Goal: Task Accomplishment & Management: Use online tool/utility

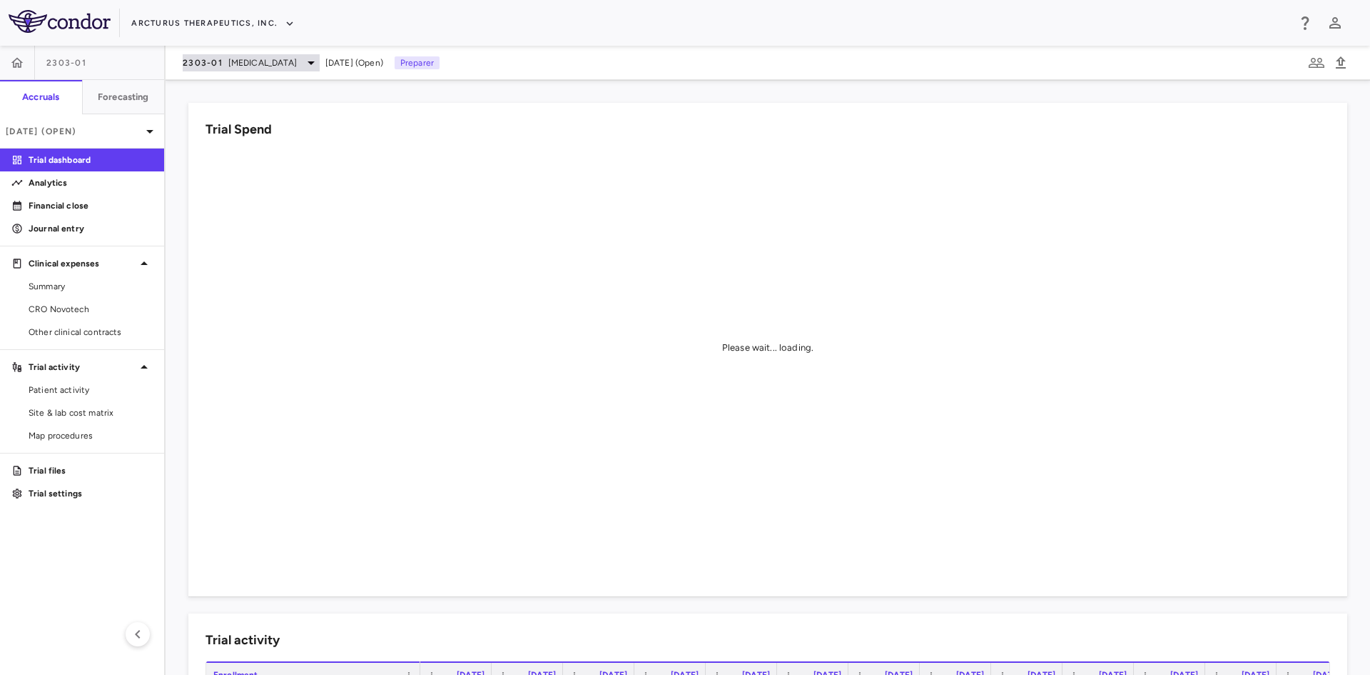
click at [234, 71] on div "2303-01 [MEDICAL_DATA][DATE] (Open) Preparer" at bounding box center [768, 63] width 1205 height 34
click at [303, 64] on icon at bounding box center [311, 62] width 17 height 17
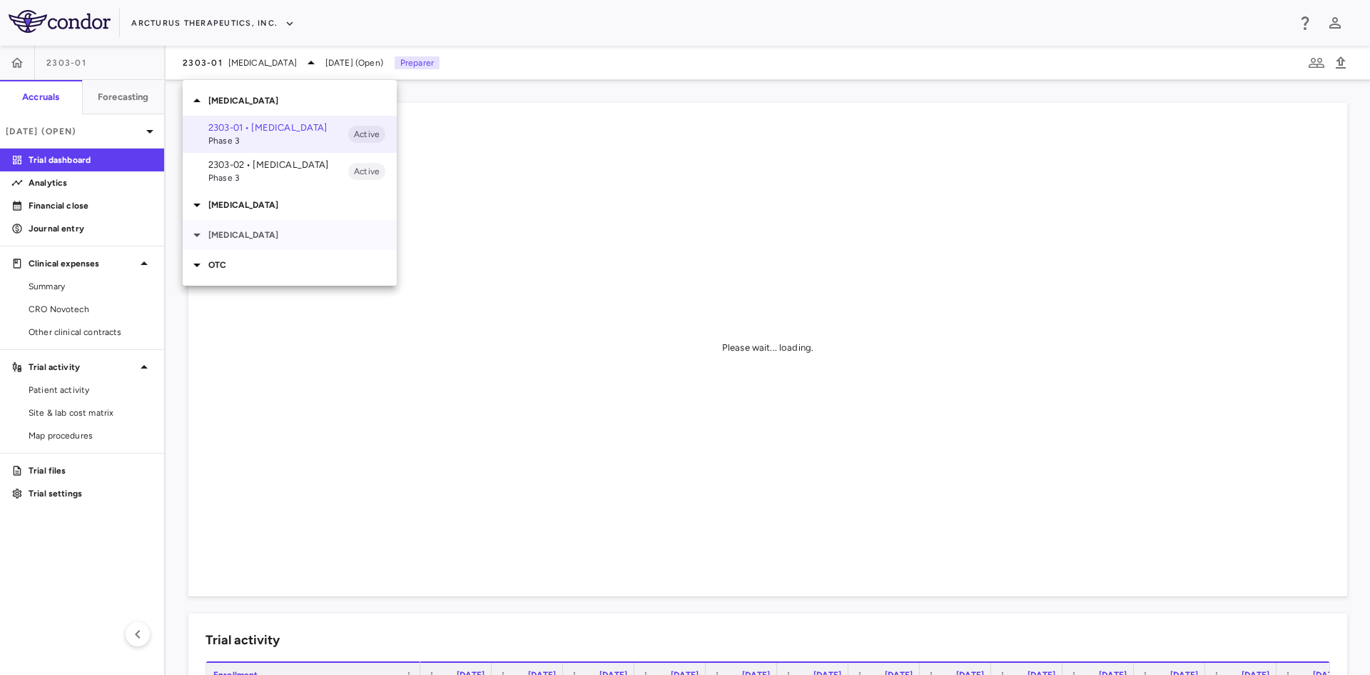
click at [238, 231] on p "[MEDICAL_DATA]" at bounding box center [302, 234] width 188 height 13
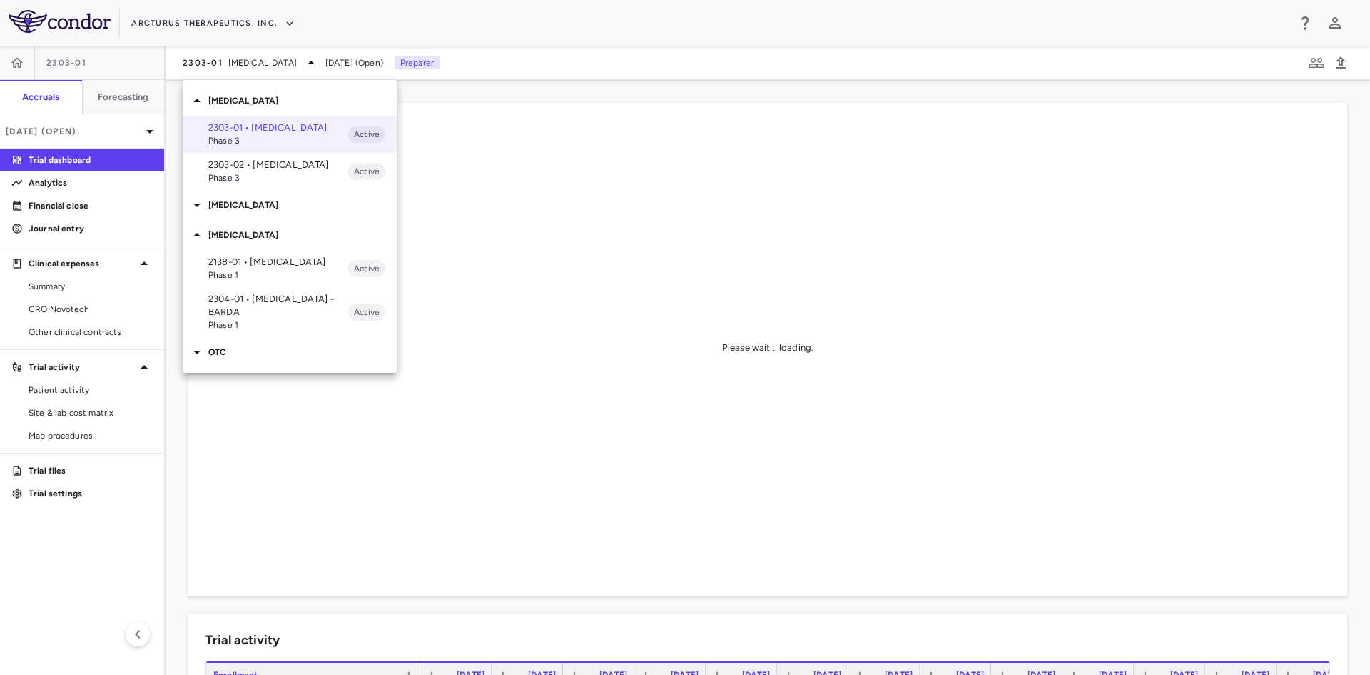
click at [240, 300] on p "2304-01 • [MEDICAL_DATA] - BARDA" at bounding box center [278, 306] width 140 height 26
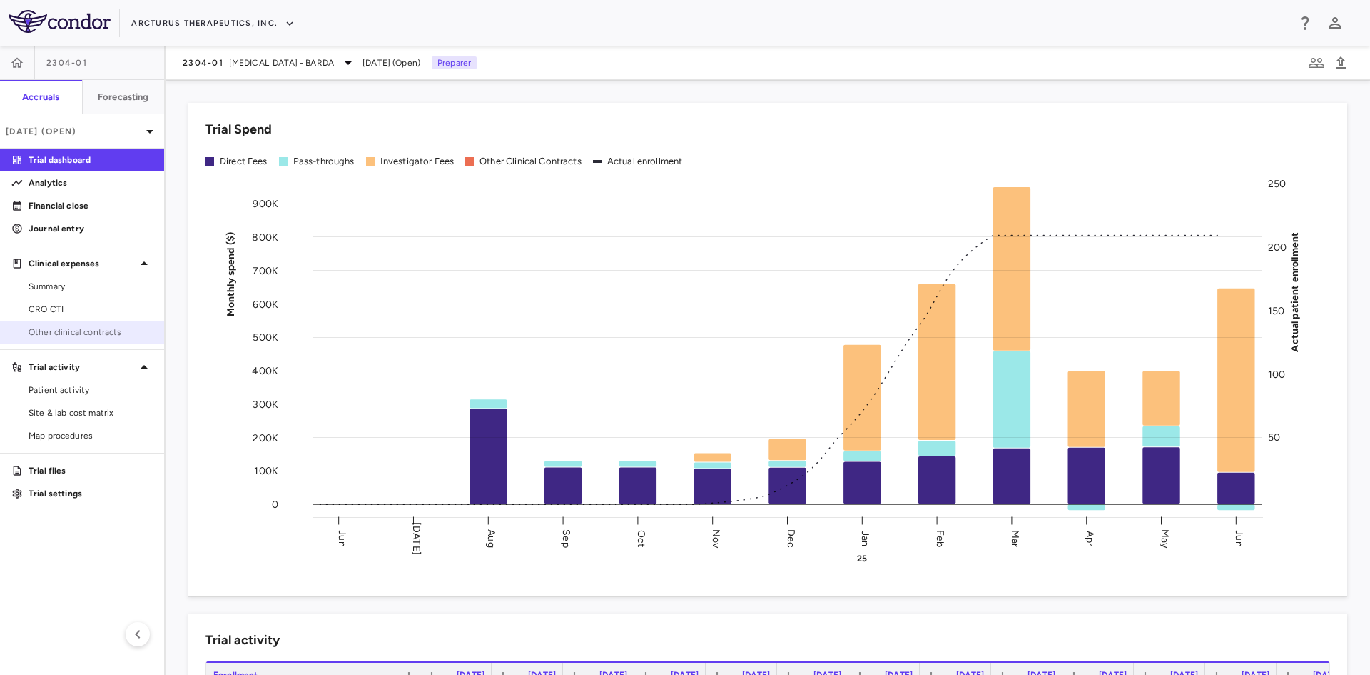
click at [90, 328] on span "Other clinical contracts" at bounding box center [91, 331] width 124 height 13
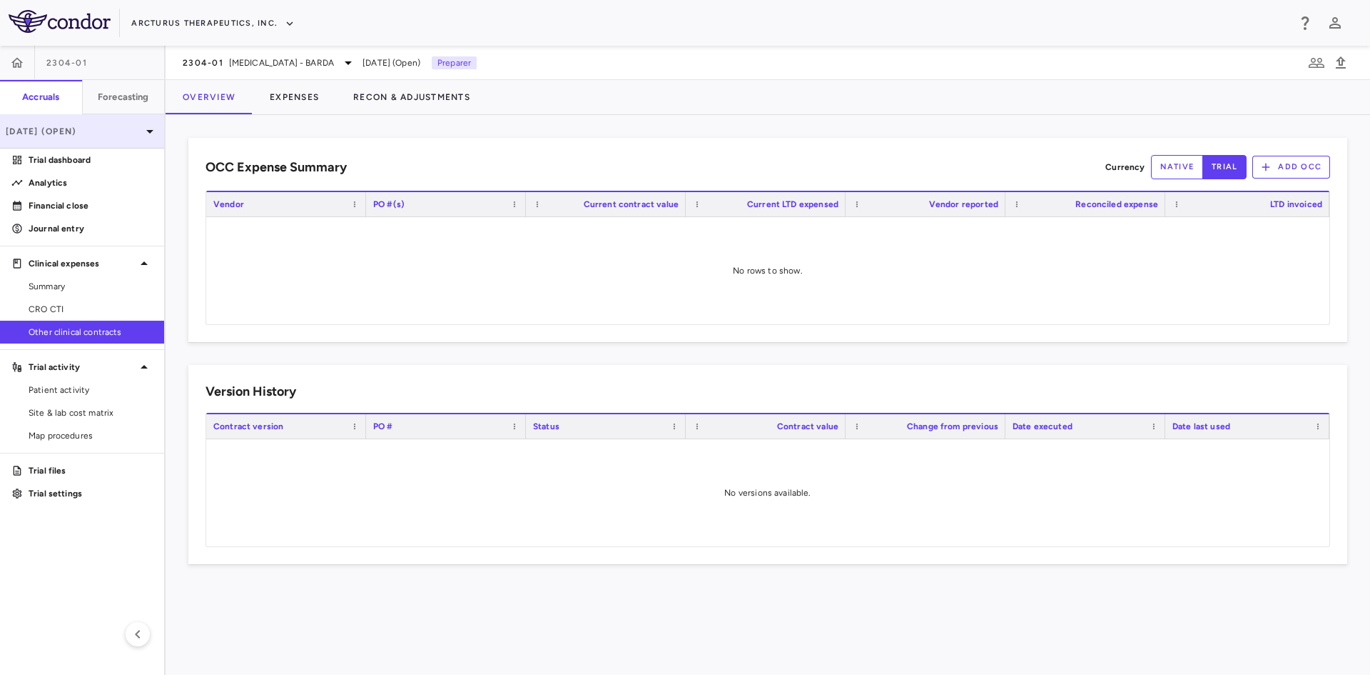
click at [99, 134] on p "[DATE] (Open)" at bounding box center [74, 131] width 136 height 13
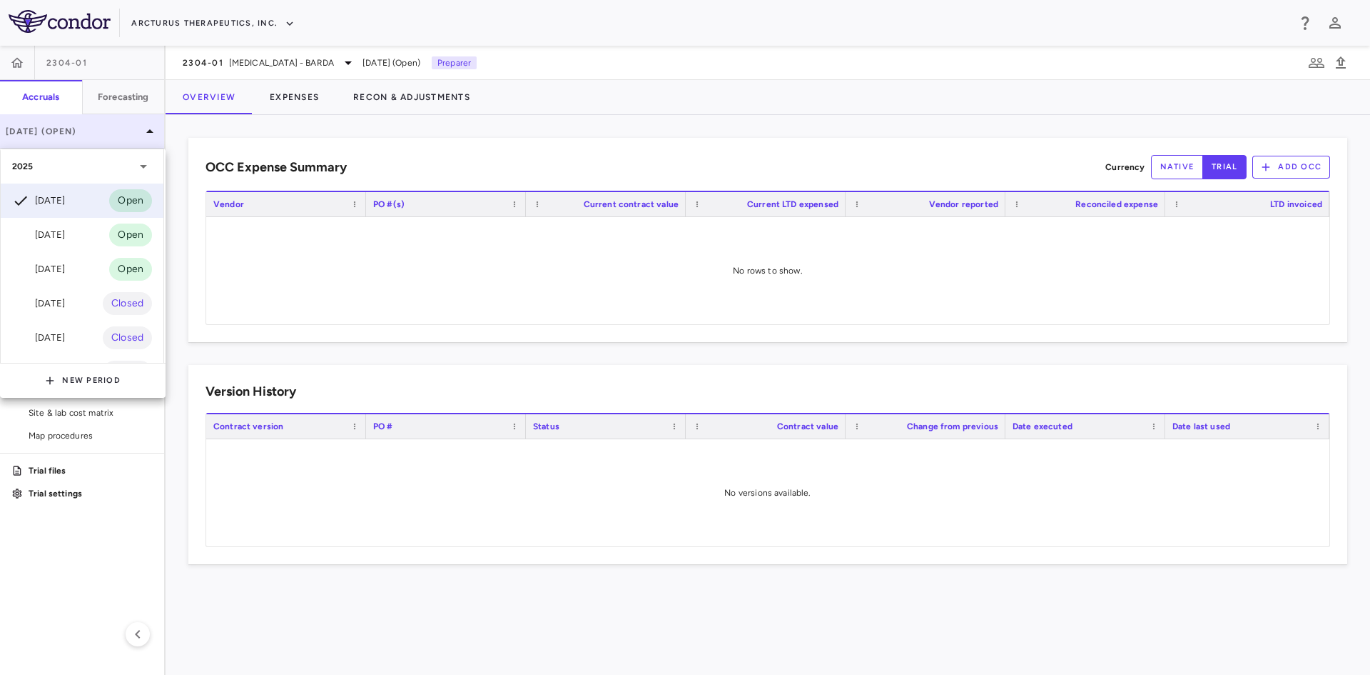
click at [99, 134] on div at bounding box center [685, 337] width 1370 height 675
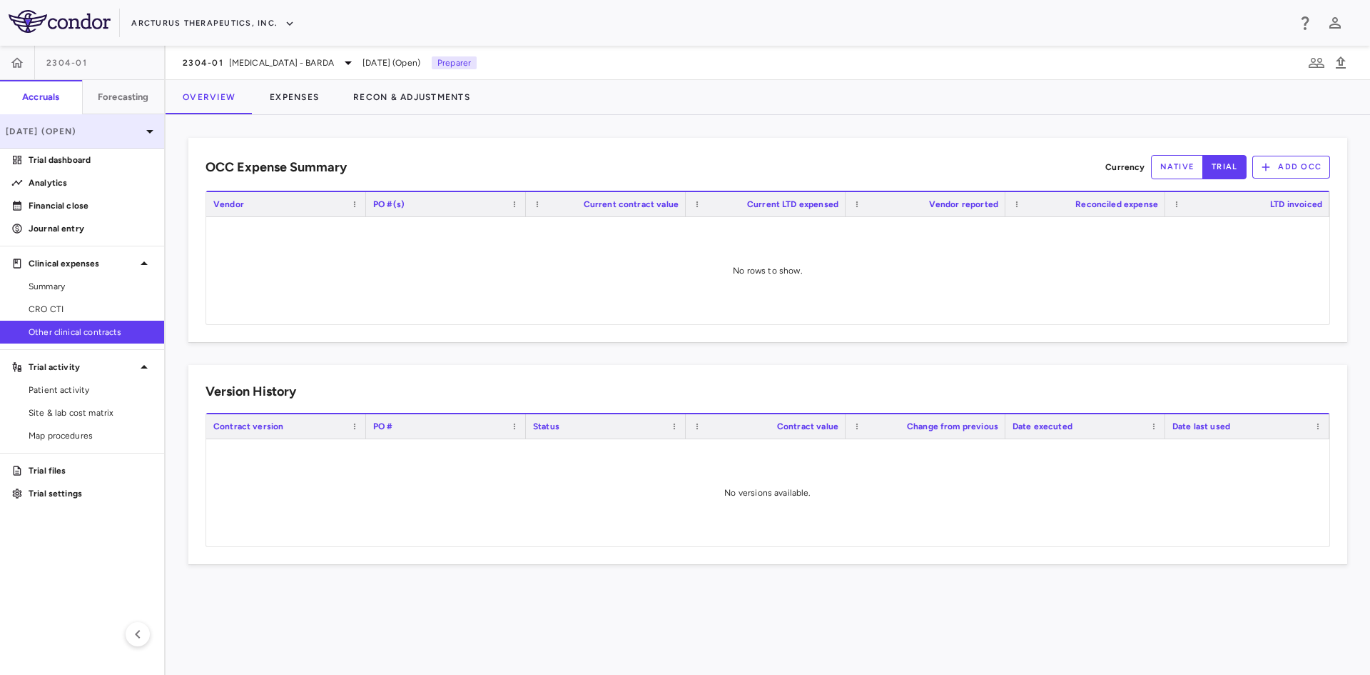
click at [131, 136] on p "[DATE] (Open)" at bounding box center [74, 131] width 136 height 13
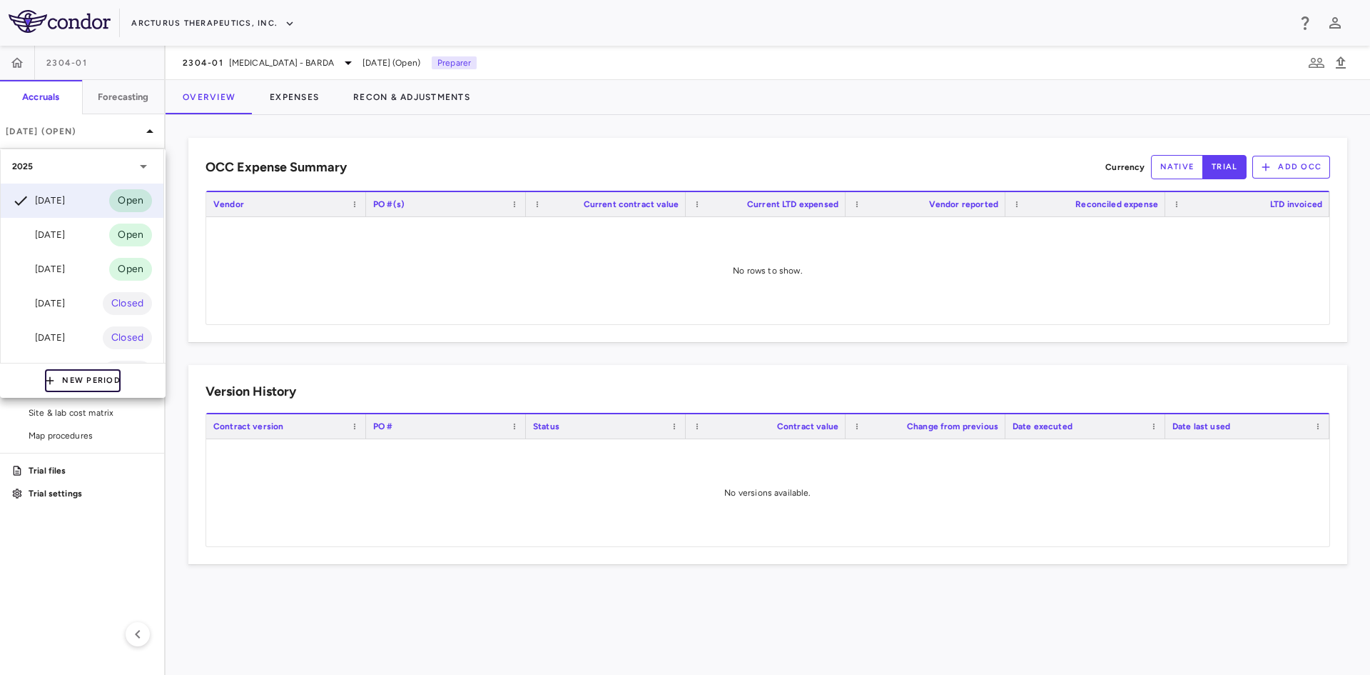
click at [81, 380] on button "New Period" at bounding box center [83, 380] width 76 height 23
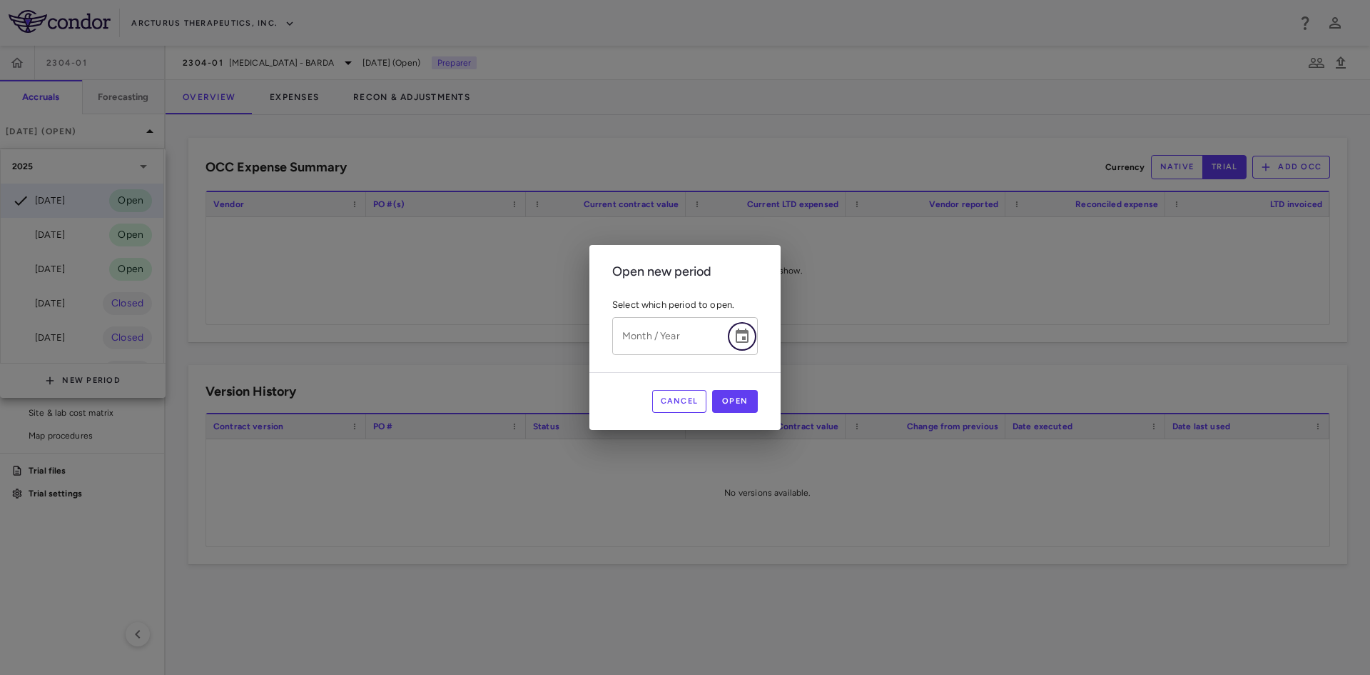
click at [749, 339] on icon "Choose date" at bounding box center [742, 335] width 13 height 14
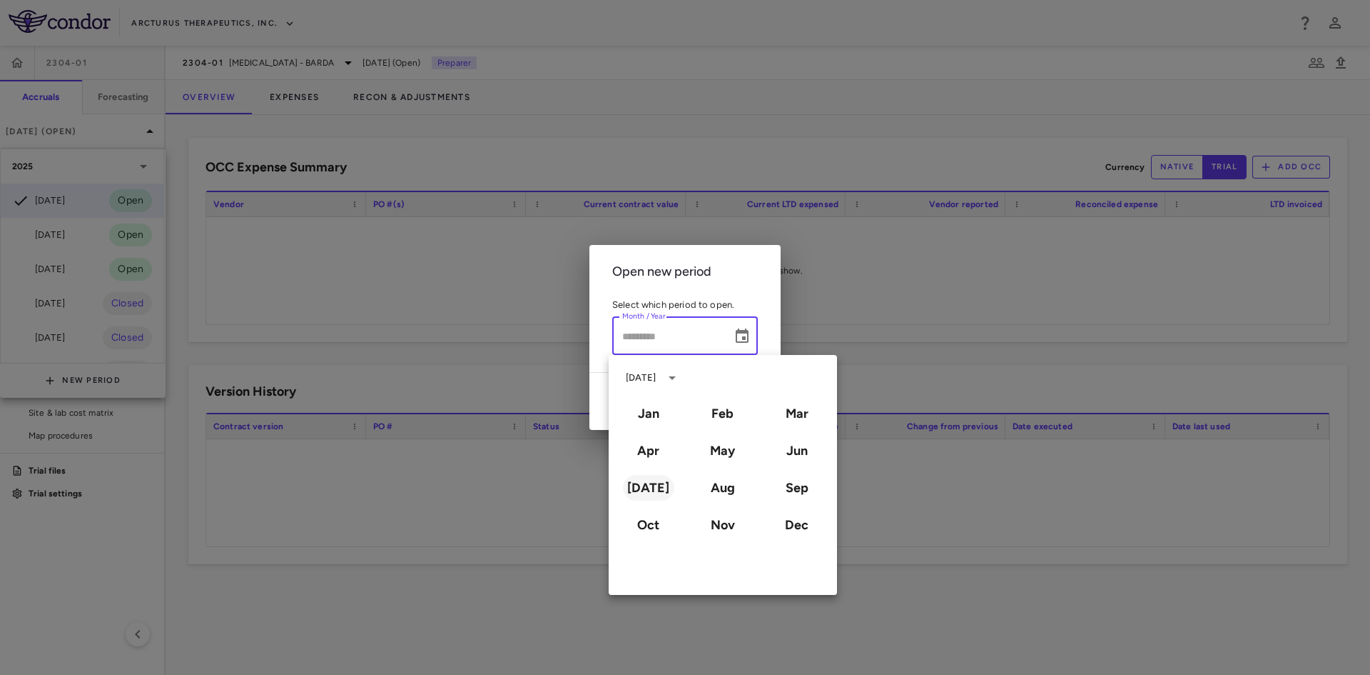
click at [654, 488] on button "[DATE]" at bounding box center [648, 488] width 51 height 26
type input "*********"
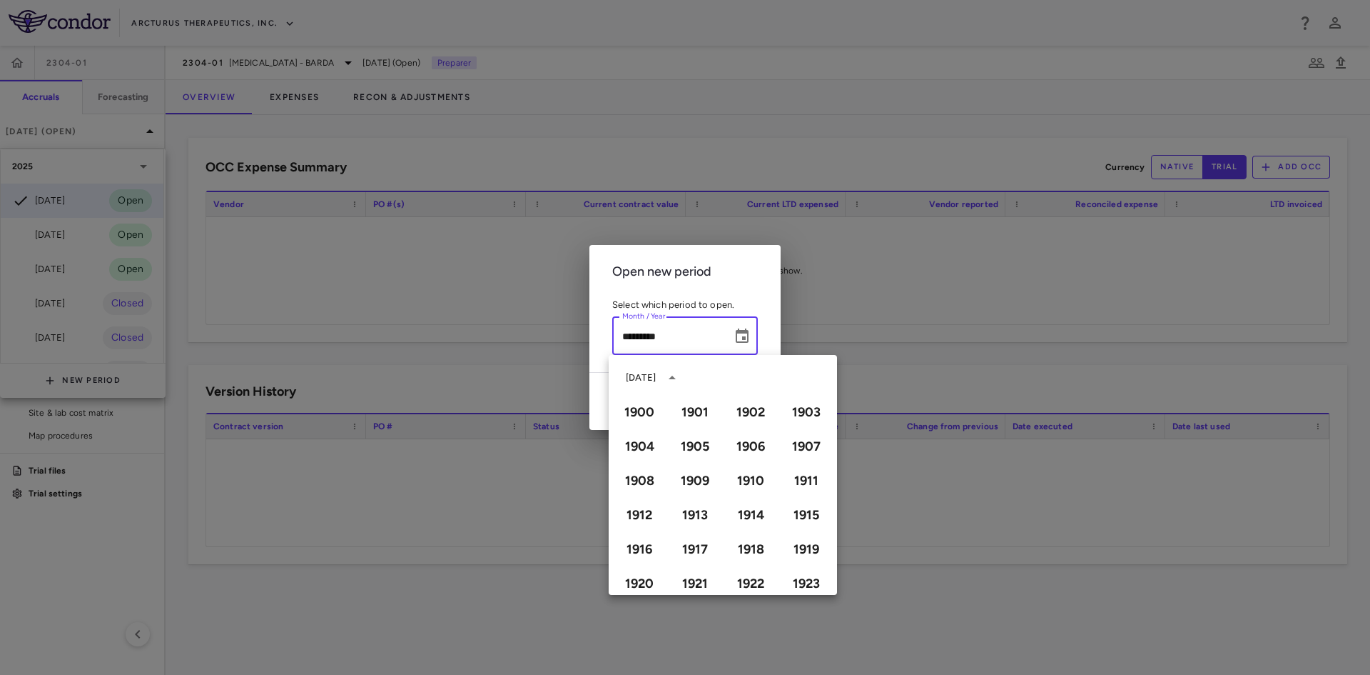
scroll to position [979, 0]
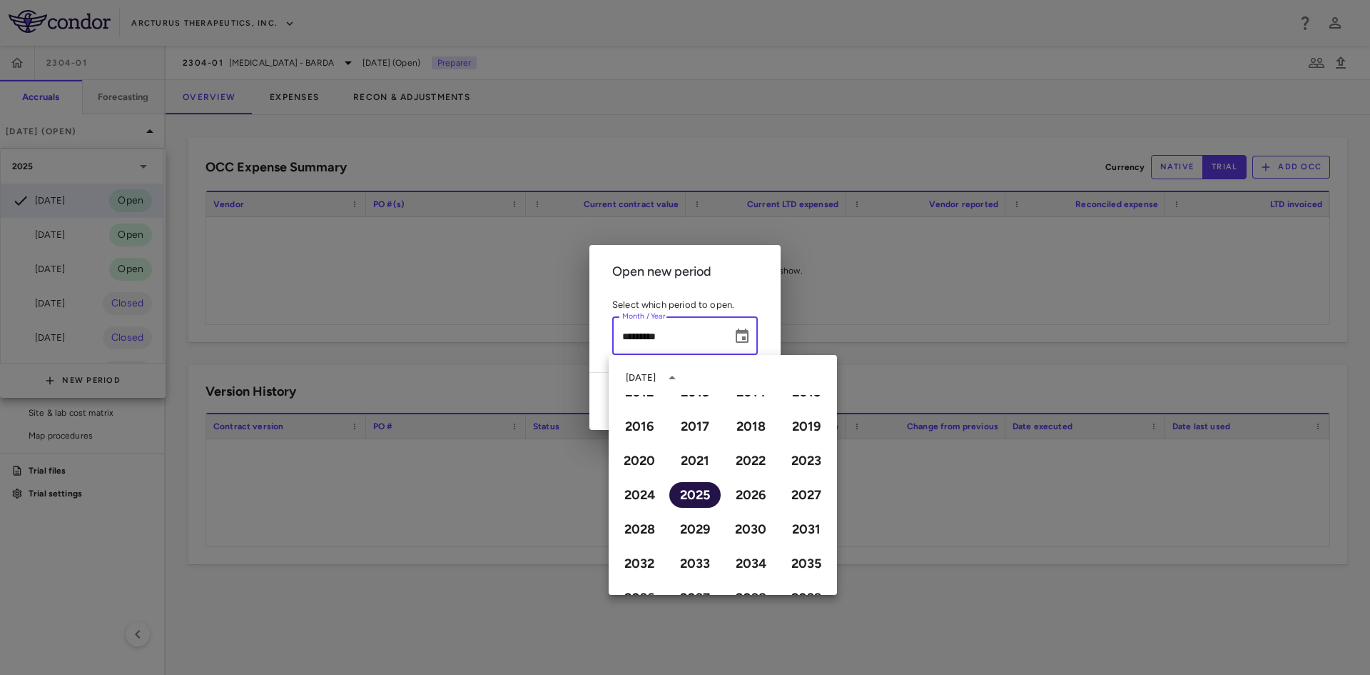
click at [693, 498] on button "2025" at bounding box center [695, 495] width 51 height 26
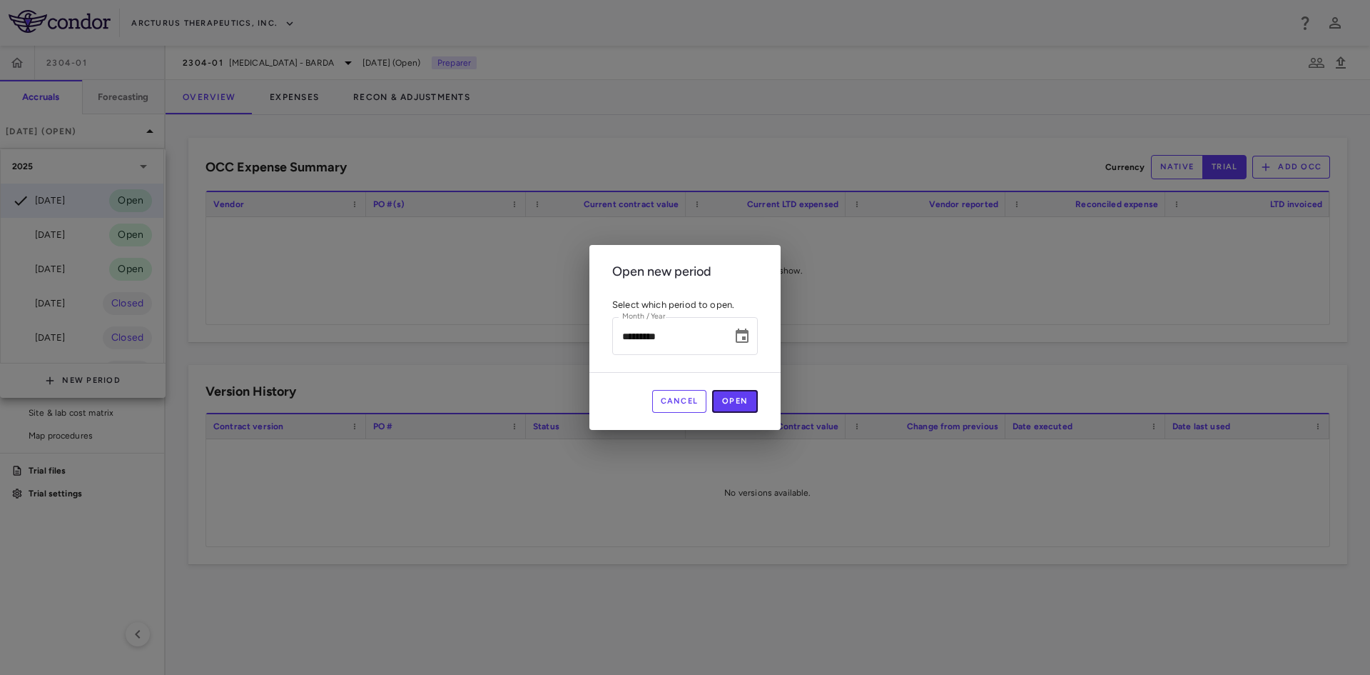
click at [744, 402] on button "Open" at bounding box center [735, 401] width 46 height 23
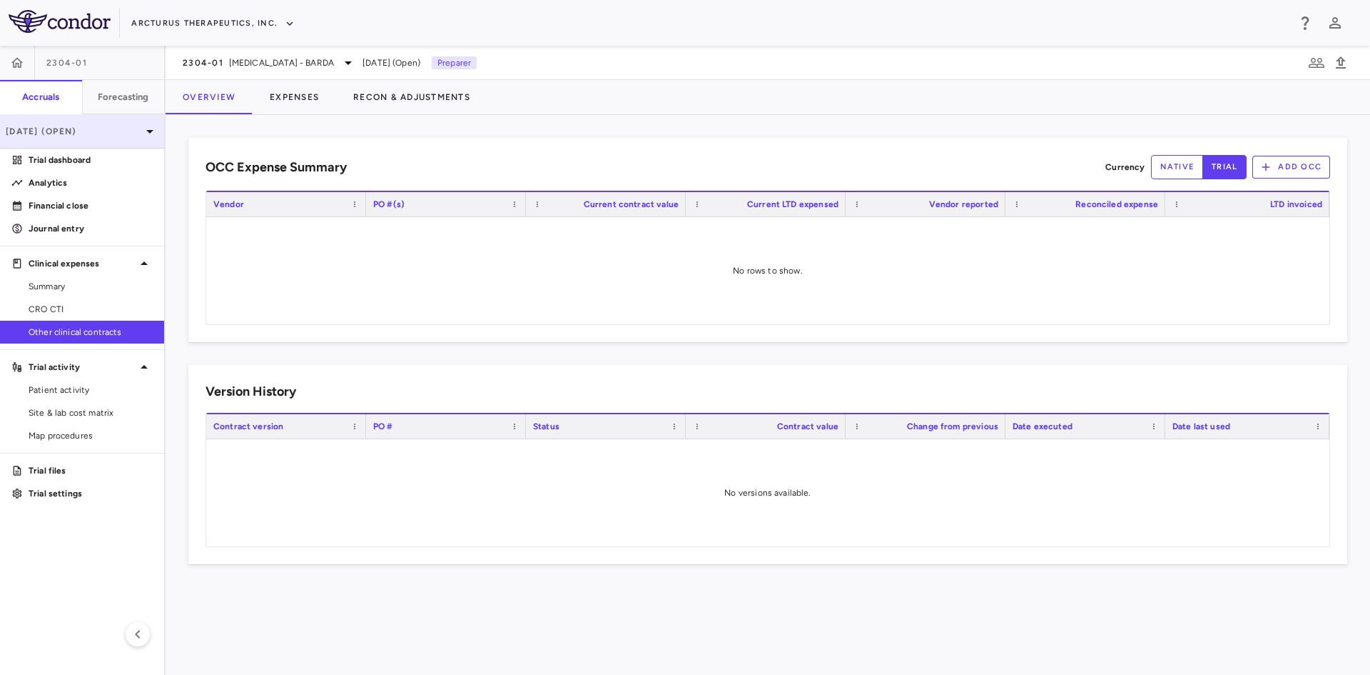
click at [133, 133] on p "[DATE] (Open)" at bounding box center [74, 131] width 136 height 13
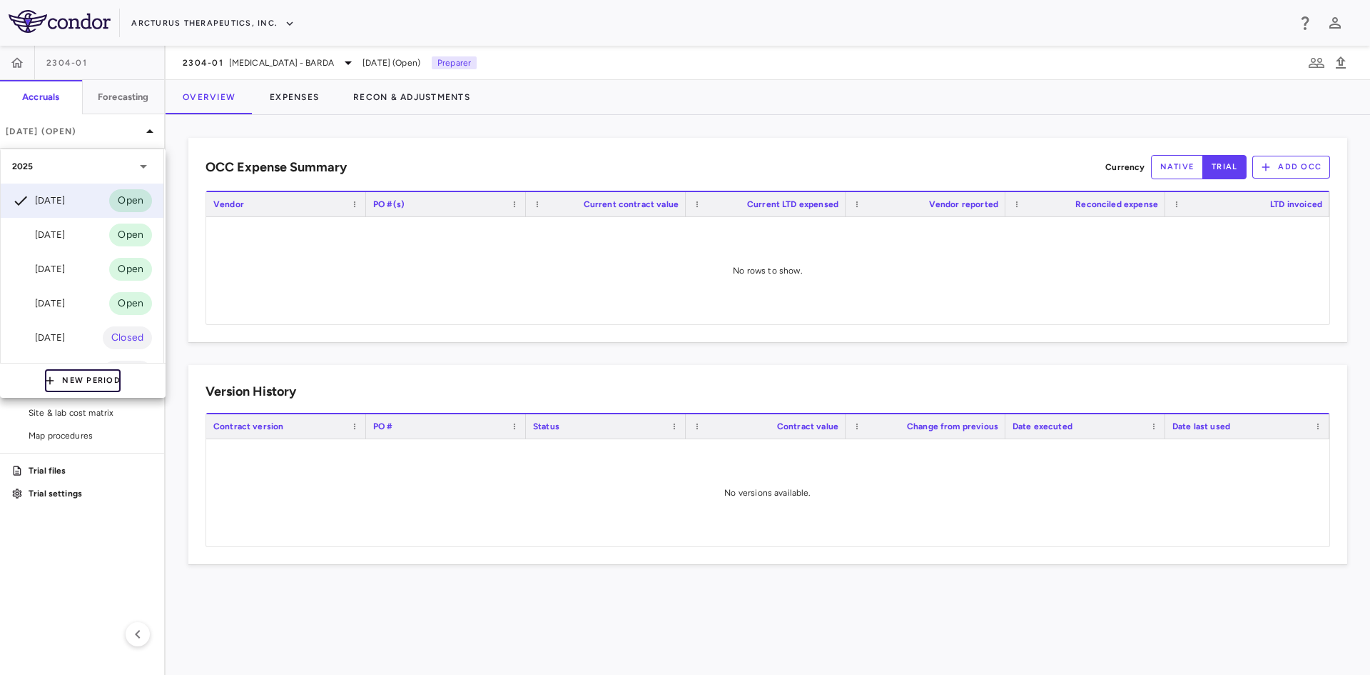
click at [82, 379] on button "New Period" at bounding box center [83, 380] width 76 height 23
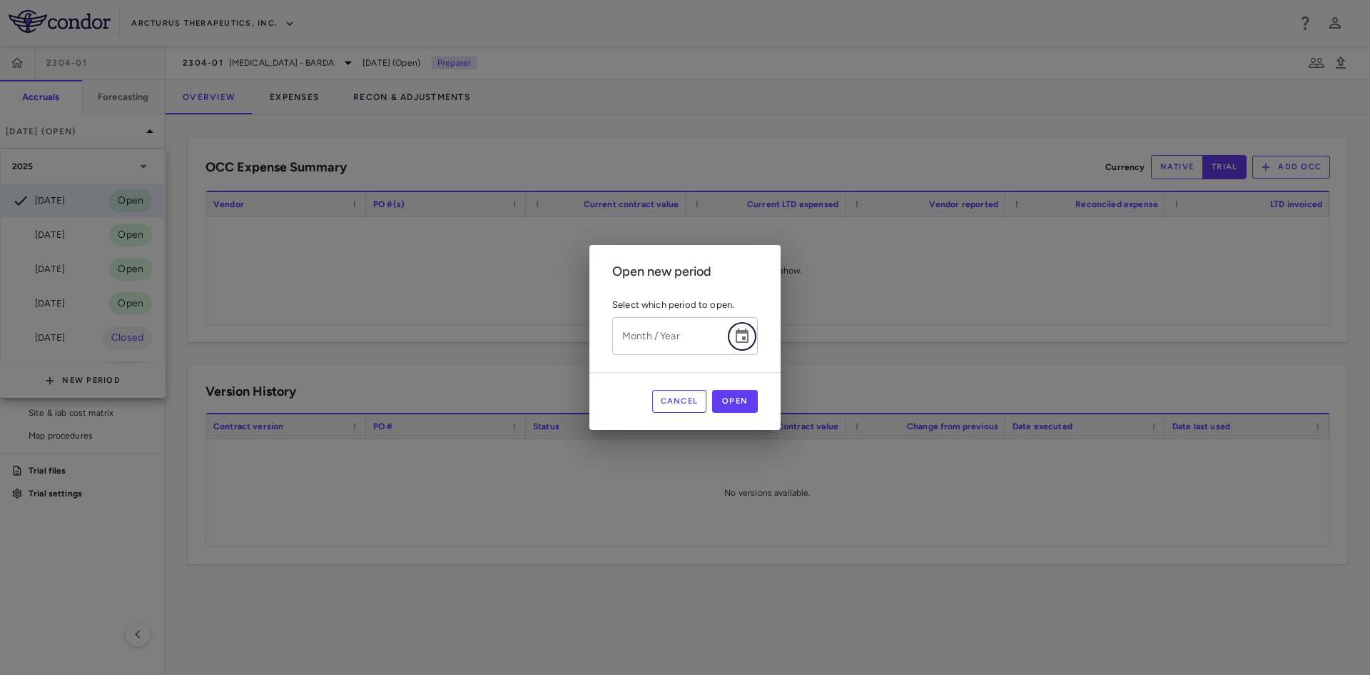
click at [749, 335] on icon "Choose date" at bounding box center [742, 336] width 17 height 17
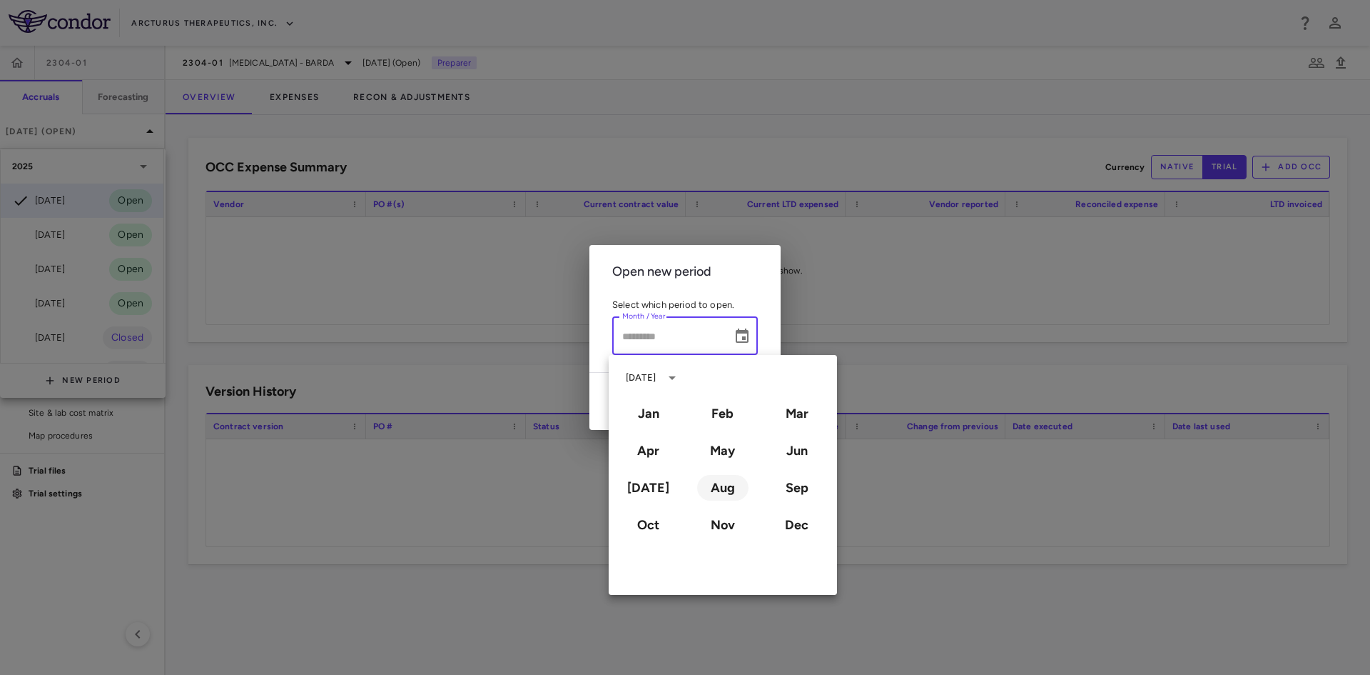
click at [727, 500] on button "Aug" at bounding box center [722, 488] width 51 height 26
type input "**********"
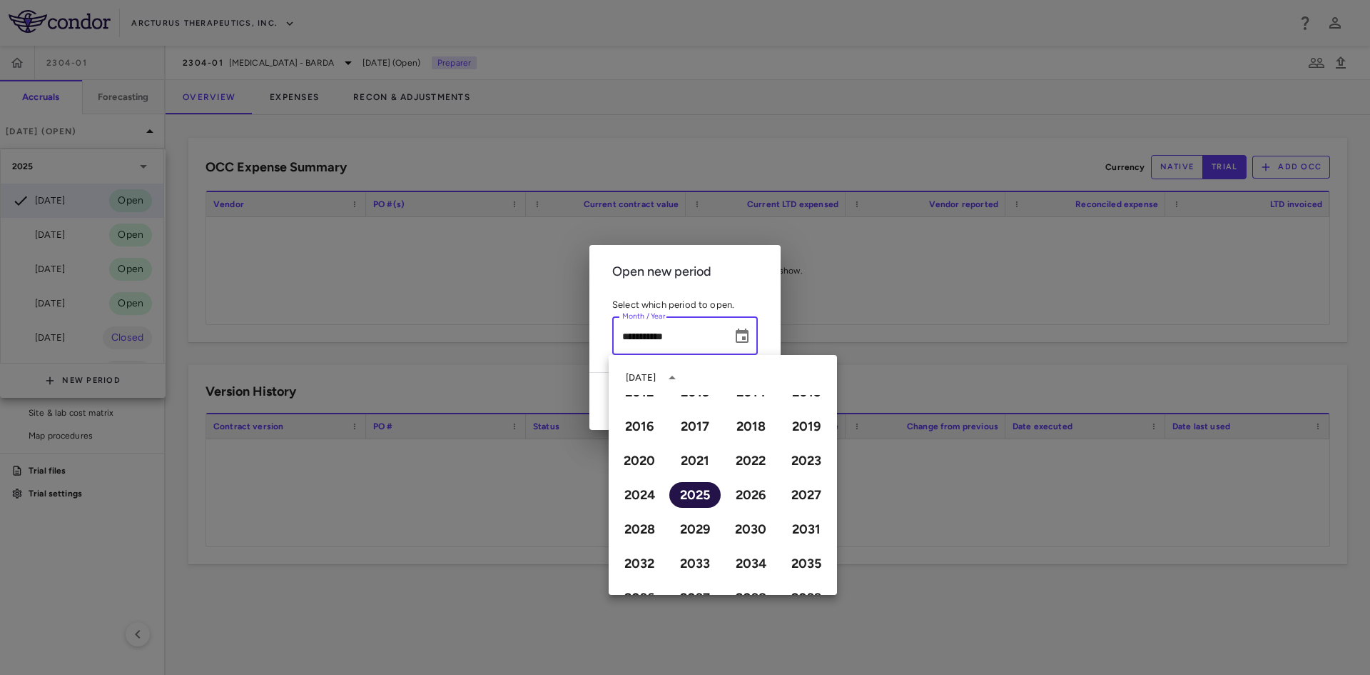
click at [700, 488] on button "2025" at bounding box center [695, 495] width 51 height 26
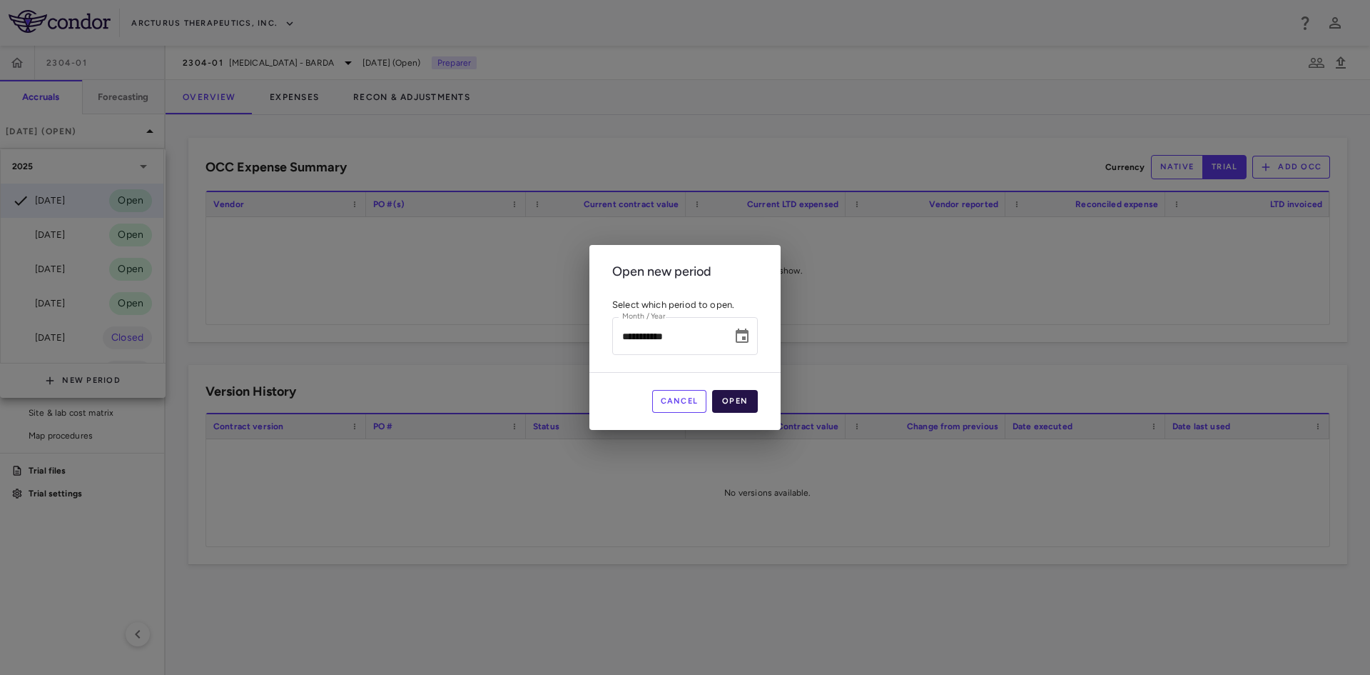
click at [724, 400] on button "Open" at bounding box center [735, 401] width 46 height 23
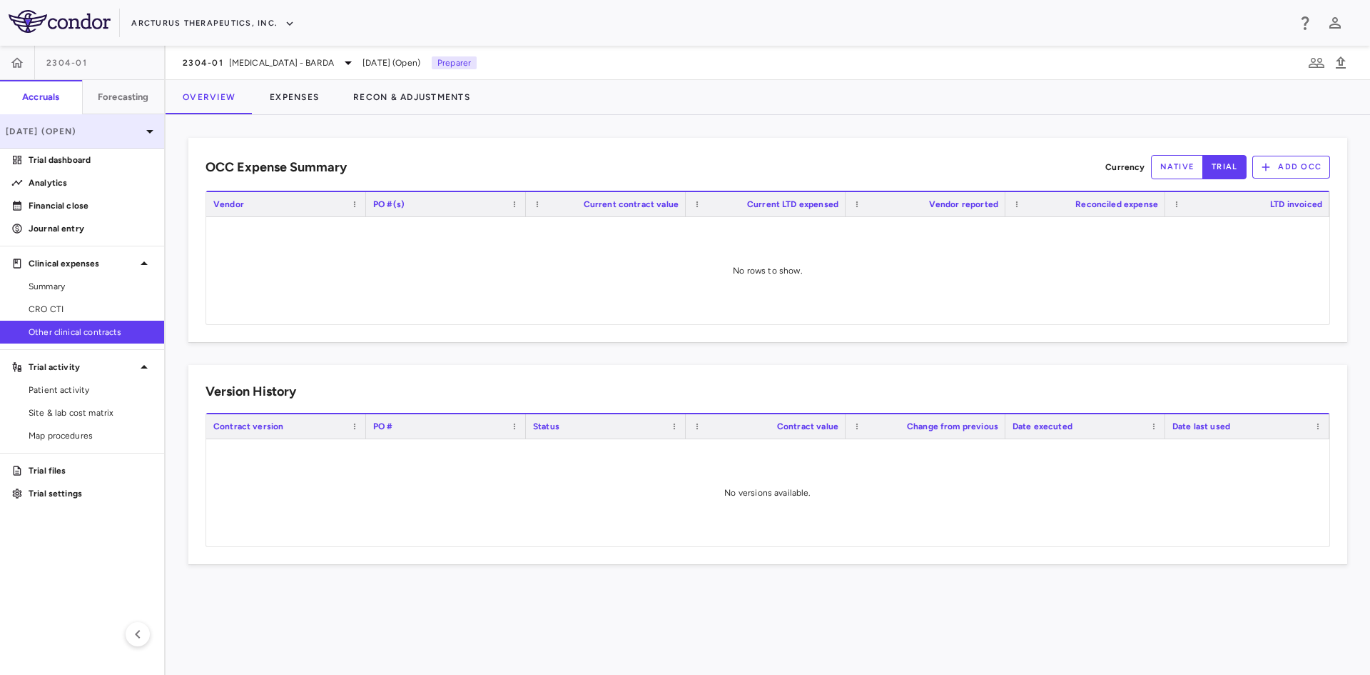
click at [145, 131] on icon at bounding box center [149, 131] width 17 height 17
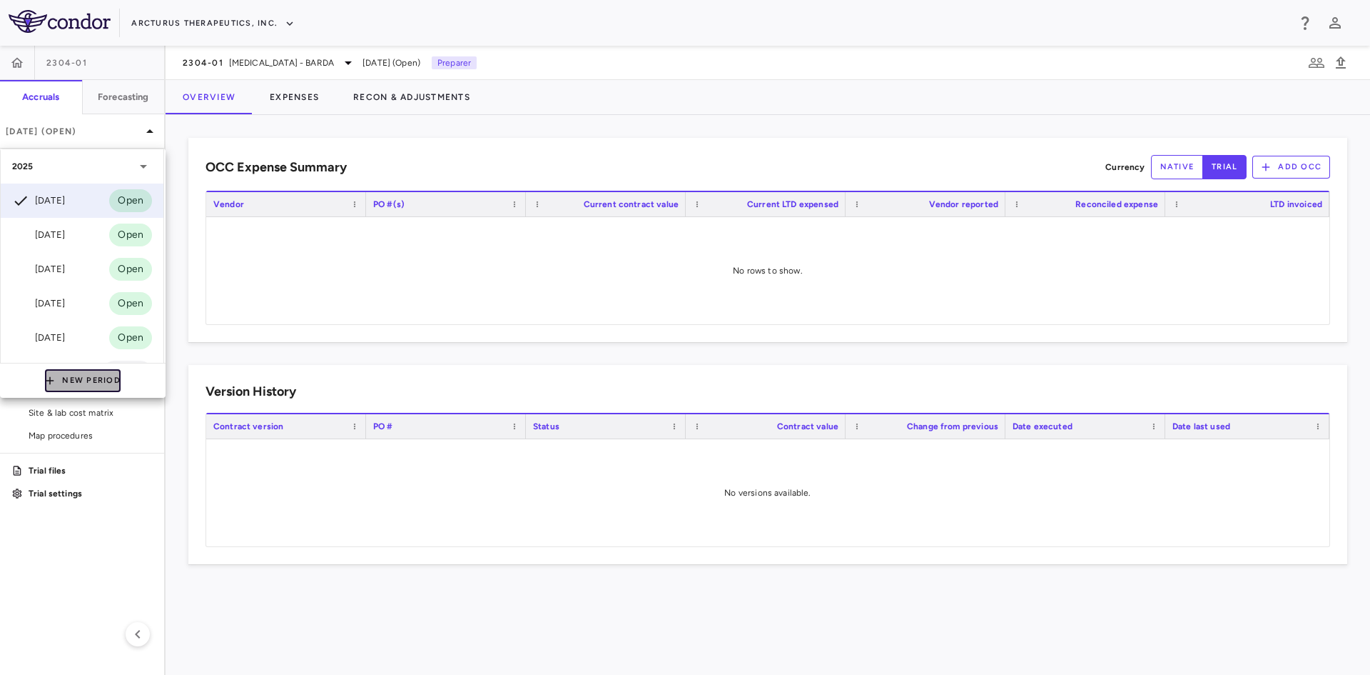
click at [81, 388] on button "New Period" at bounding box center [83, 380] width 76 height 23
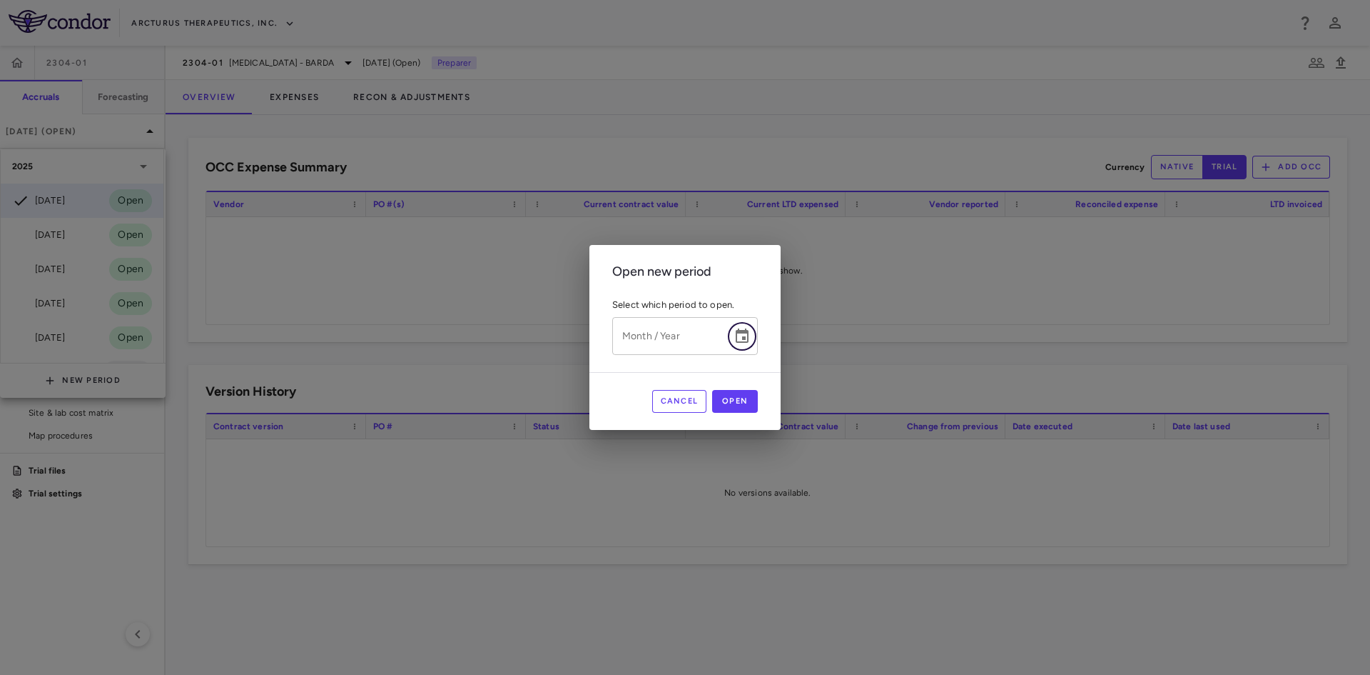
click at [756, 337] on button "Choose date" at bounding box center [742, 336] width 29 height 29
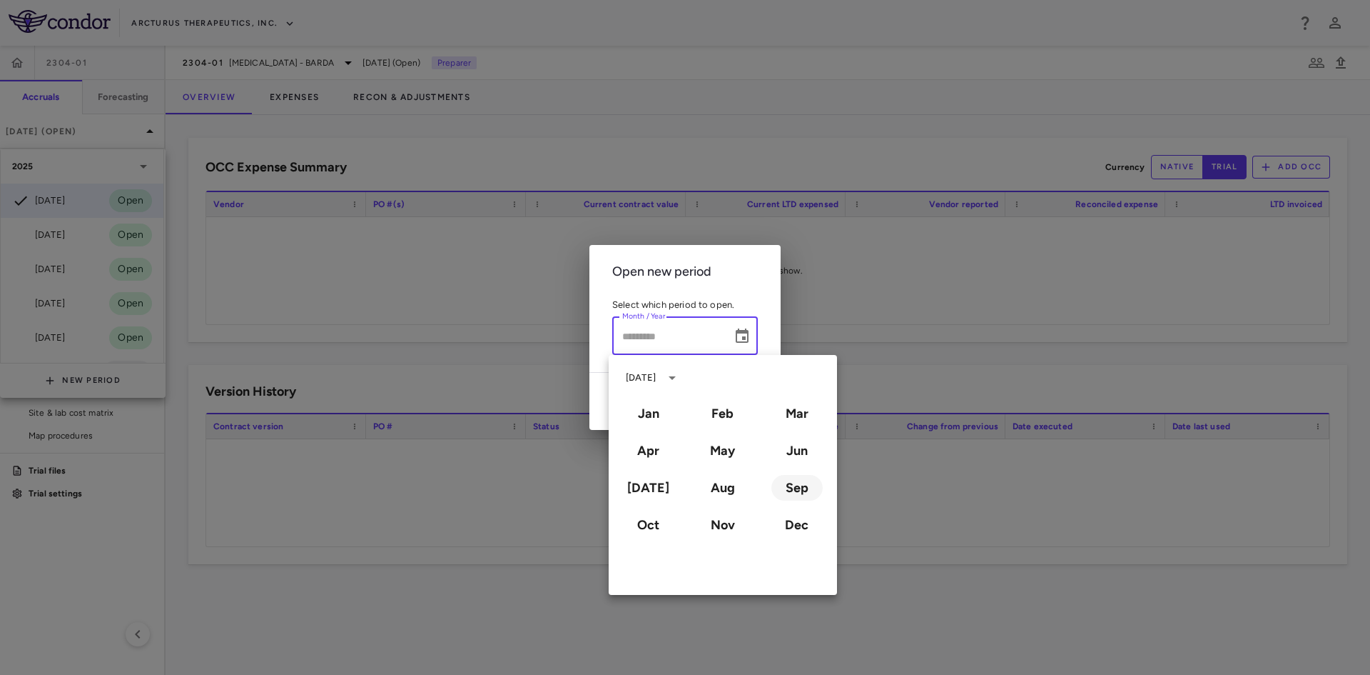
click at [805, 485] on button "Sep" at bounding box center [797, 488] width 51 height 26
type input "**********"
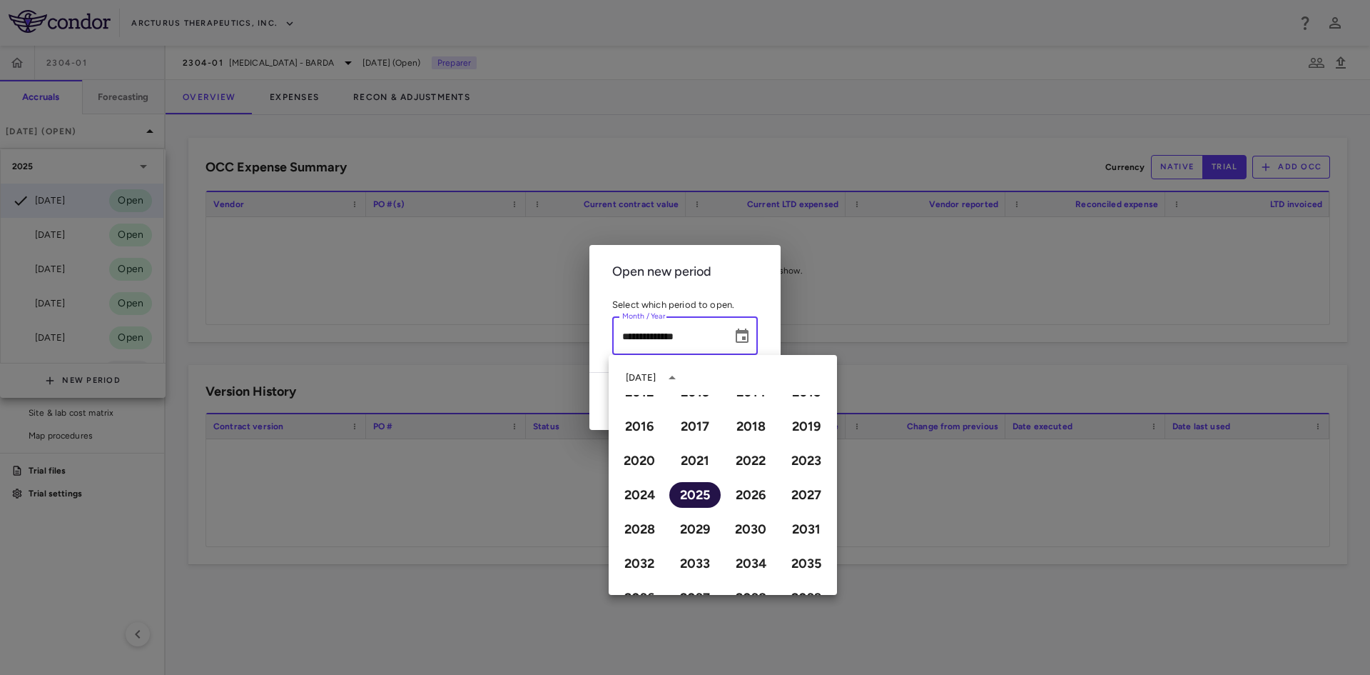
click at [676, 497] on button "2025" at bounding box center [695, 495] width 51 height 26
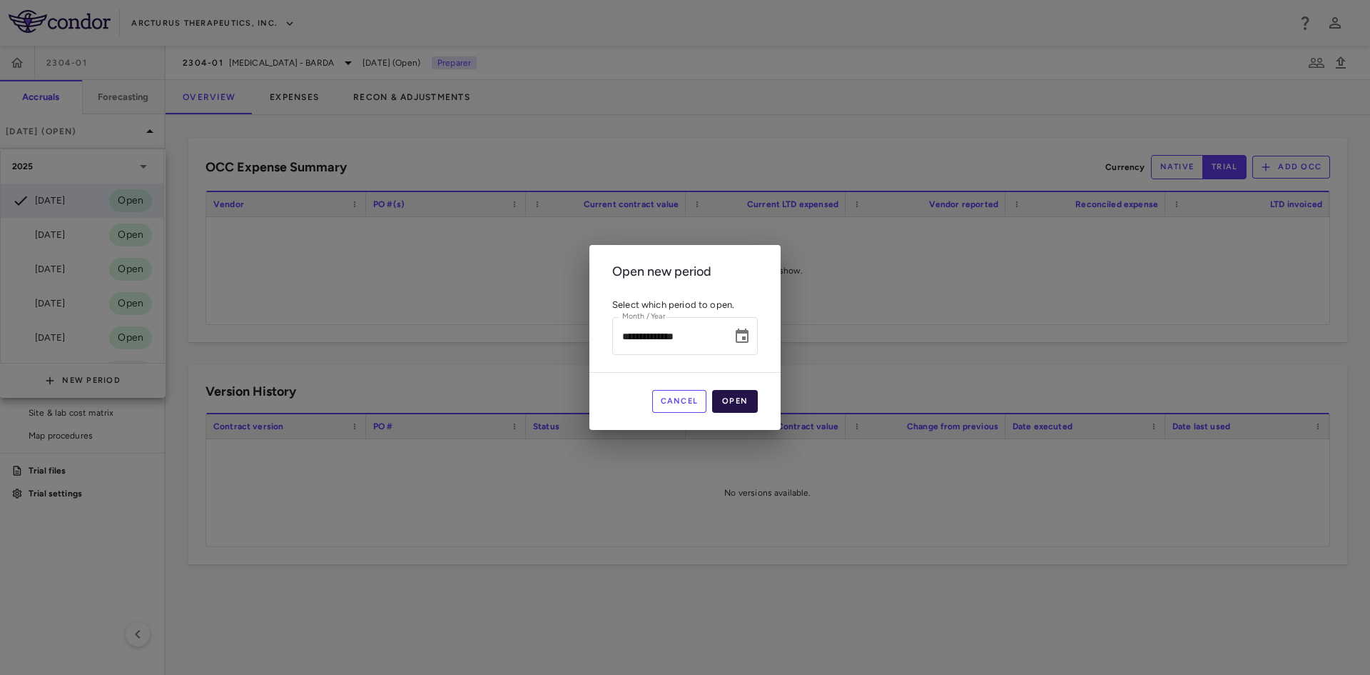
drag, startPoint x: 768, startPoint y: 395, endPoint x: 760, endPoint y: 398, distance: 8.1
click at [768, 395] on div "Cancel Open" at bounding box center [685, 401] width 191 height 58
click at [751, 402] on button "Open" at bounding box center [735, 401] width 46 height 23
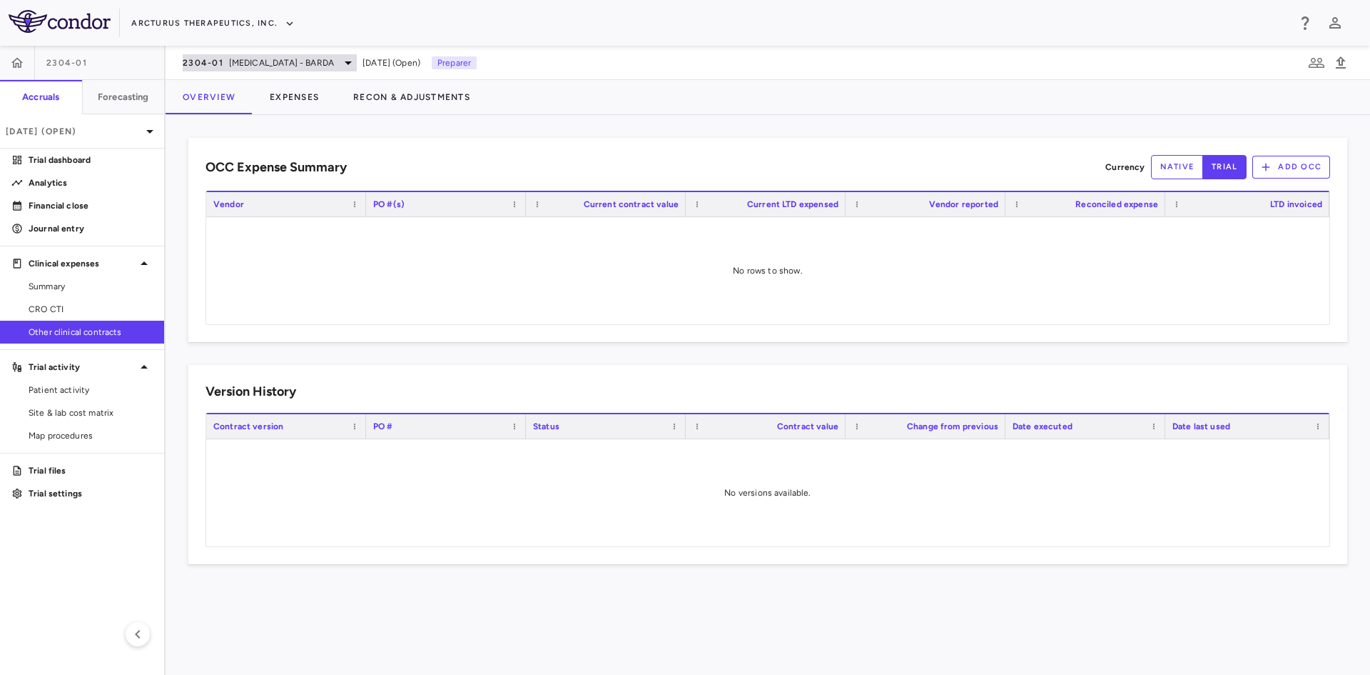
click at [231, 61] on span "[MEDICAL_DATA] - BARDA" at bounding box center [281, 62] width 105 height 13
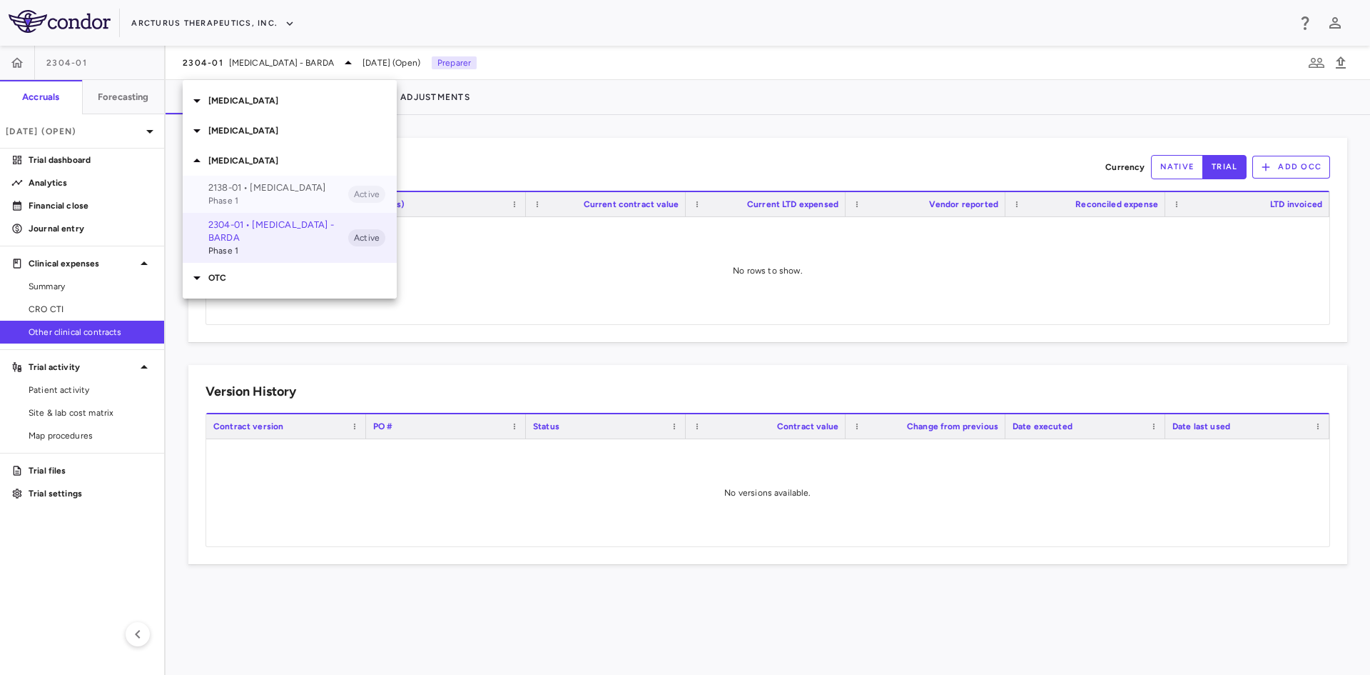
click at [251, 191] on p "2138-01 • [MEDICAL_DATA]" at bounding box center [278, 187] width 140 height 13
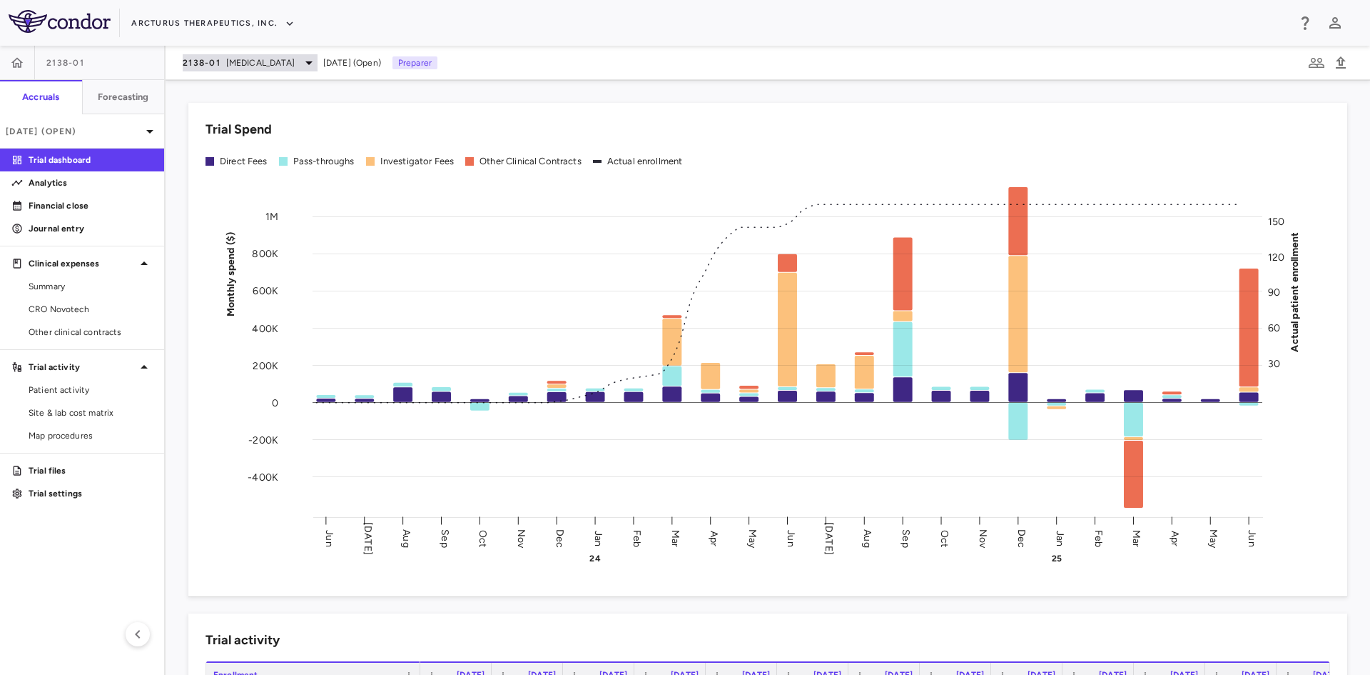
click at [253, 61] on span "[MEDICAL_DATA]" at bounding box center [260, 62] width 69 height 13
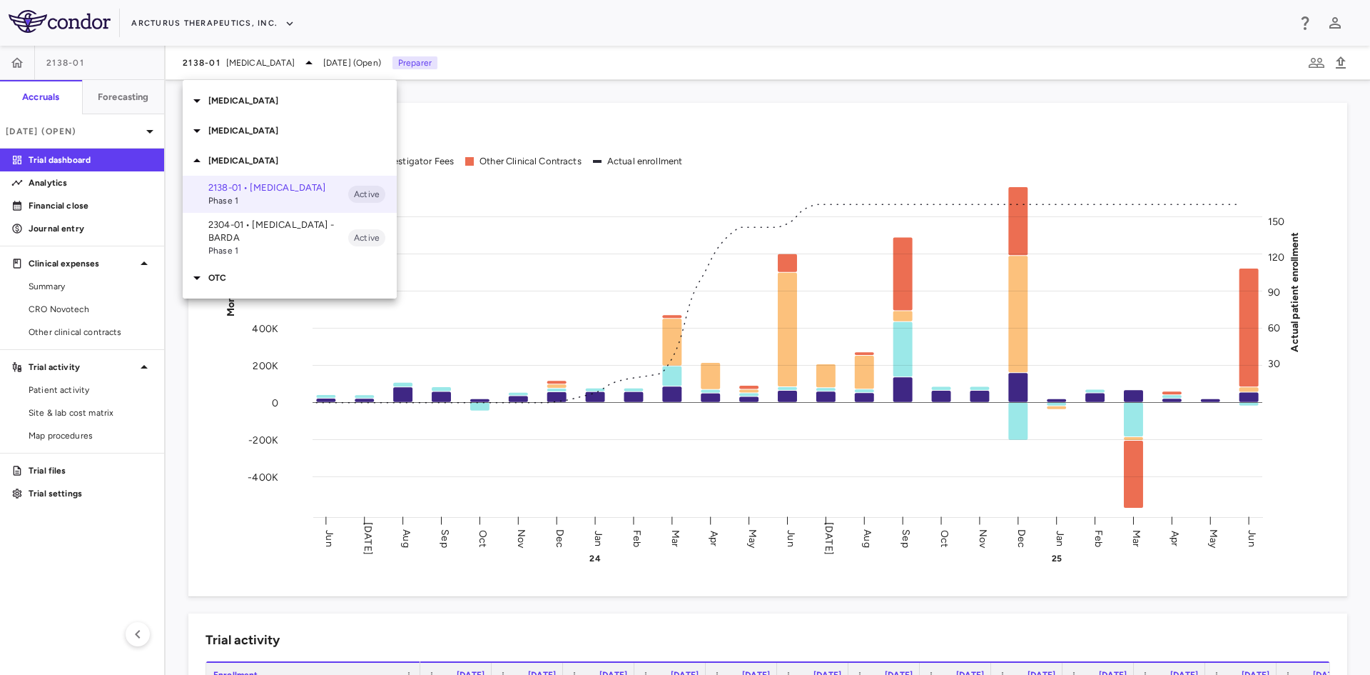
click at [228, 271] on p "OTC" at bounding box center [302, 277] width 188 height 13
click at [249, 348] on p "810-04 • [MEDICAL_DATA]" at bounding box center [278, 341] width 140 height 13
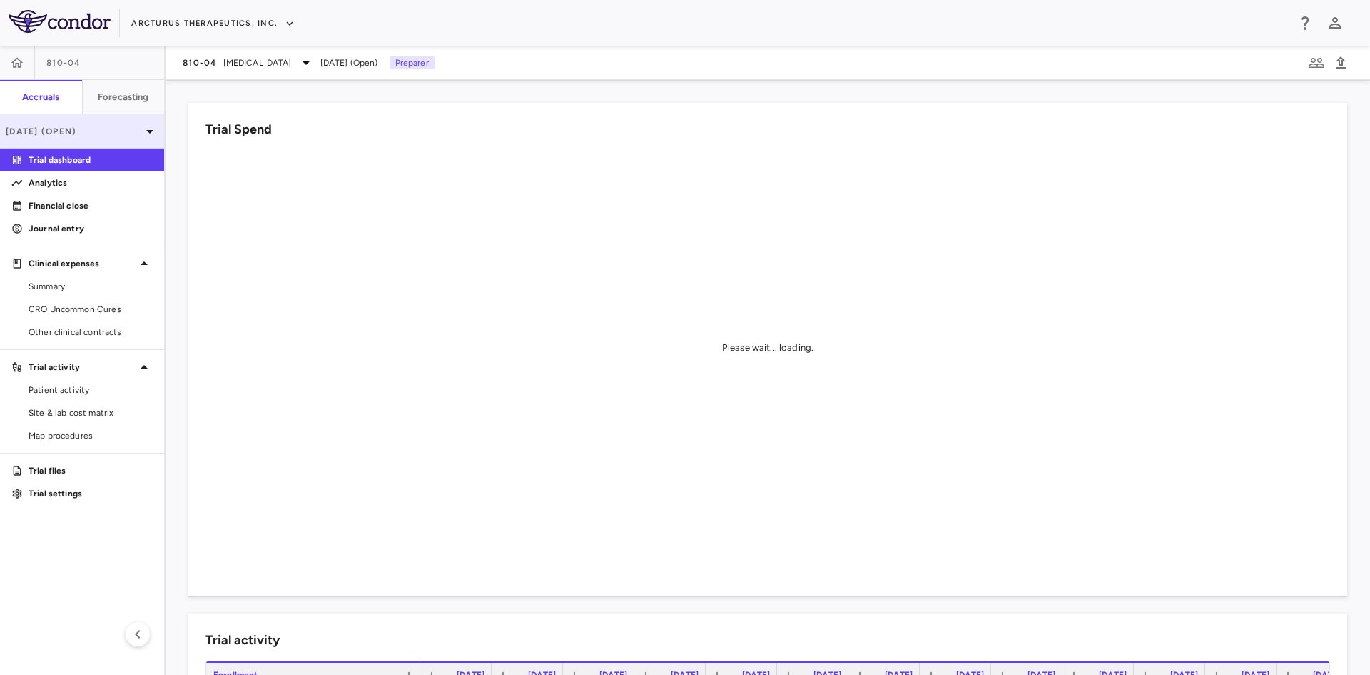
click at [113, 135] on p "[DATE] (Open)" at bounding box center [74, 131] width 136 height 13
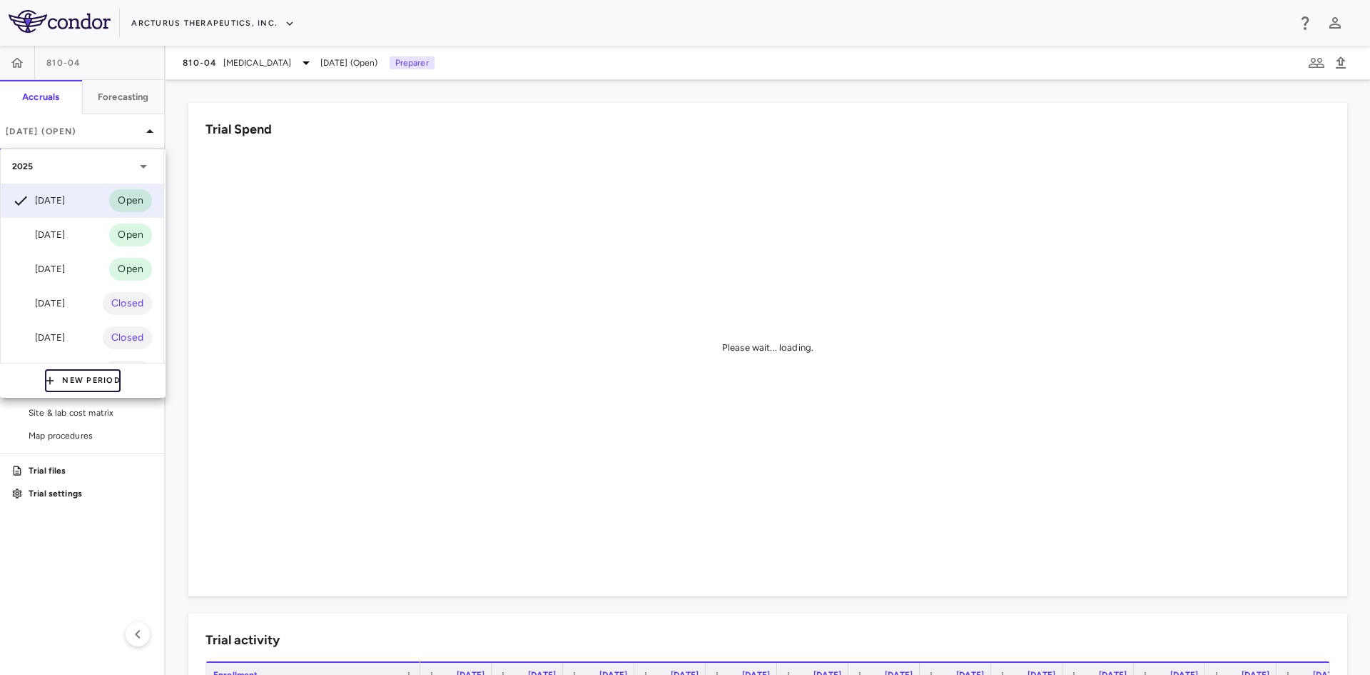
click at [72, 388] on button "New Period" at bounding box center [83, 380] width 76 height 23
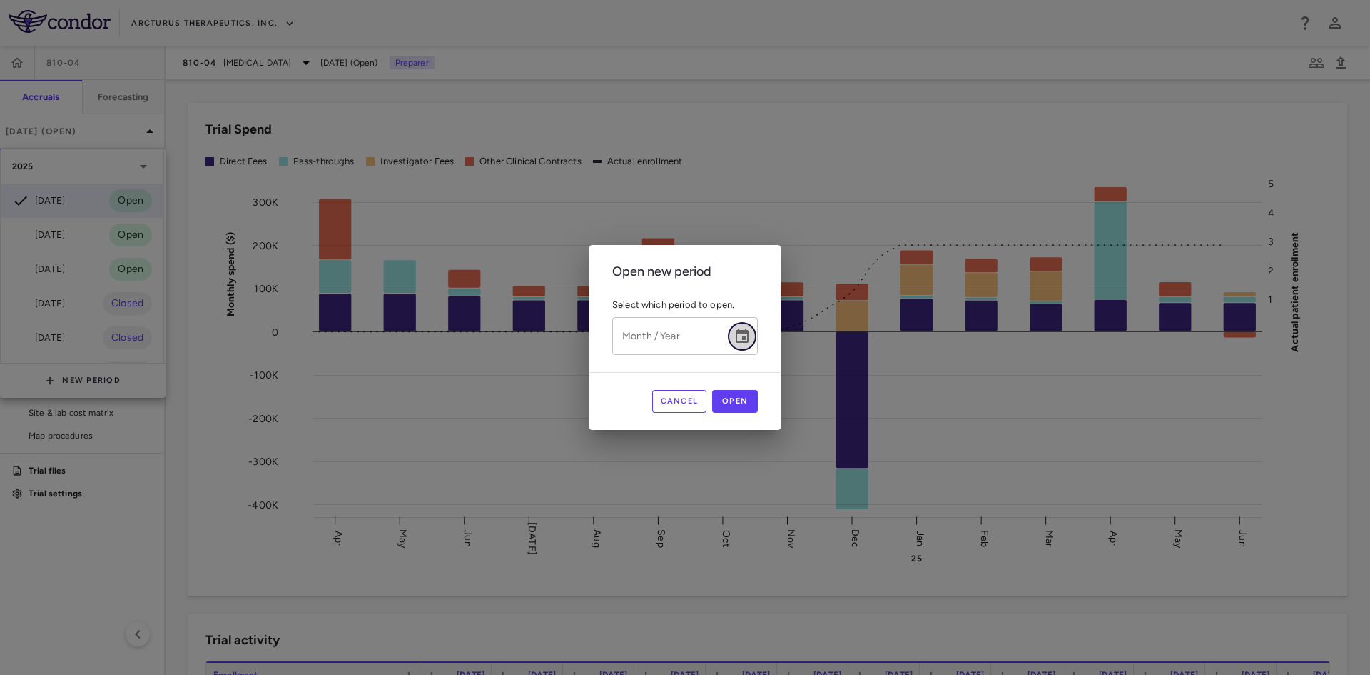
click at [747, 338] on icon "Choose date" at bounding box center [742, 335] width 13 height 14
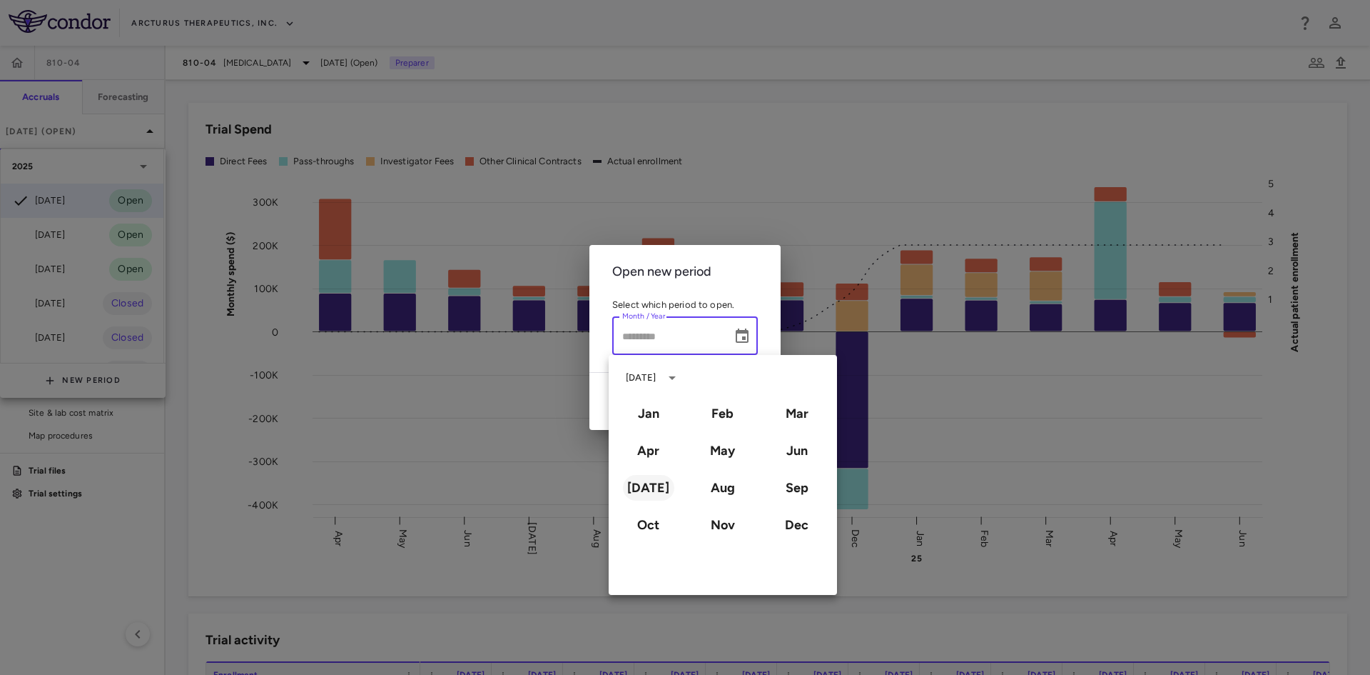
click at [657, 488] on button "[DATE]" at bounding box center [648, 488] width 51 height 26
type input "*********"
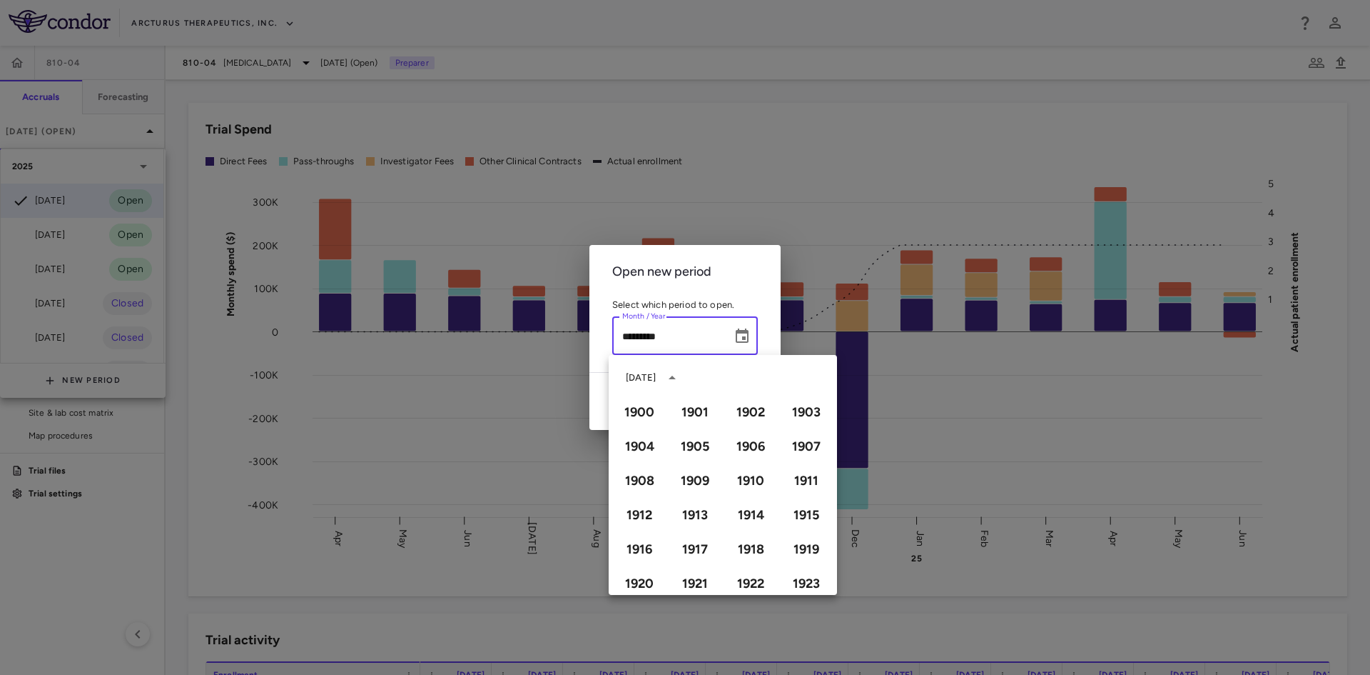
scroll to position [979, 0]
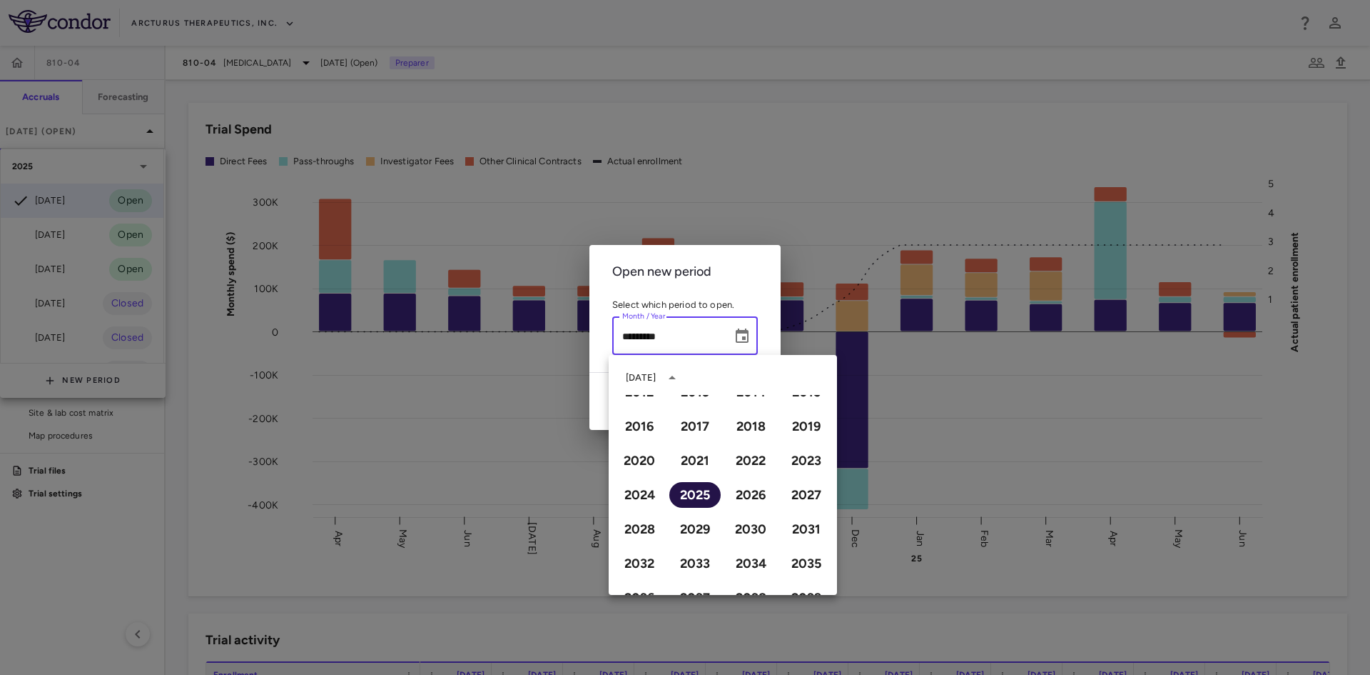
click at [705, 498] on button "2025" at bounding box center [695, 495] width 51 height 26
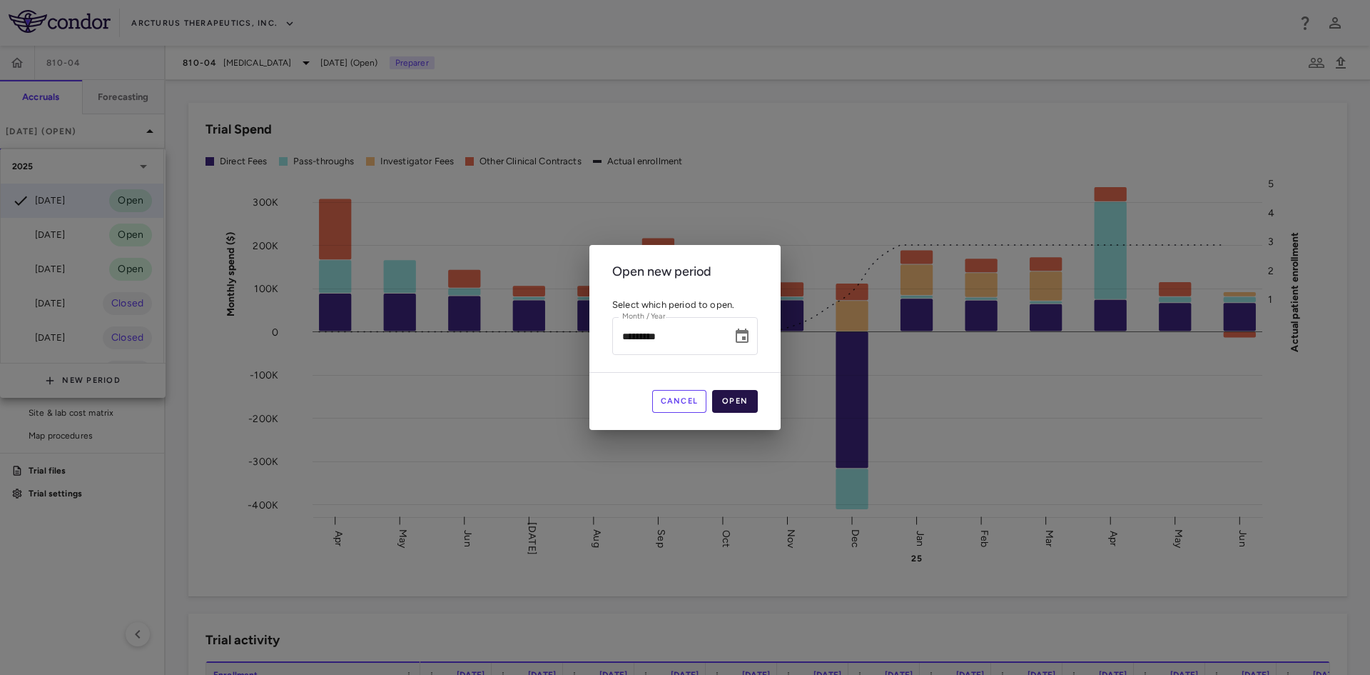
click at [742, 409] on button "Open" at bounding box center [735, 401] width 46 height 23
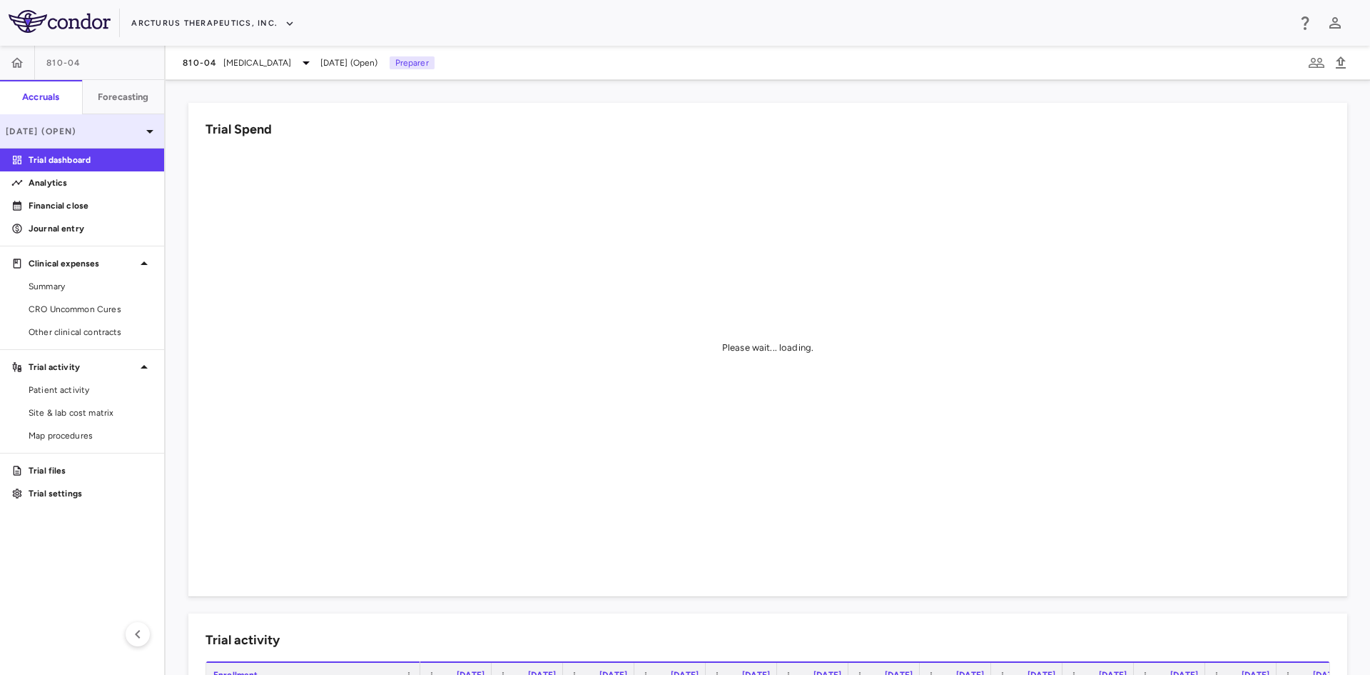
click at [142, 128] on icon at bounding box center [149, 131] width 17 height 17
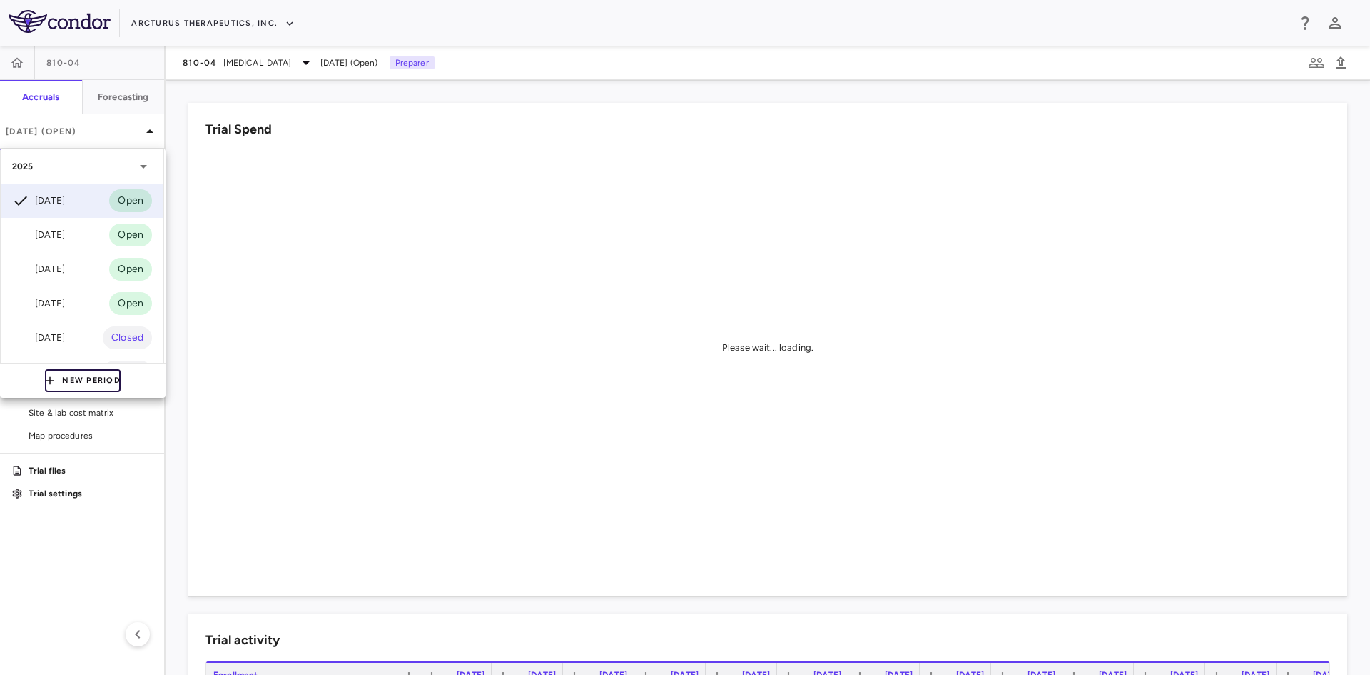
click at [78, 379] on button "New Period" at bounding box center [83, 380] width 76 height 23
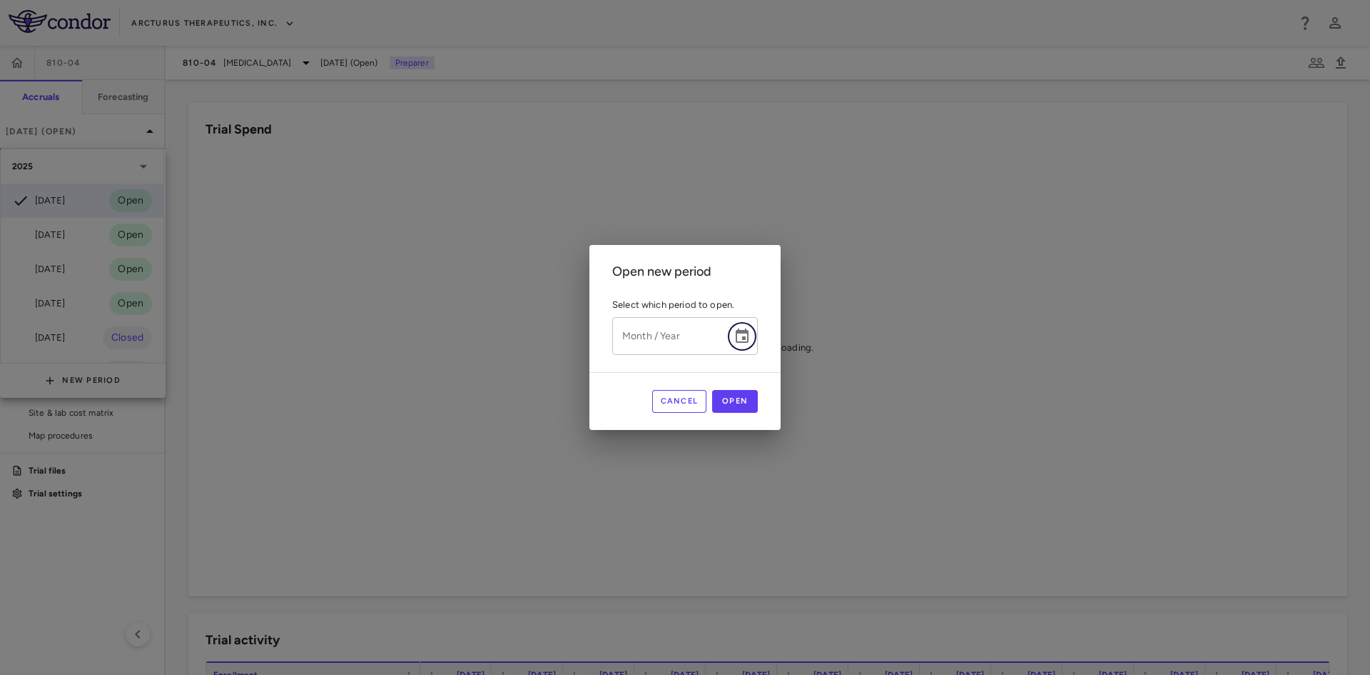
click at [746, 331] on icon "Choose date" at bounding box center [742, 335] width 13 height 14
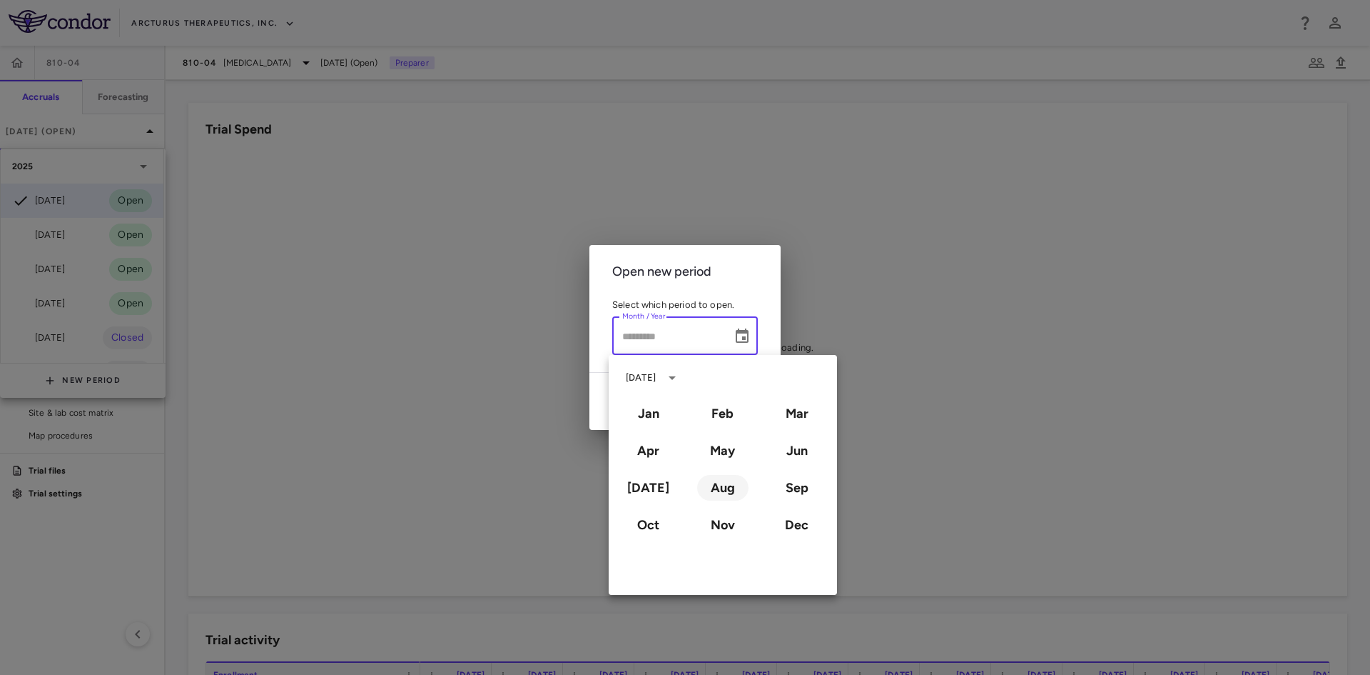
click at [712, 485] on button "Aug" at bounding box center [722, 488] width 51 height 26
type input "**********"
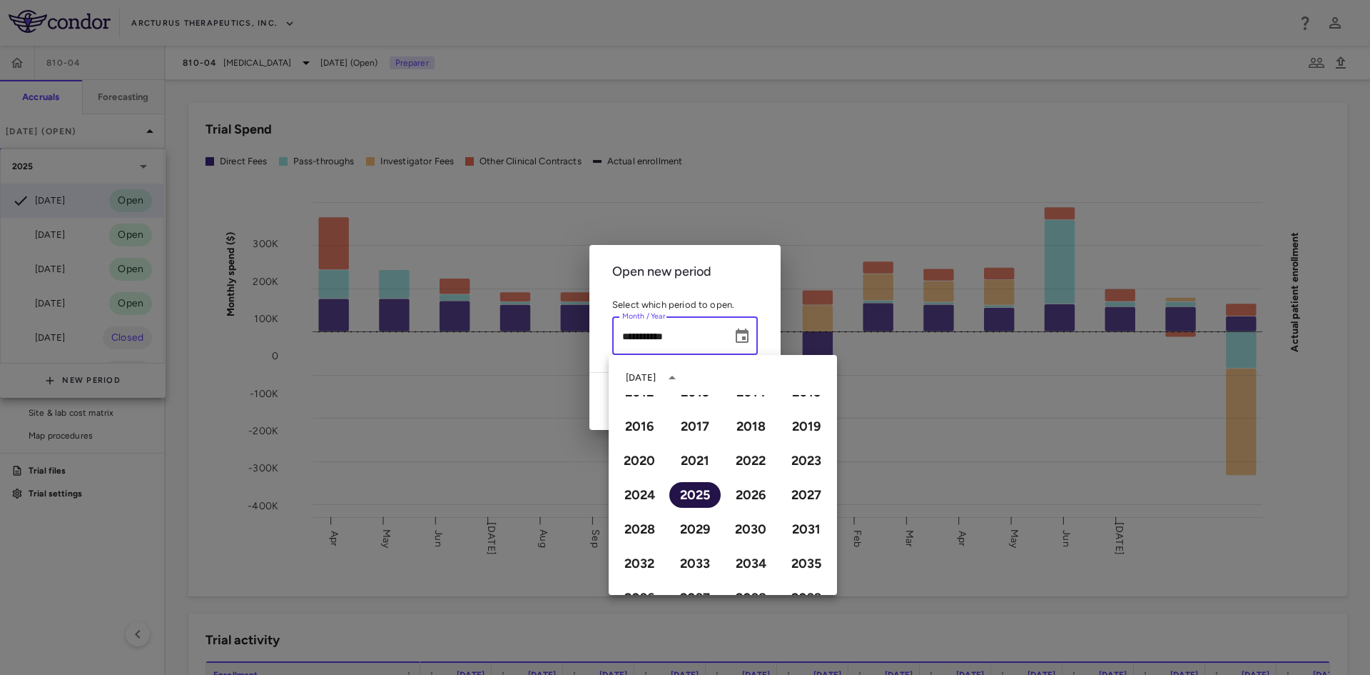
click at [704, 498] on button "2025" at bounding box center [695, 495] width 51 height 26
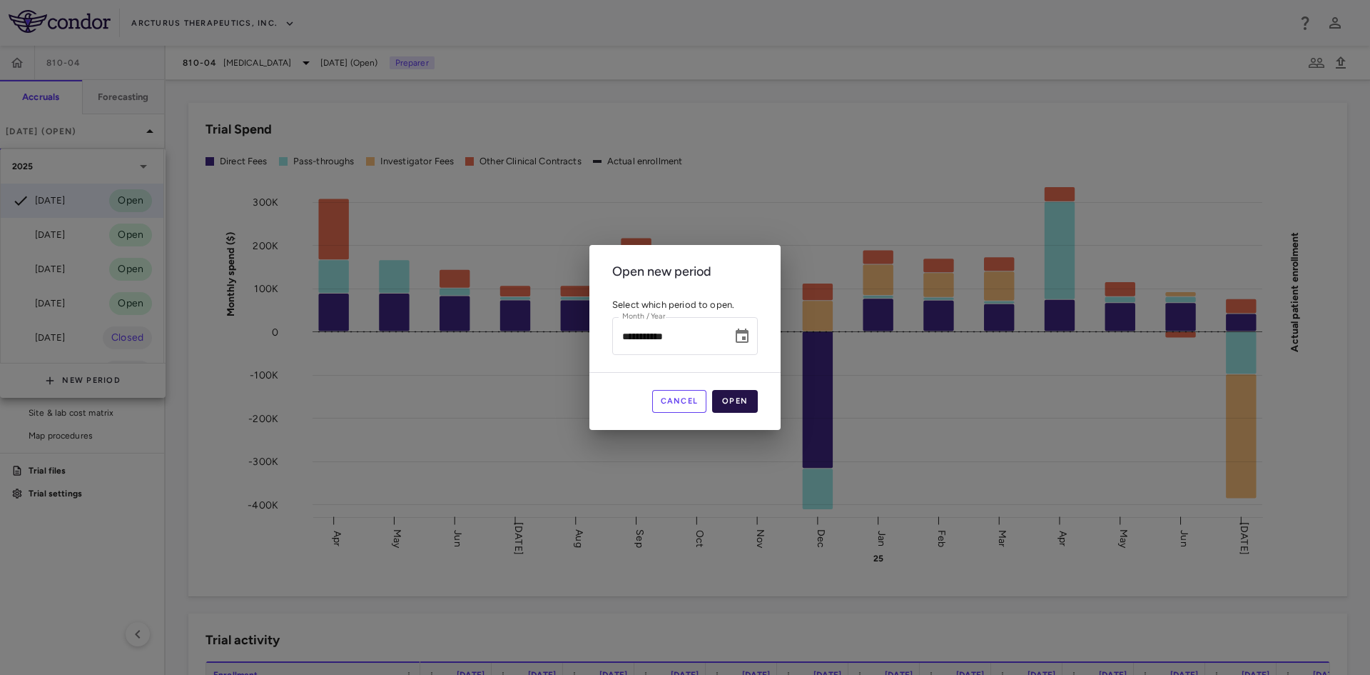
click at [740, 403] on button "Open" at bounding box center [735, 401] width 46 height 23
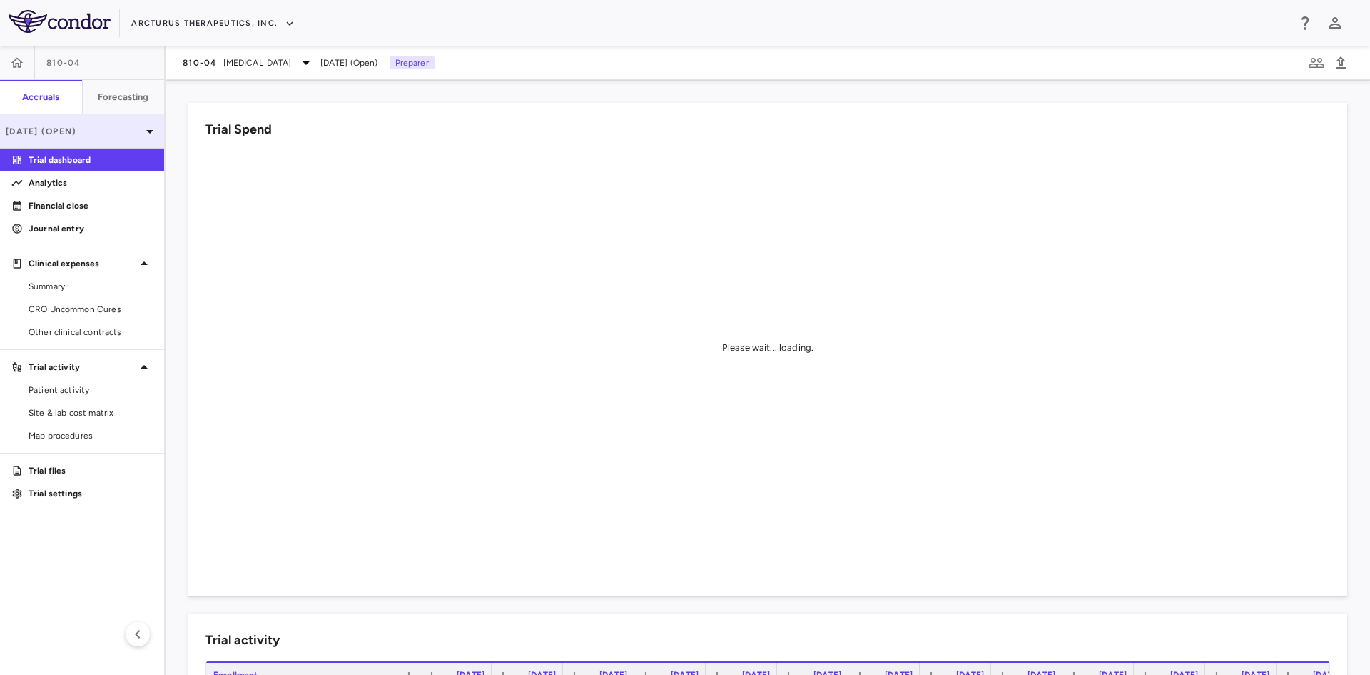
click at [120, 133] on p "[DATE] (Open)" at bounding box center [74, 131] width 136 height 13
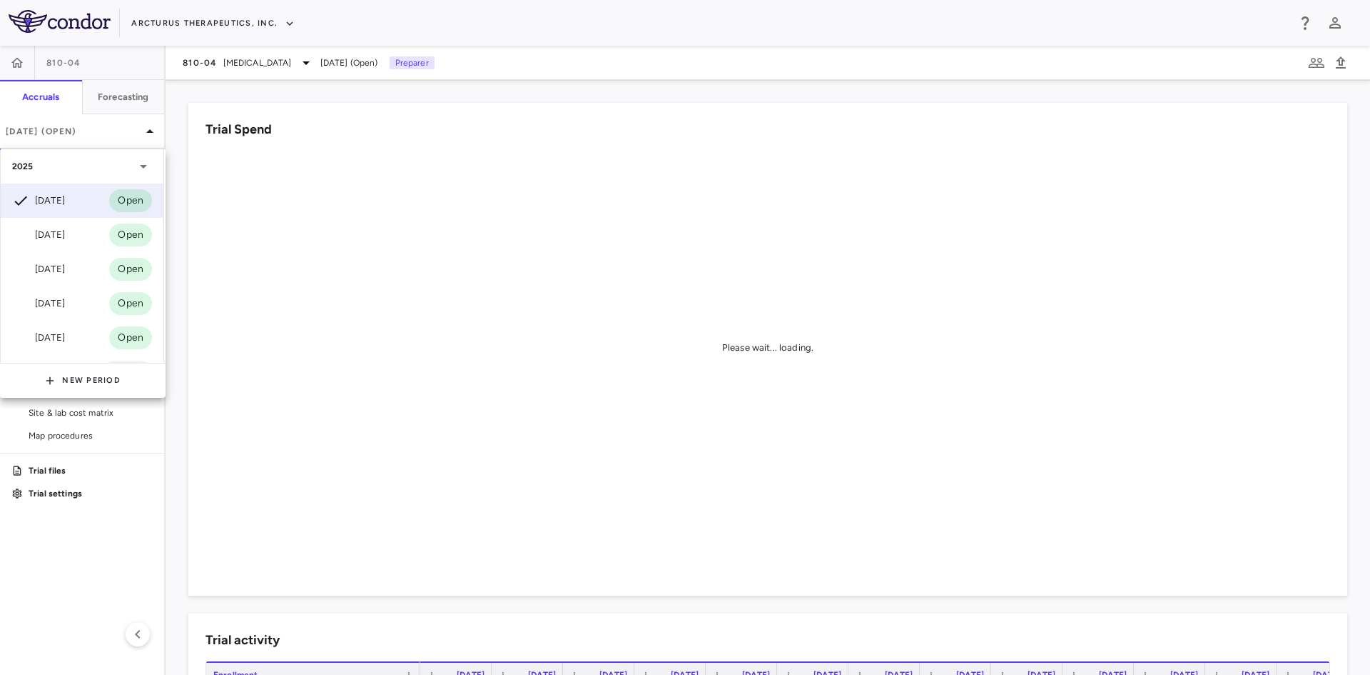
click at [97, 368] on div "New Period" at bounding box center [83, 380] width 166 height 35
click at [93, 379] on button "New Period" at bounding box center [83, 380] width 76 height 23
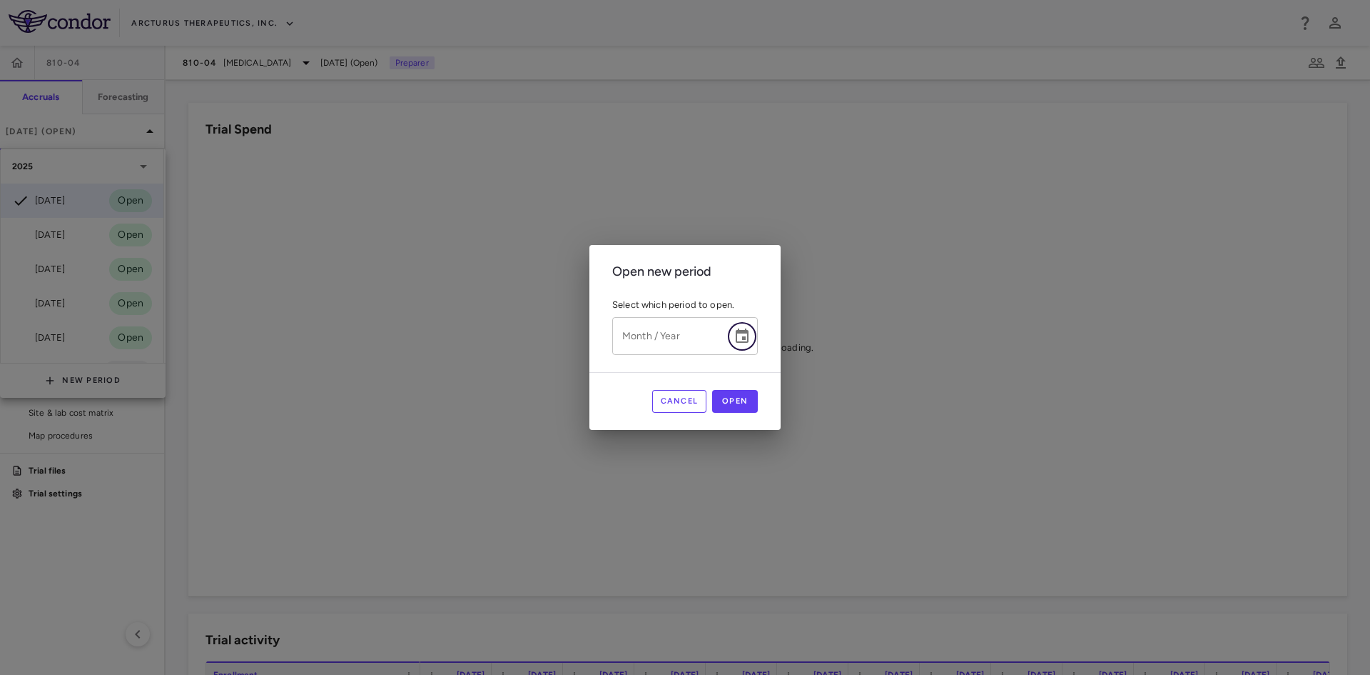
click at [746, 338] on icon "Choose date" at bounding box center [742, 336] width 17 height 17
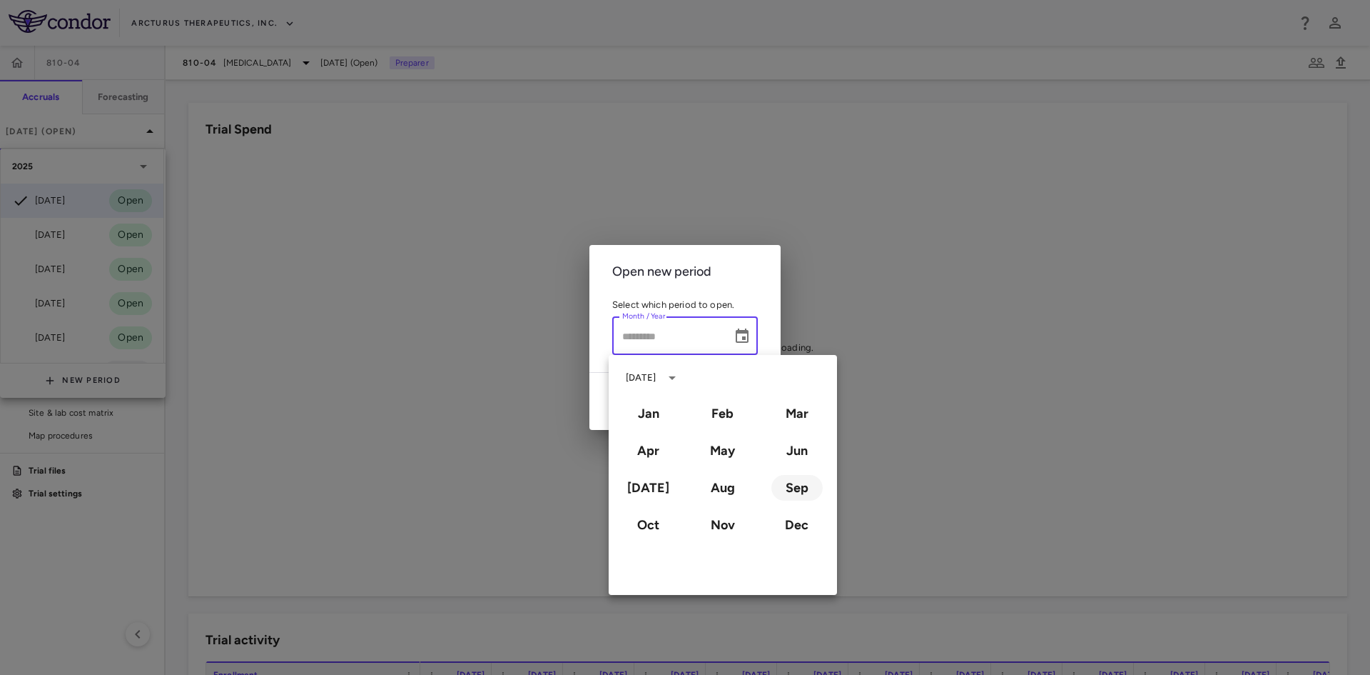
click at [802, 486] on button "Sep" at bounding box center [797, 488] width 51 height 26
type input "**********"
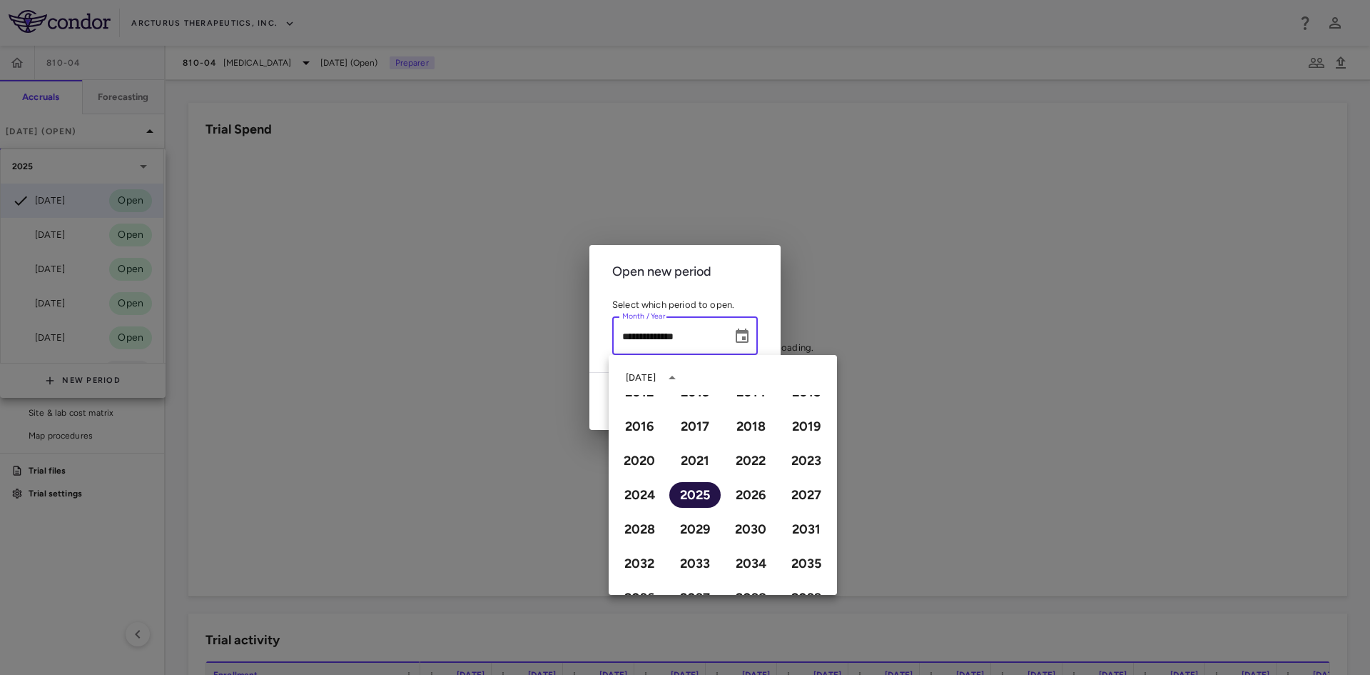
click at [705, 498] on button "2025" at bounding box center [695, 495] width 51 height 26
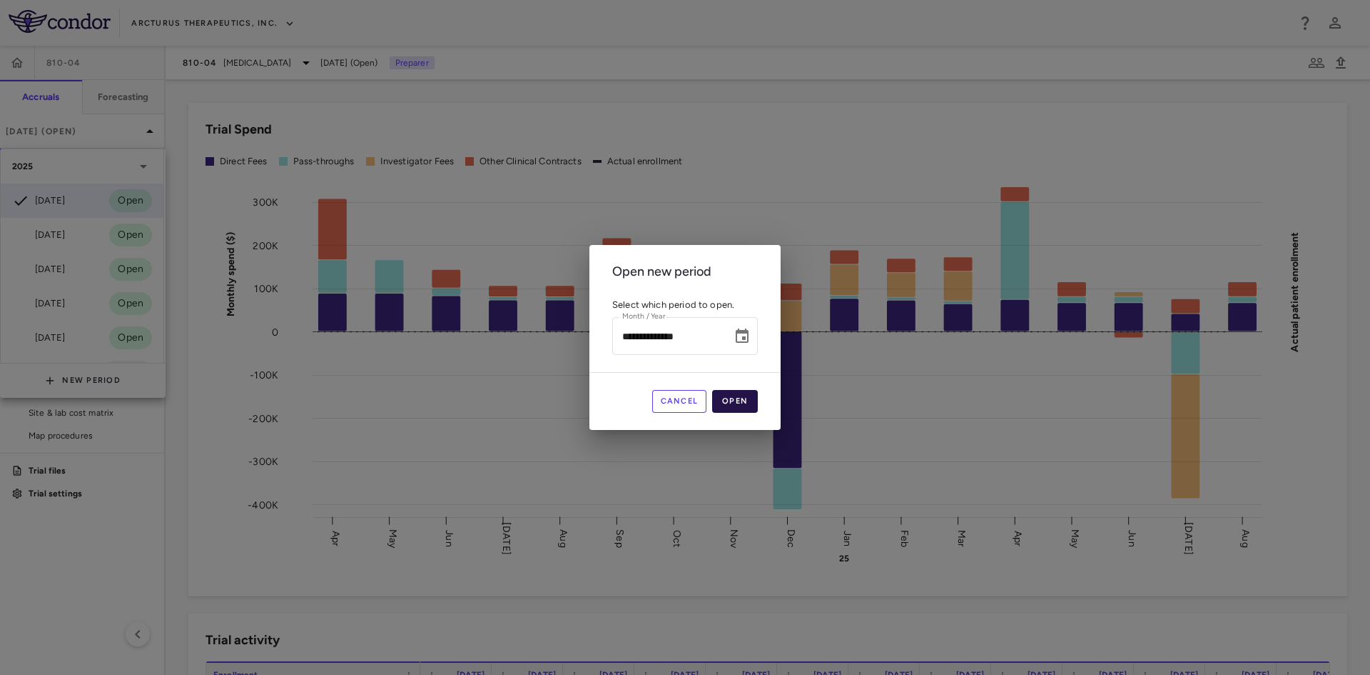
click at [742, 401] on button "Open" at bounding box center [735, 401] width 46 height 23
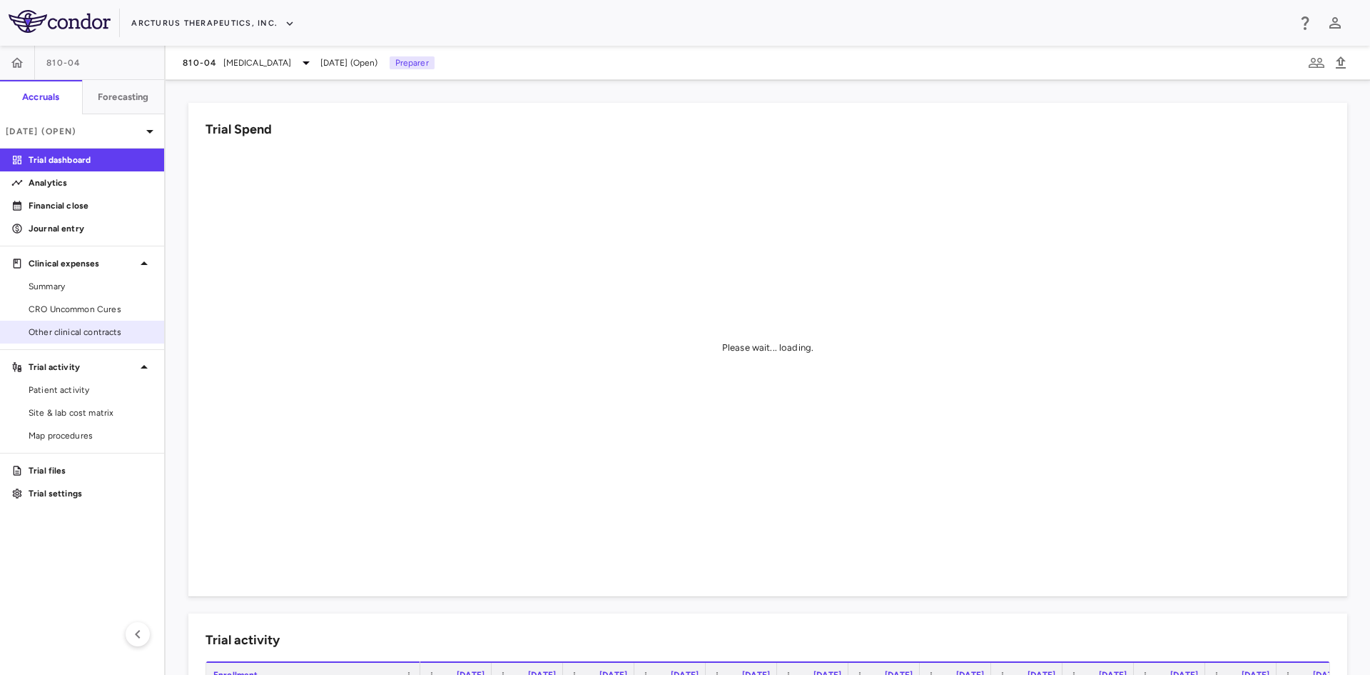
click at [76, 335] on span "Other clinical contracts" at bounding box center [91, 331] width 124 height 13
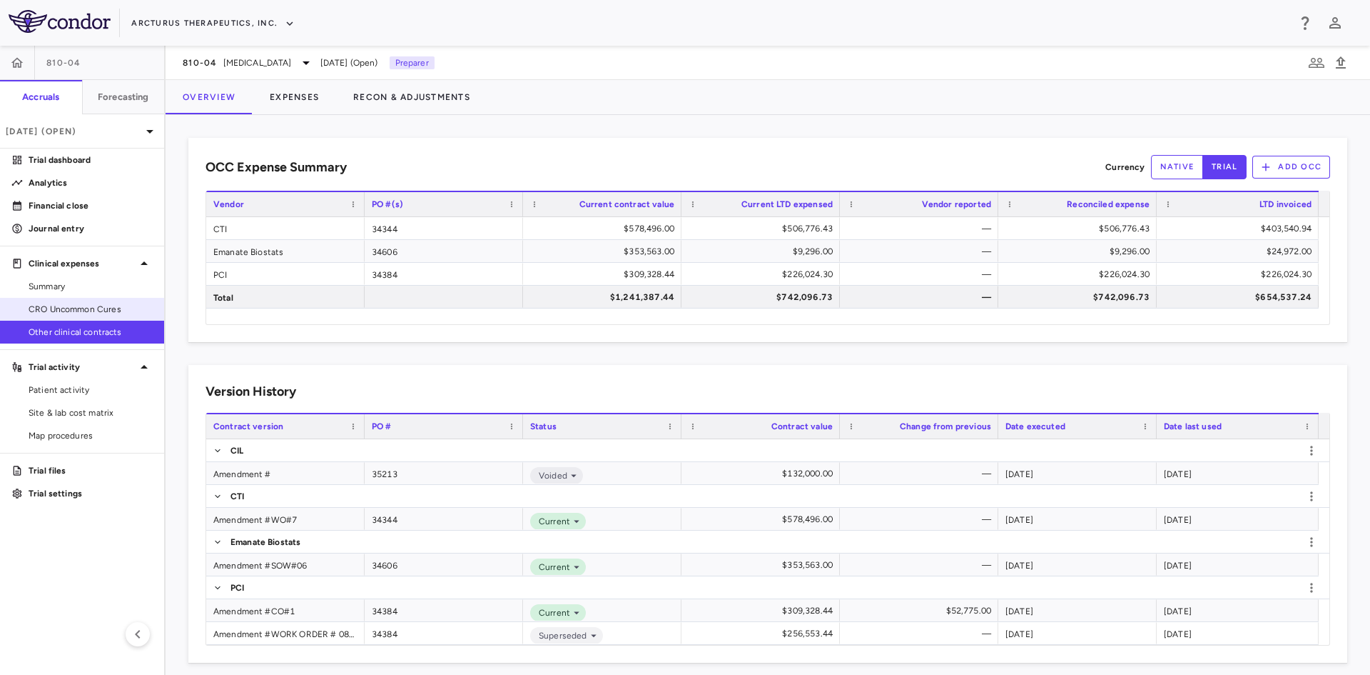
drag, startPoint x: 76, startPoint y: 313, endPoint x: 153, endPoint y: 300, distance: 78.2
click at [76, 312] on span "CRO Uncommon Cures" at bounding box center [91, 309] width 124 height 13
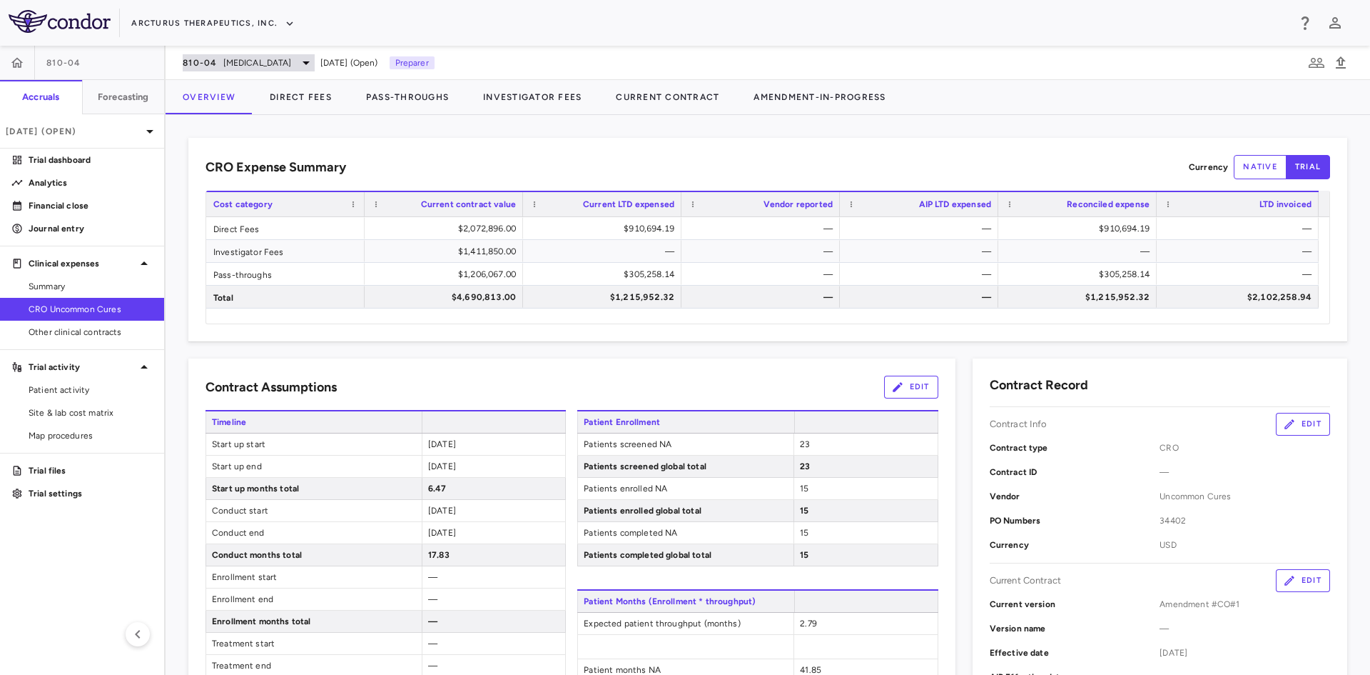
click at [260, 55] on div "810-04 [MEDICAL_DATA]" at bounding box center [249, 62] width 132 height 17
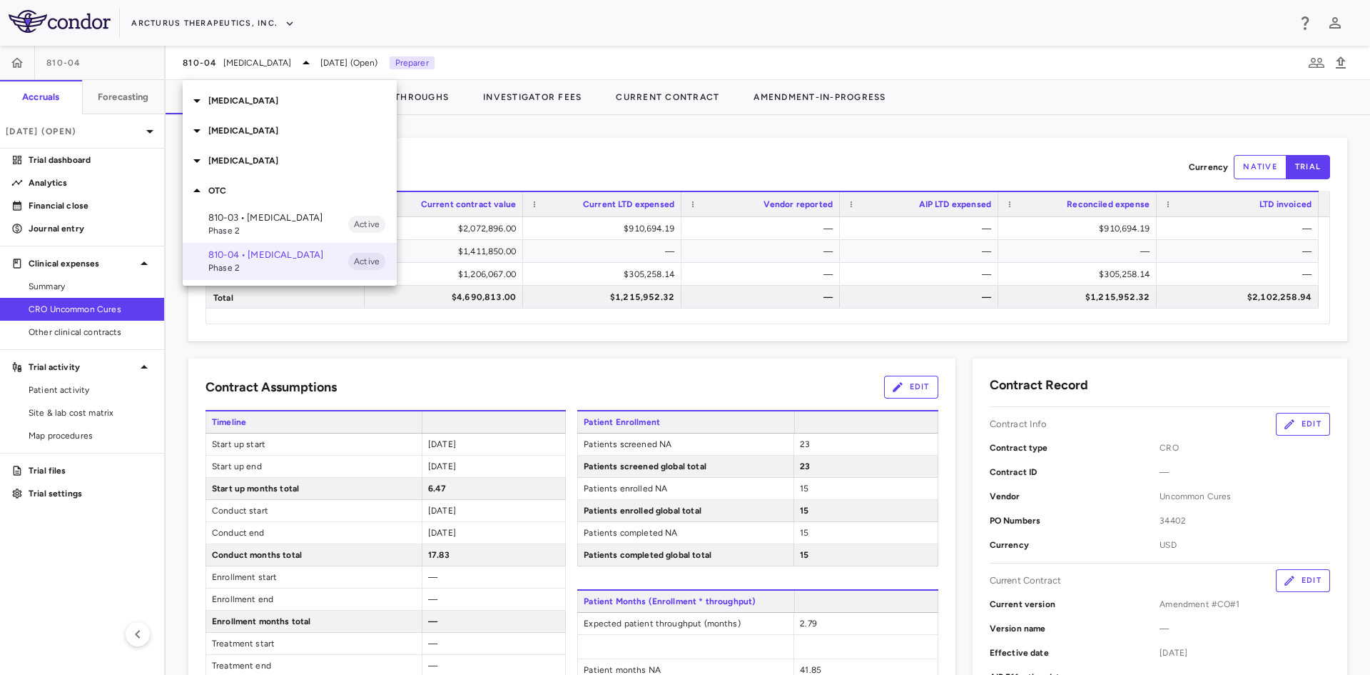
click at [216, 98] on p "[MEDICAL_DATA]" at bounding box center [302, 100] width 188 height 13
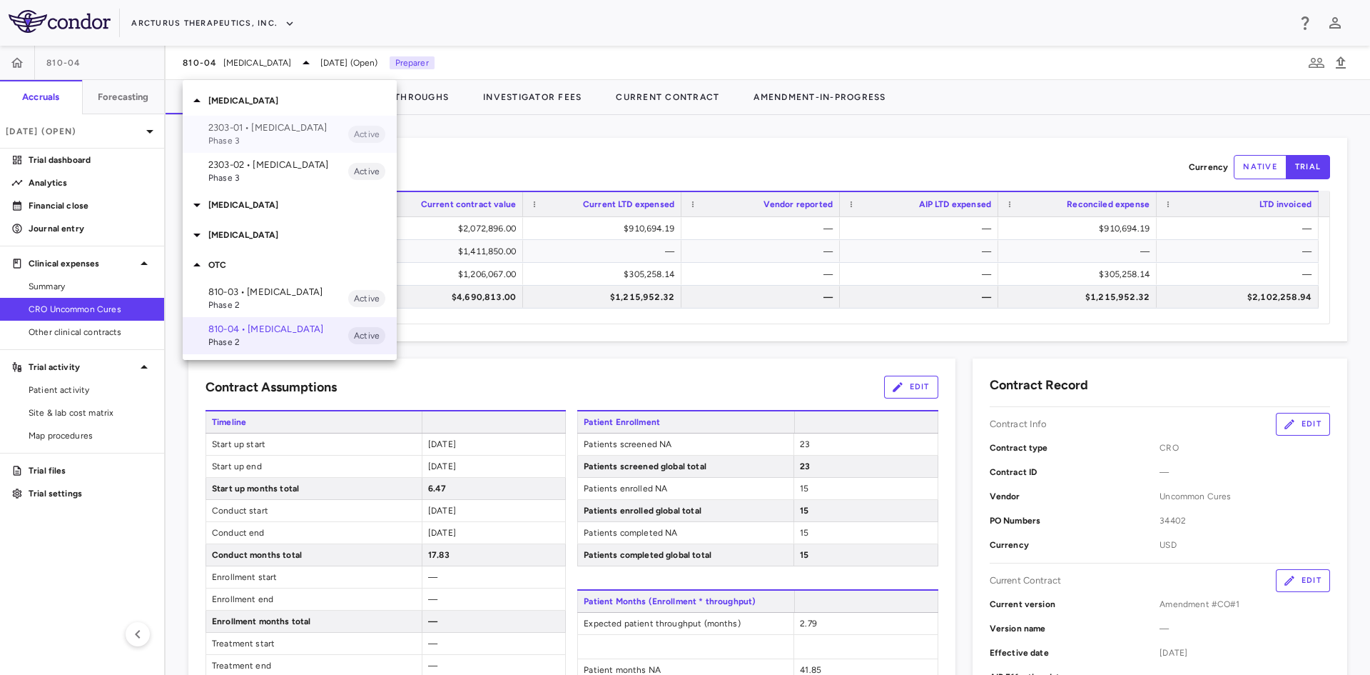
click at [248, 133] on p "2303-01 • [MEDICAL_DATA]" at bounding box center [278, 127] width 140 height 13
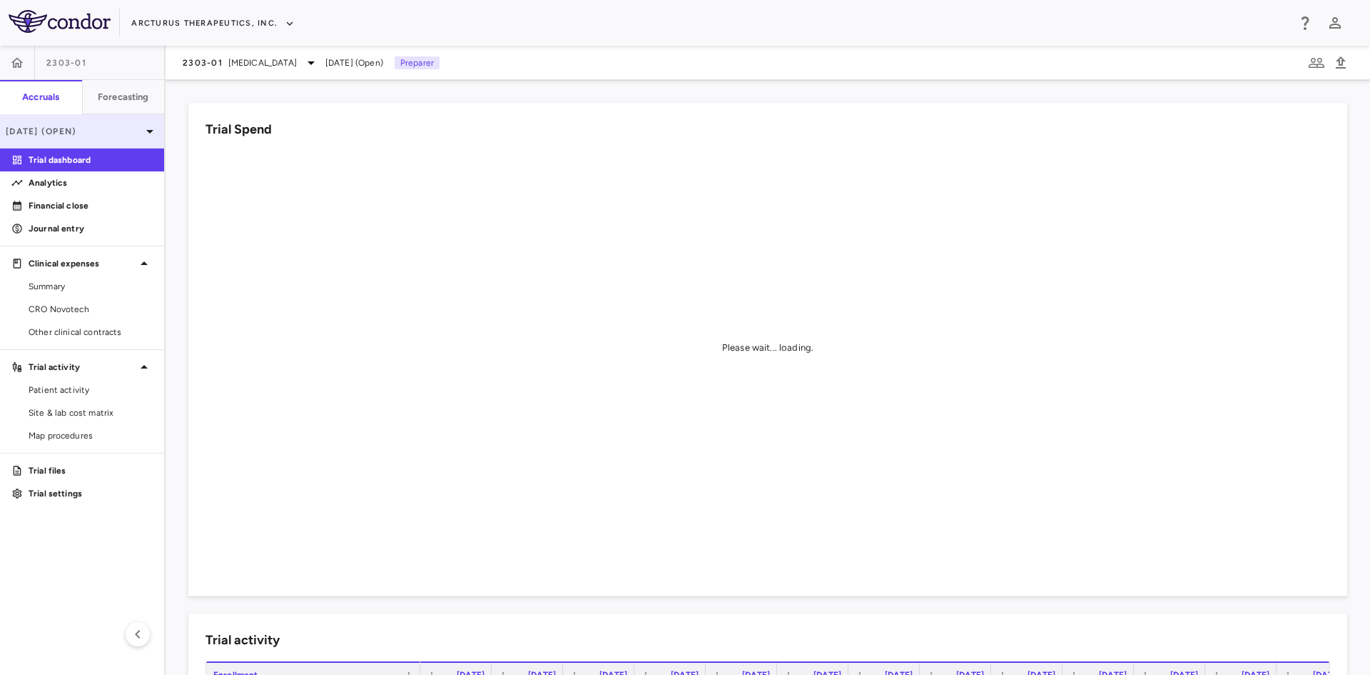
click at [89, 130] on p "[DATE] (Open)" at bounding box center [74, 131] width 136 height 13
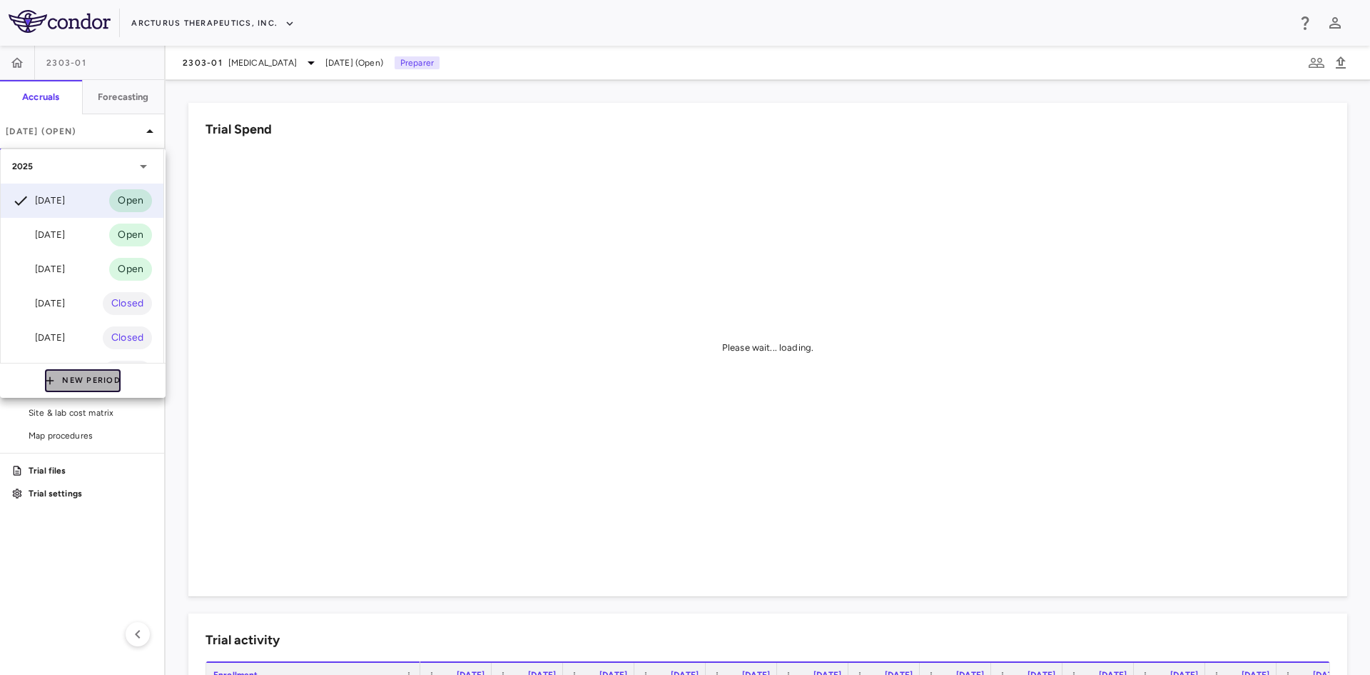
click at [72, 380] on button "New Period" at bounding box center [83, 380] width 76 height 23
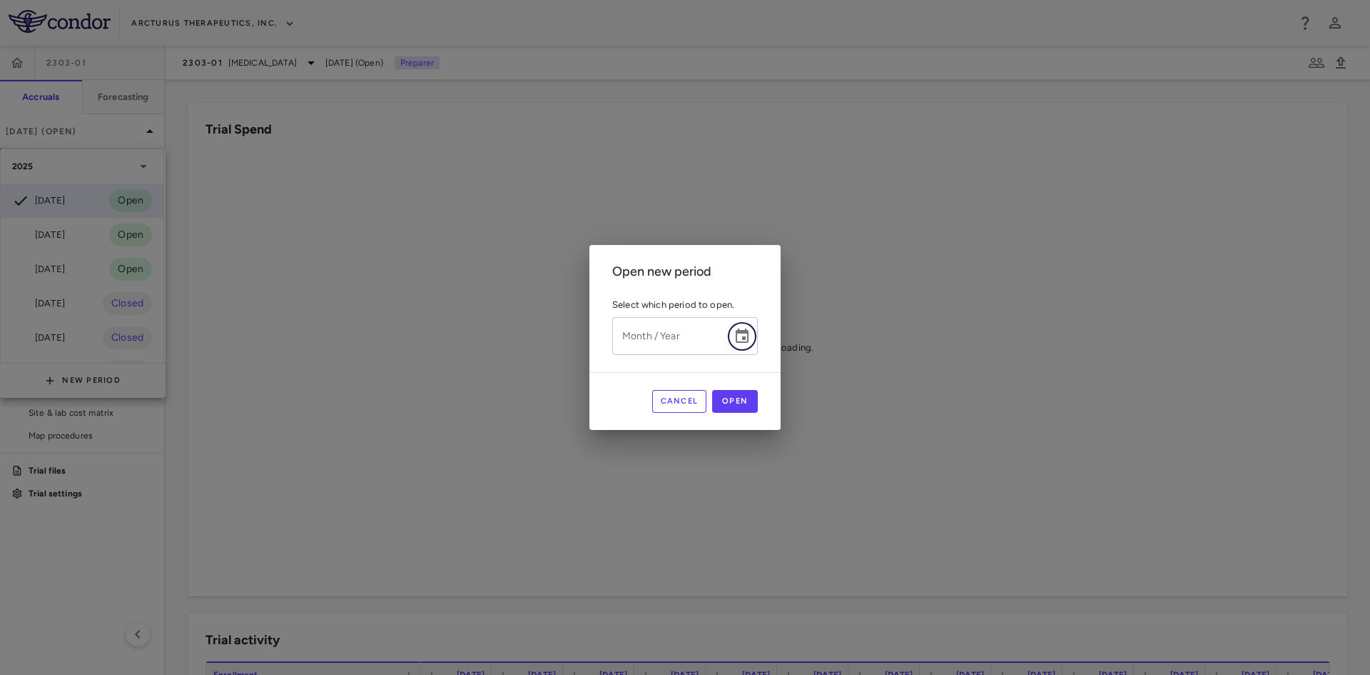
click at [747, 335] on icon "Choose date" at bounding box center [742, 336] width 17 height 17
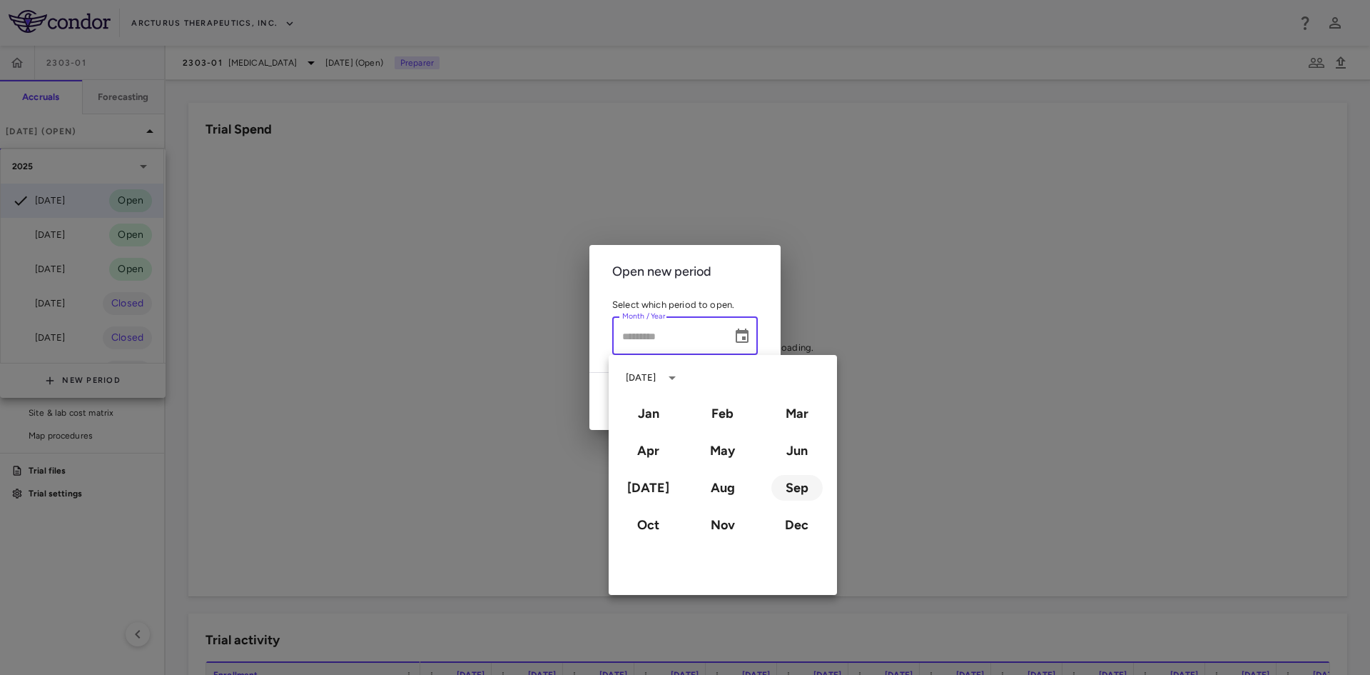
click at [801, 480] on button "Sep" at bounding box center [797, 488] width 51 height 26
type input "**********"
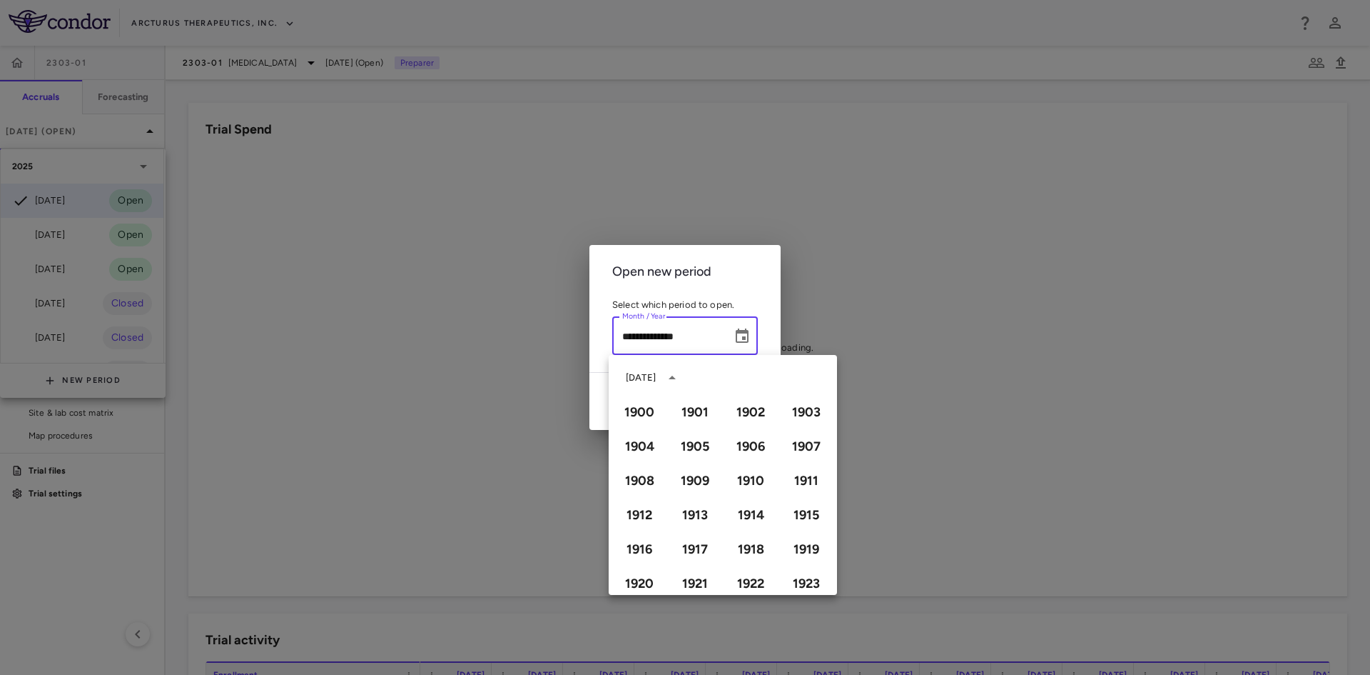
scroll to position [979, 0]
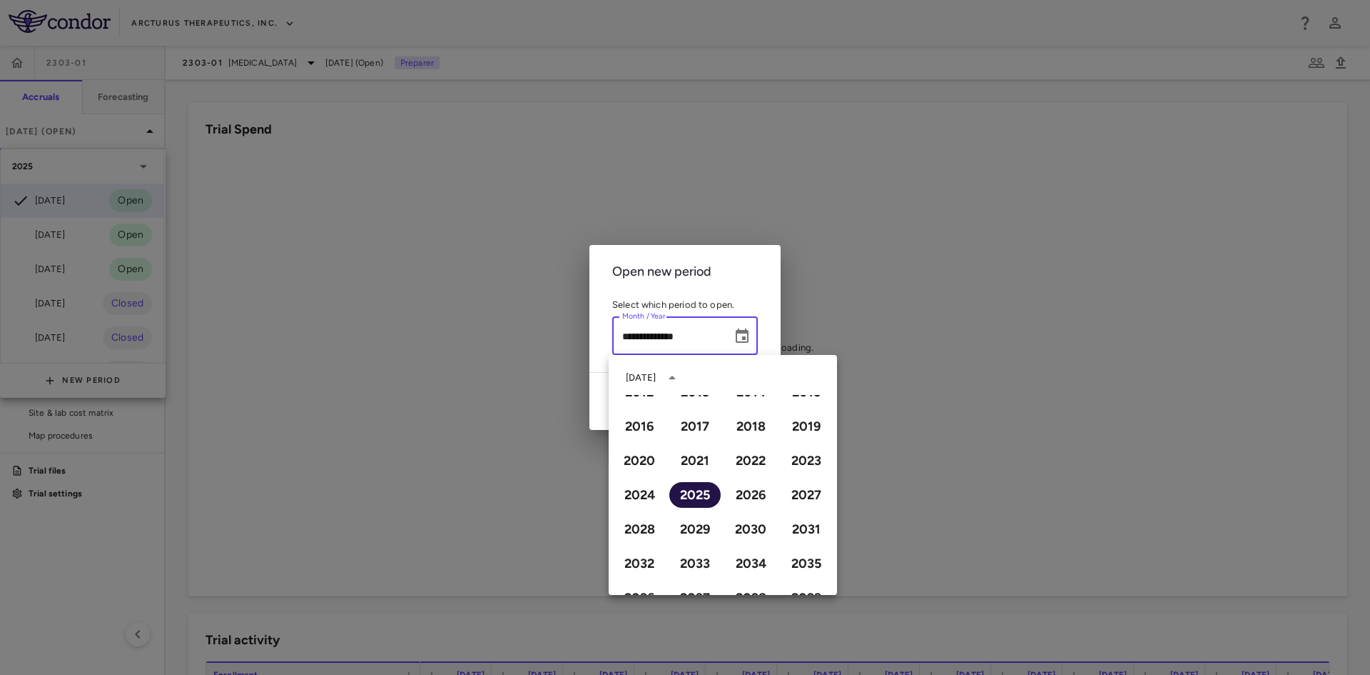
click at [699, 499] on button "2025" at bounding box center [695, 495] width 51 height 26
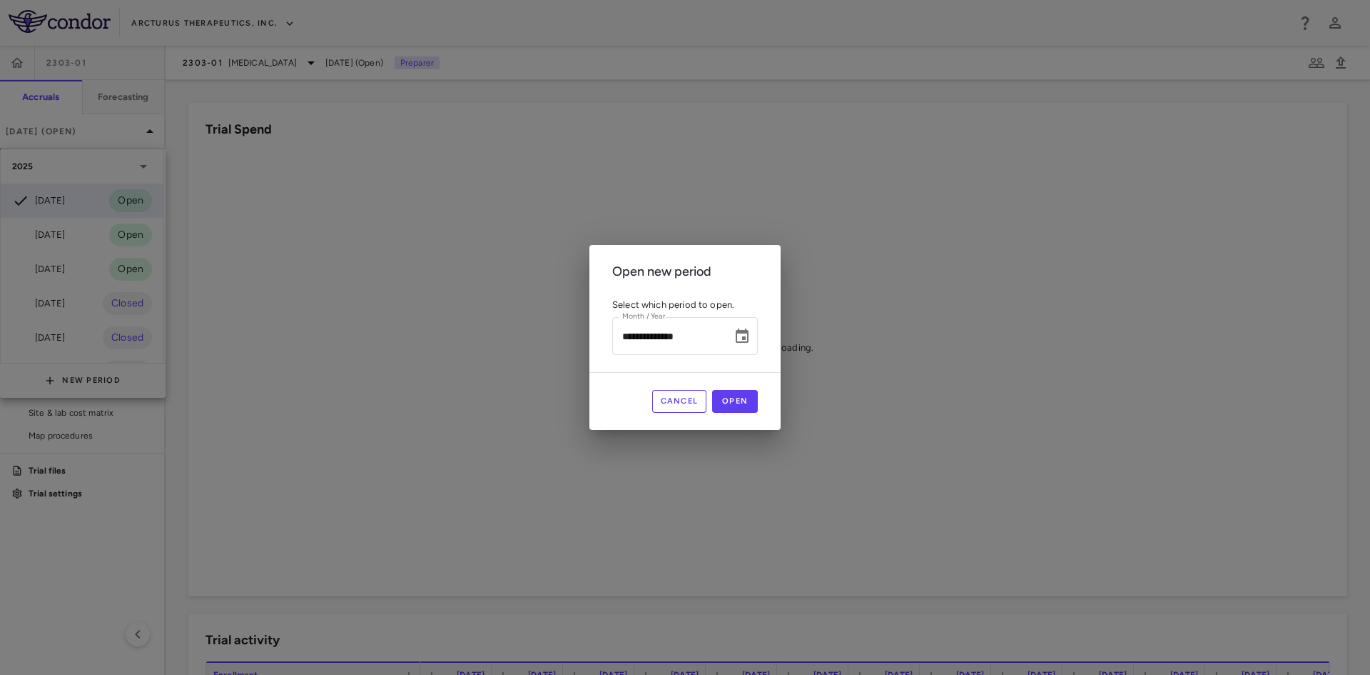
click at [740, 388] on div "Cancel Open" at bounding box center [685, 401] width 191 height 58
click at [740, 398] on button "Open" at bounding box center [735, 401] width 46 height 23
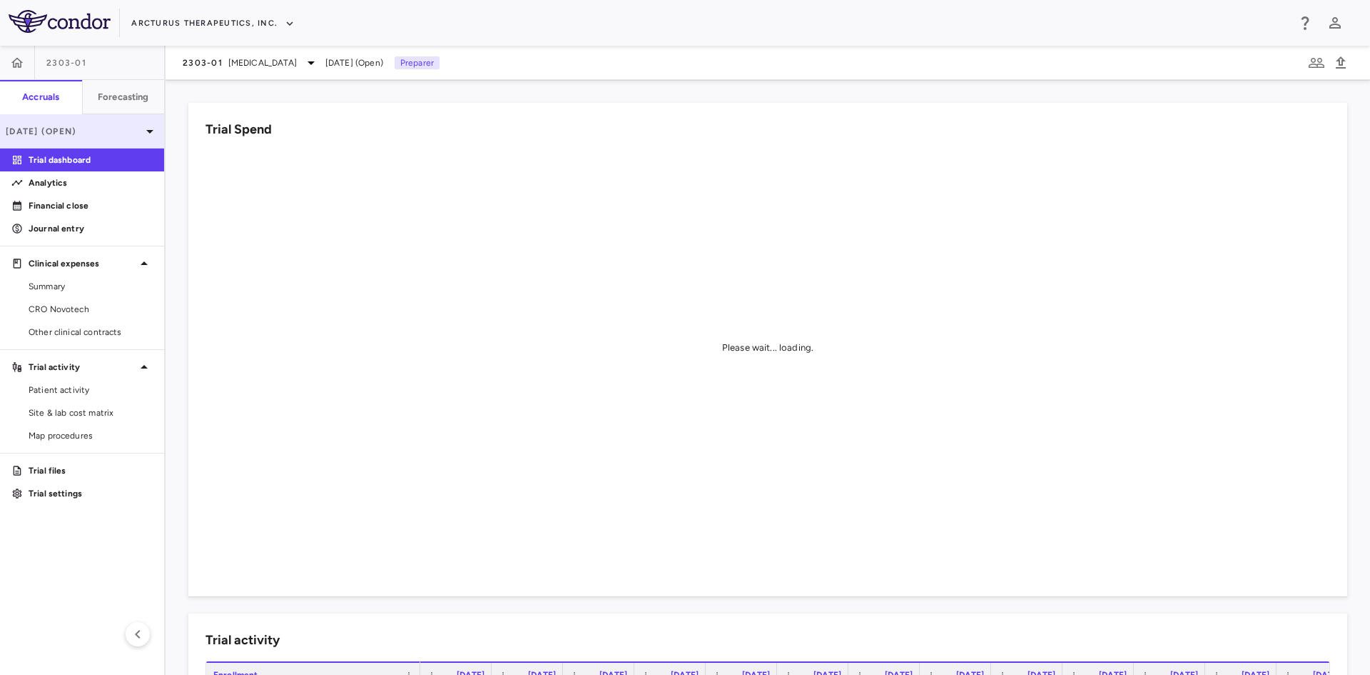
click at [146, 131] on icon at bounding box center [149, 131] width 17 height 17
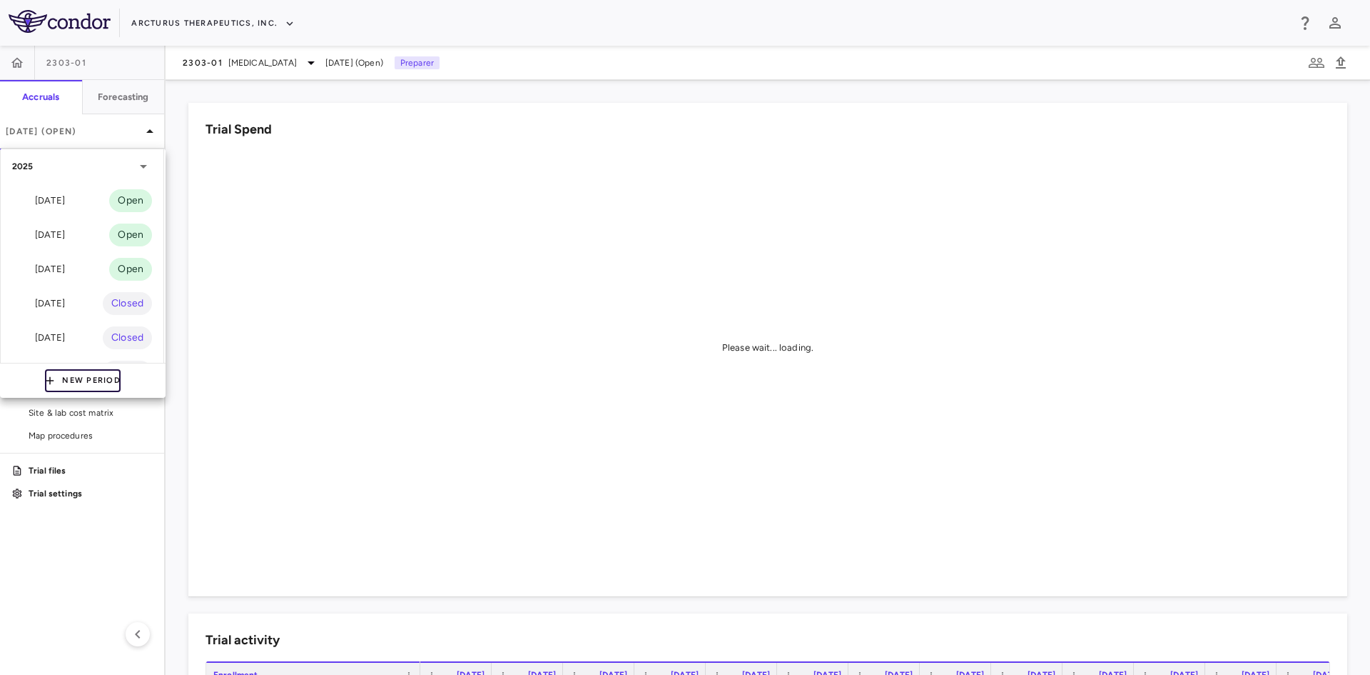
click at [108, 378] on button "New Period" at bounding box center [83, 380] width 76 height 23
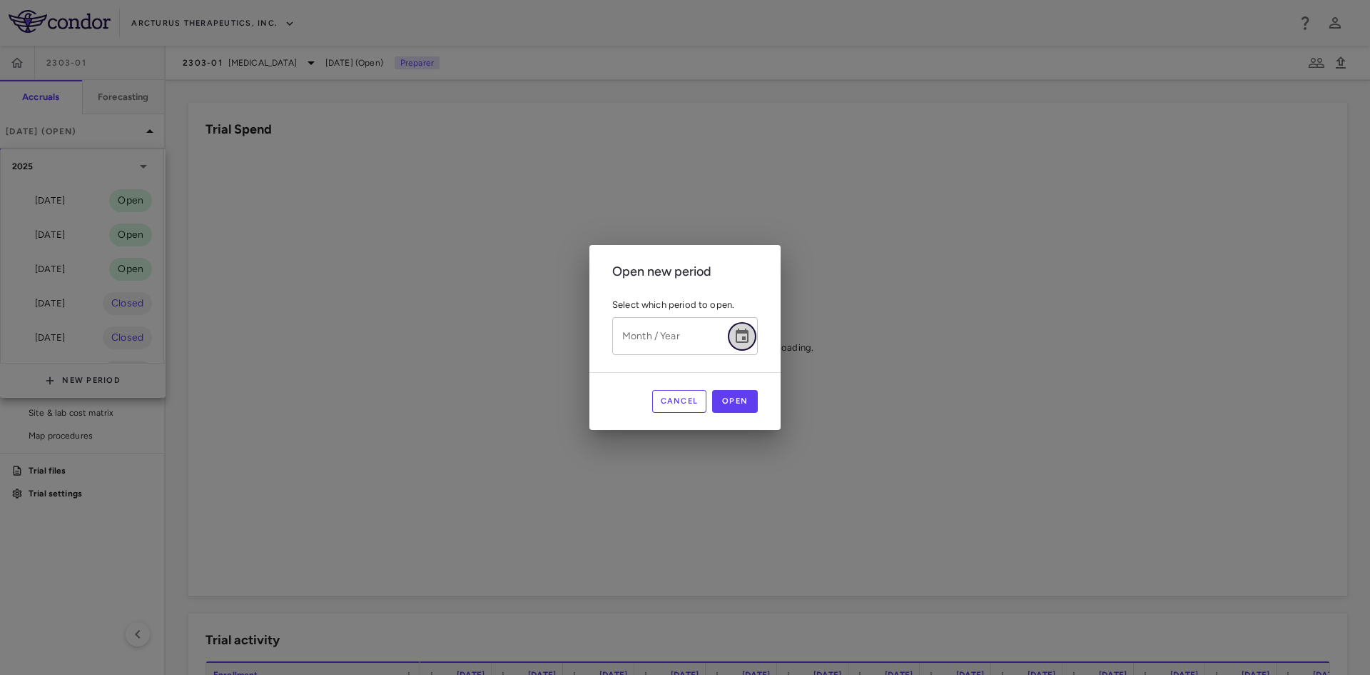
click at [750, 338] on icon "Choose date" at bounding box center [742, 336] width 17 height 17
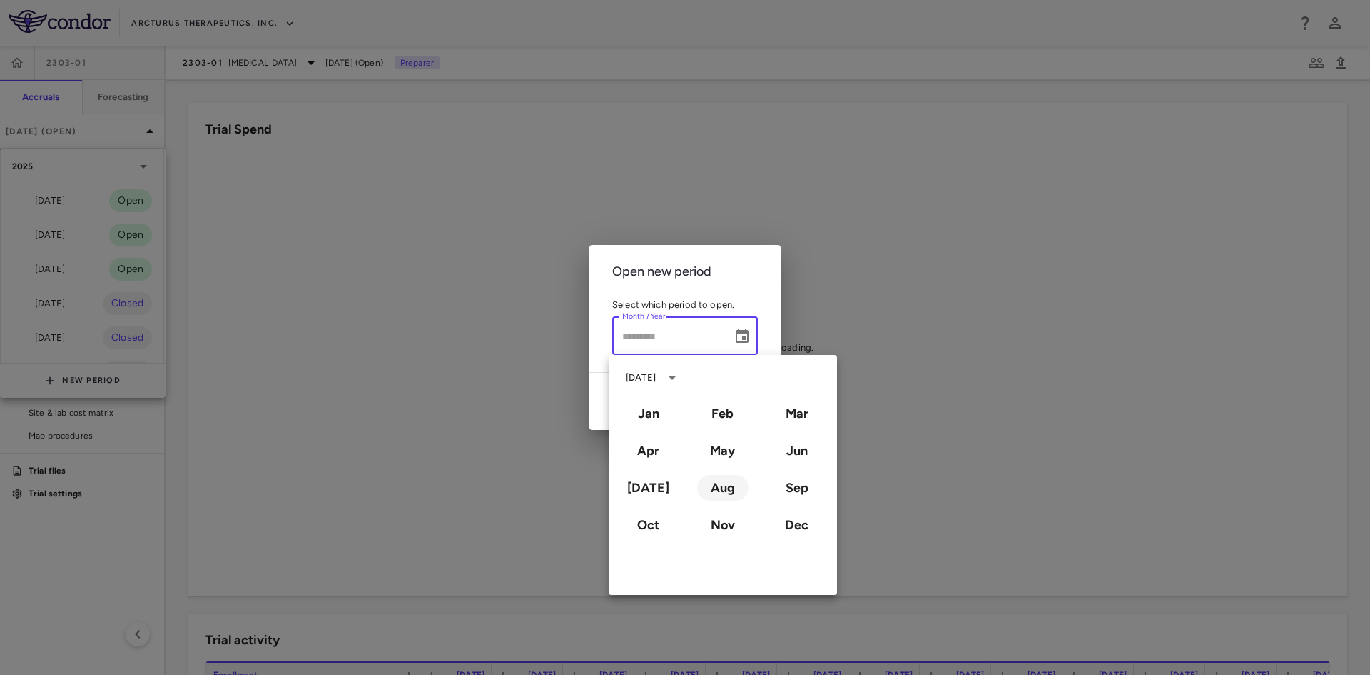
click at [724, 492] on button "Aug" at bounding box center [722, 488] width 51 height 26
type input "**********"
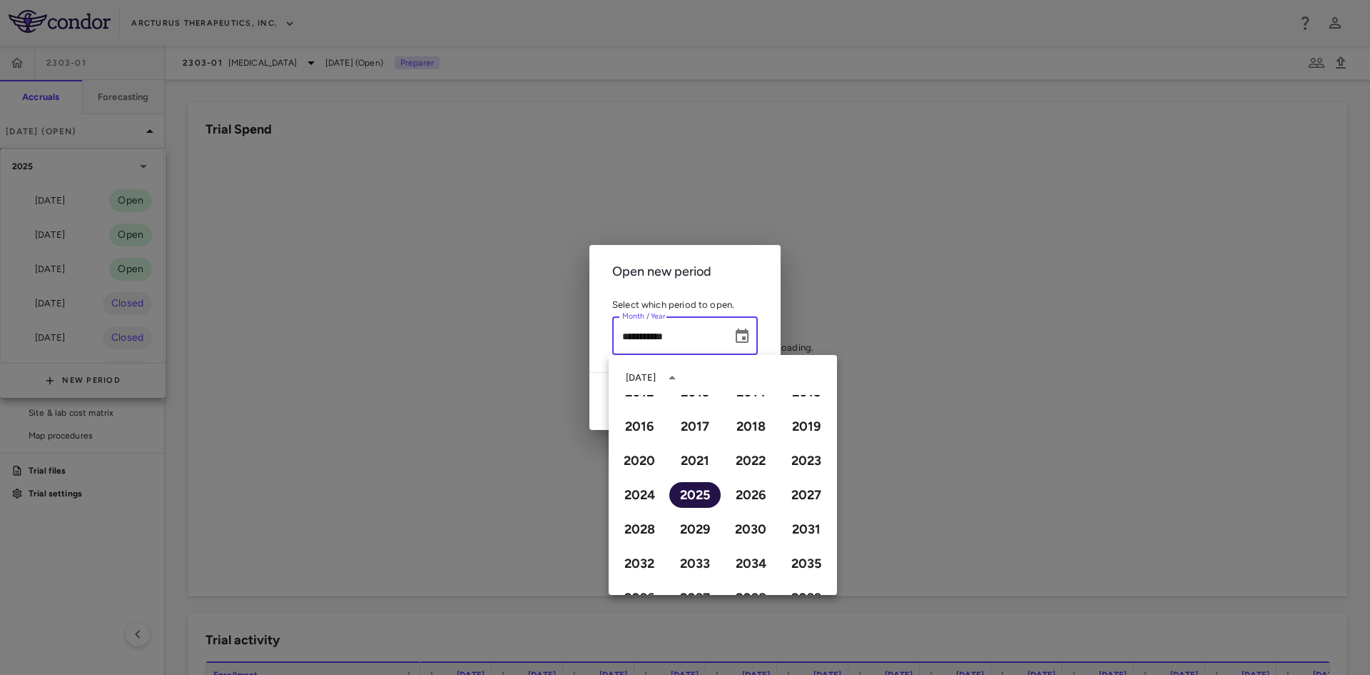
click at [699, 495] on button "2025" at bounding box center [695, 495] width 51 height 26
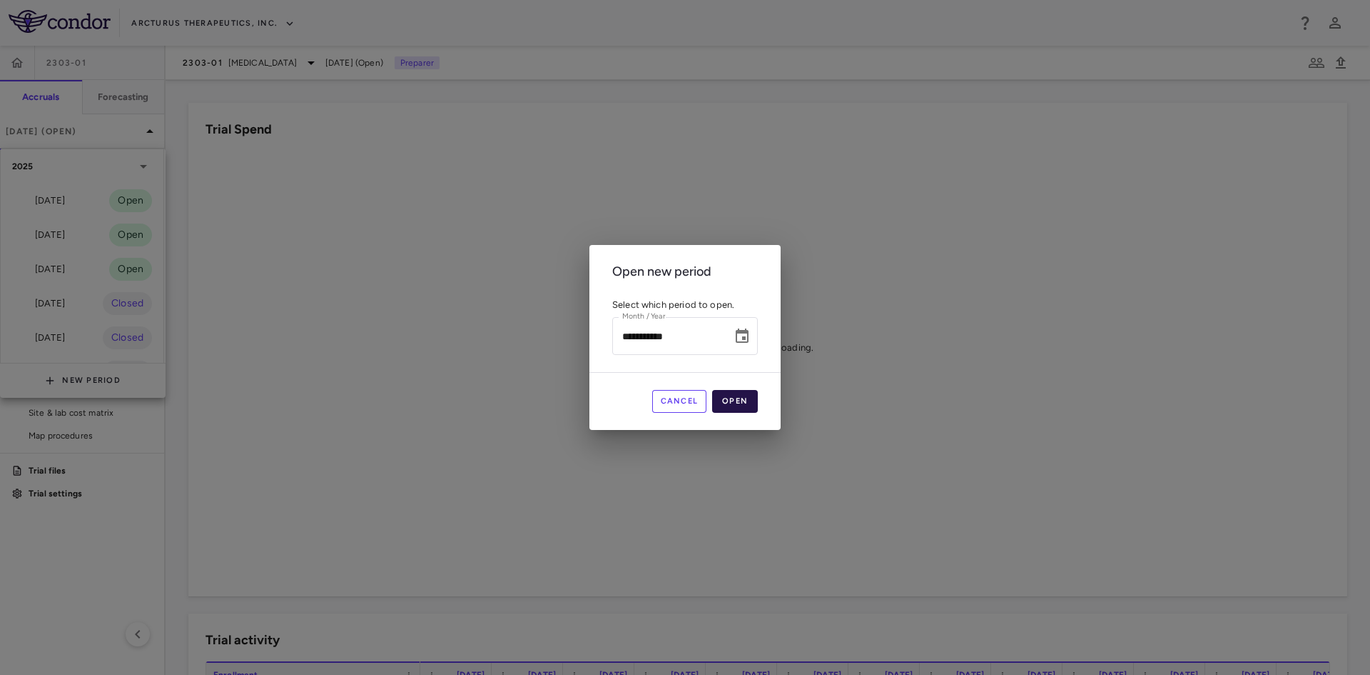
click at [741, 396] on button "Open" at bounding box center [735, 401] width 46 height 23
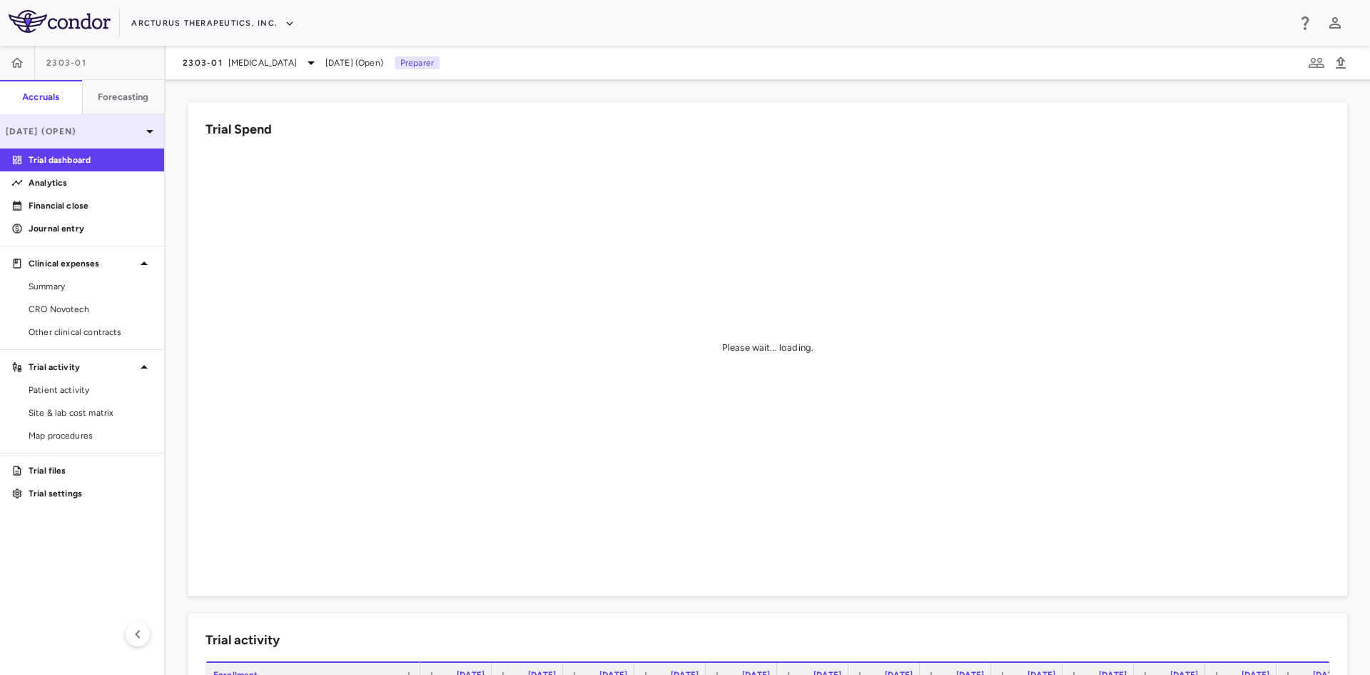
click at [147, 130] on icon at bounding box center [149, 132] width 7 height 4
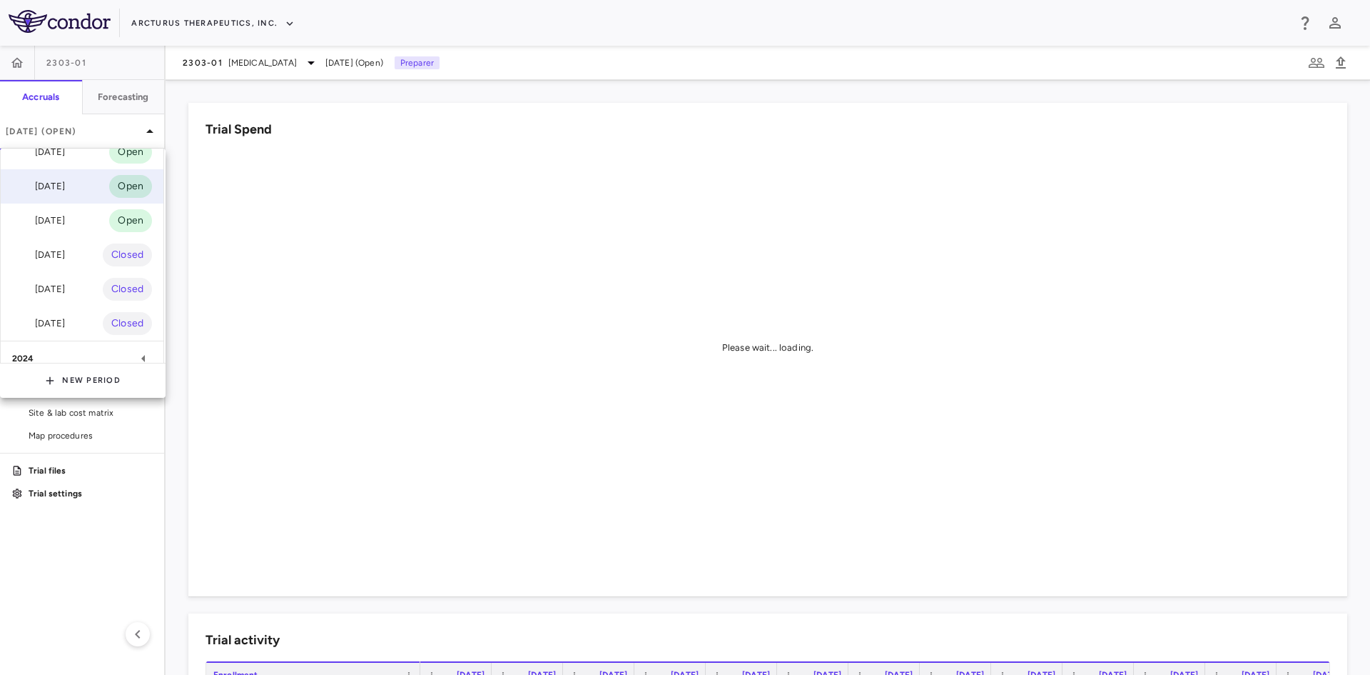
scroll to position [73, 0]
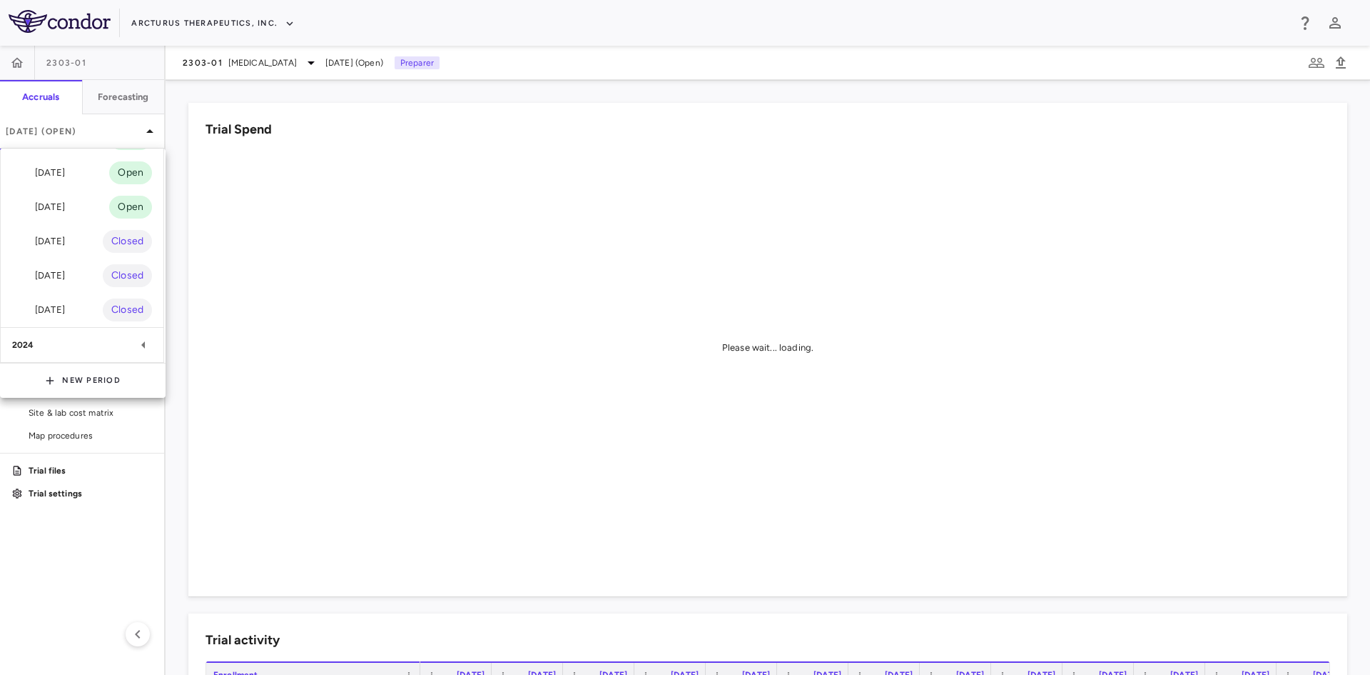
click at [56, 338] on div "2024" at bounding box center [73, 344] width 123 height 13
click at [86, 383] on button "New Period" at bounding box center [83, 380] width 76 height 23
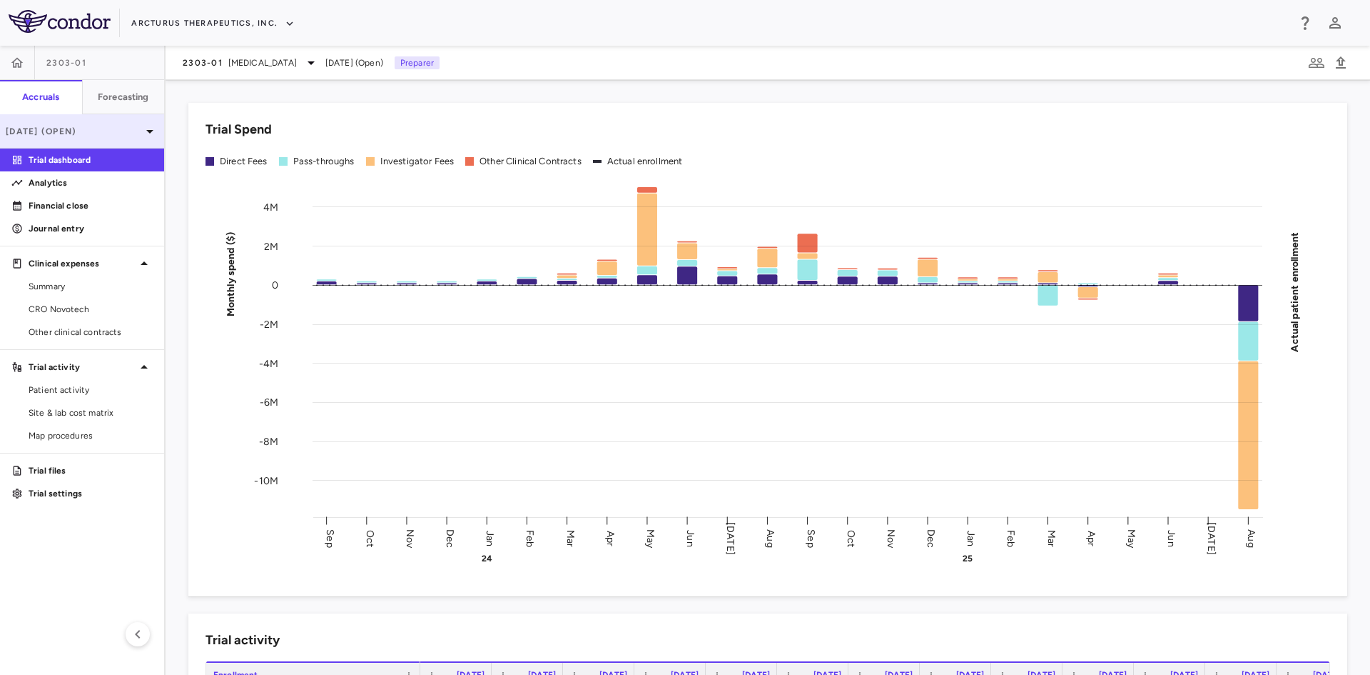
click at [123, 131] on p "[DATE] (Open)" at bounding box center [74, 131] width 136 height 13
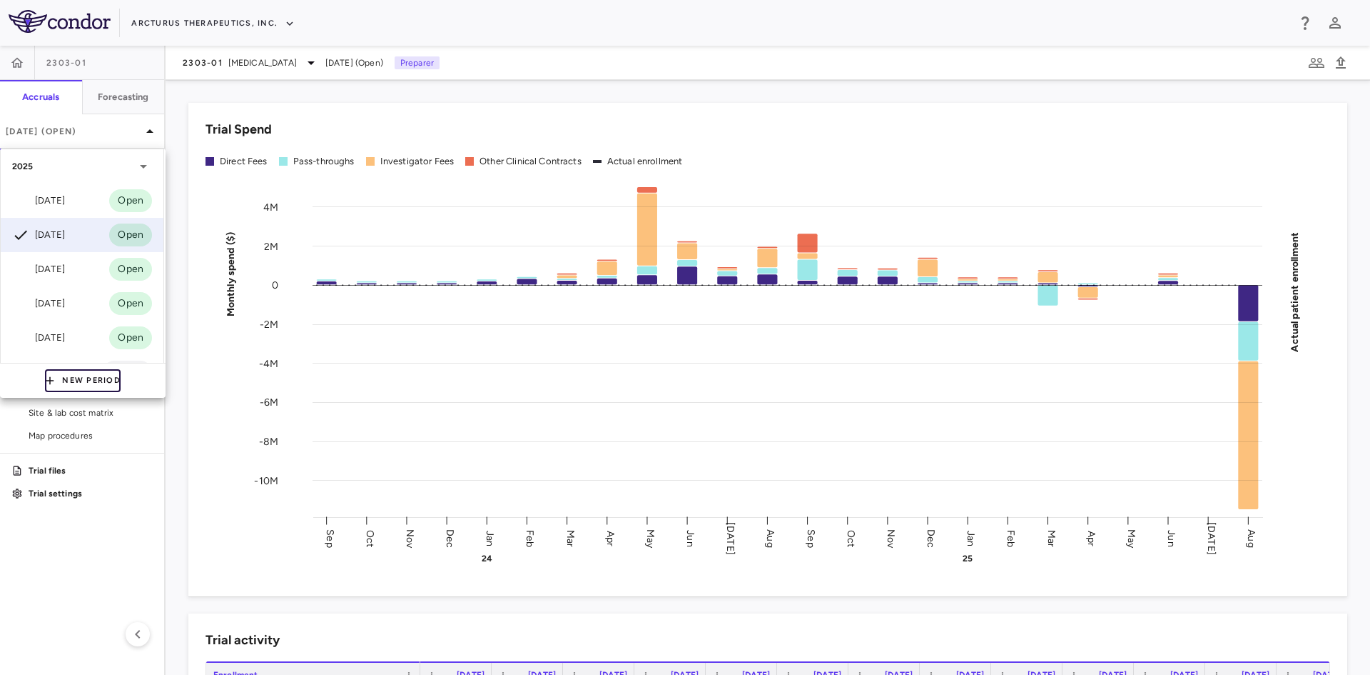
click at [89, 383] on button "New Period" at bounding box center [83, 380] width 76 height 23
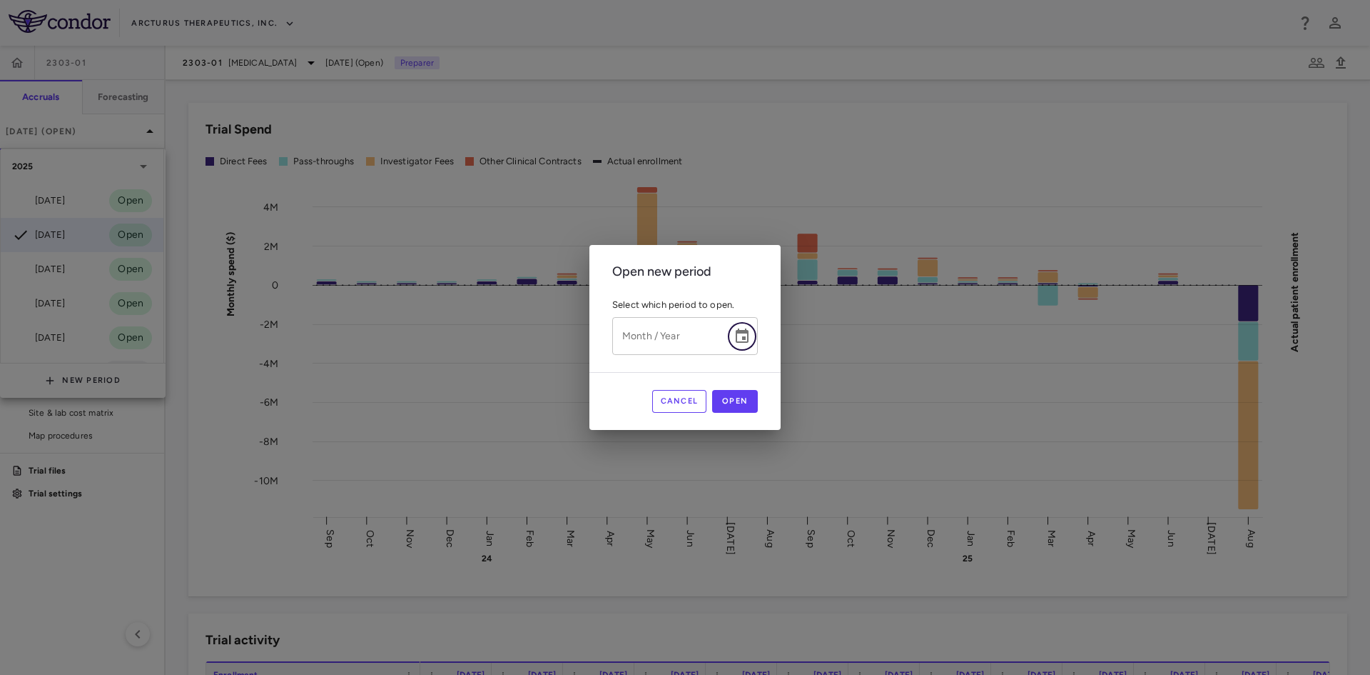
click at [748, 345] on button "Choose date" at bounding box center [742, 336] width 29 height 29
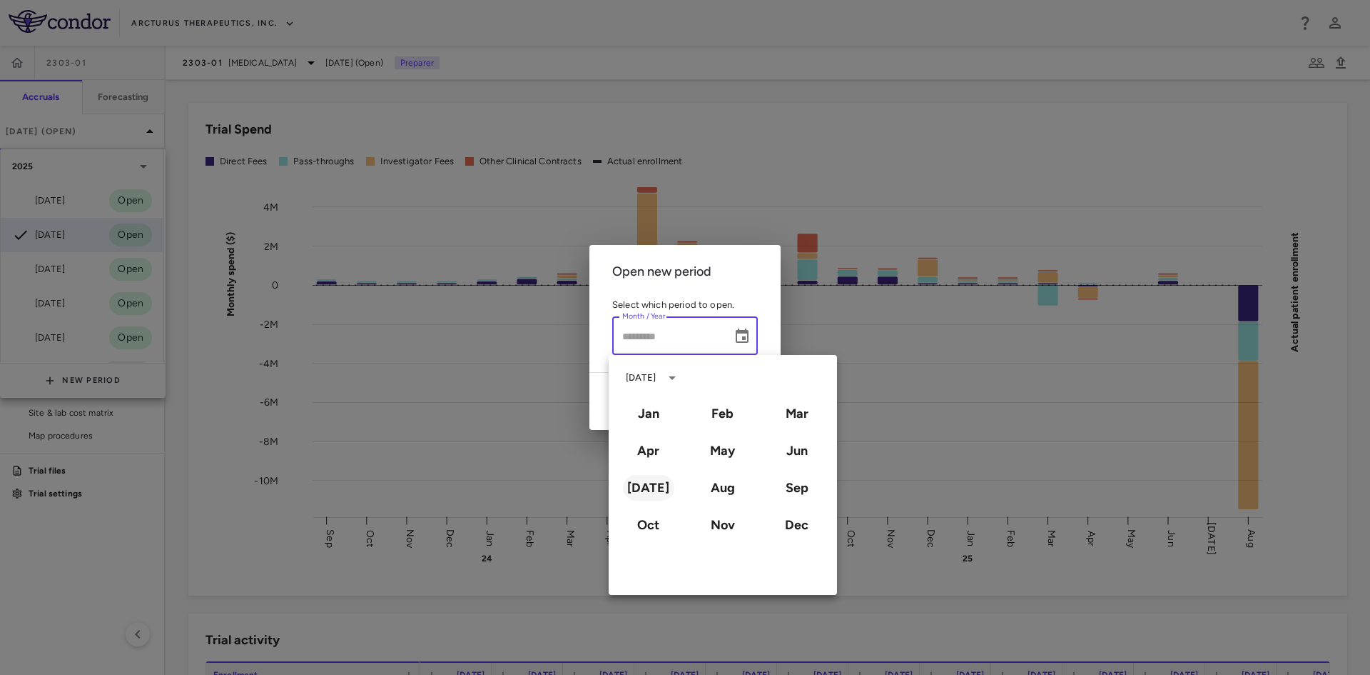
click at [660, 487] on button "[DATE]" at bounding box center [648, 488] width 51 height 26
type input "*********"
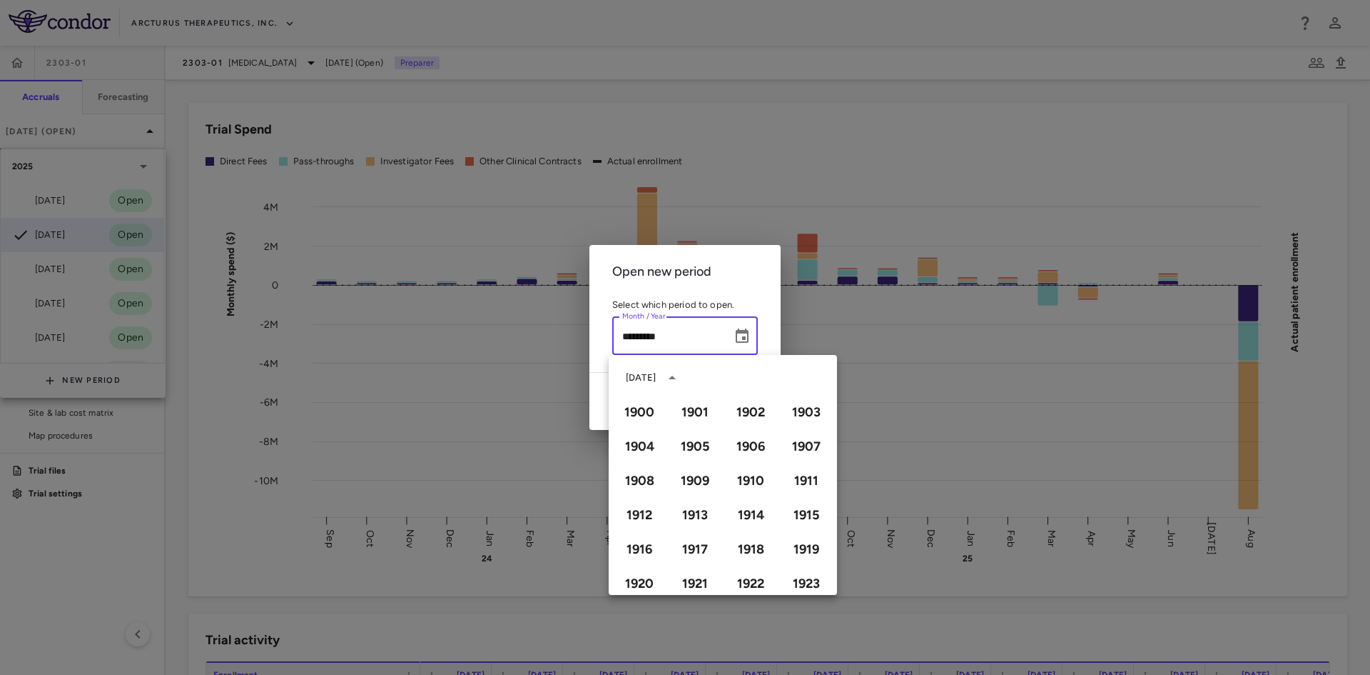
scroll to position [979, 0]
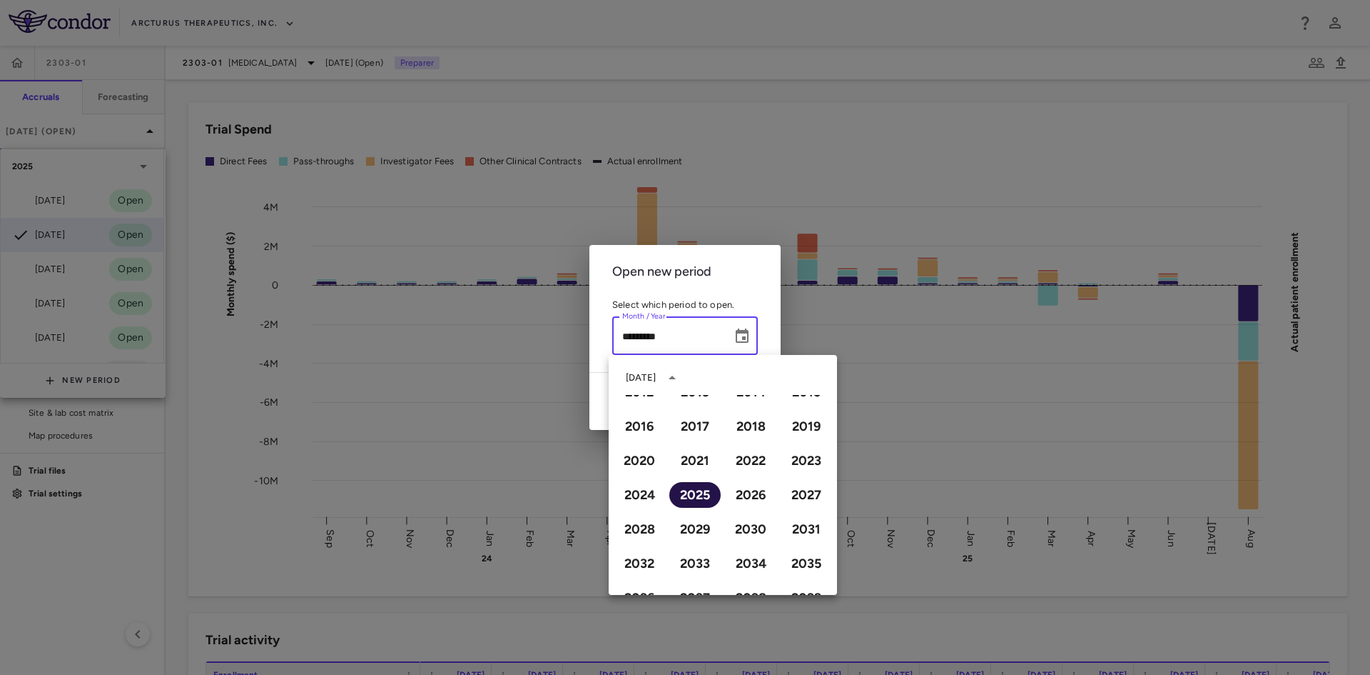
click at [693, 500] on button "2025" at bounding box center [695, 495] width 51 height 26
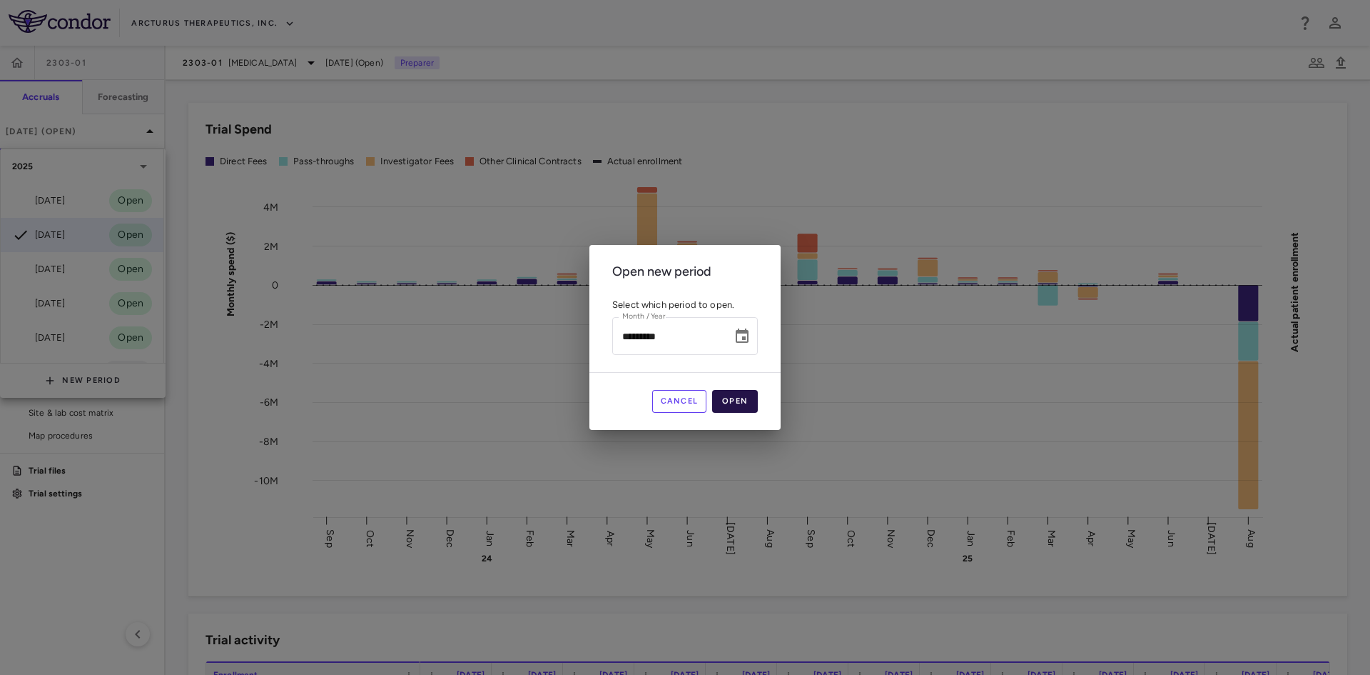
click at [746, 403] on button "Open" at bounding box center [735, 401] width 46 height 23
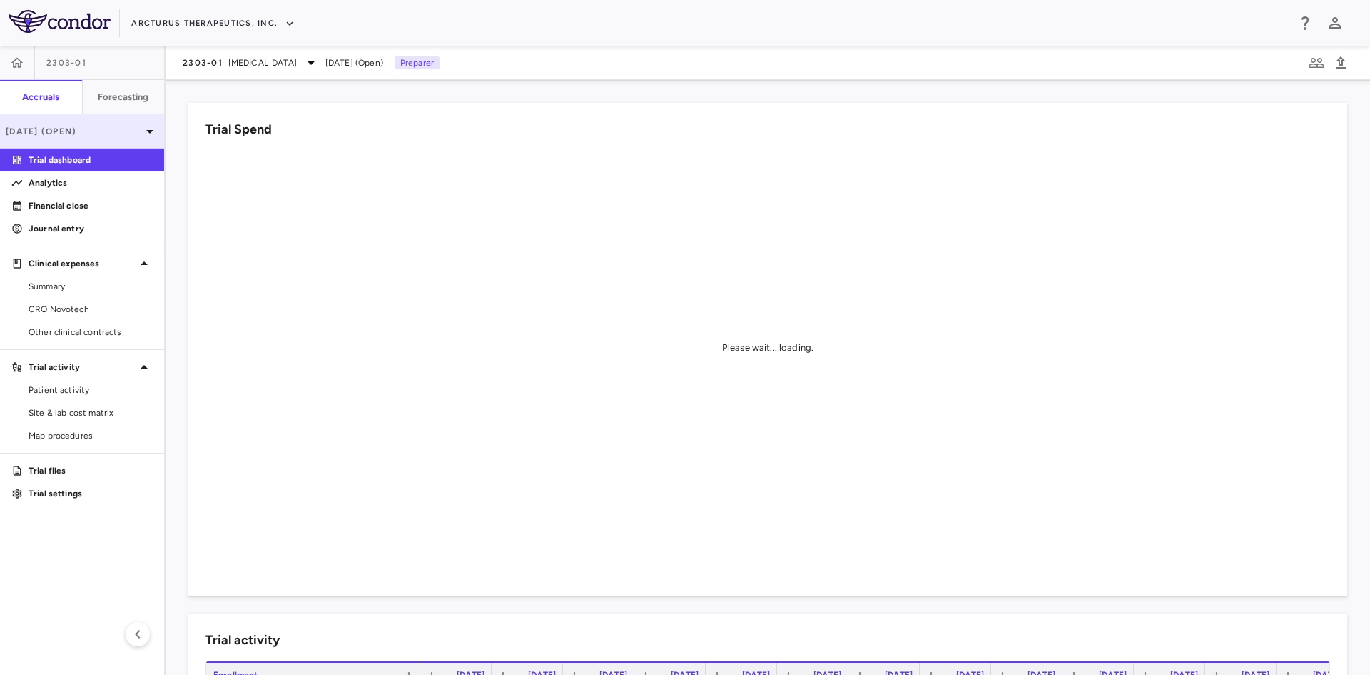
click at [87, 137] on p "[DATE] (Open)" at bounding box center [74, 131] width 136 height 13
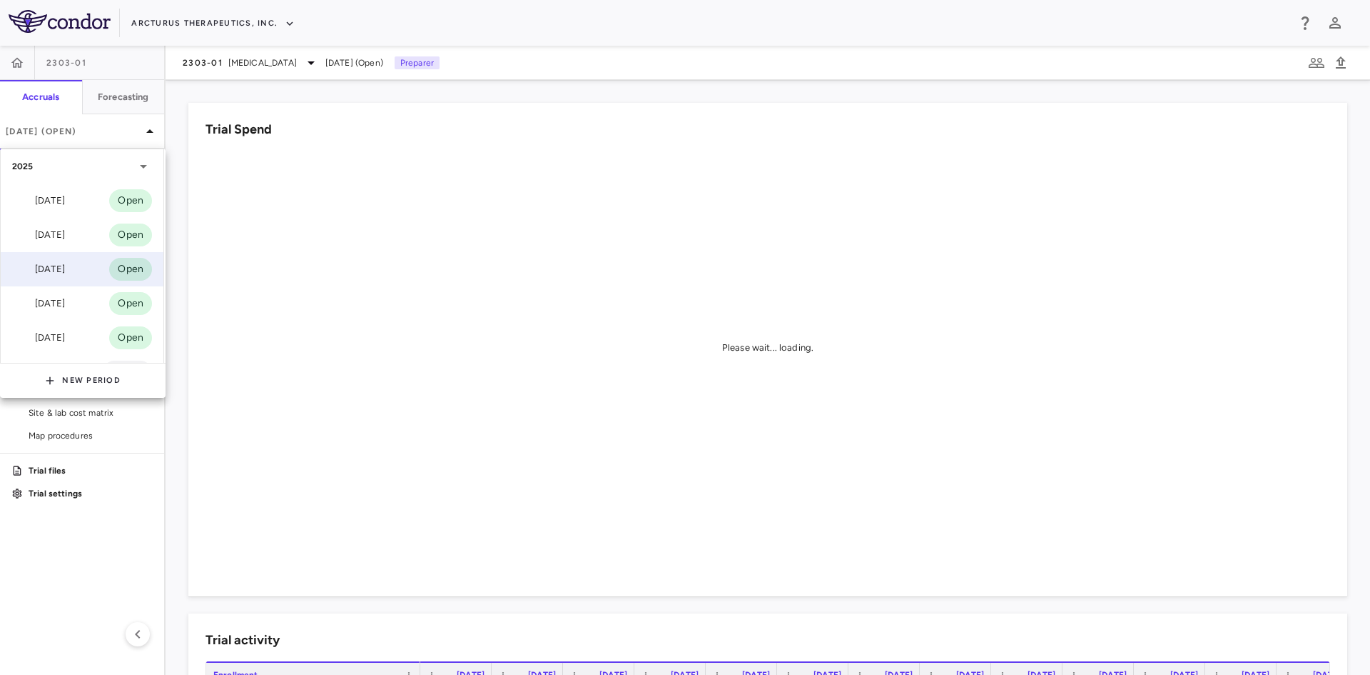
click at [65, 269] on div "[DATE]" at bounding box center [38, 269] width 53 height 17
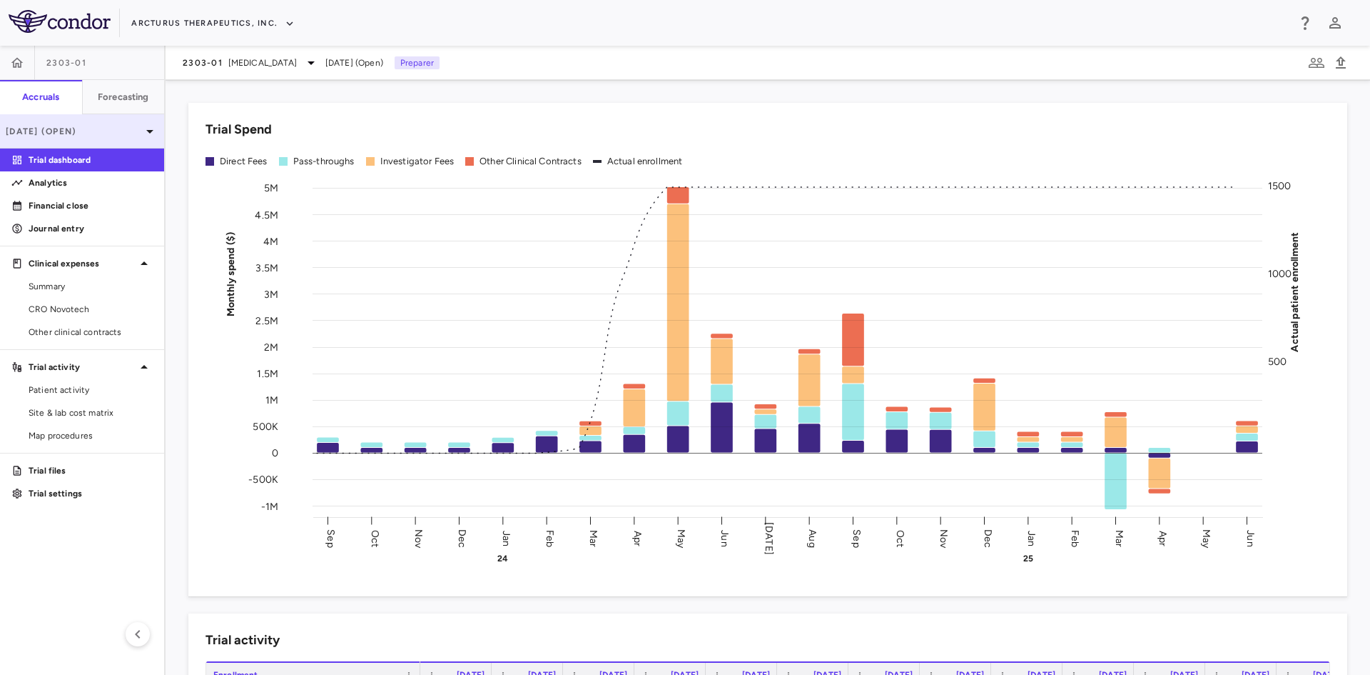
click at [81, 136] on p "[DATE] (Open)" at bounding box center [74, 131] width 136 height 13
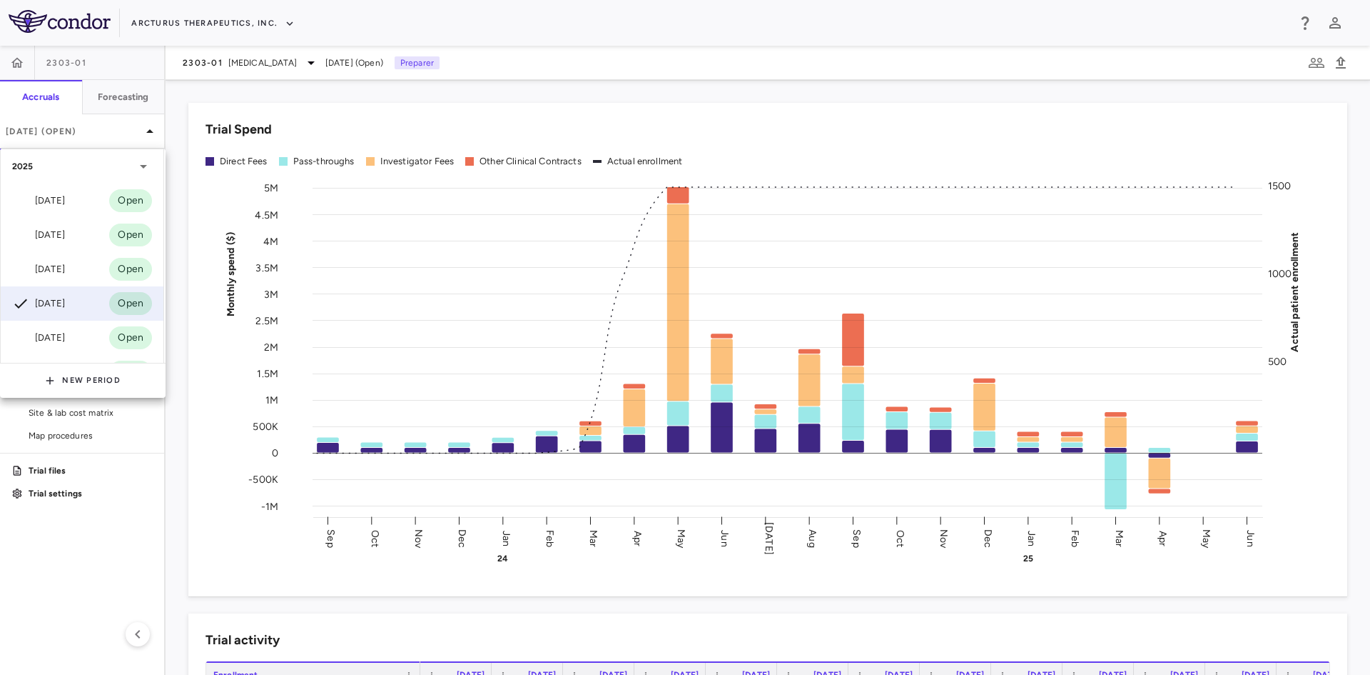
click at [118, 566] on div at bounding box center [685, 337] width 1370 height 675
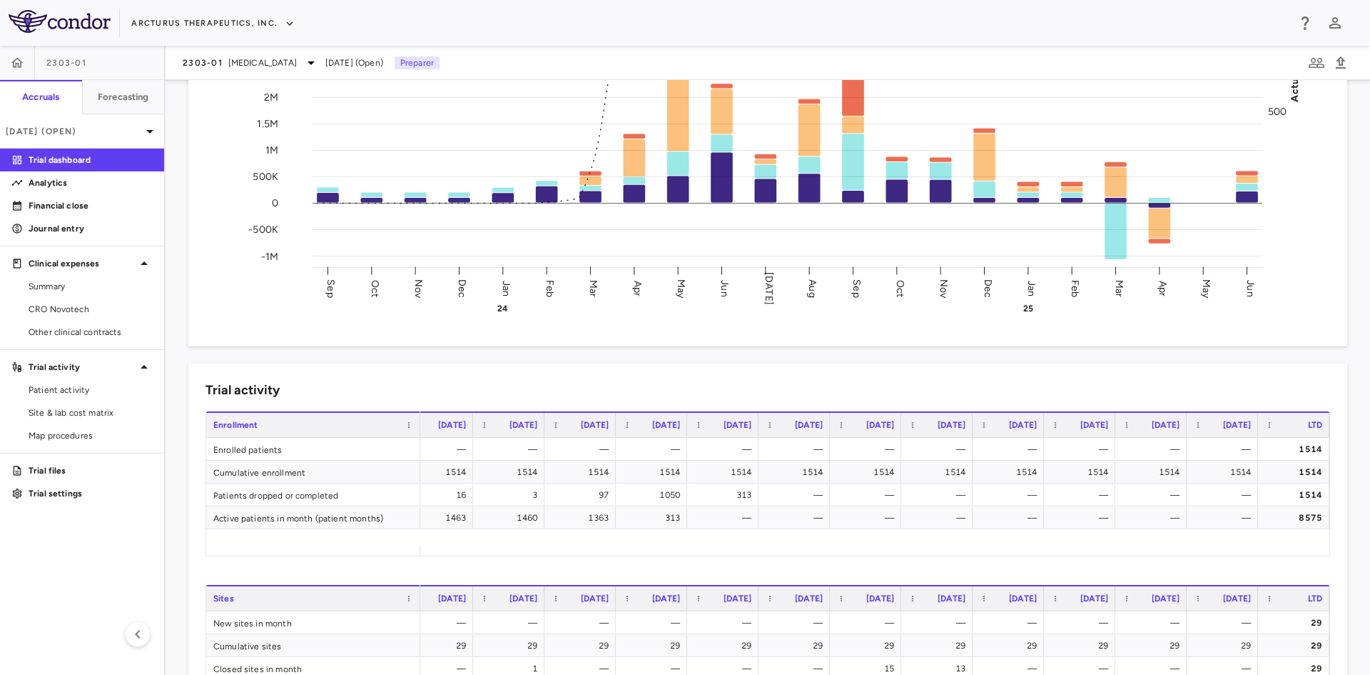
scroll to position [71, 0]
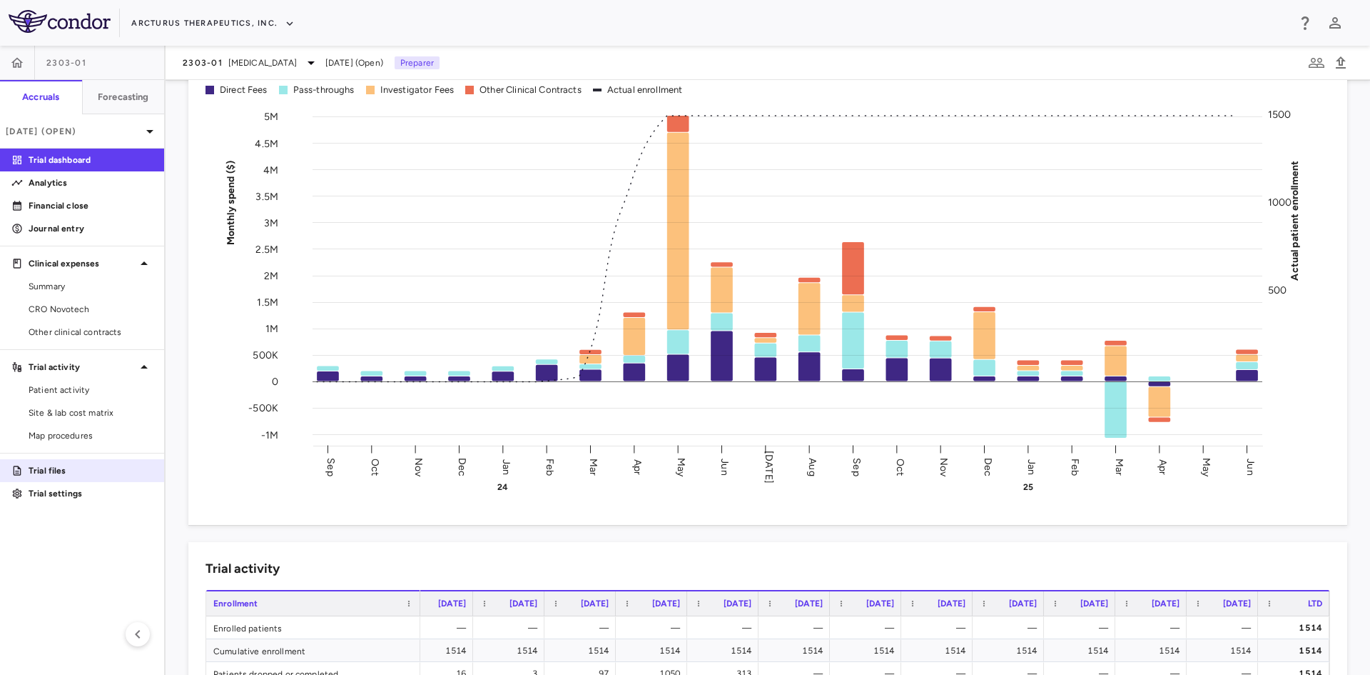
click at [49, 472] on p "Trial files" at bounding box center [91, 470] width 124 height 13
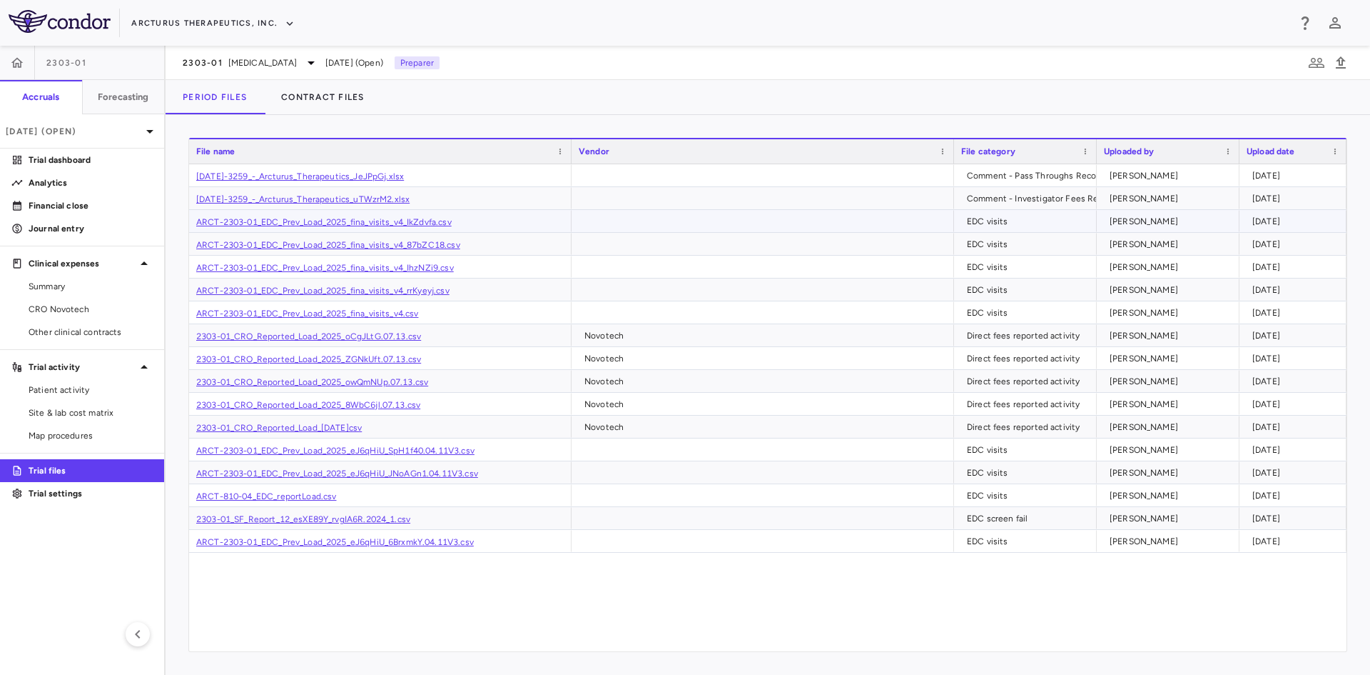
click at [403, 222] on link "ARCT-2303-01_EDC_Prev_Load_2025_fina_visits_v4_IkZdvfa.csv" at bounding box center [324, 222] width 256 height 10
click at [74, 126] on p "[DATE] (Open)" at bounding box center [74, 131] width 136 height 13
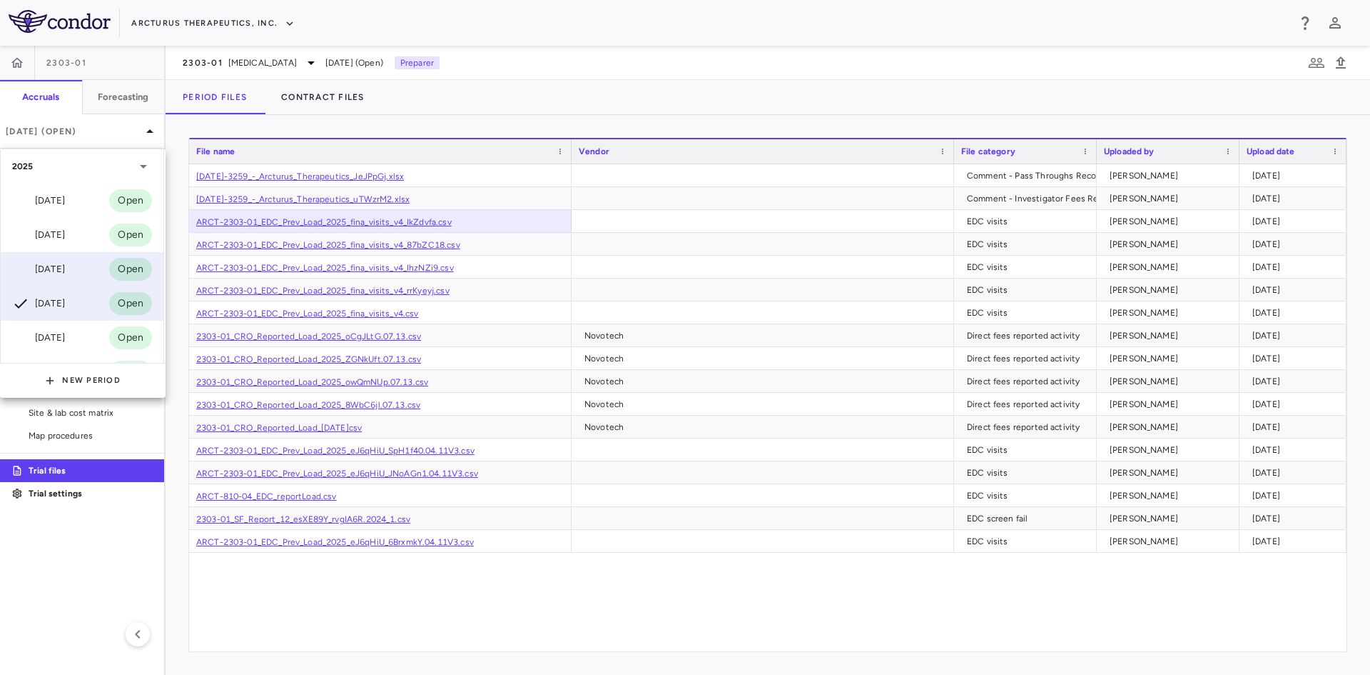
click at [65, 269] on div "[DATE]" at bounding box center [38, 269] width 53 height 17
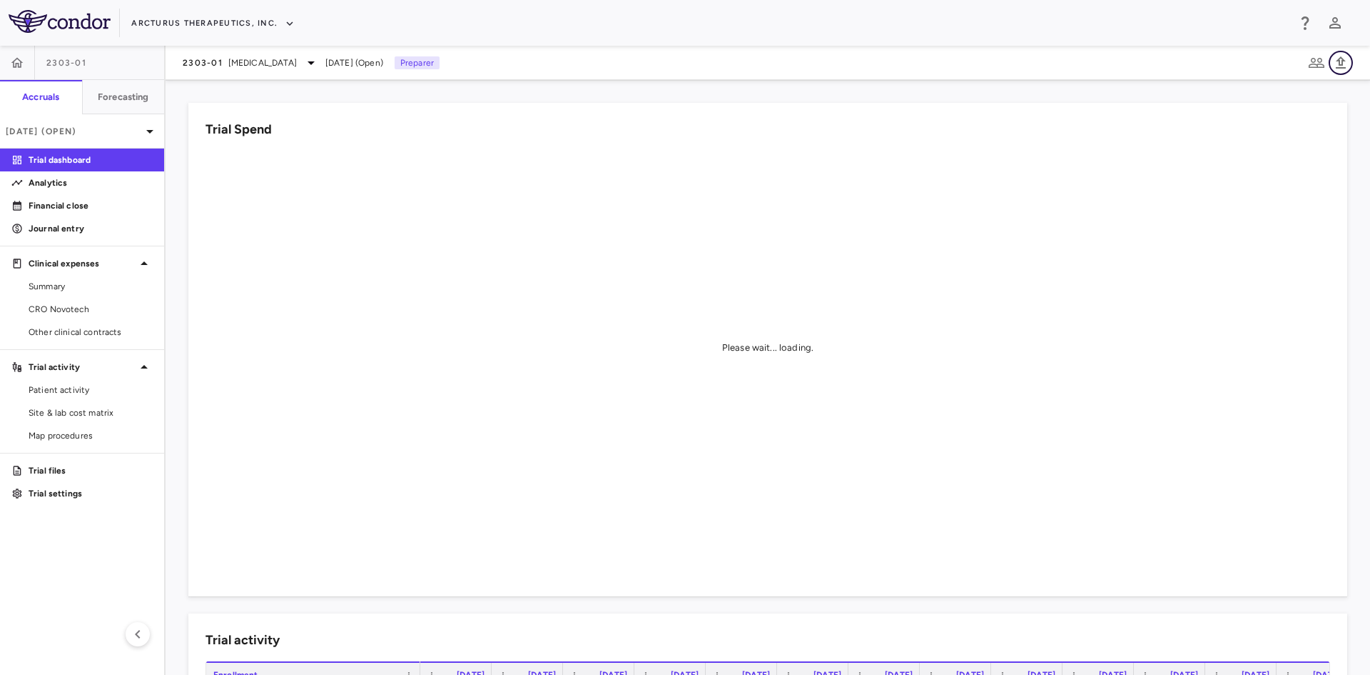
click at [1345, 64] on icon "button" at bounding box center [1341, 62] width 17 height 17
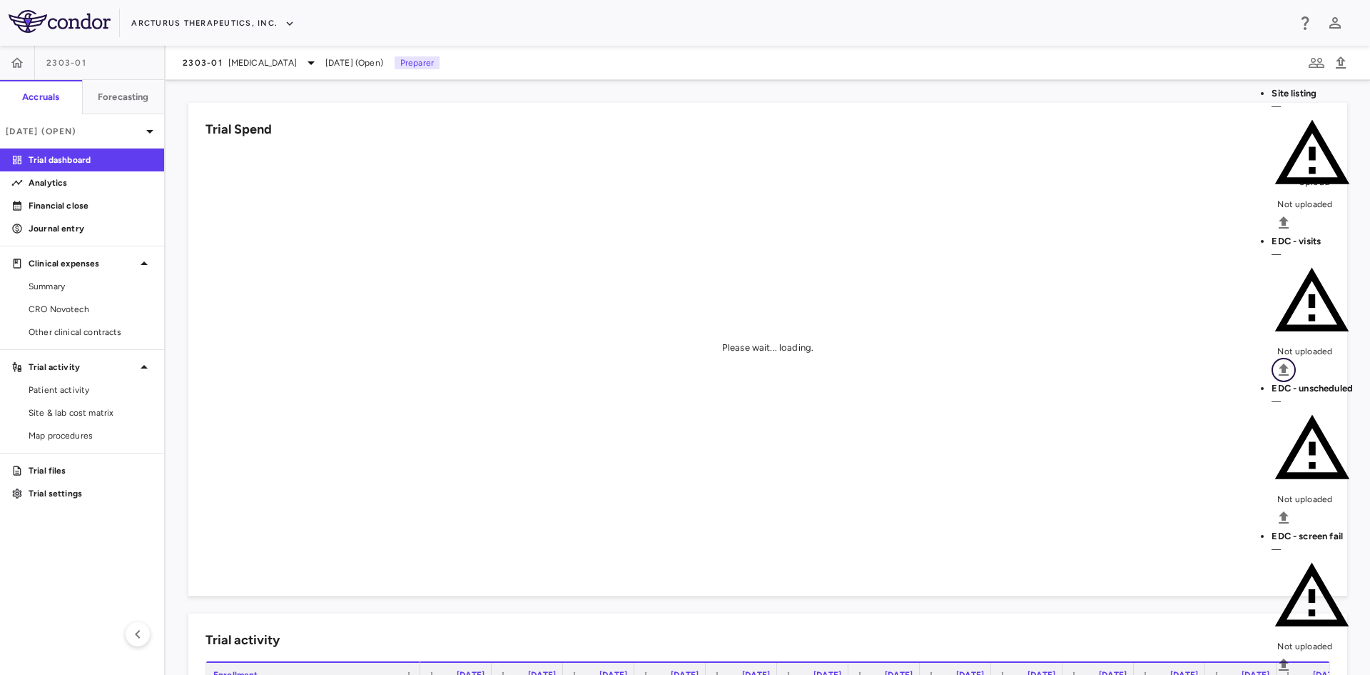
click at [1289, 363] on icon "Upload" at bounding box center [1284, 369] width 10 height 12
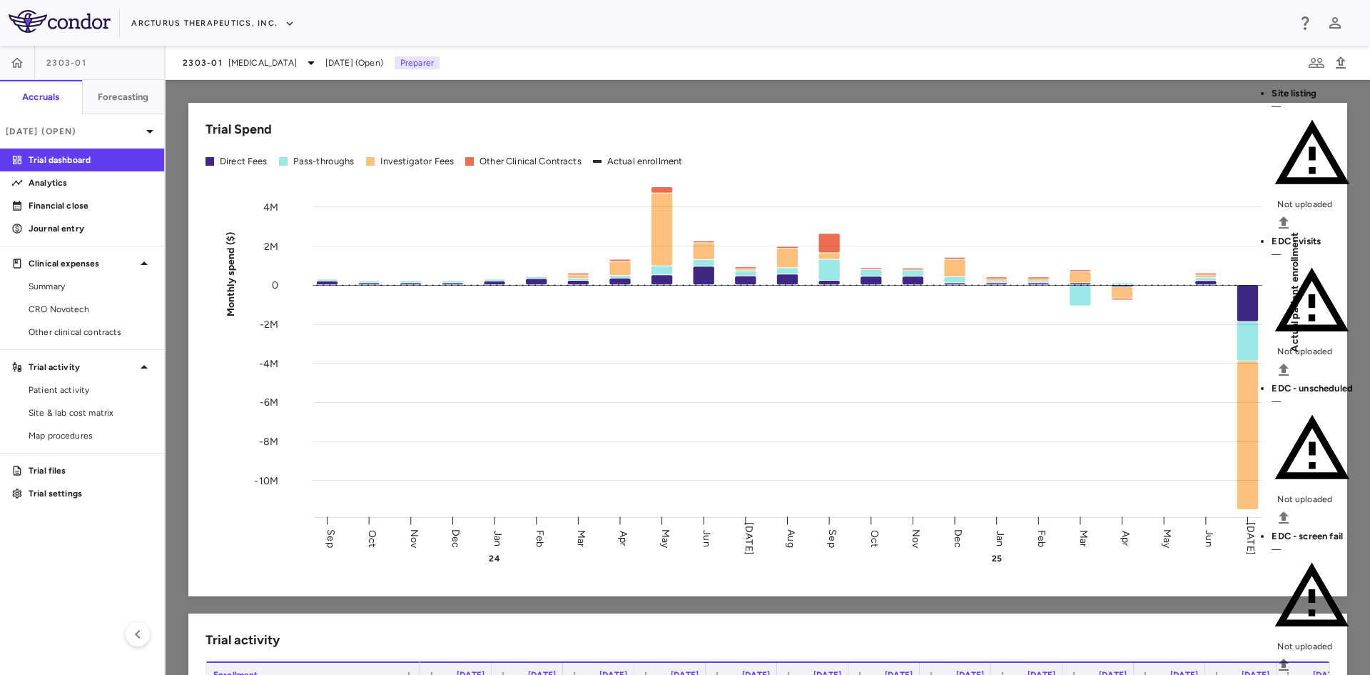
drag, startPoint x: 744, startPoint y: 436, endPoint x: 765, endPoint y: 453, distance: 26.9
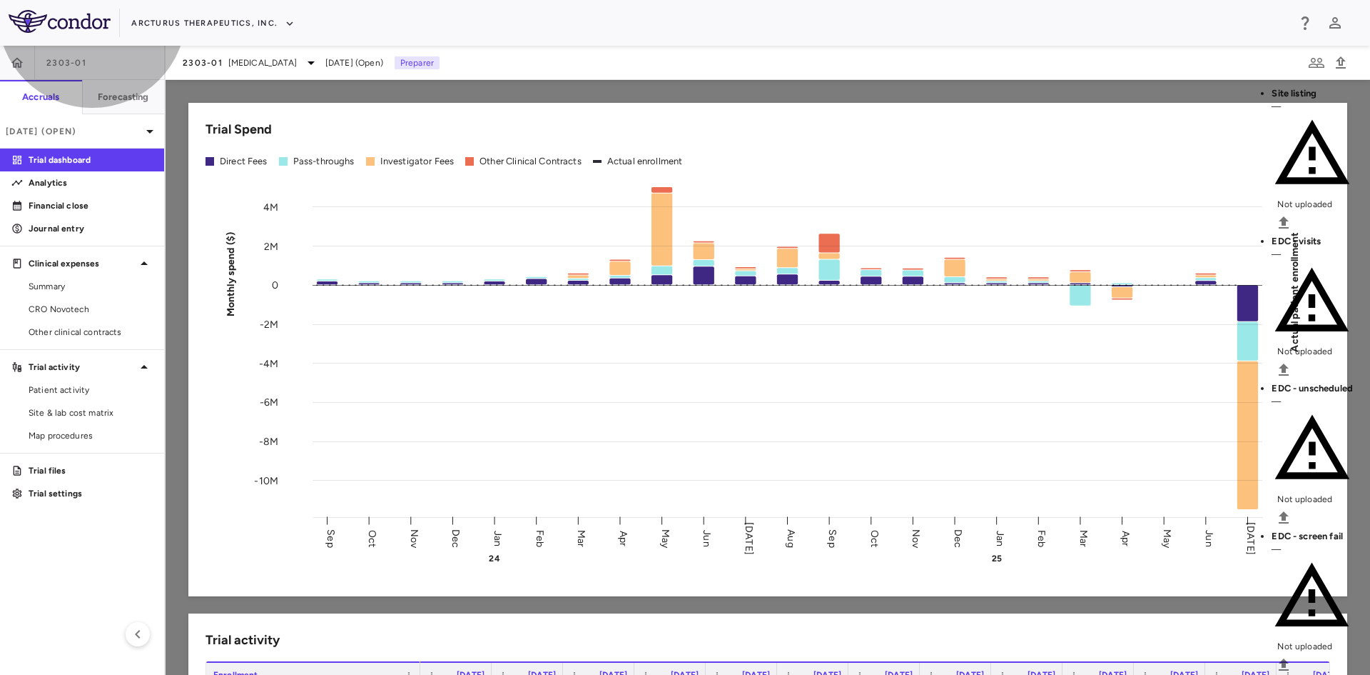
drag, startPoint x: 729, startPoint y: 458, endPoint x: 741, endPoint y: 433, distance: 27.8
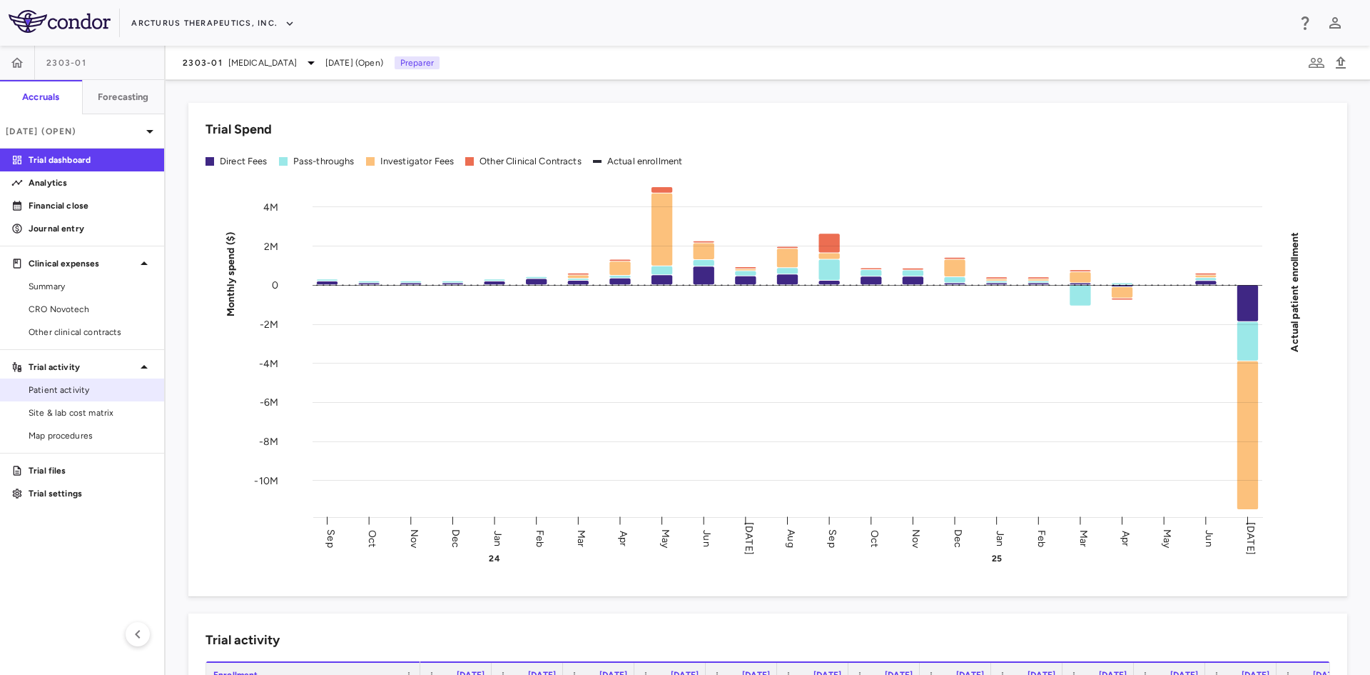
click at [94, 383] on span "Patient activity" at bounding box center [91, 389] width 124 height 13
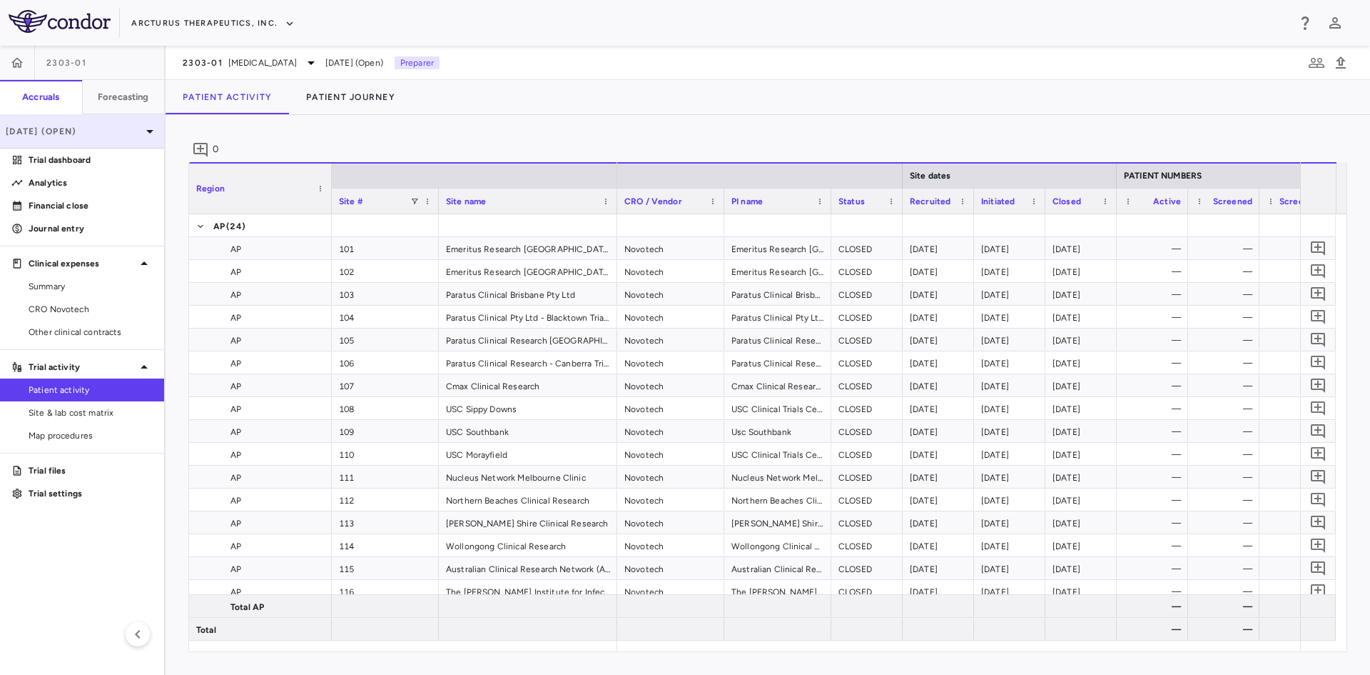
click at [123, 133] on p "[DATE] (Open)" at bounding box center [74, 131] width 136 height 13
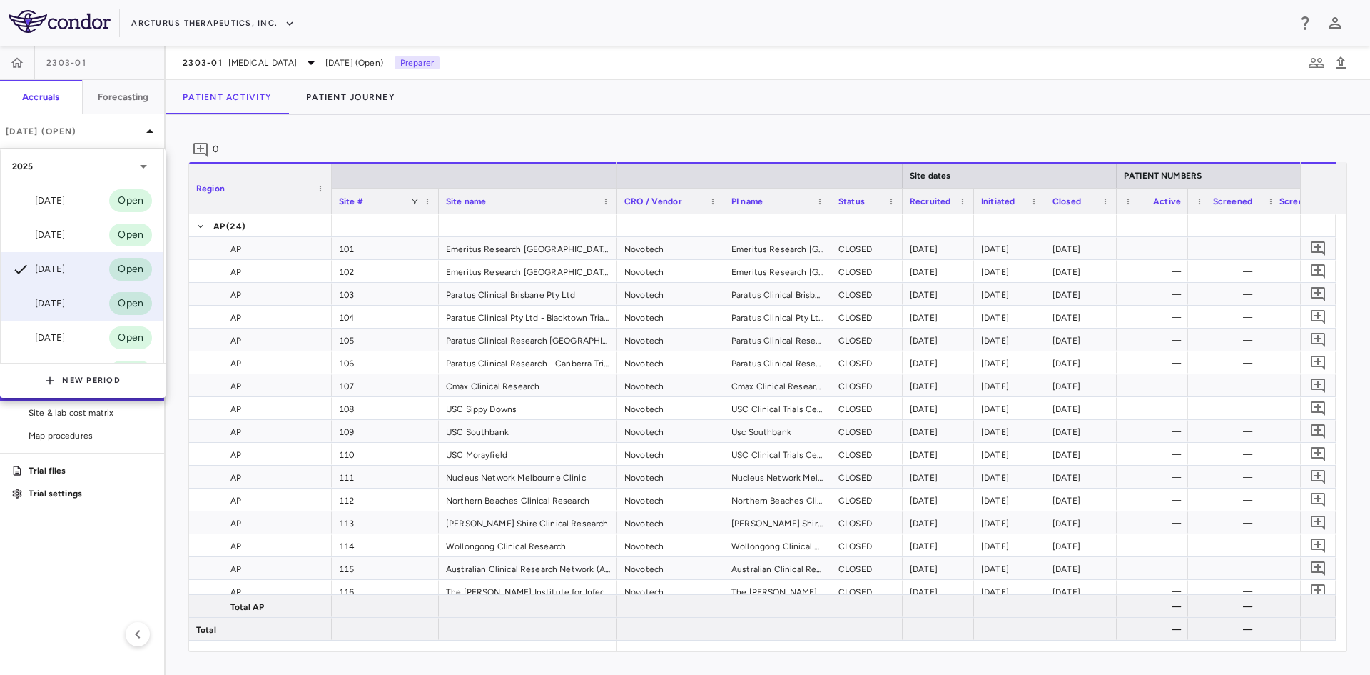
click at [57, 299] on div "[DATE]" at bounding box center [38, 303] width 53 height 17
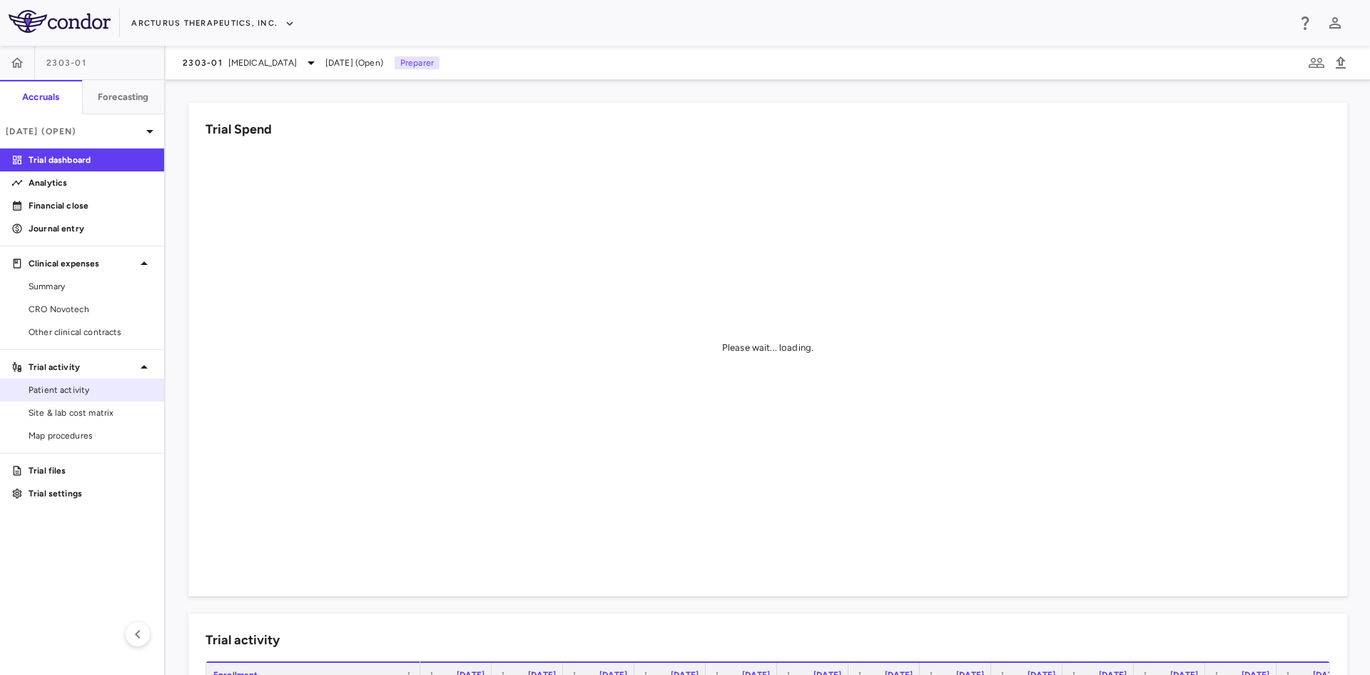
click at [67, 384] on span "Patient activity" at bounding box center [91, 389] width 124 height 13
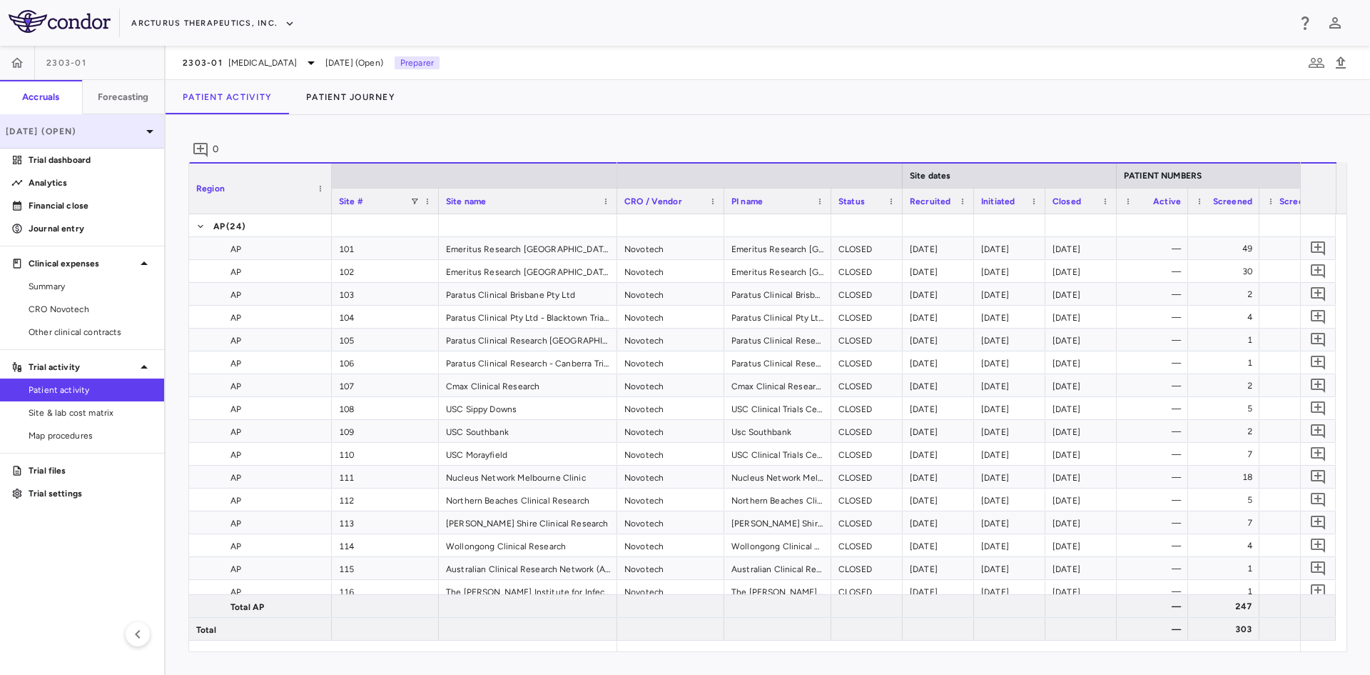
click at [119, 127] on p "[DATE] (Open)" at bounding box center [74, 131] width 136 height 13
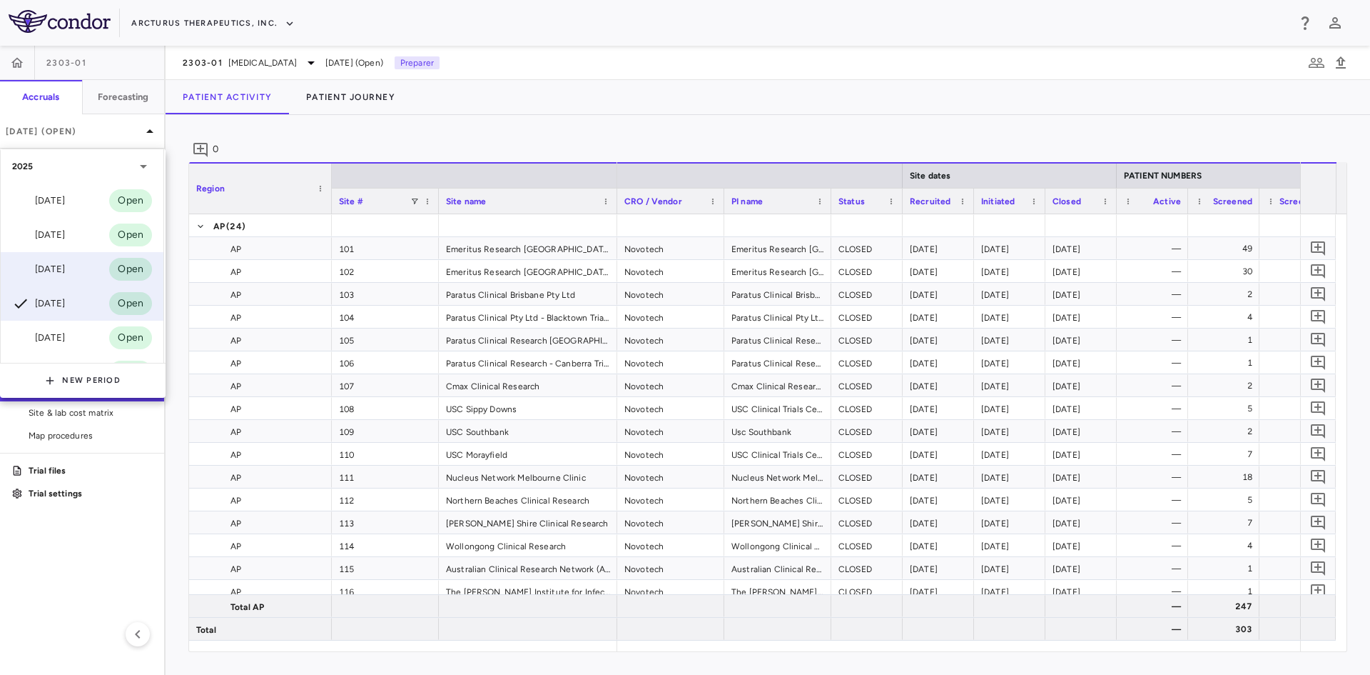
click at [65, 271] on div "[DATE]" at bounding box center [38, 269] width 53 height 17
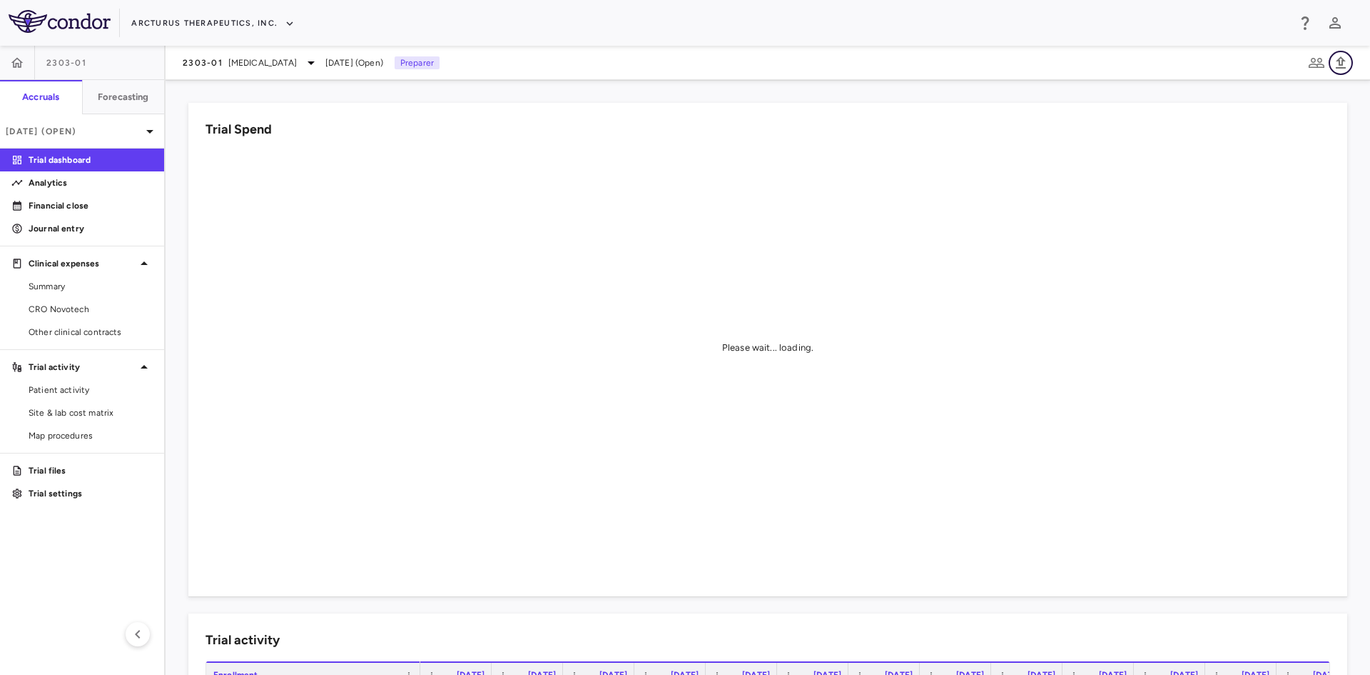
click at [1341, 62] on icon "button" at bounding box center [1341, 62] width 17 height 17
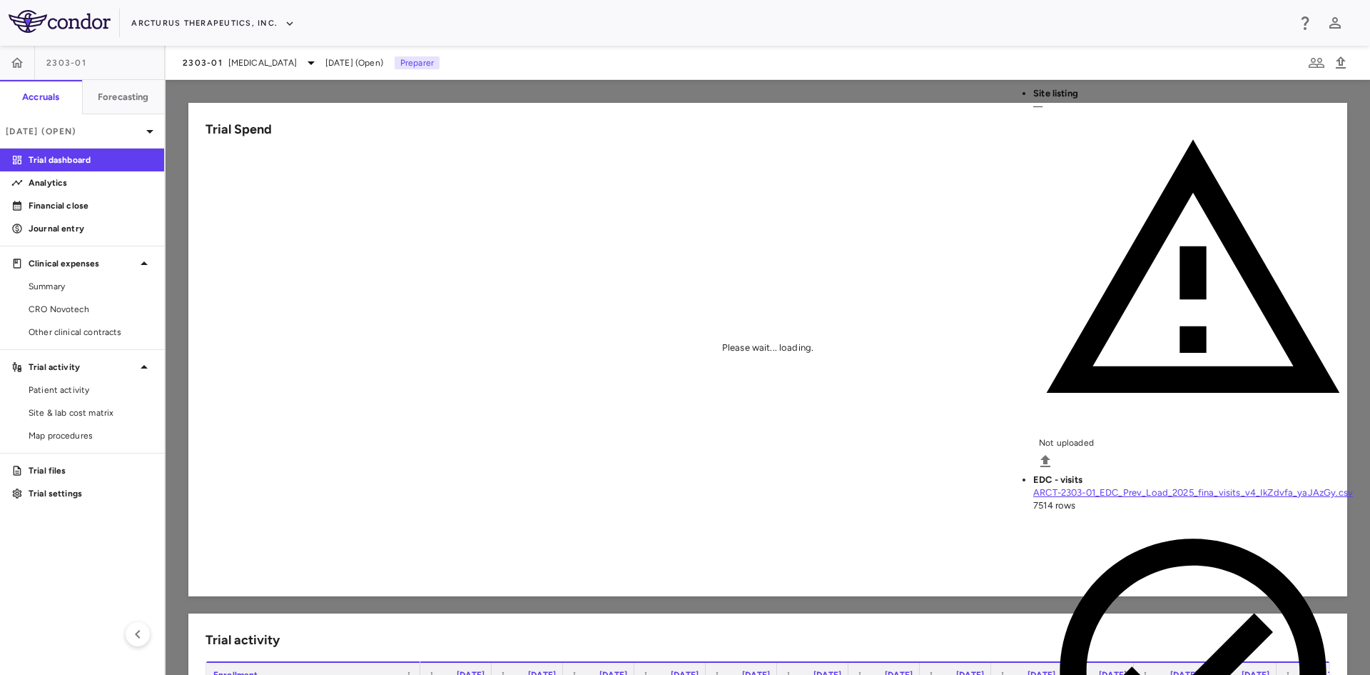
drag, startPoint x: 1292, startPoint y: 612, endPoint x: 1278, endPoint y: 605, distance: 15.3
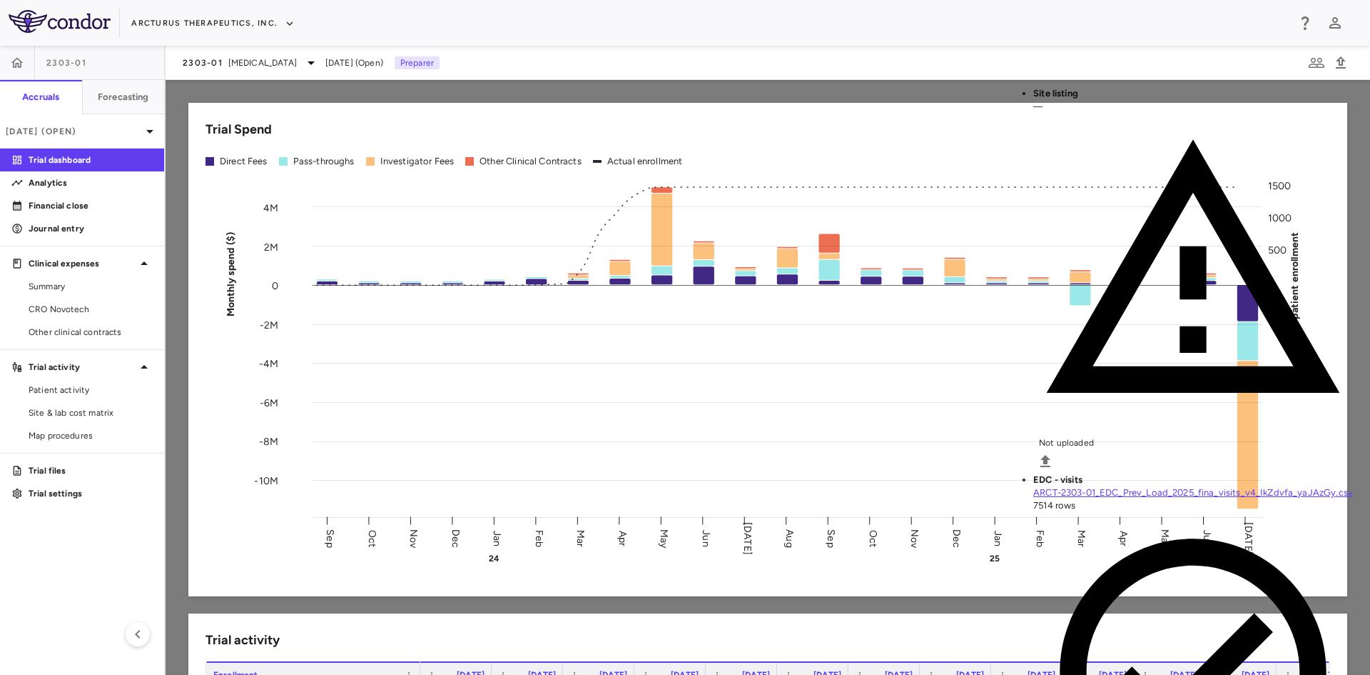
click at [601, 231] on div at bounding box center [685, 337] width 1370 height 675
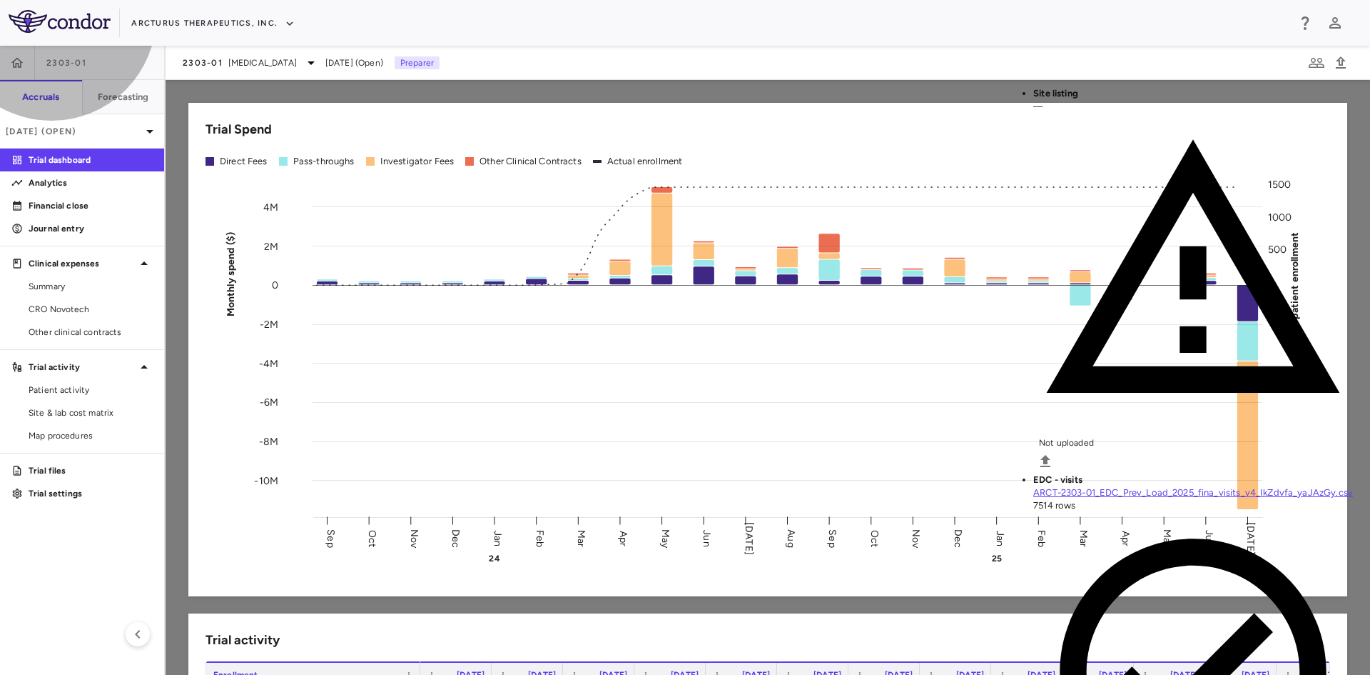
drag, startPoint x: 1299, startPoint y: 622, endPoint x: 292, endPoint y: 506, distance: 1013.8
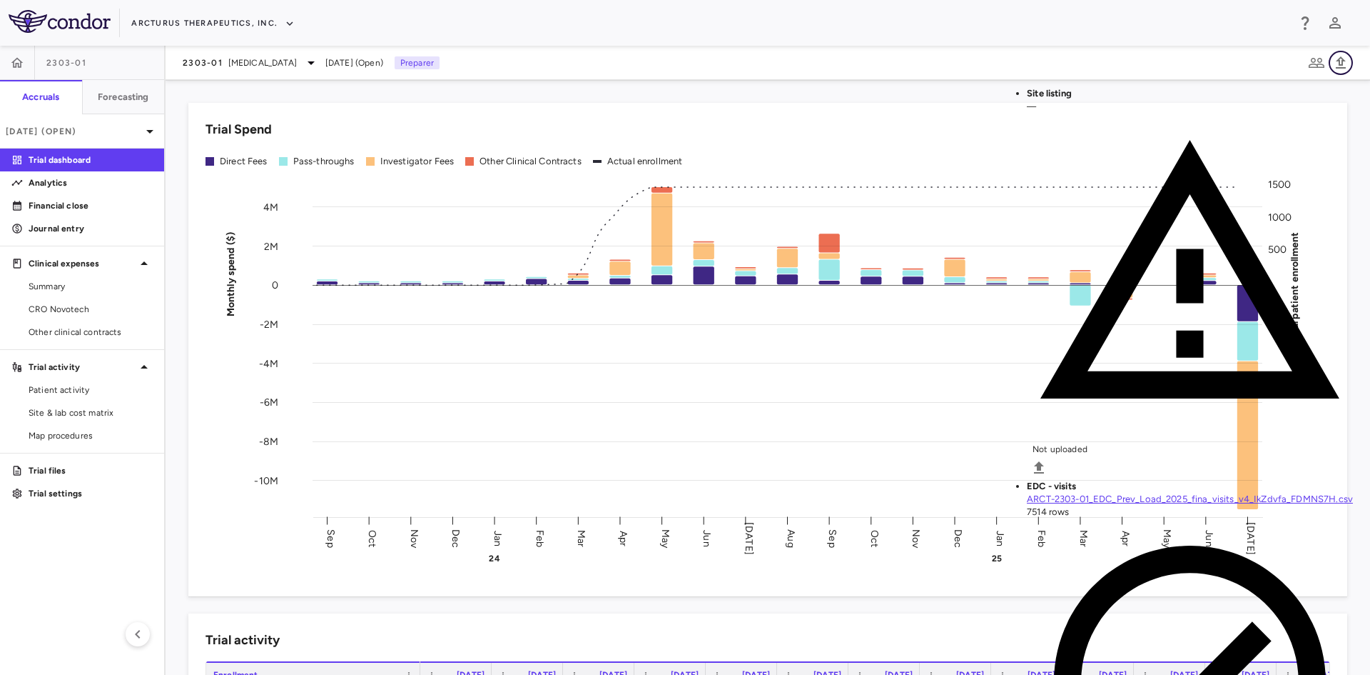
click at [1346, 59] on icon "button" at bounding box center [1341, 62] width 17 height 17
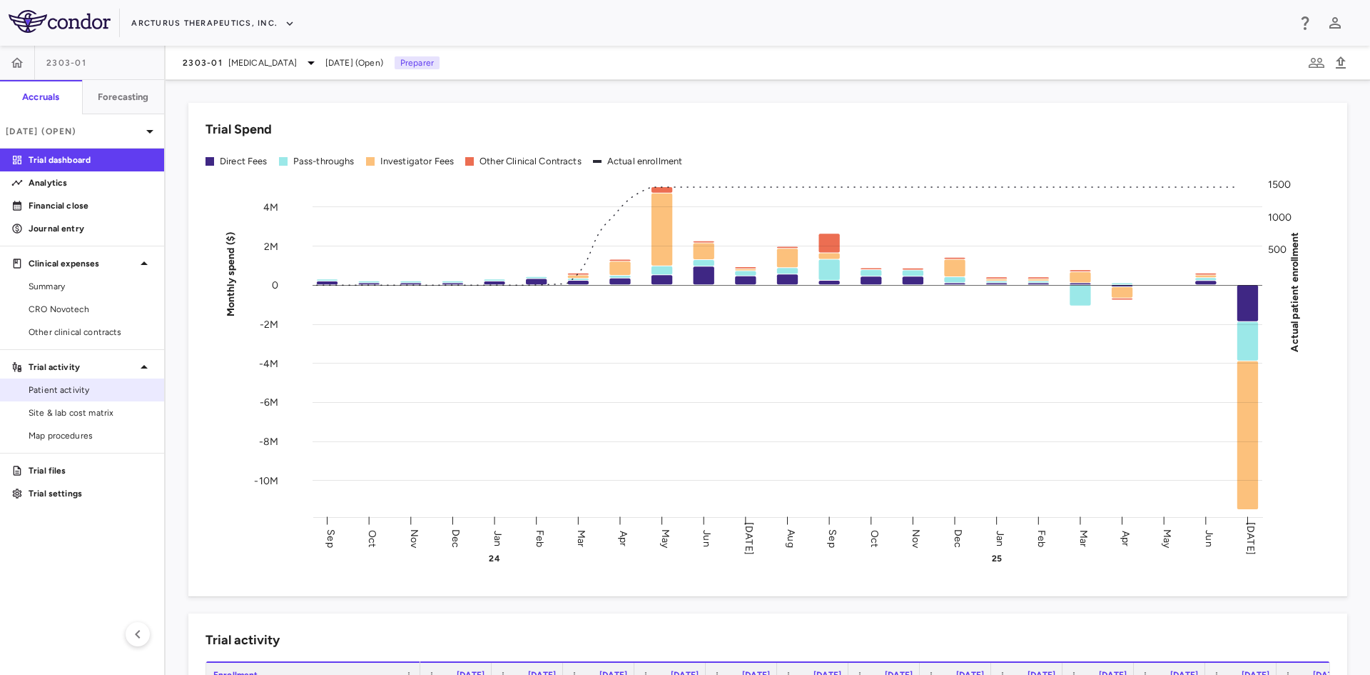
click at [87, 392] on span "Patient activity" at bounding box center [91, 389] width 124 height 13
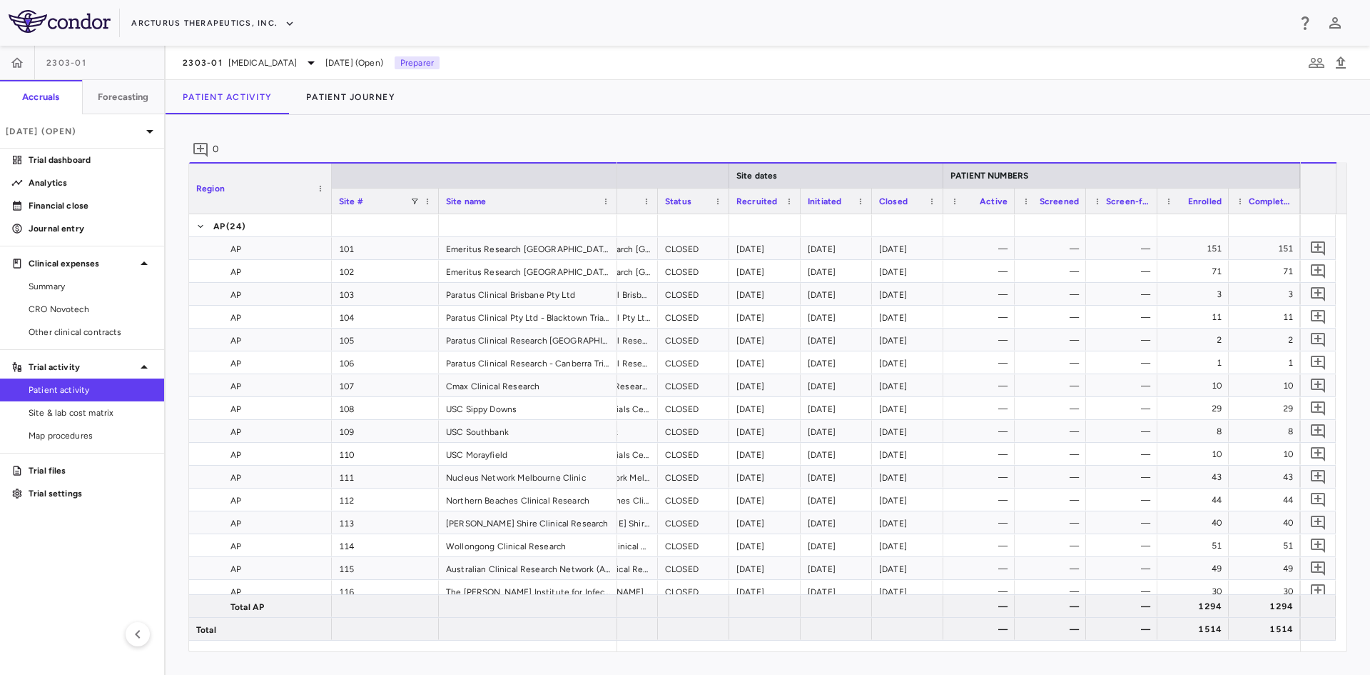
scroll to position [0, 290]
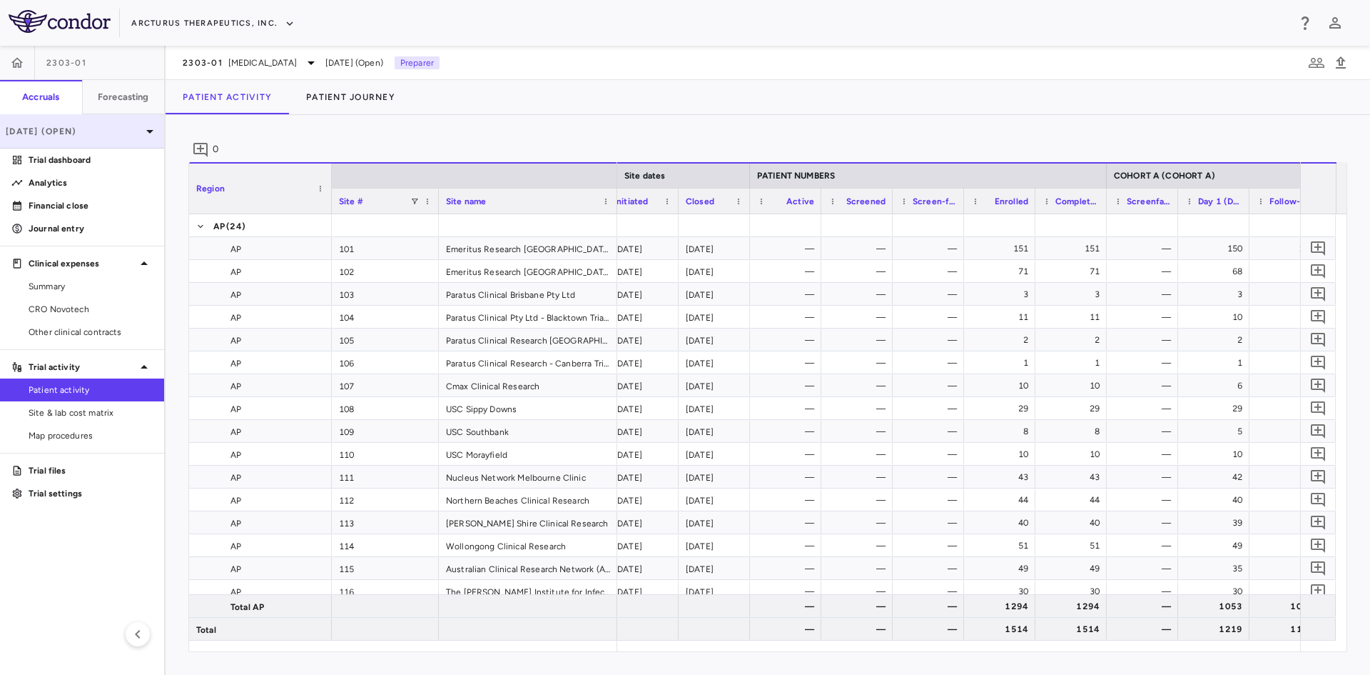
click at [91, 132] on p "[DATE] (Open)" at bounding box center [74, 131] width 136 height 13
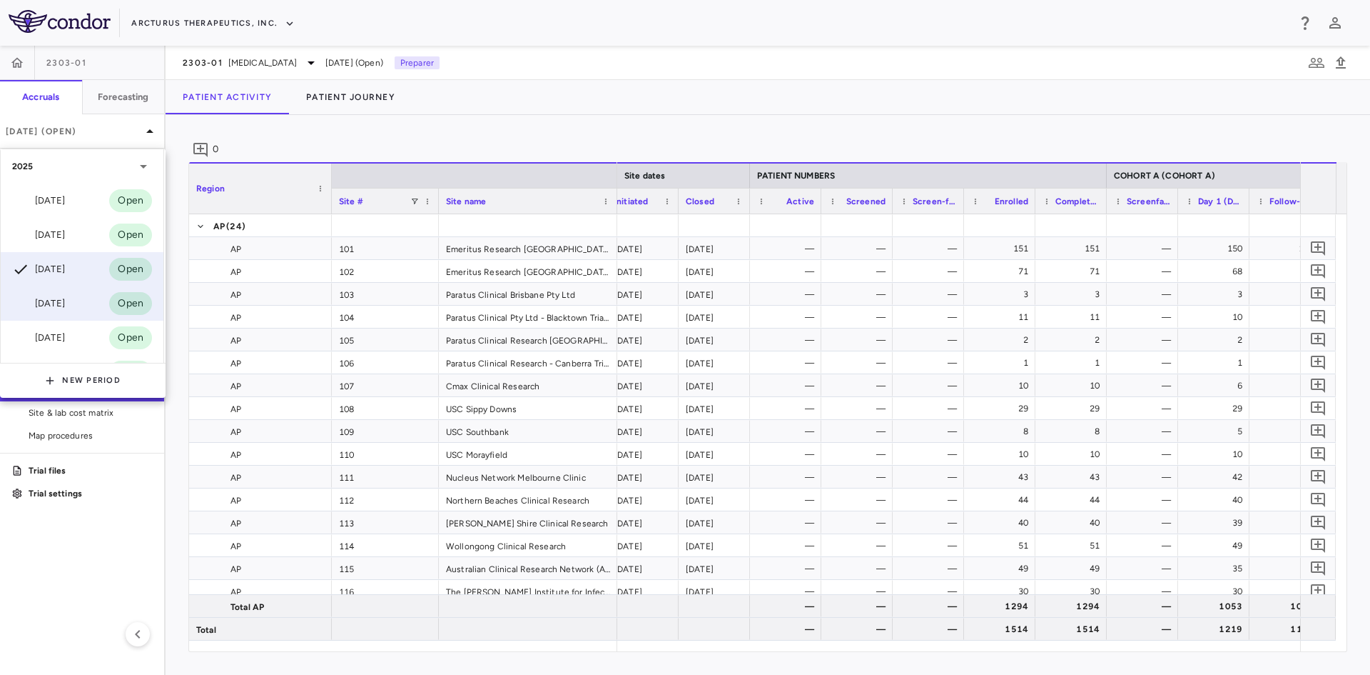
click at [61, 302] on div "[DATE]" at bounding box center [38, 303] width 53 height 17
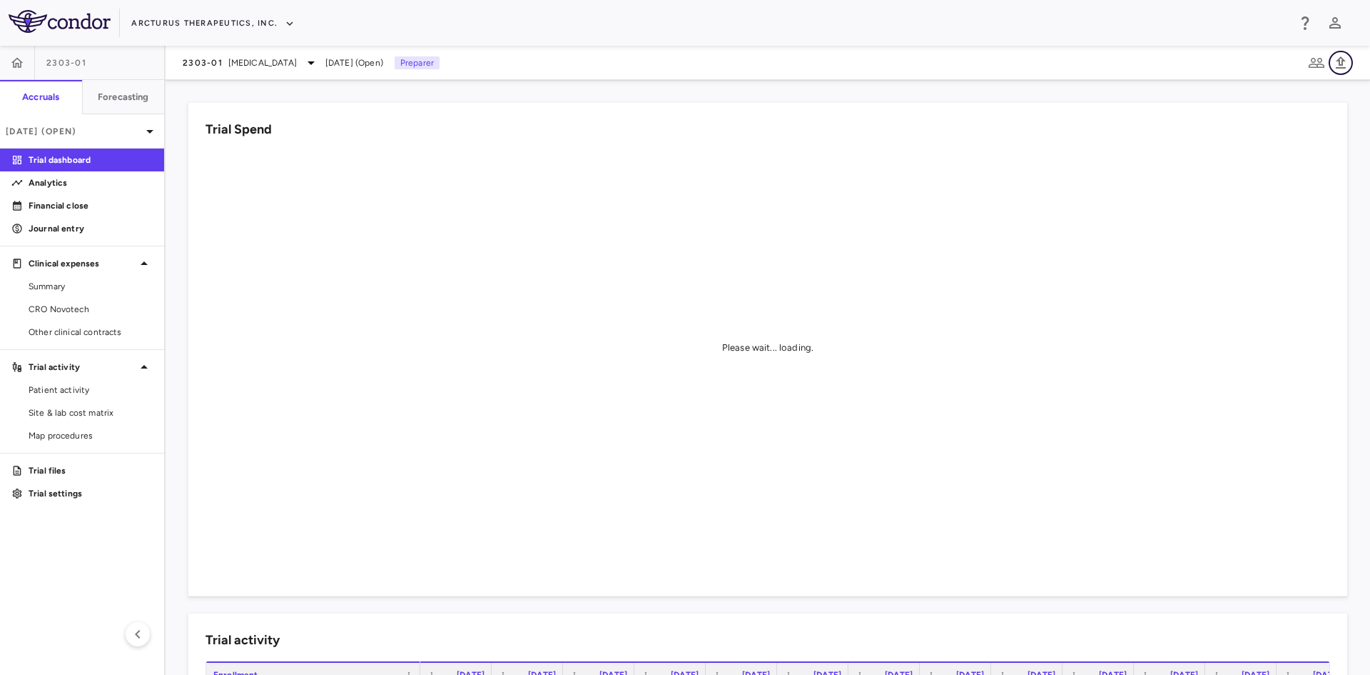
click at [1345, 64] on icon "button" at bounding box center [1341, 62] width 17 height 17
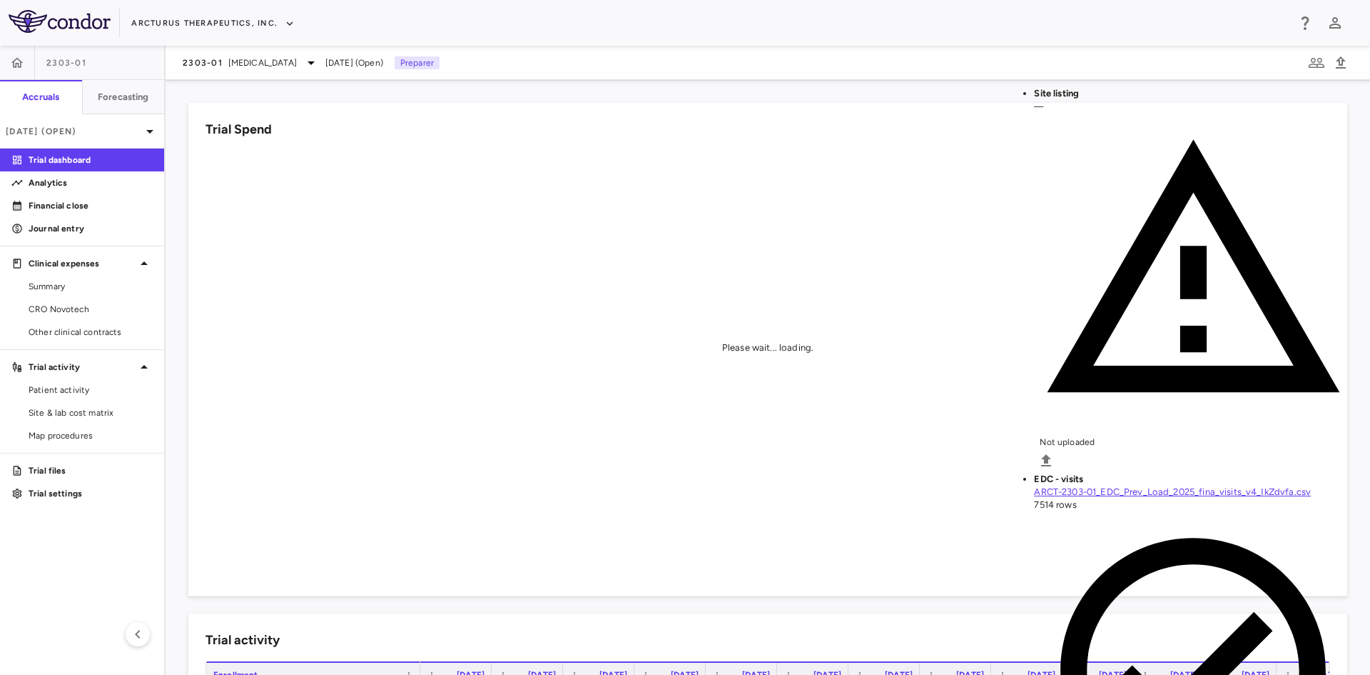
click at [241, 62] on span "[MEDICAL_DATA]" at bounding box center [262, 62] width 69 height 13
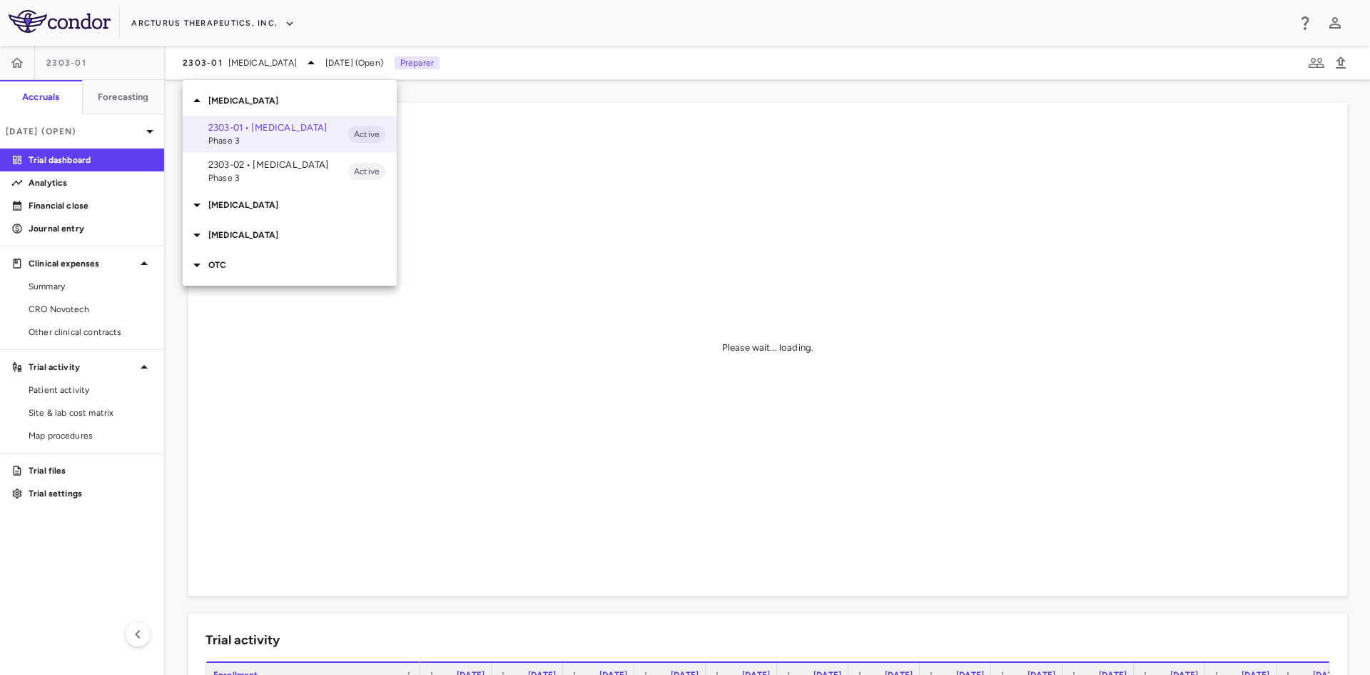
click at [101, 128] on div at bounding box center [685, 337] width 1370 height 675
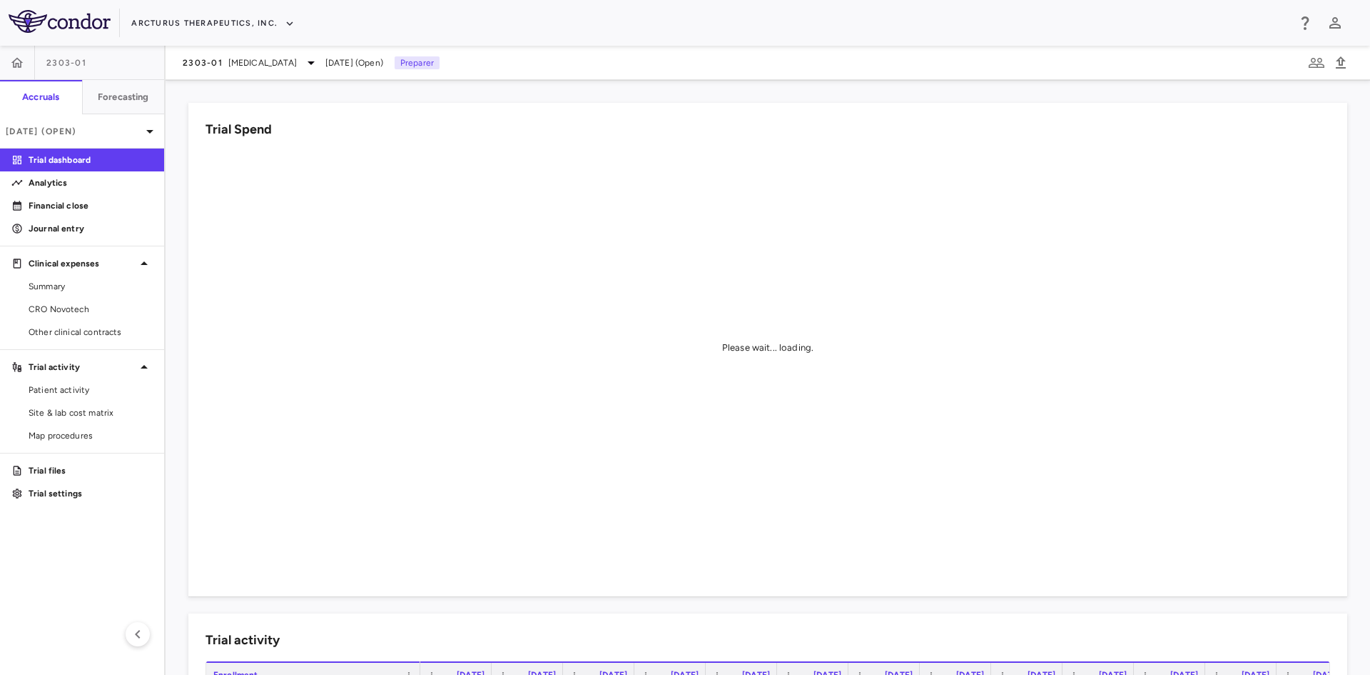
click at [90, 131] on p "[DATE] (Open)" at bounding box center [74, 131] width 136 height 13
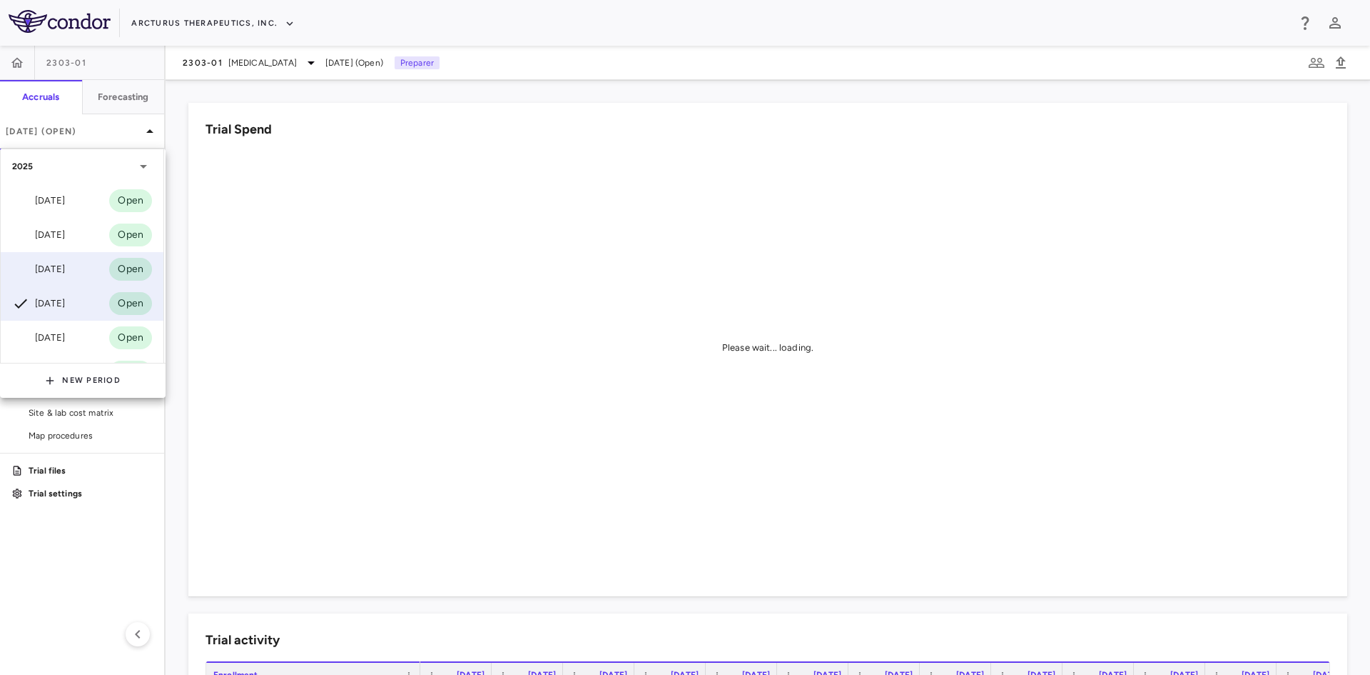
click at [63, 261] on div "[DATE]" at bounding box center [38, 269] width 53 height 17
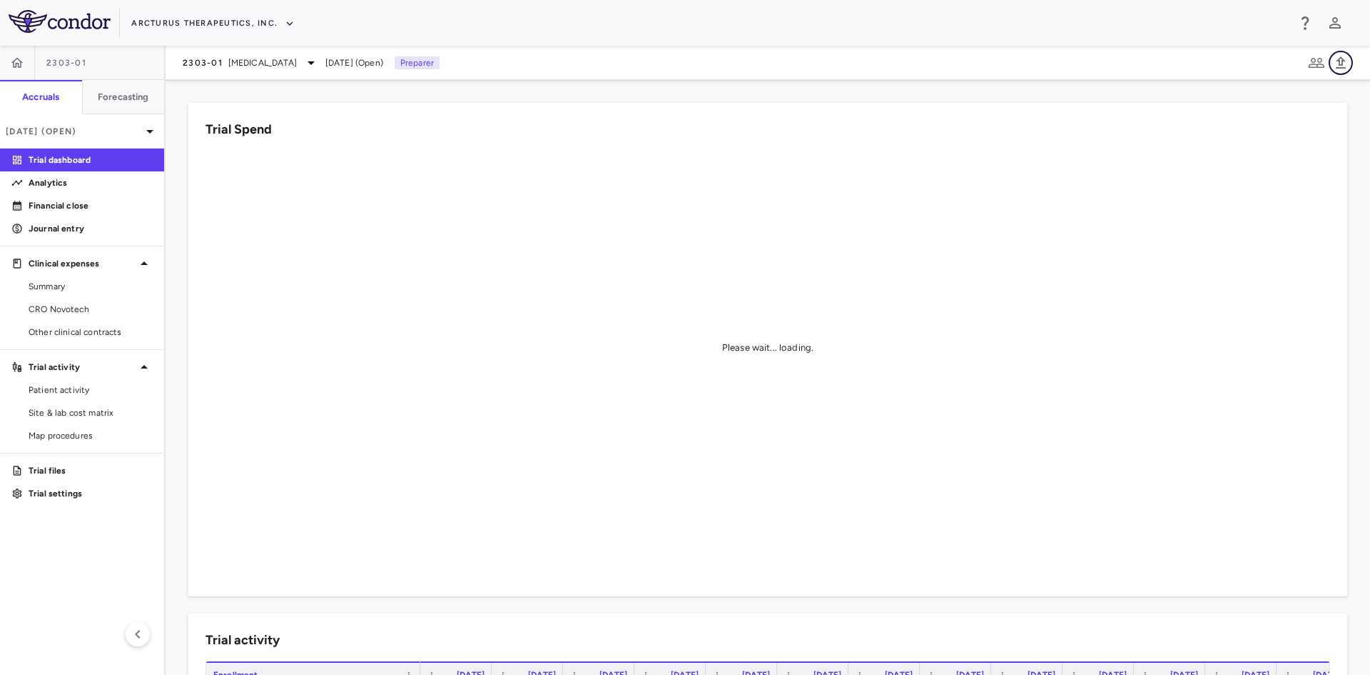
click at [1343, 63] on icon "button" at bounding box center [1341, 62] width 10 height 12
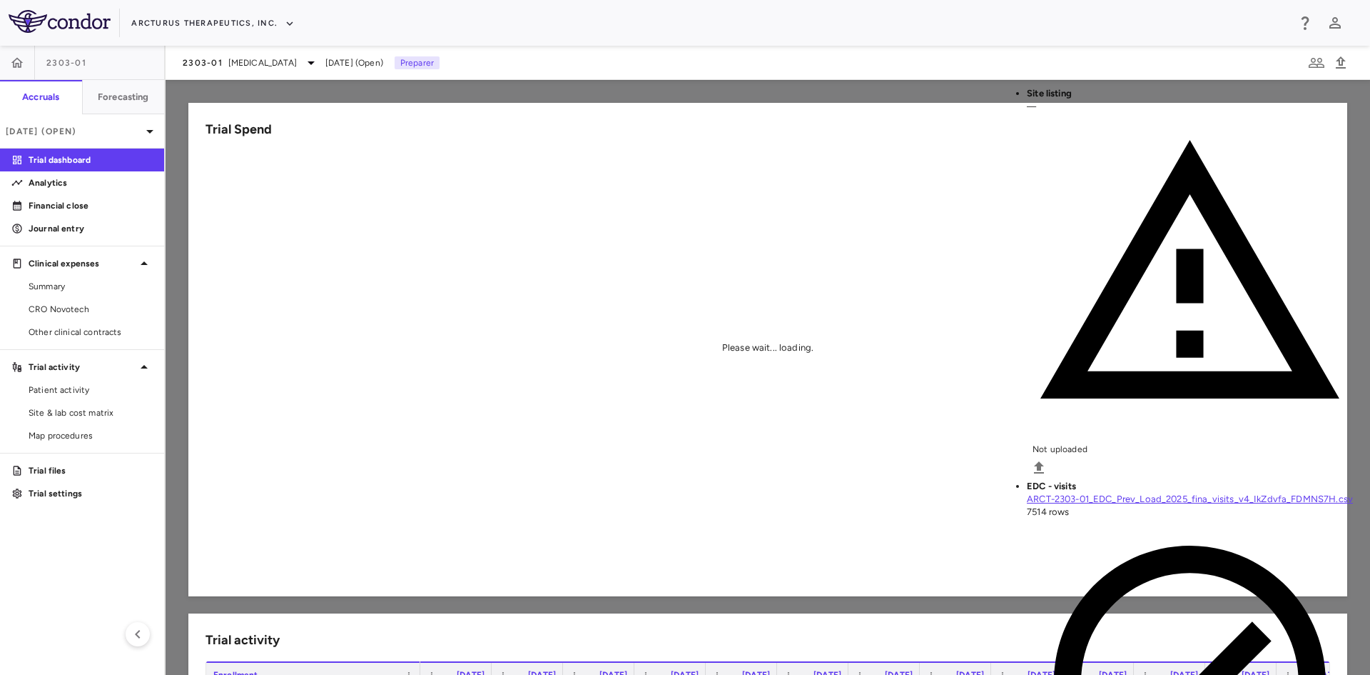
click at [0, 0] on input "Select file" at bounding box center [0, 0] width 0 height 0
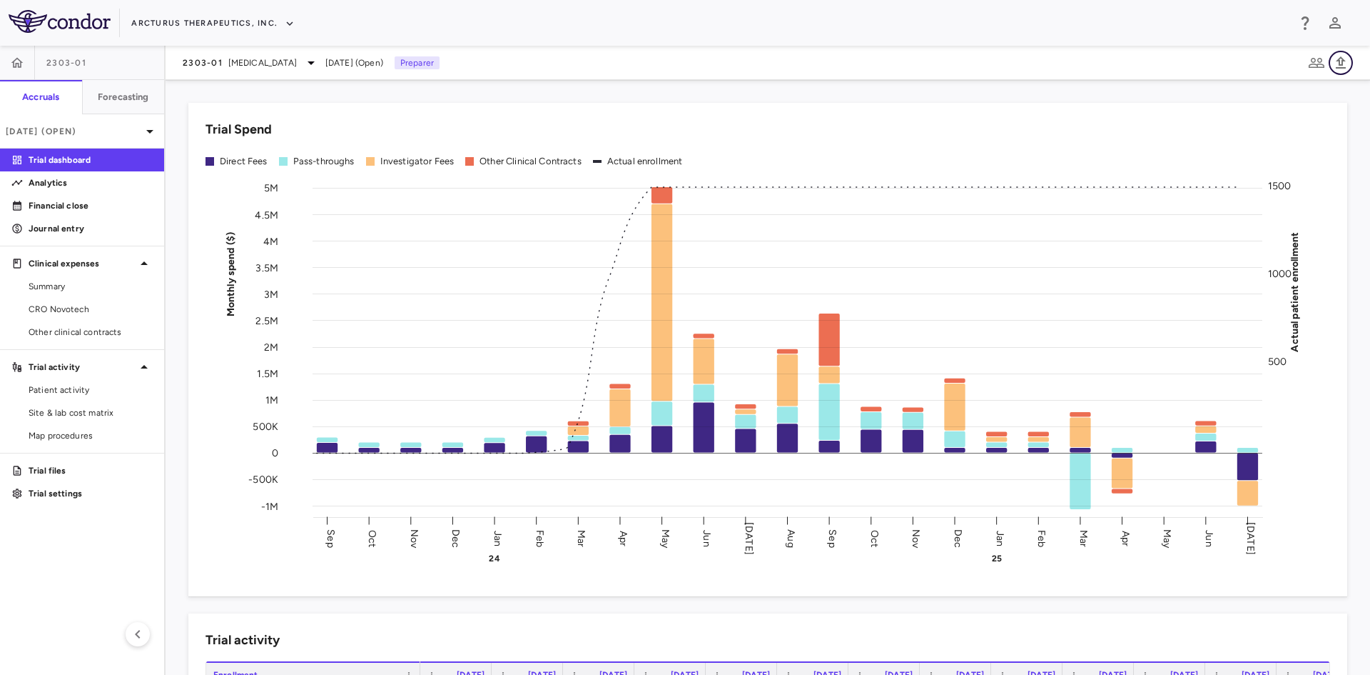
click at [1339, 64] on icon "button" at bounding box center [1341, 62] width 10 height 12
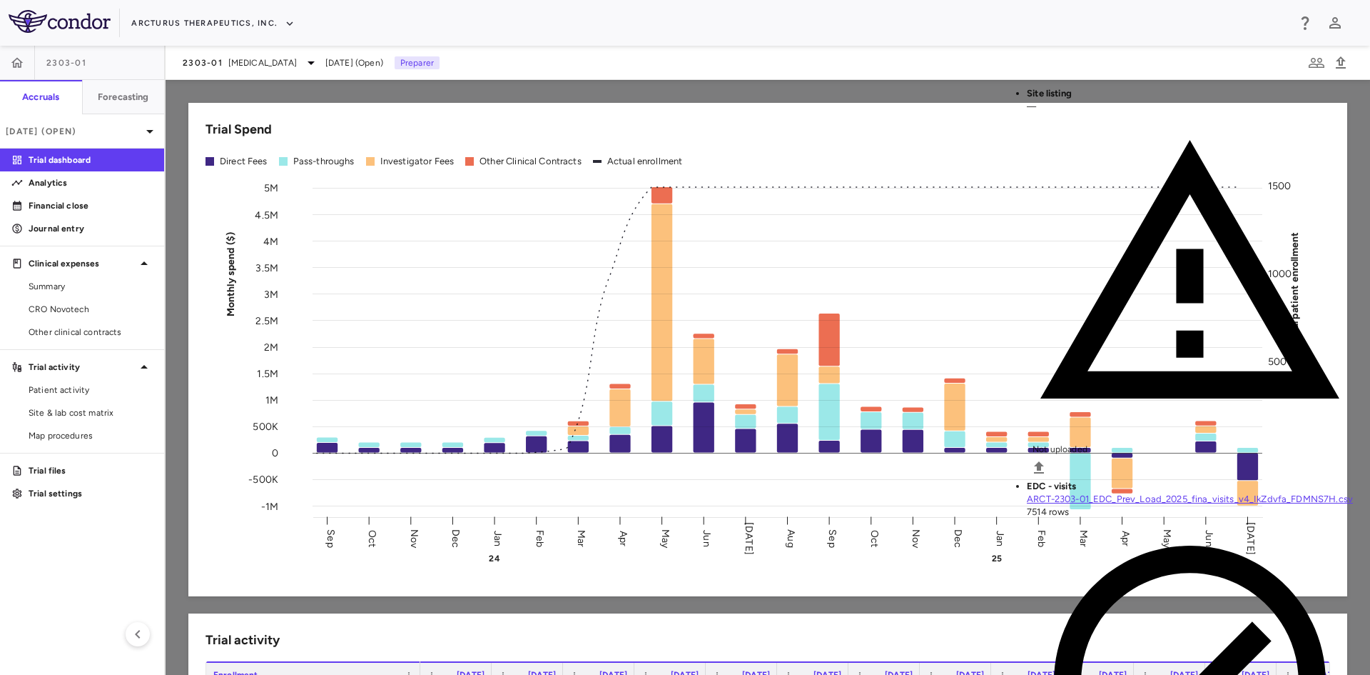
click at [480, 243] on div at bounding box center [685, 337] width 1370 height 675
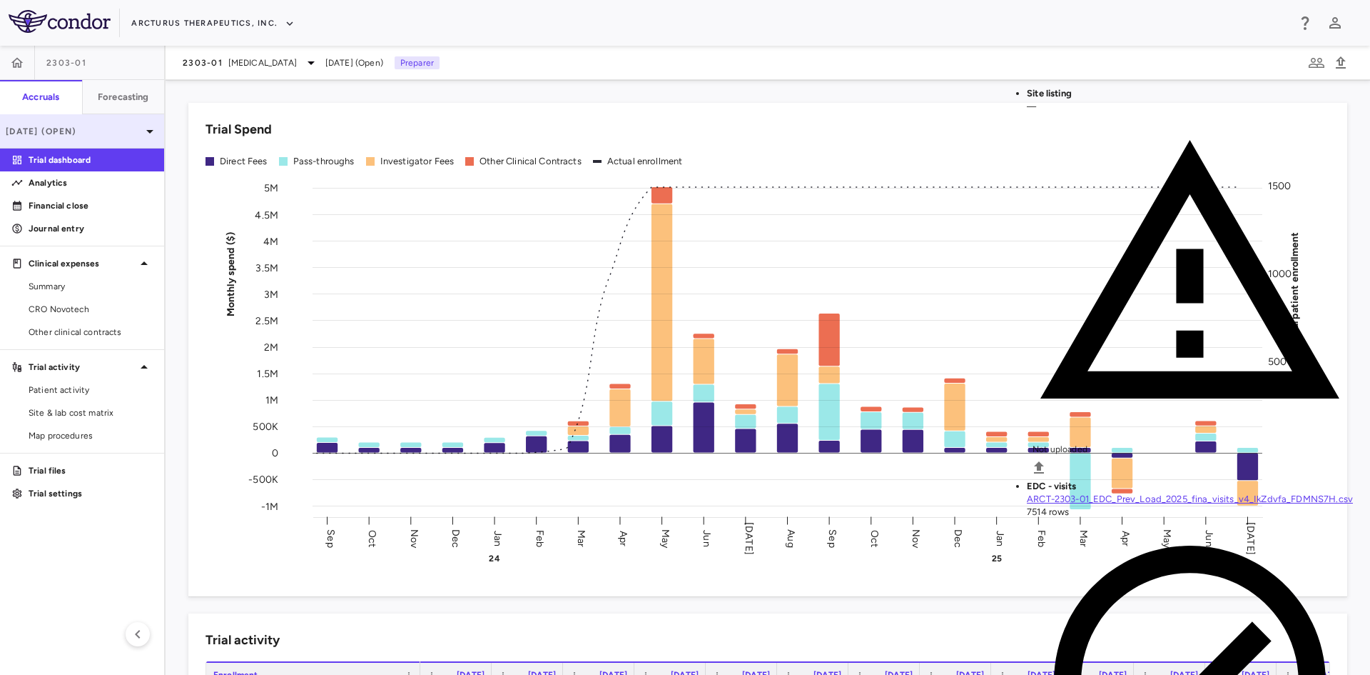
click at [119, 136] on p "[DATE] (Open)" at bounding box center [74, 131] width 136 height 13
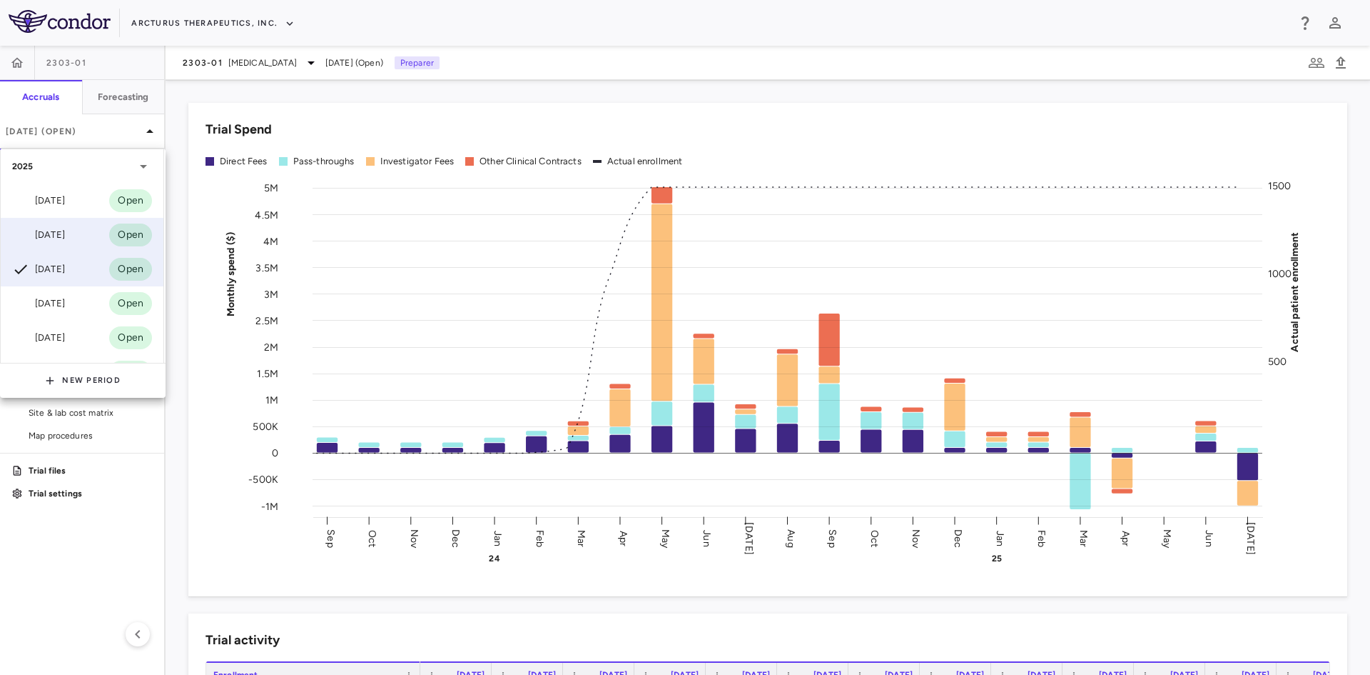
click at [65, 233] on div "[DATE]" at bounding box center [38, 234] width 53 height 17
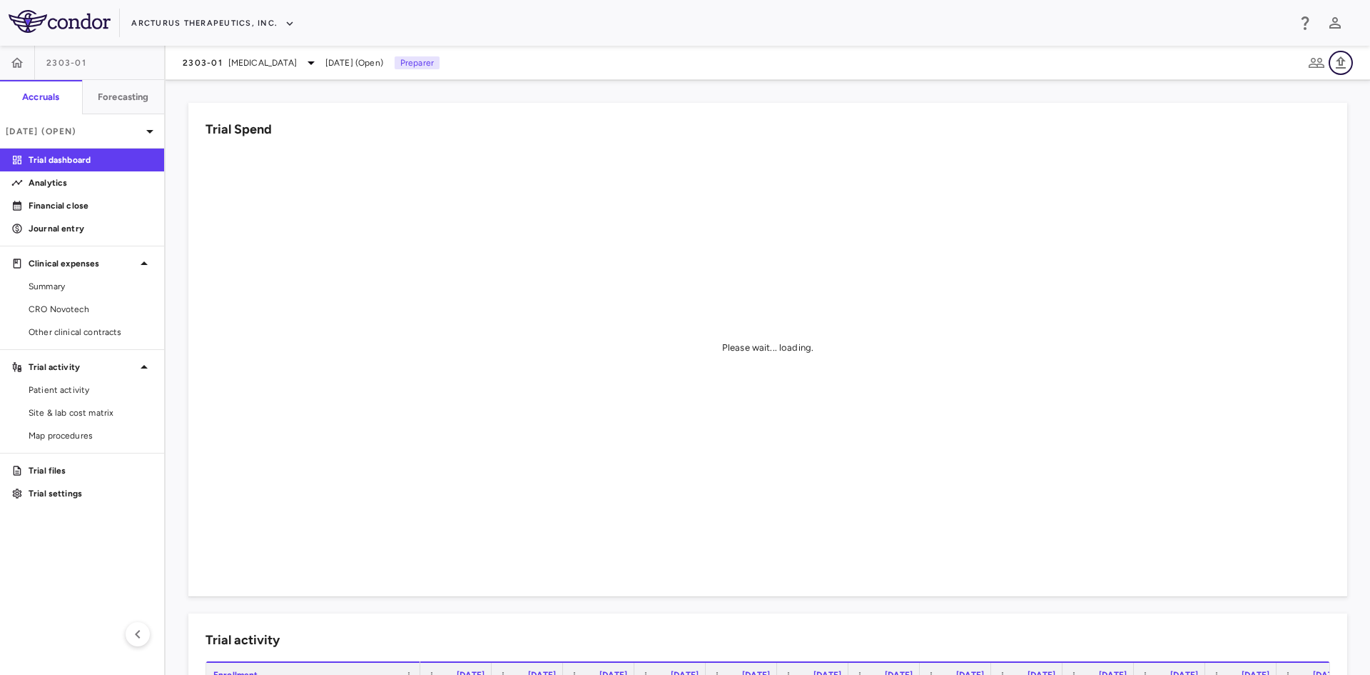
click at [1340, 62] on icon "button" at bounding box center [1341, 62] width 10 height 12
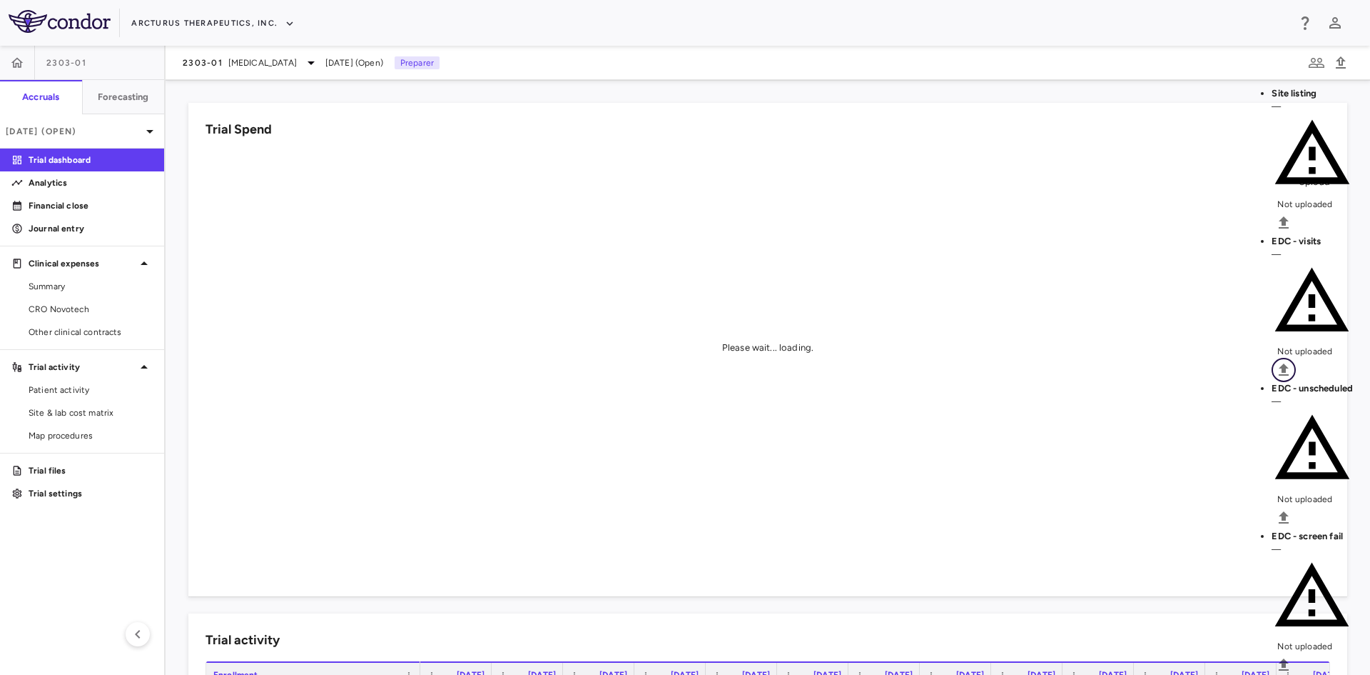
click at [1293, 361] on icon "Upload" at bounding box center [1284, 369] width 17 height 17
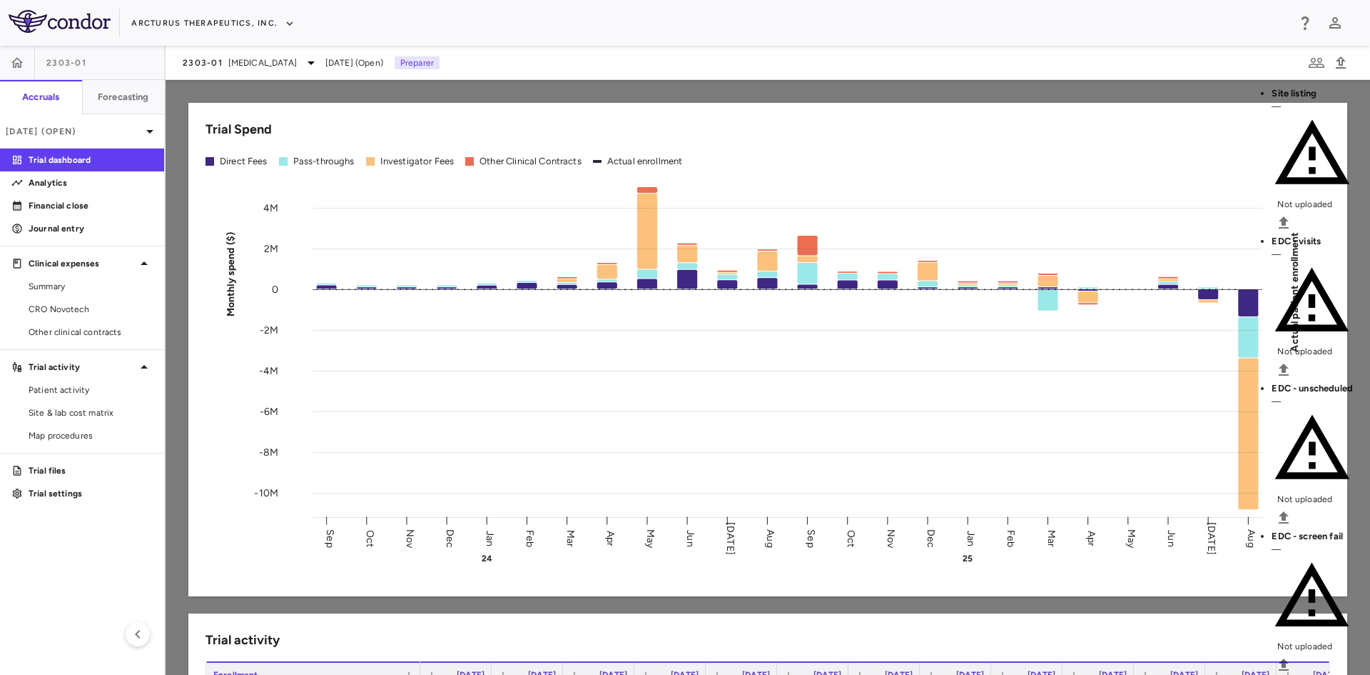
scroll to position [0, 273]
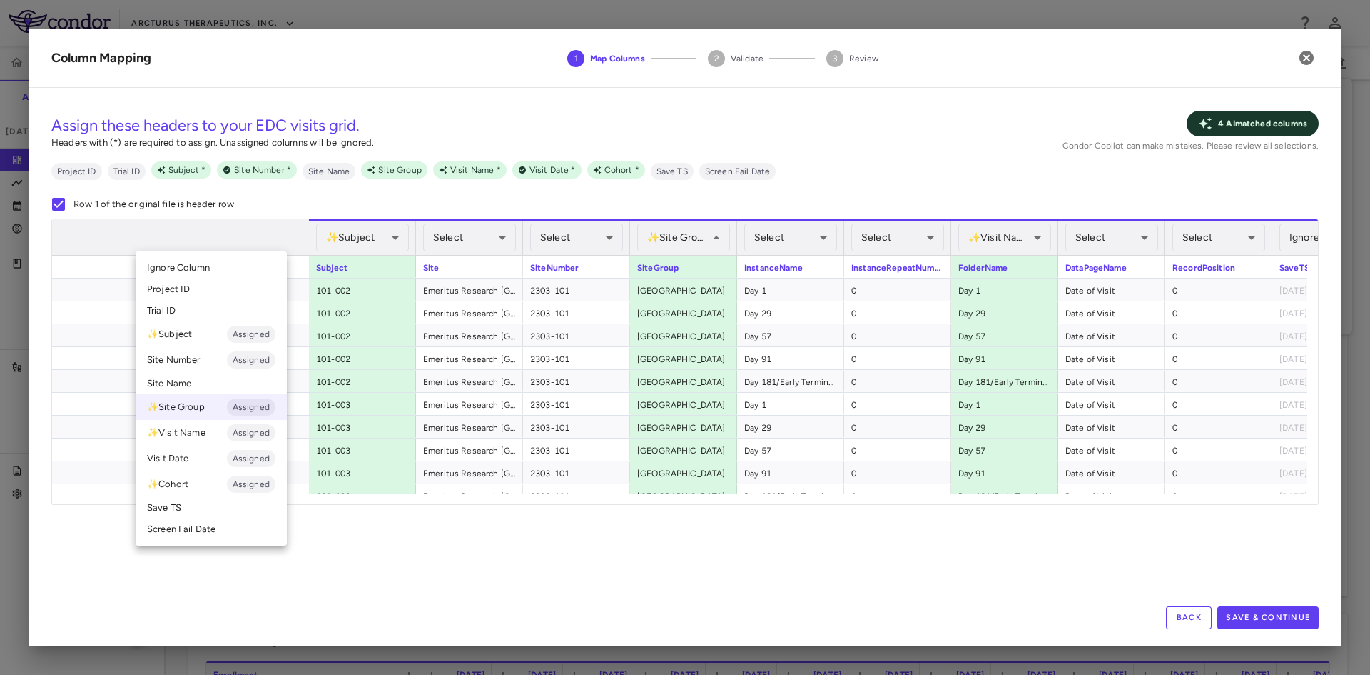
click at [224, 268] on li "Ignore Column" at bounding box center [211, 267] width 151 height 21
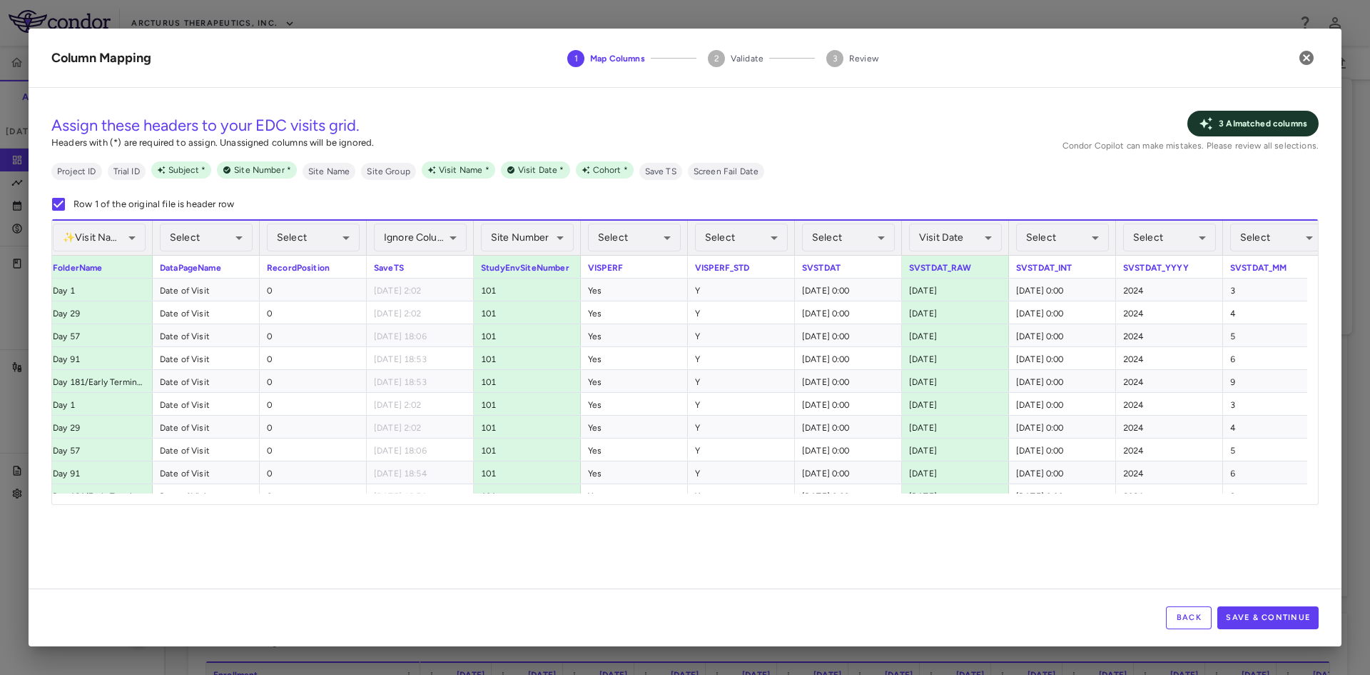
scroll to position [0, 912]
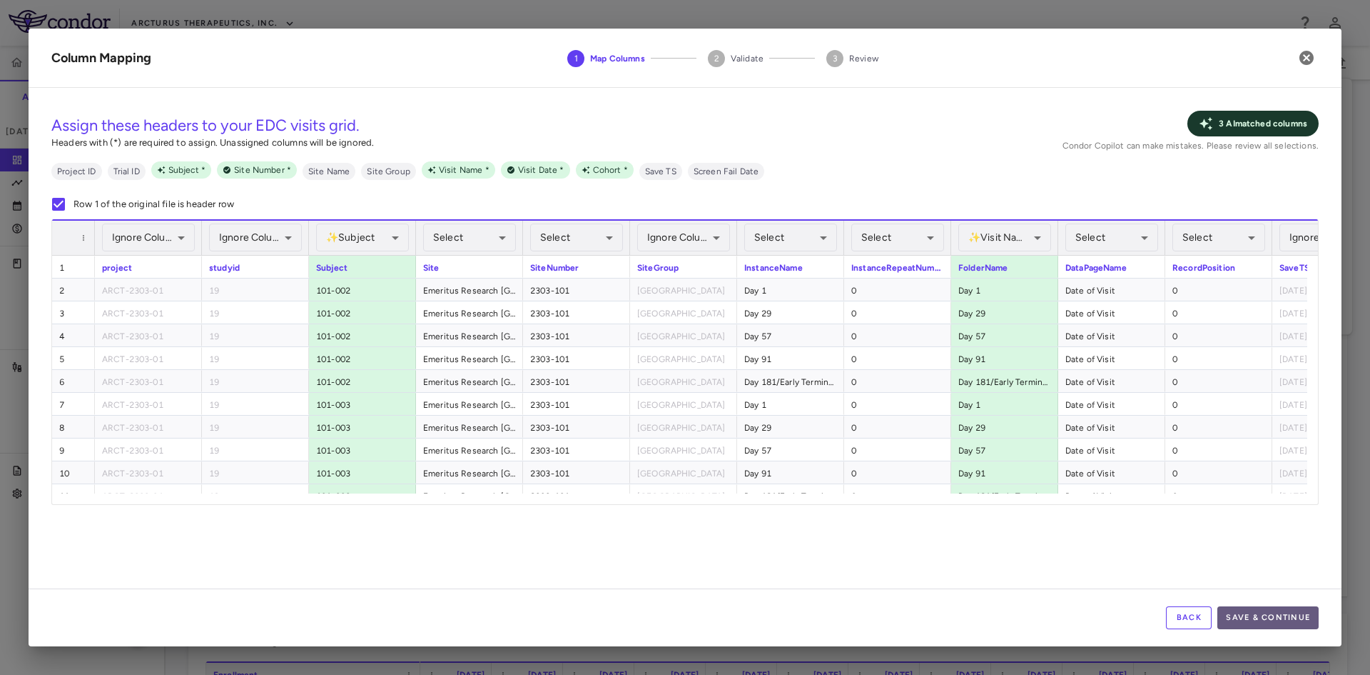
click at [1287, 619] on button "Save & Continue" at bounding box center [1268, 617] width 101 height 23
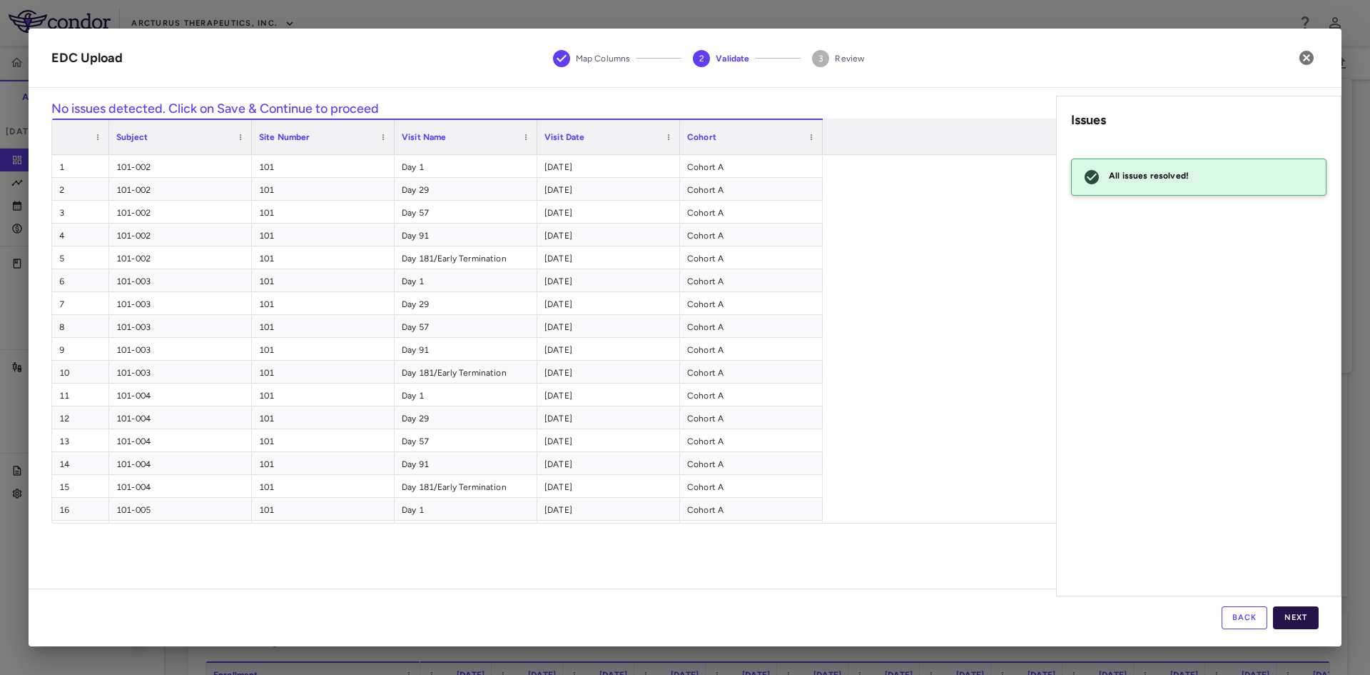
click at [1296, 620] on button "Next" at bounding box center [1296, 617] width 46 height 23
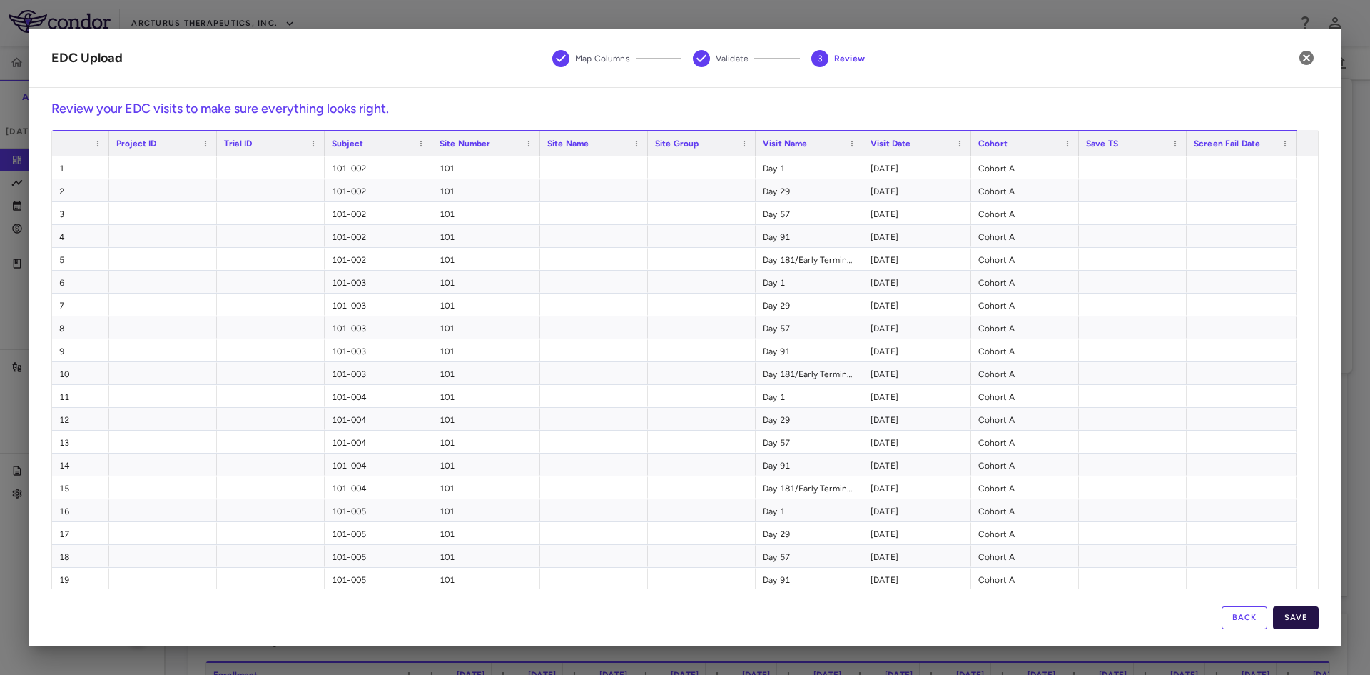
click at [1303, 616] on button "Save" at bounding box center [1296, 617] width 46 height 23
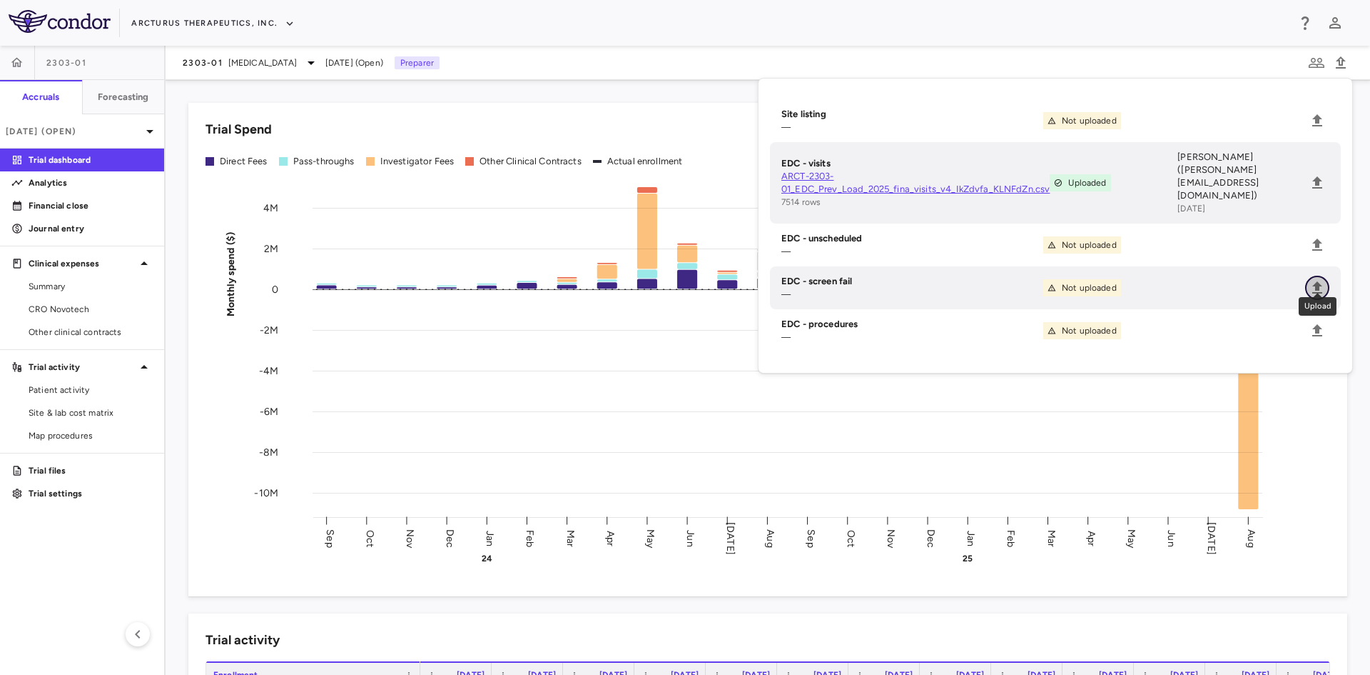
click at [1316, 281] on icon "Upload" at bounding box center [1318, 287] width 10 height 12
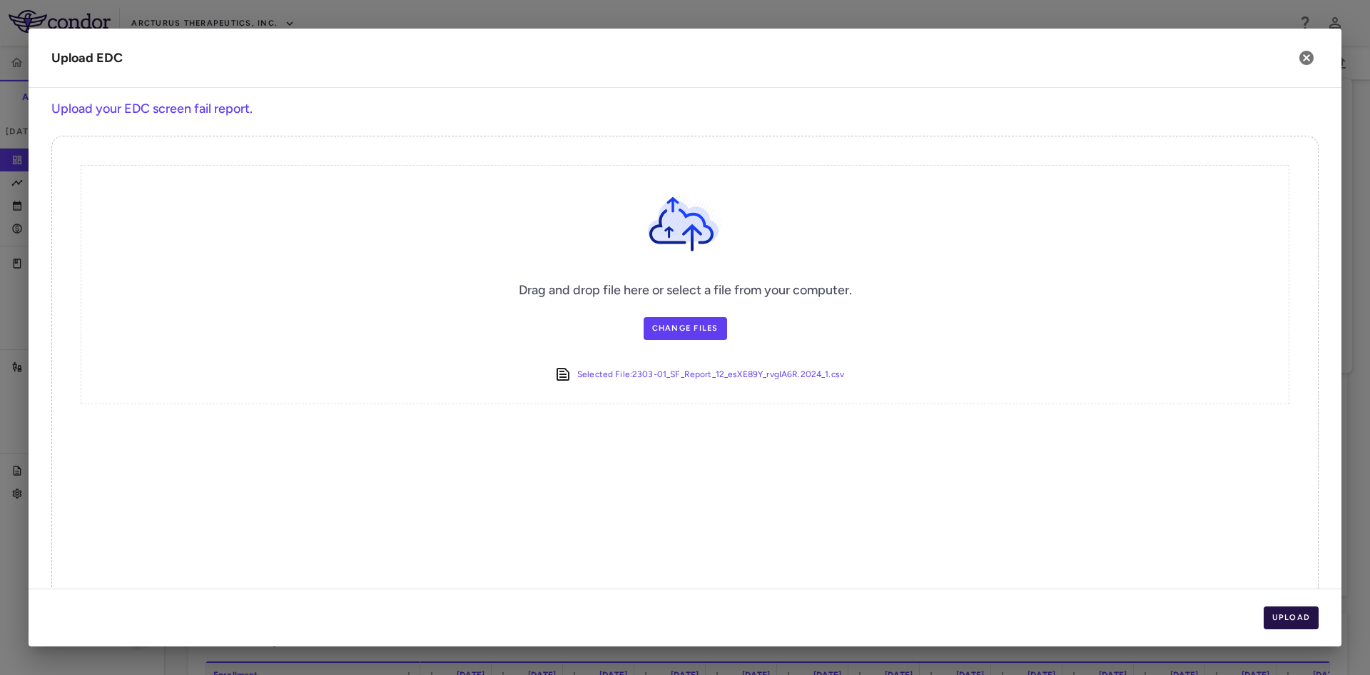
click at [1290, 620] on button "Upload" at bounding box center [1292, 617] width 56 height 23
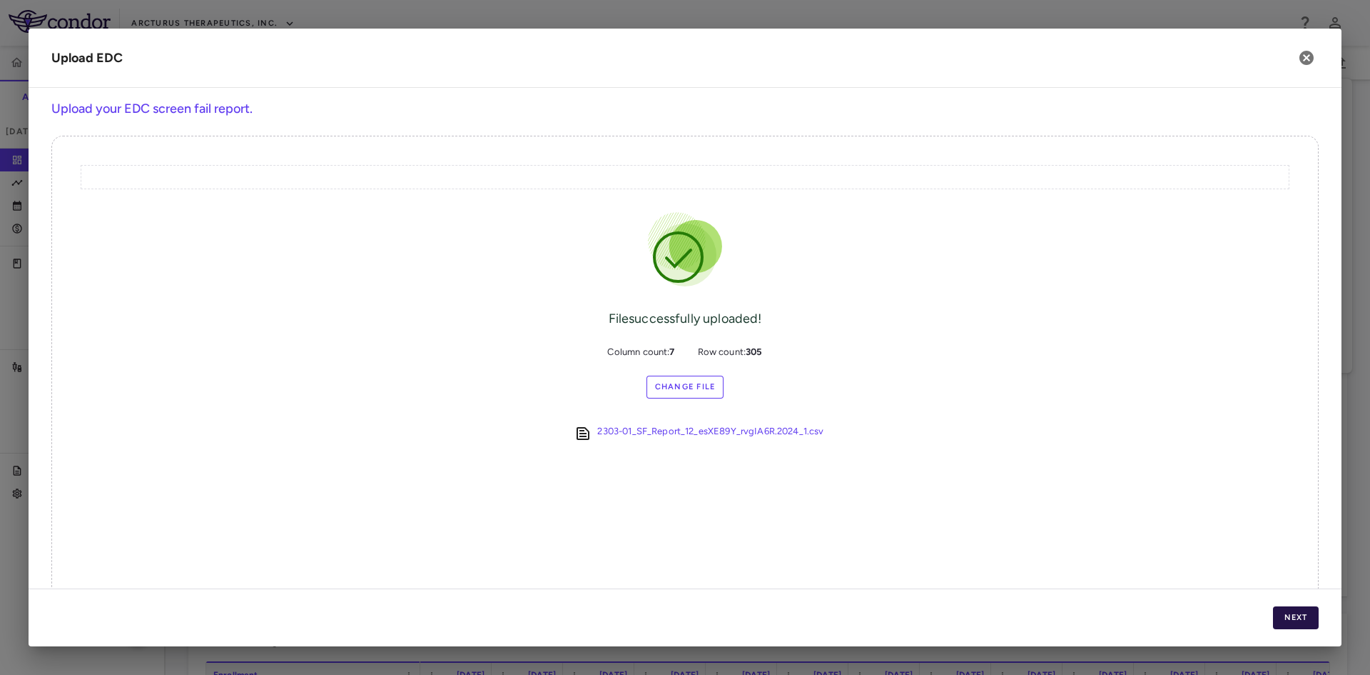
click at [1290, 620] on button "Next" at bounding box center [1296, 617] width 46 height 23
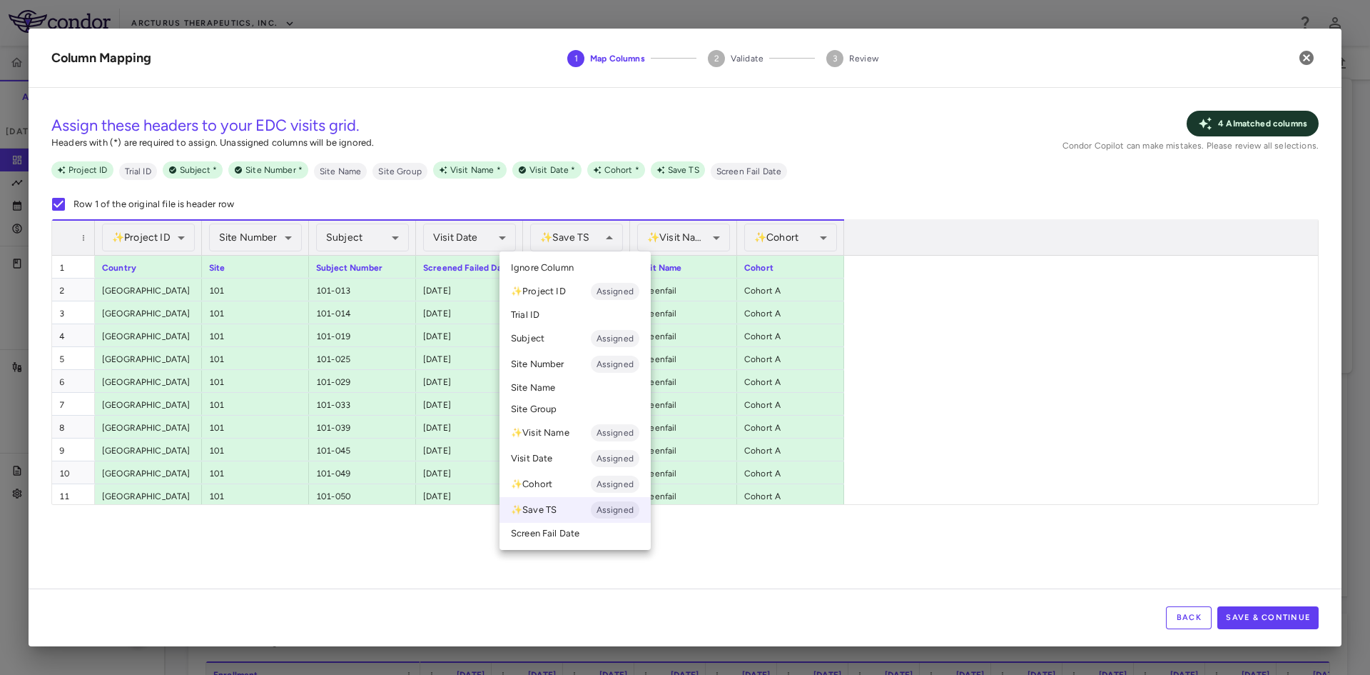
click at [555, 268] on span "Ignore Column" at bounding box center [542, 267] width 63 height 13
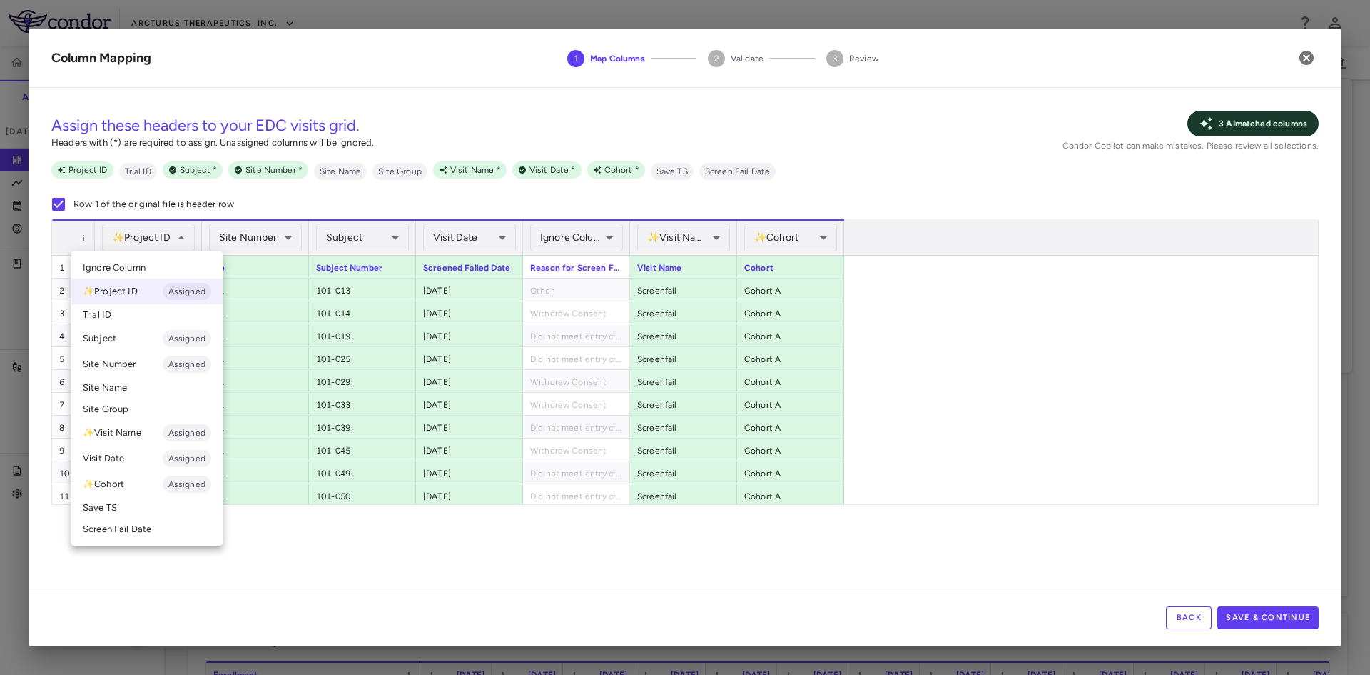
click at [153, 266] on li "Ignore Column" at bounding box center [146, 267] width 151 height 21
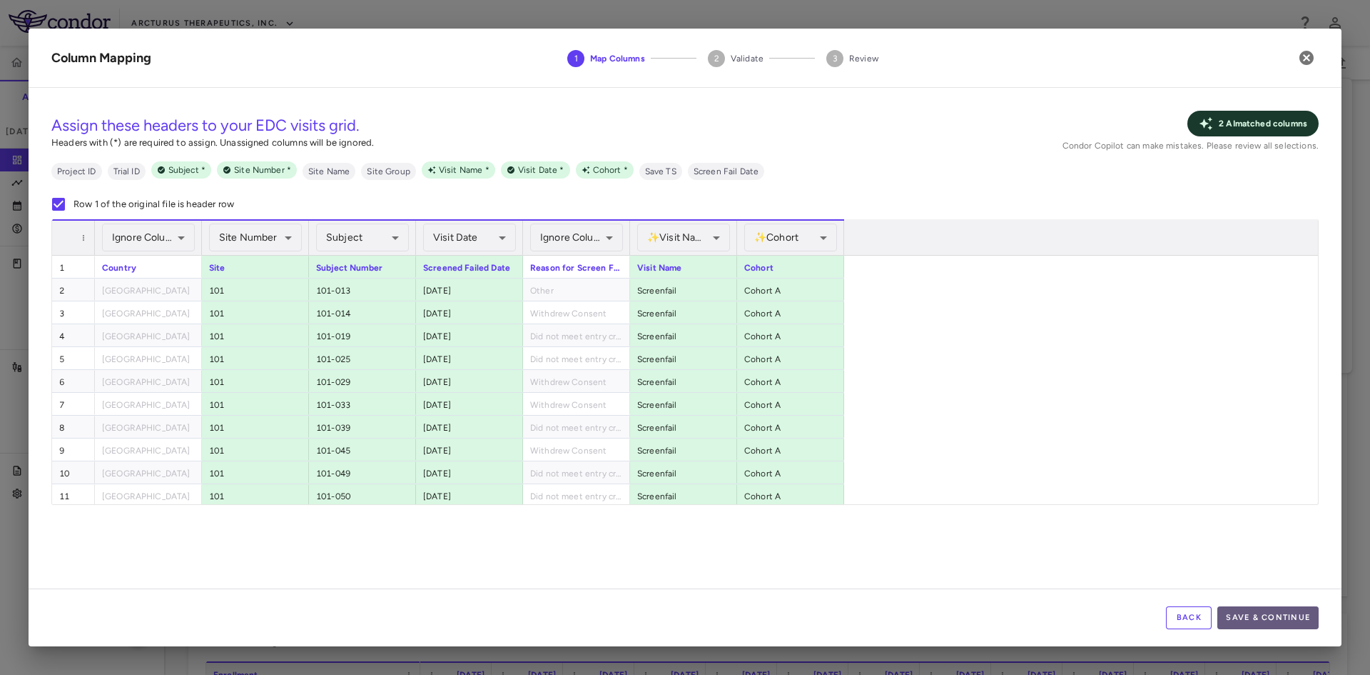
click at [1268, 614] on button "Save & Continue" at bounding box center [1268, 617] width 101 height 23
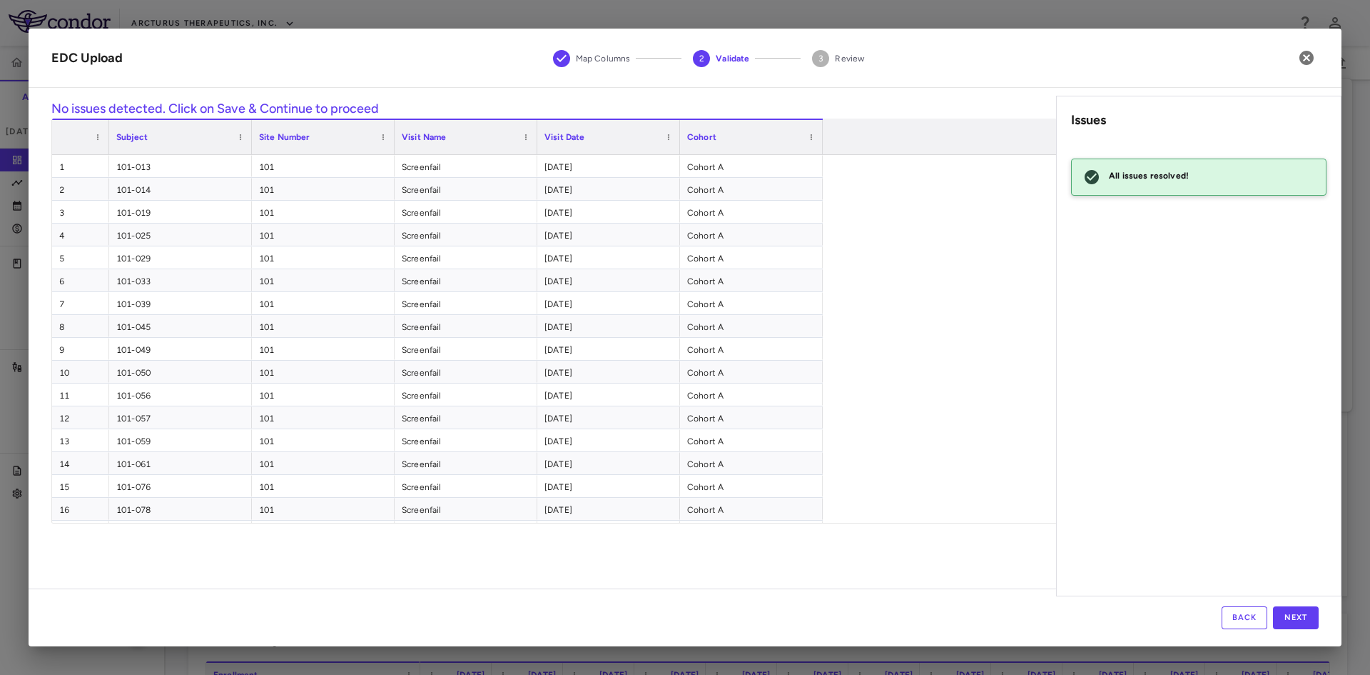
click at [1301, 629] on div "Back Next" at bounding box center [685, 617] width 1313 height 58
click at [1304, 618] on button "Next" at bounding box center [1296, 617] width 46 height 23
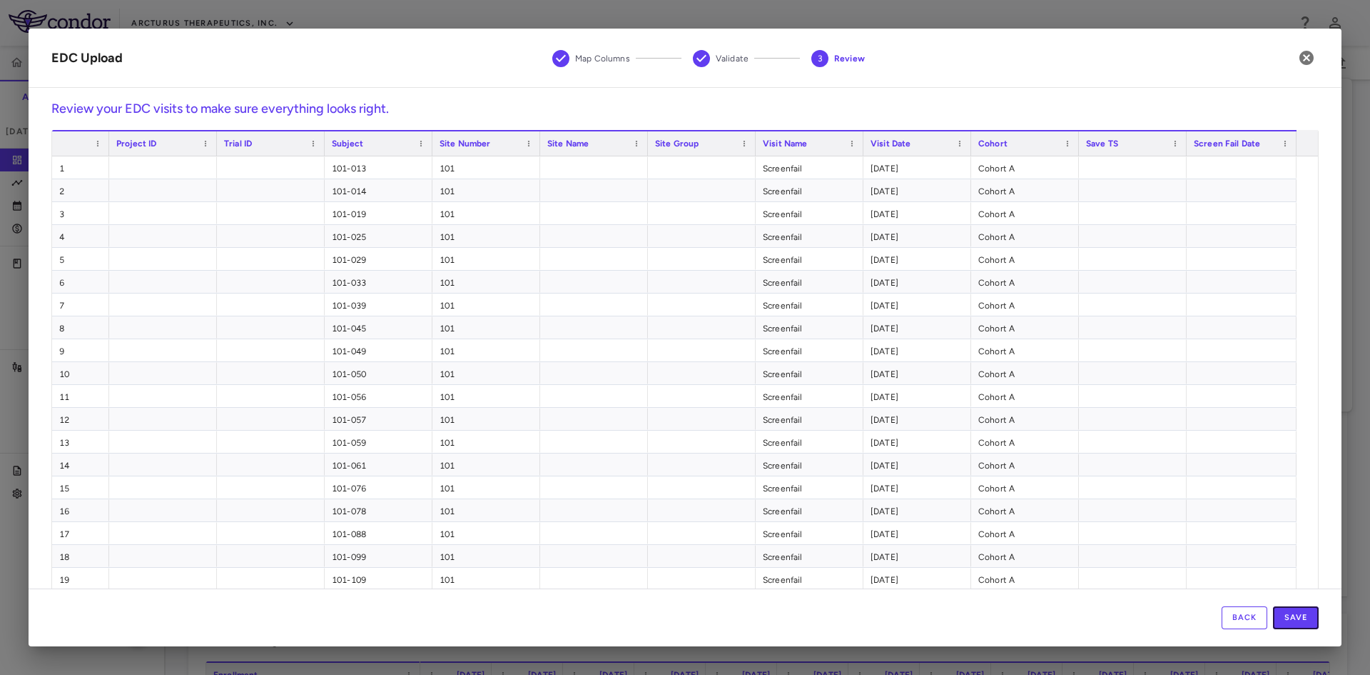
click at [1304, 618] on button "Save" at bounding box center [1296, 617] width 46 height 23
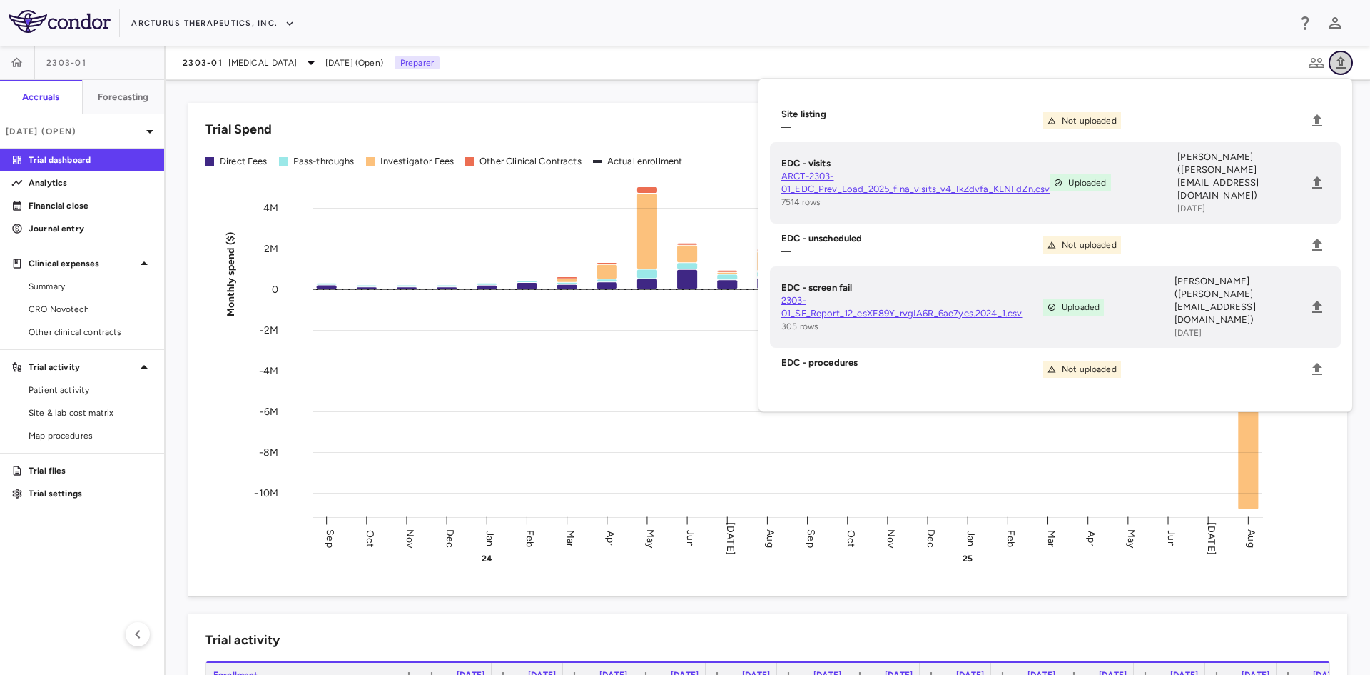
click at [1345, 61] on icon "button" at bounding box center [1341, 62] width 10 height 12
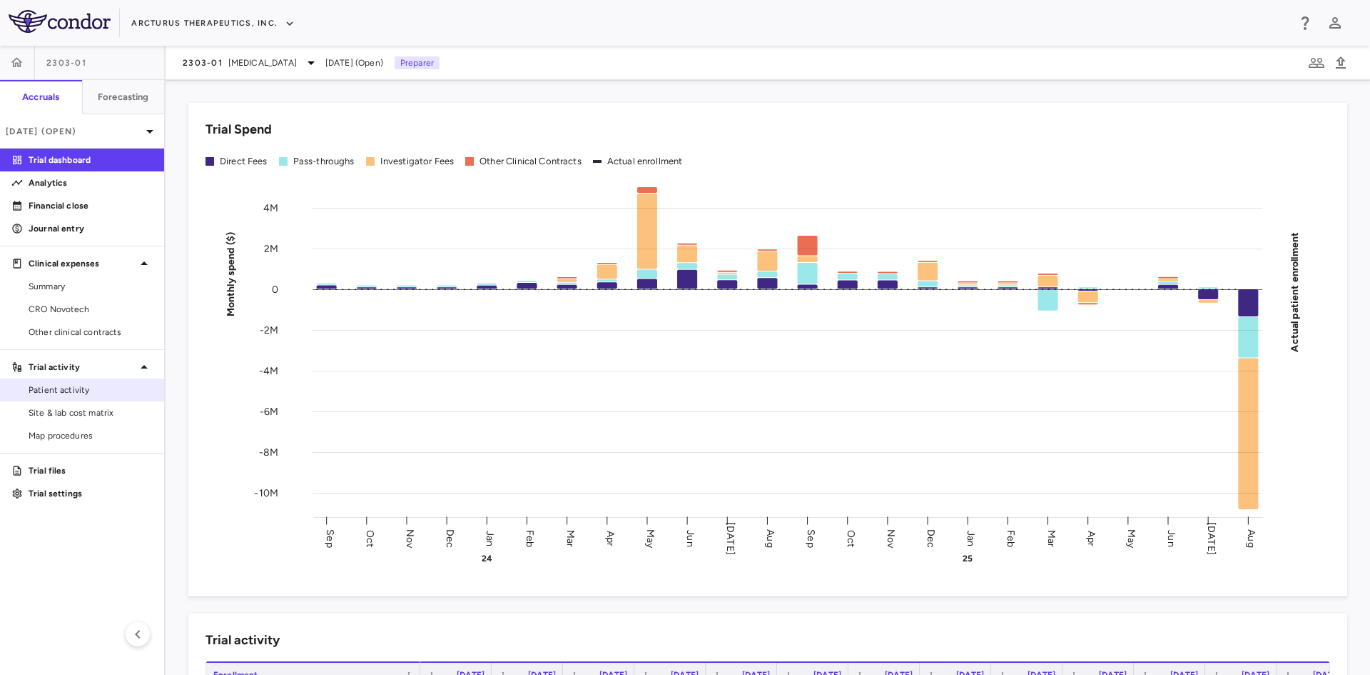
click at [91, 390] on span "Patient activity" at bounding box center [91, 389] width 124 height 13
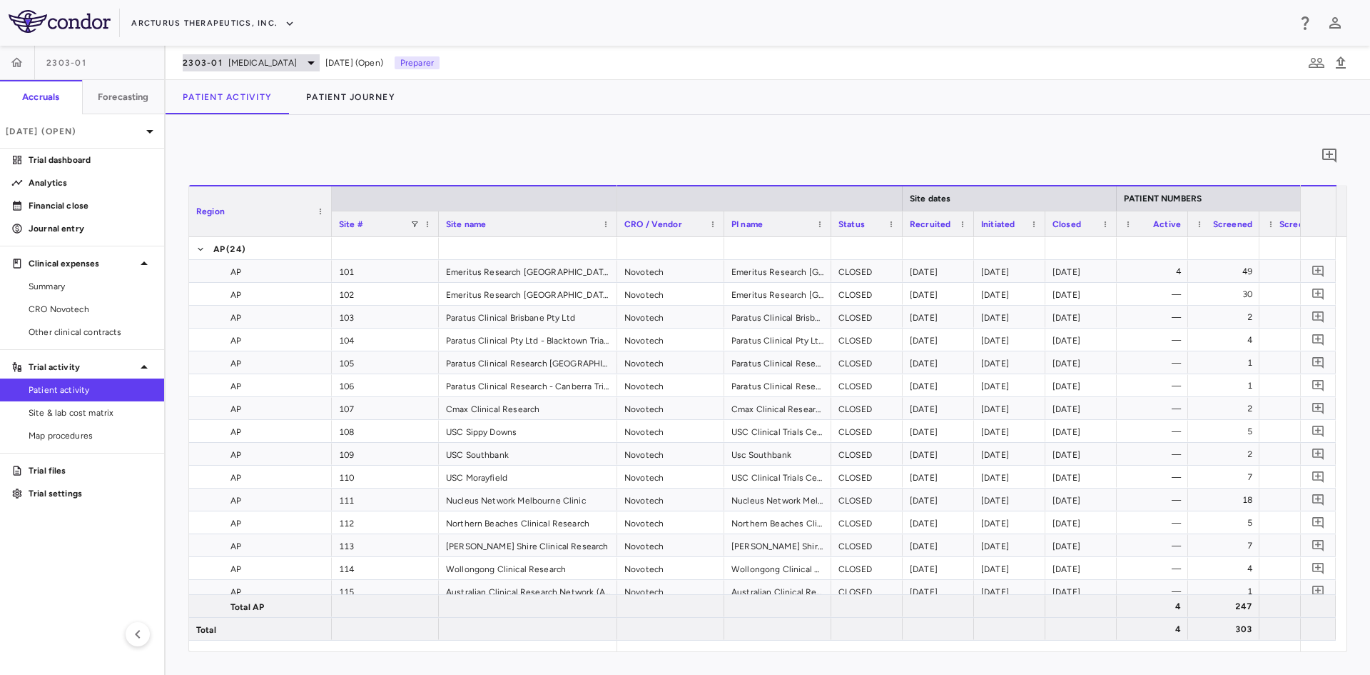
click at [257, 61] on span "[MEDICAL_DATA]" at bounding box center [262, 62] width 69 height 13
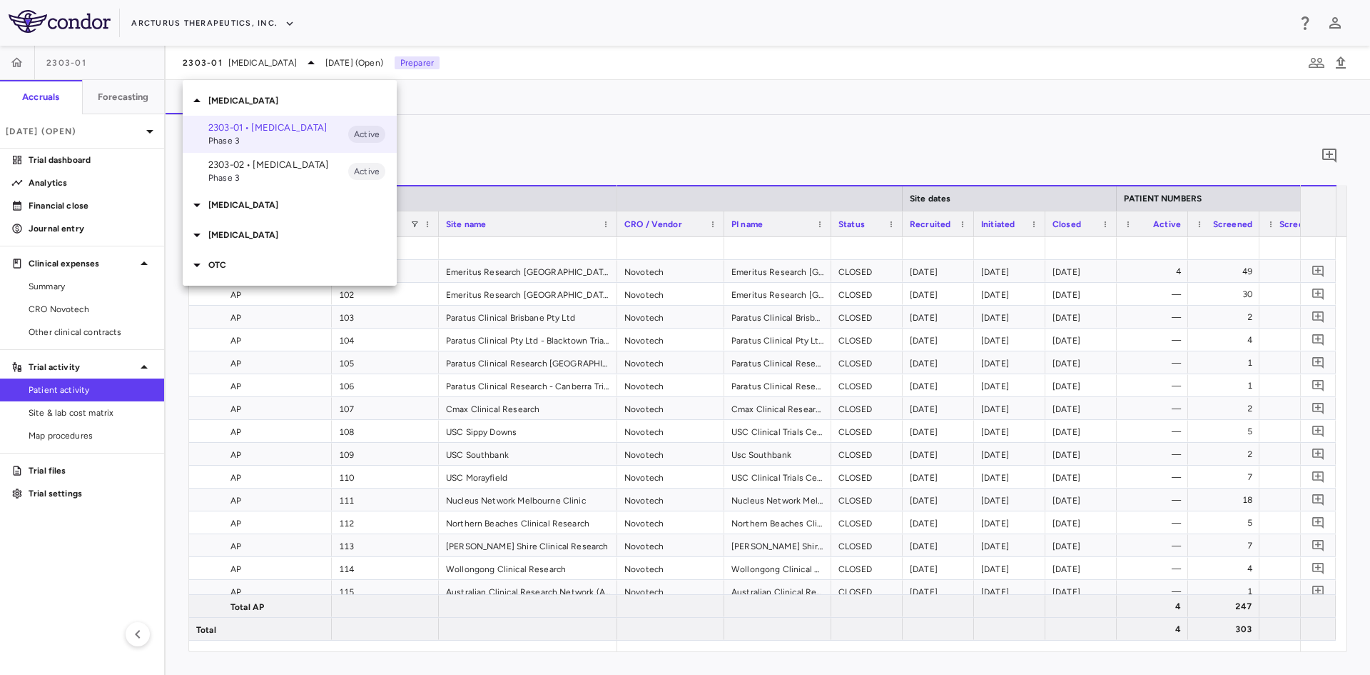
click at [106, 141] on div at bounding box center [685, 337] width 1370 height 675
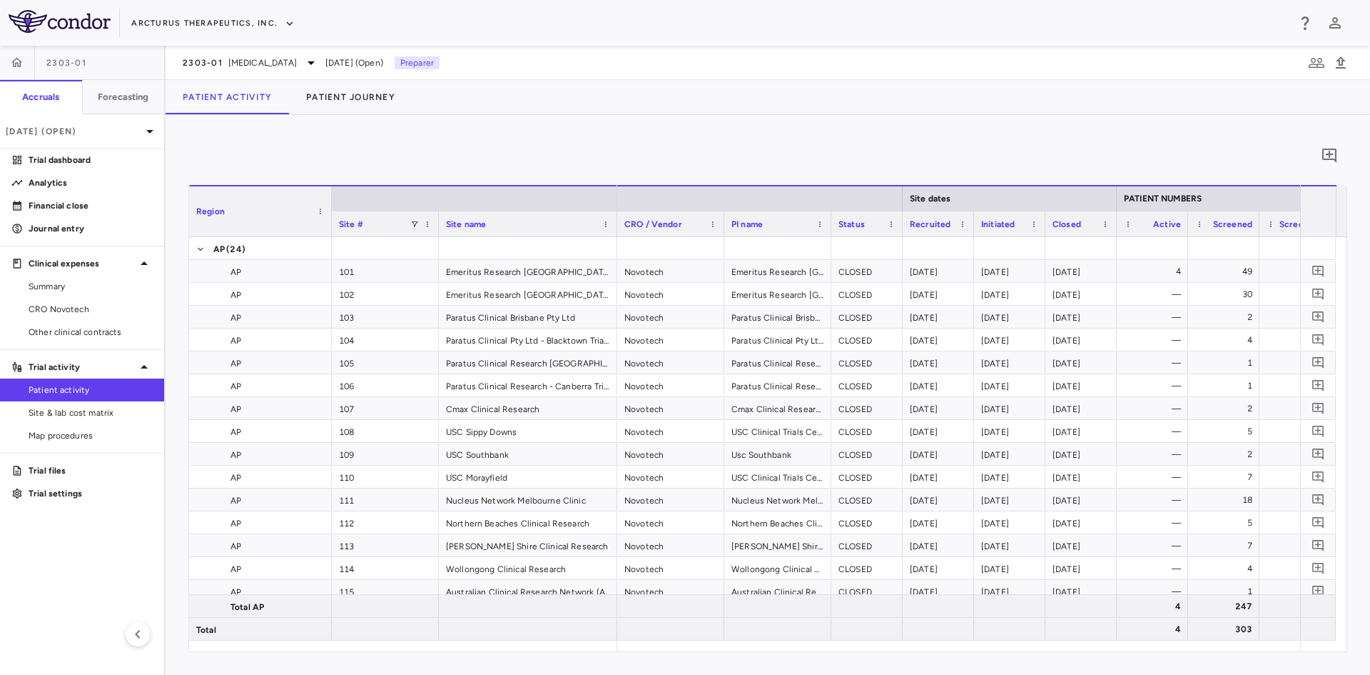
click at [115, 132] on p "[DATE] (Open)" at bounding box center [74, 131] width 136 height 13
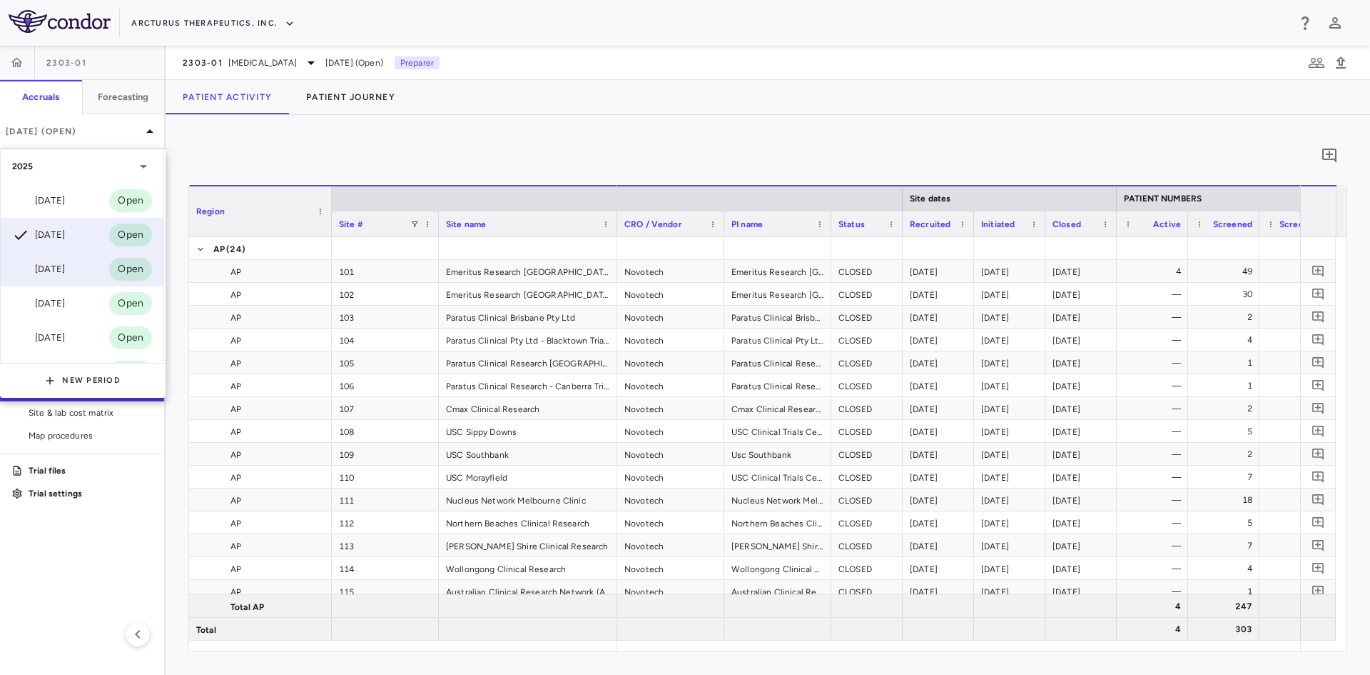
click at [64, 270] on div "[DATE]" at bounding box center [38, 269] width 53 height 17
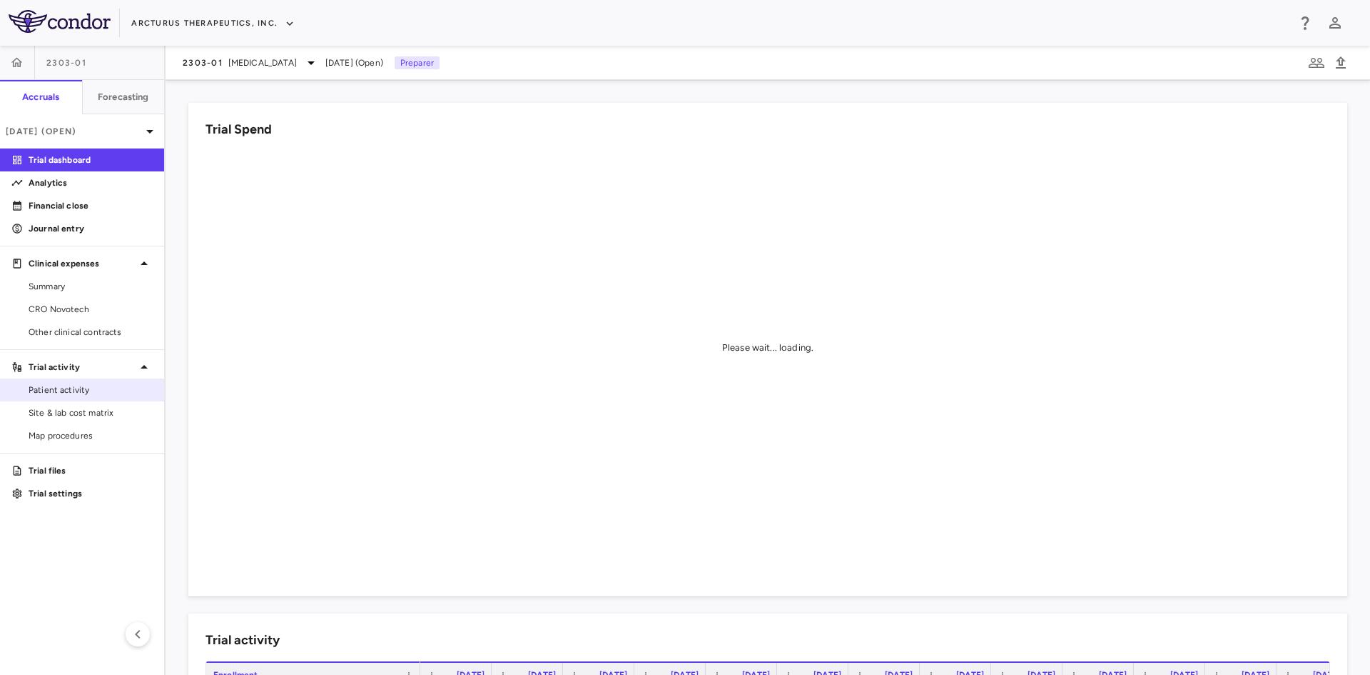
click at [85, 390] on span "Patient activity" at bounding box center [91, 389] width 124 height 13
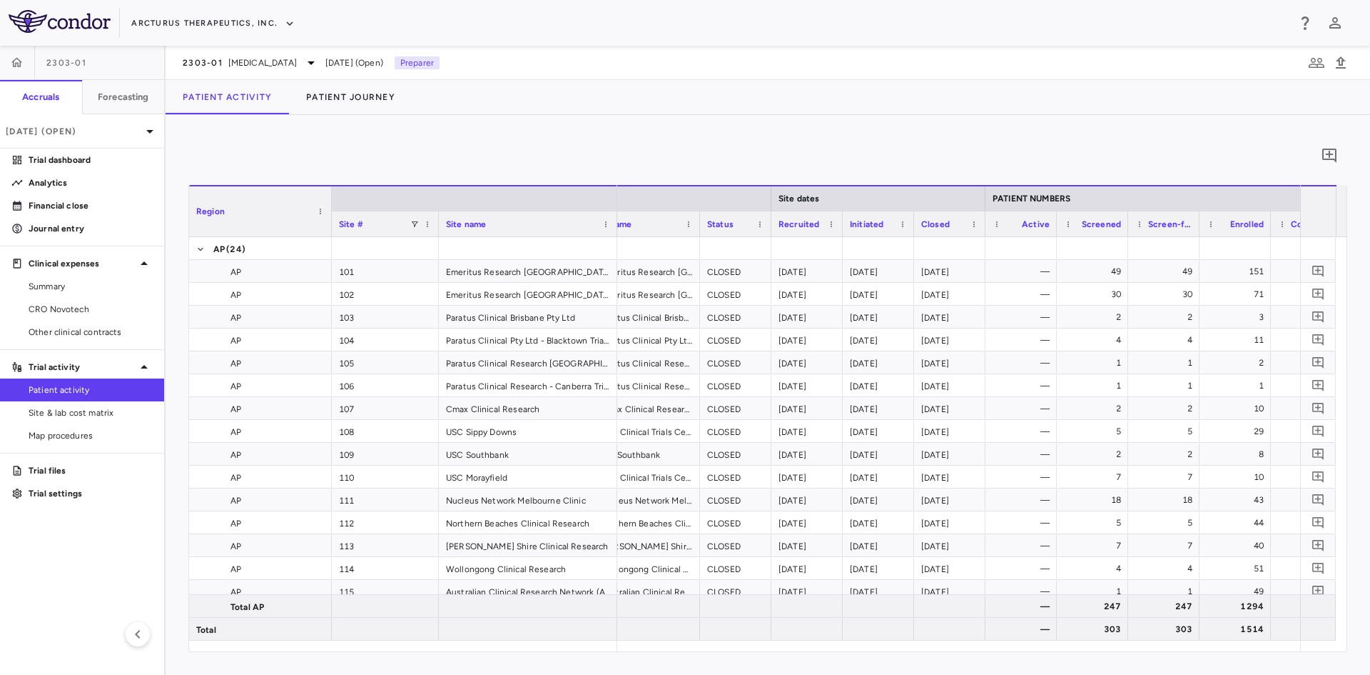
scroll to position [0, 196]
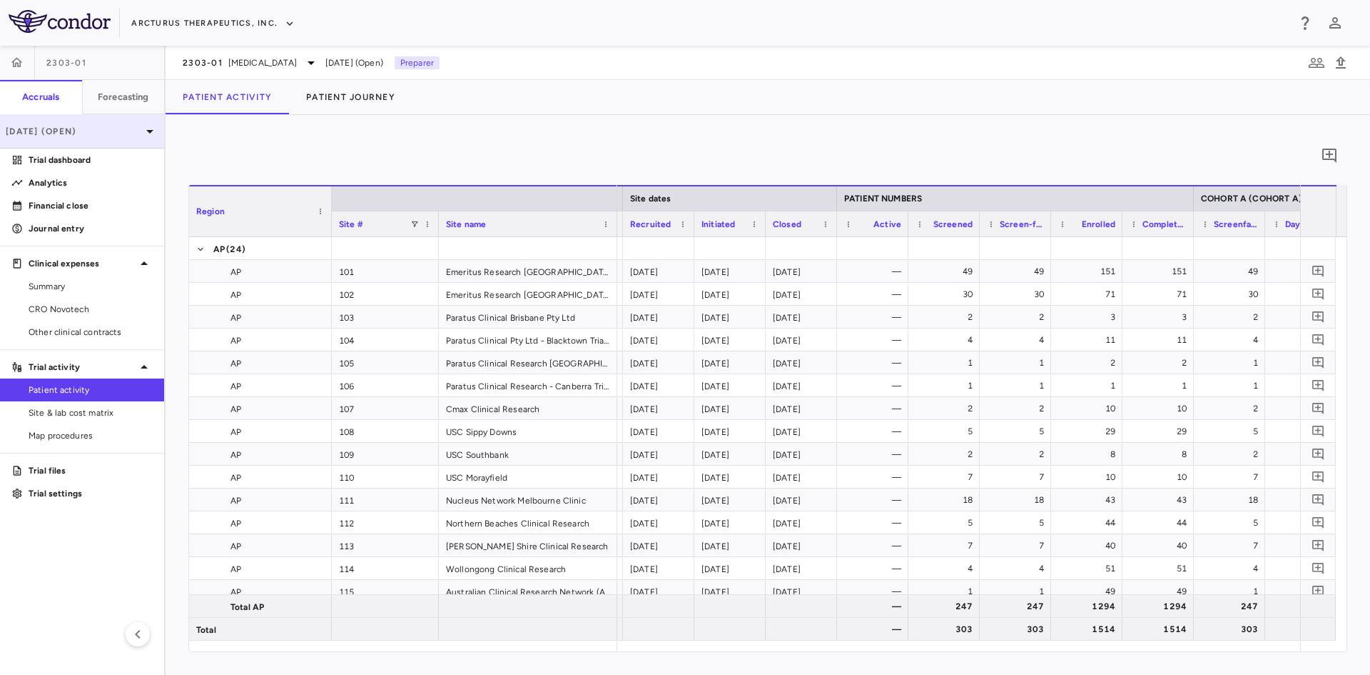
click at [96, 131] on p "[DATE] (Open)" at bounding box center [74, 131] width 136 height 13
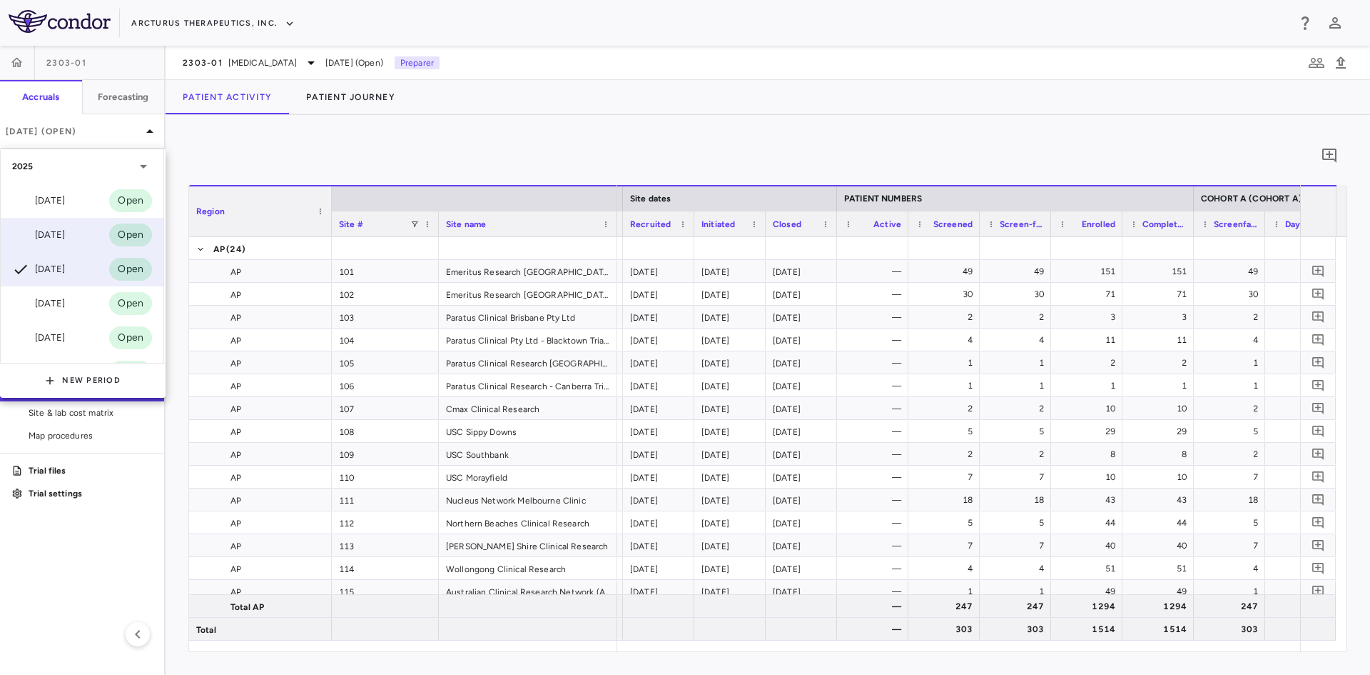
click at [61, 233] on div "[DATE]" at bounding box center [38, 234] width 53 height 17
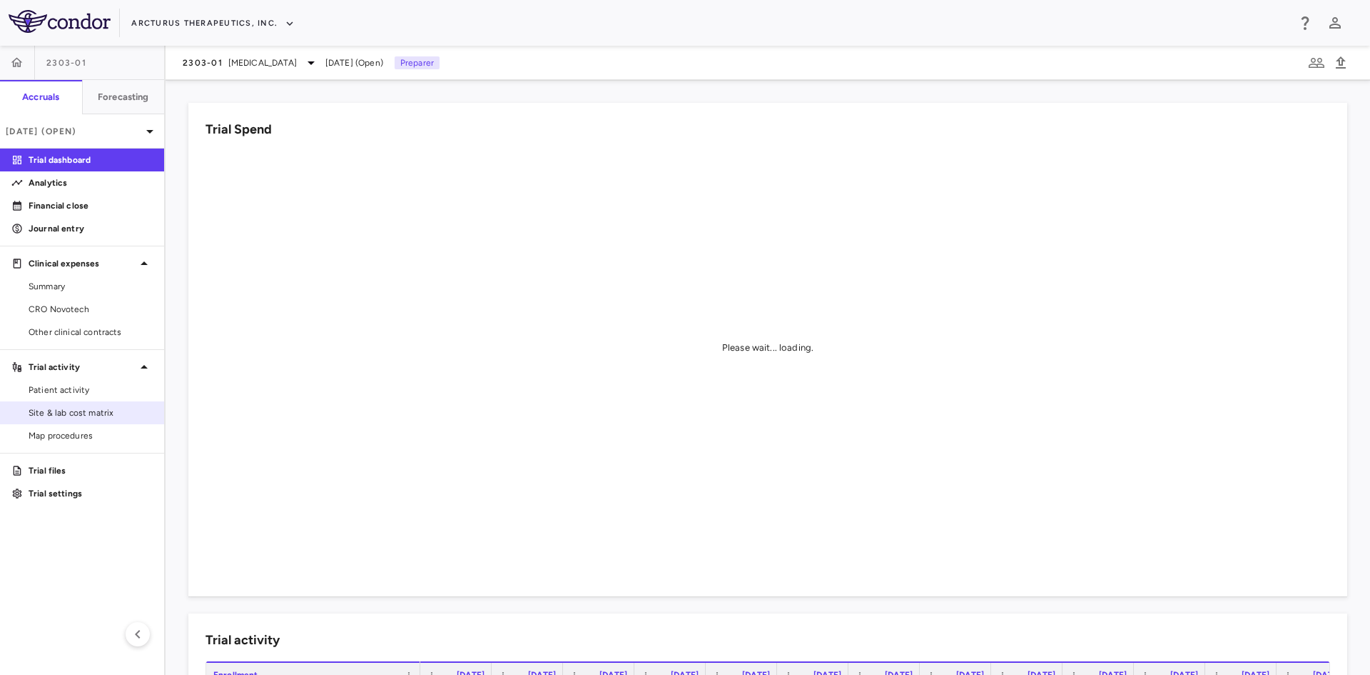
drag, startPoint x: 65, startPoint y: 382, endPoint x: 138, endPoint y: 405, distance: 77.2
click at [66, 382] on link "Patient activity" at bounding box center [82, 389] width 164 height 21
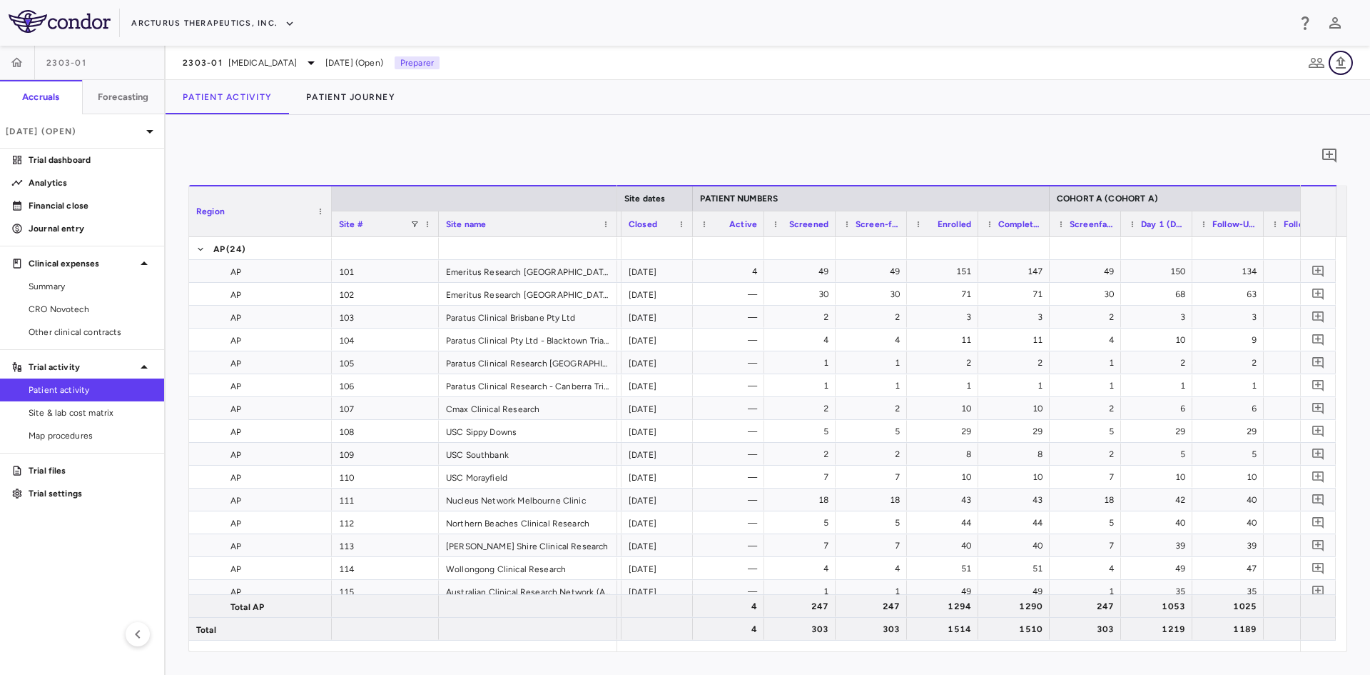
click at [1345, 64] on icon "button" at bounding box center [1341, 62] width 17 height 17
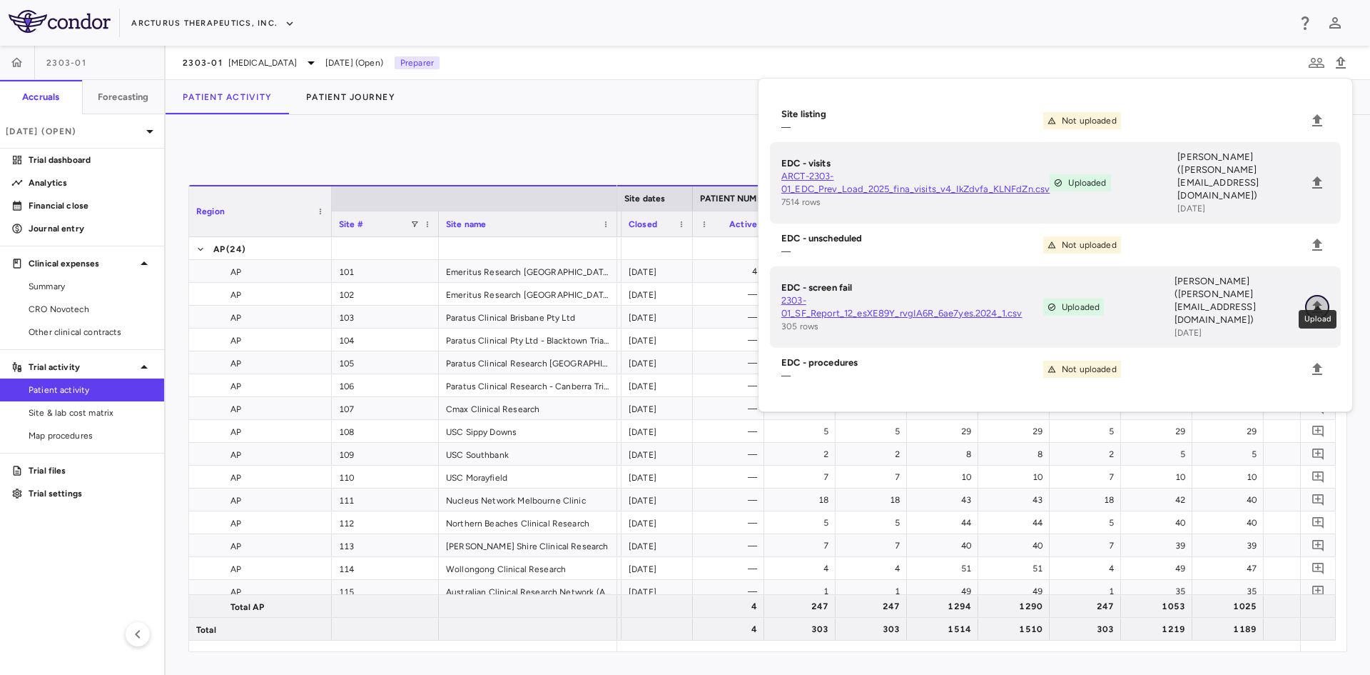
click at [1321, 298] on icon "Upload" at bounding box center [1317, 306] width 17 height 17
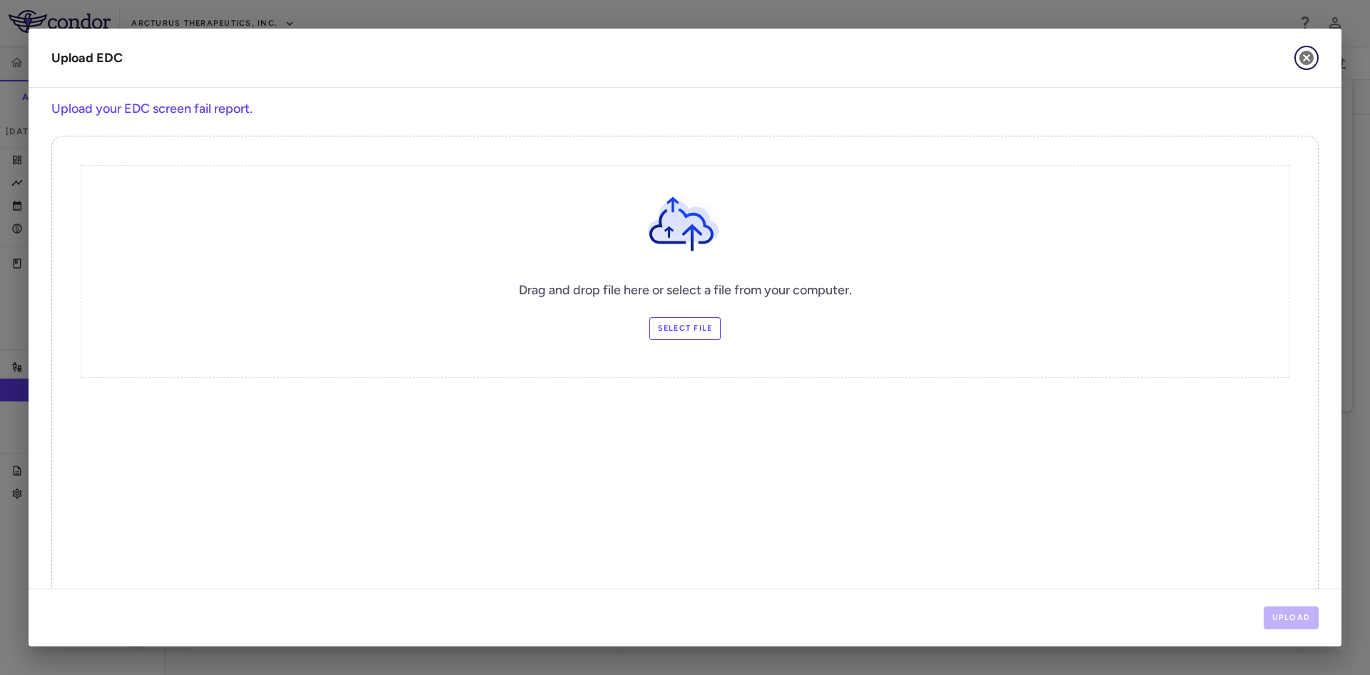
click at [1310, 54] on icon "button" at bounding box center [1307, 58] width 14 height 14
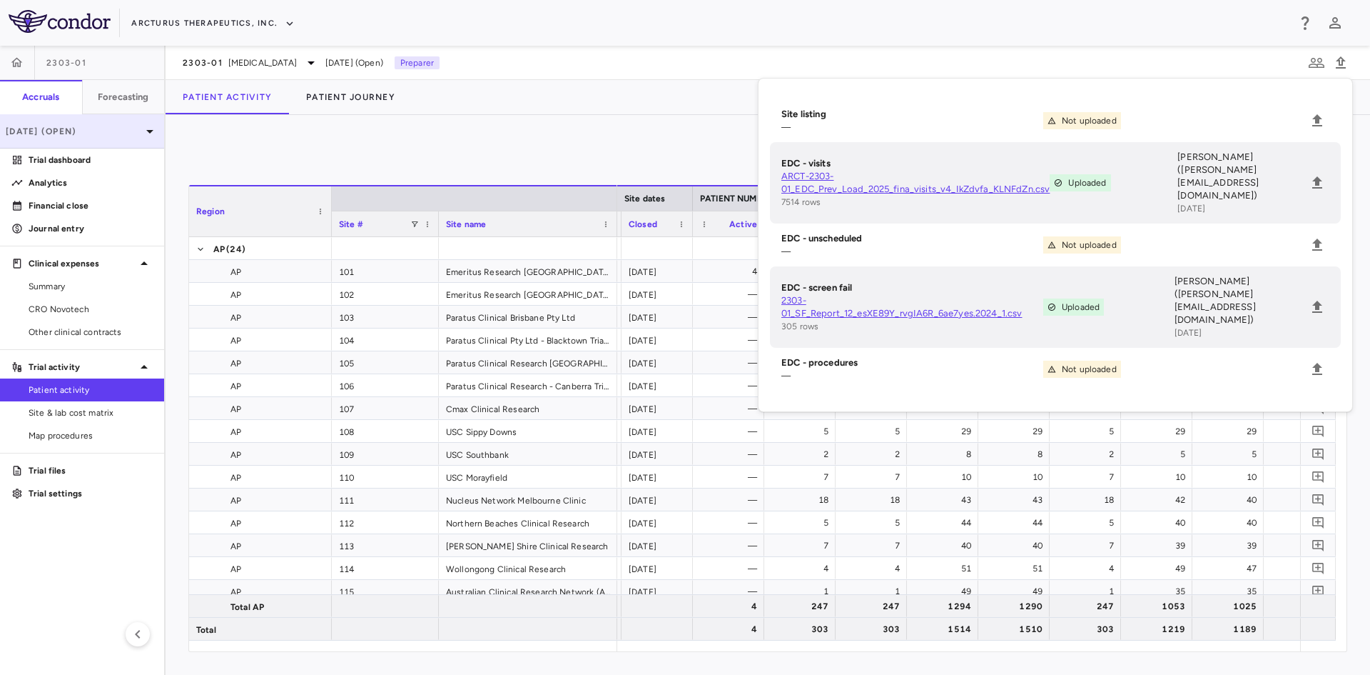
click at [89, 126] on p "[DATE] (Open)" at bounding box center [74, 131] width 136 height 13
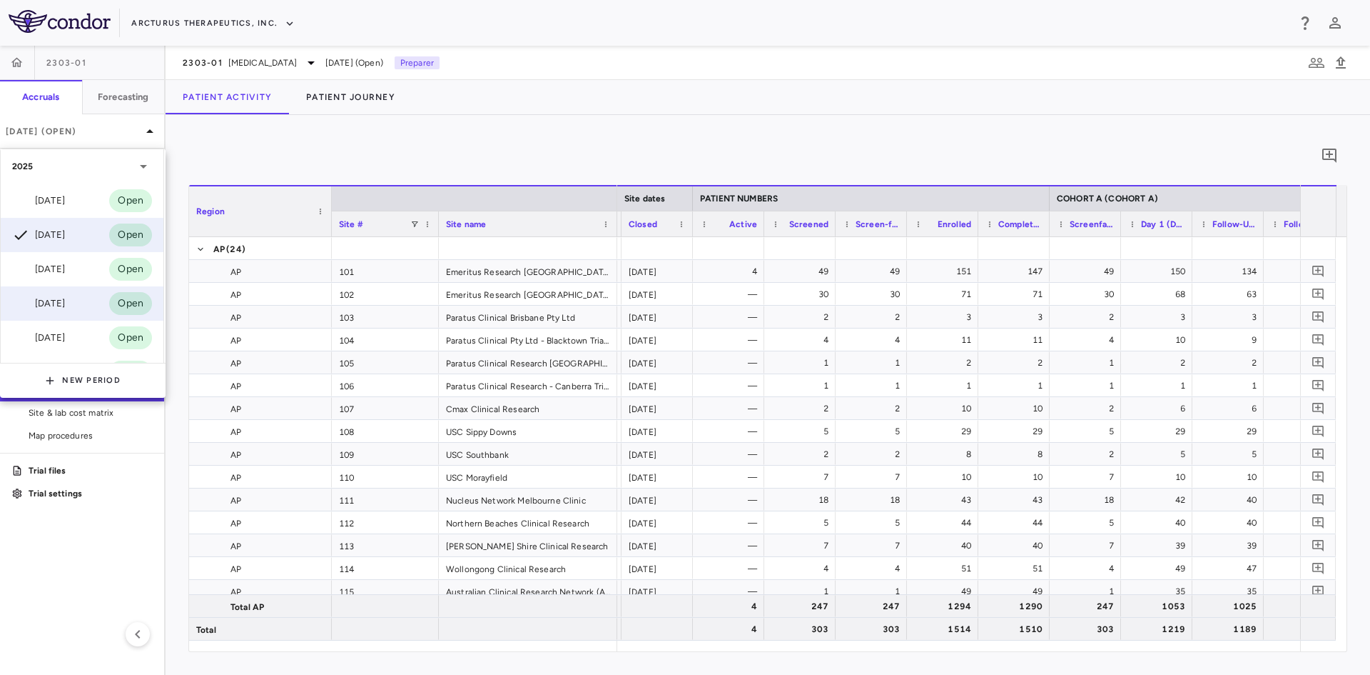
click at [45, 304] on div "[DATE]" at bounding box center [38, 303] width 53 height 17
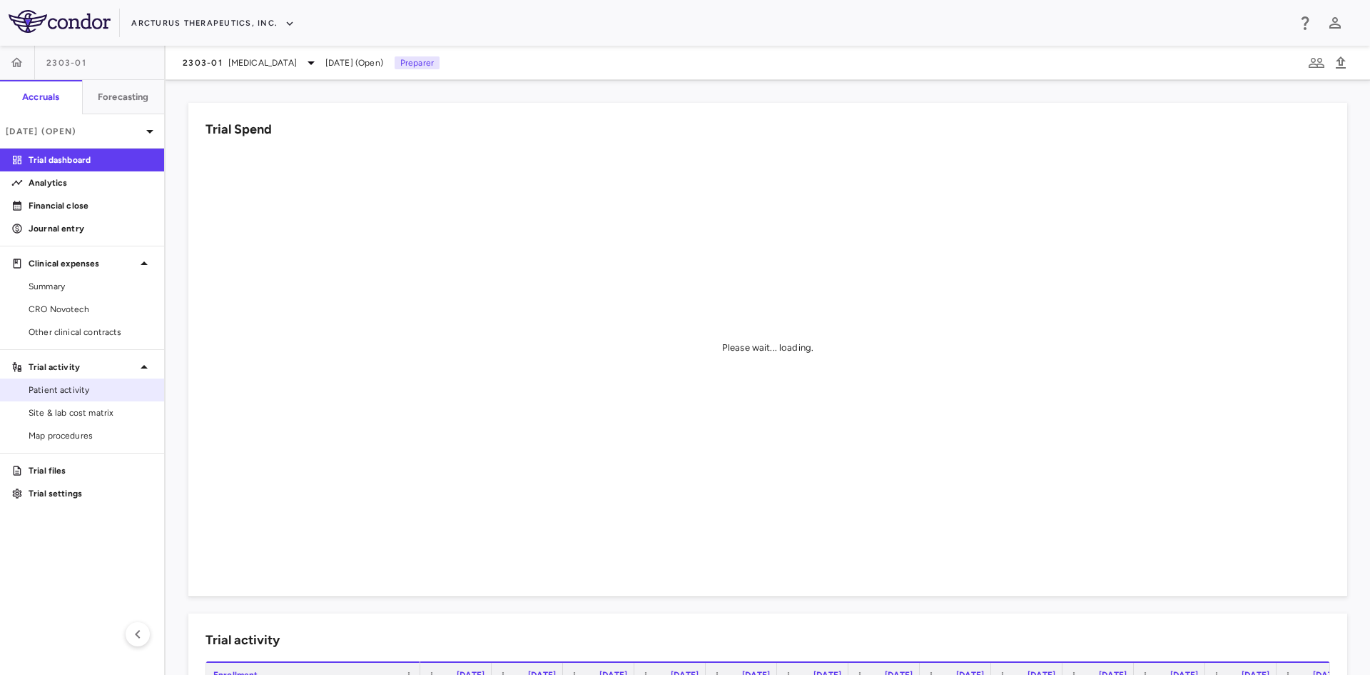
click at [91, 392] on span "Patient activity" at bounding box center [91, 389] width 124 height 13
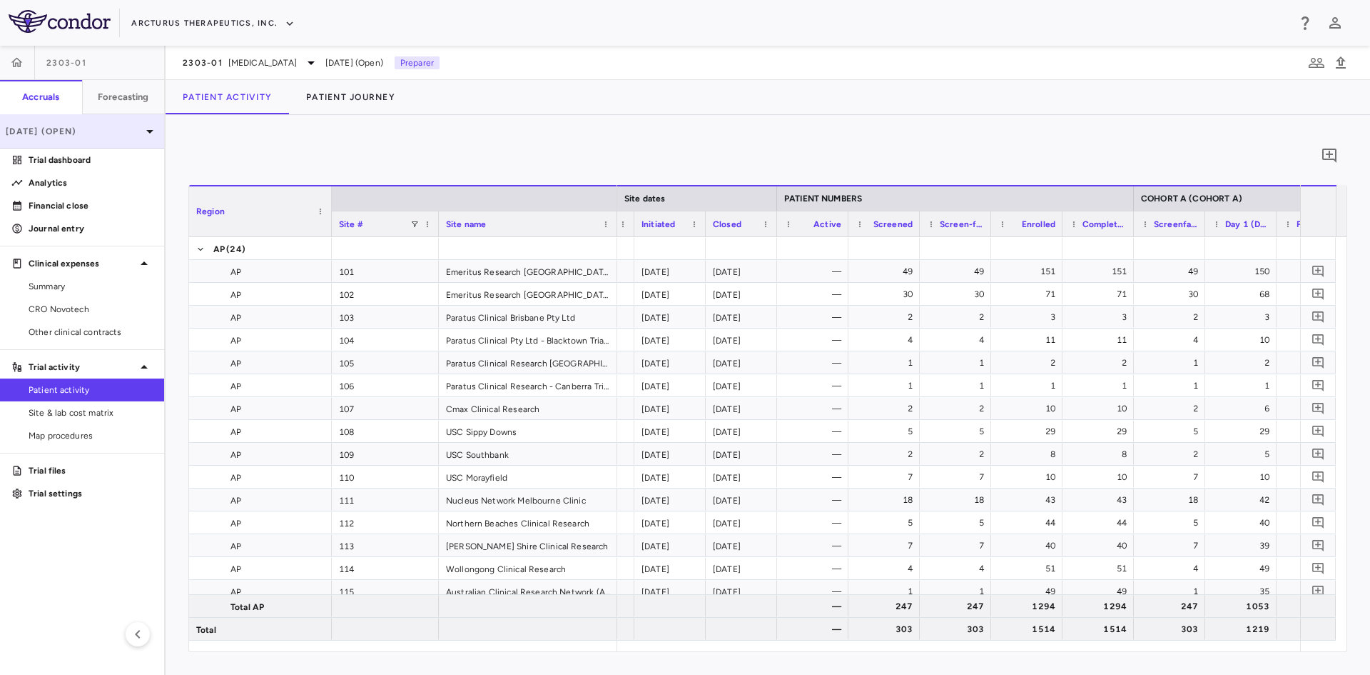
click at [64, 138] on div "[DATE] (Open)" at bounding box center [82, 131] width 164 height 34
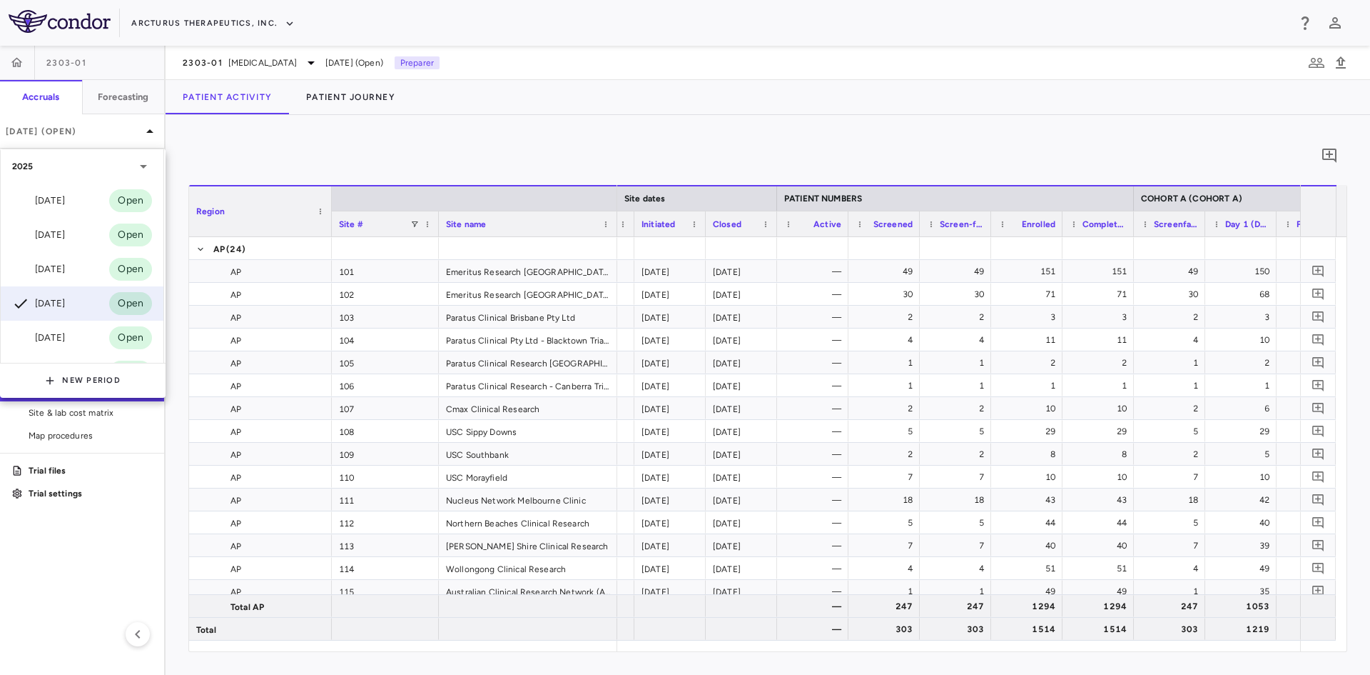
click at [86, 263] on div "Jul 2025 Open" at bounding box center [82, 269] width 163 height 34
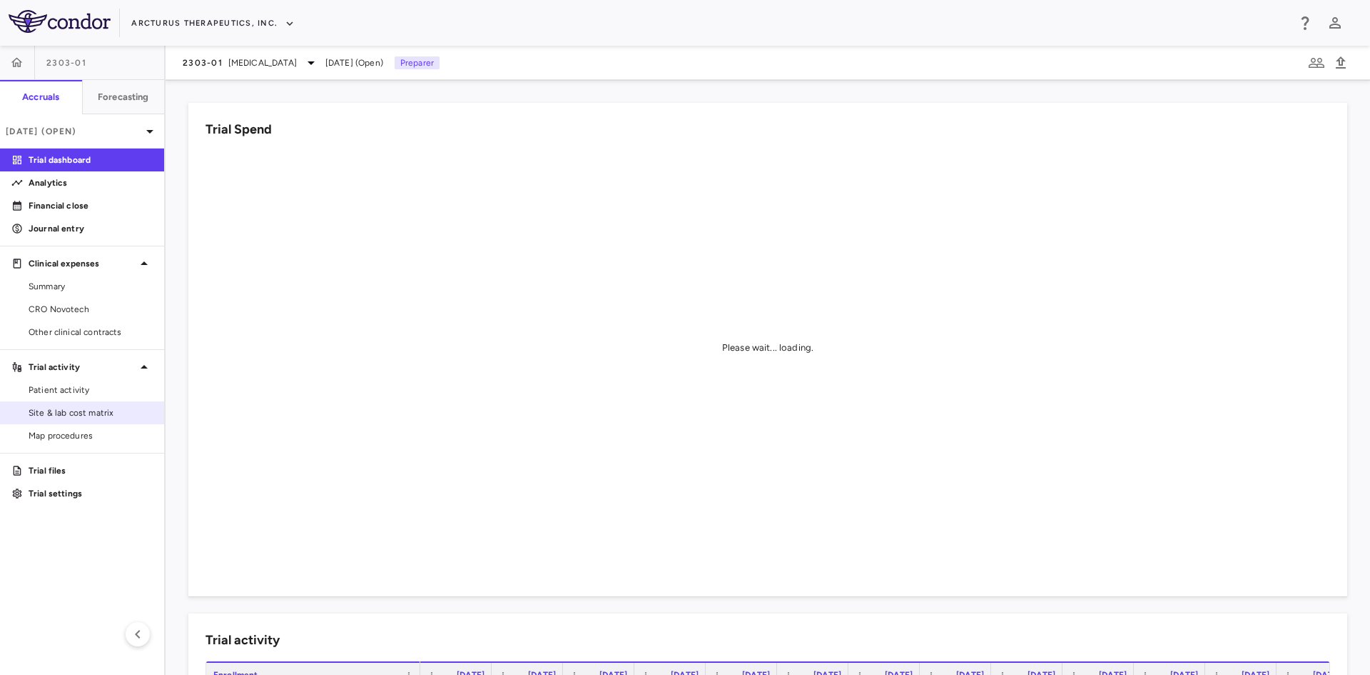
click at [76, 410] on span "Site & lab cost matrix" at bounding box center [91, 412] width 124 height 13
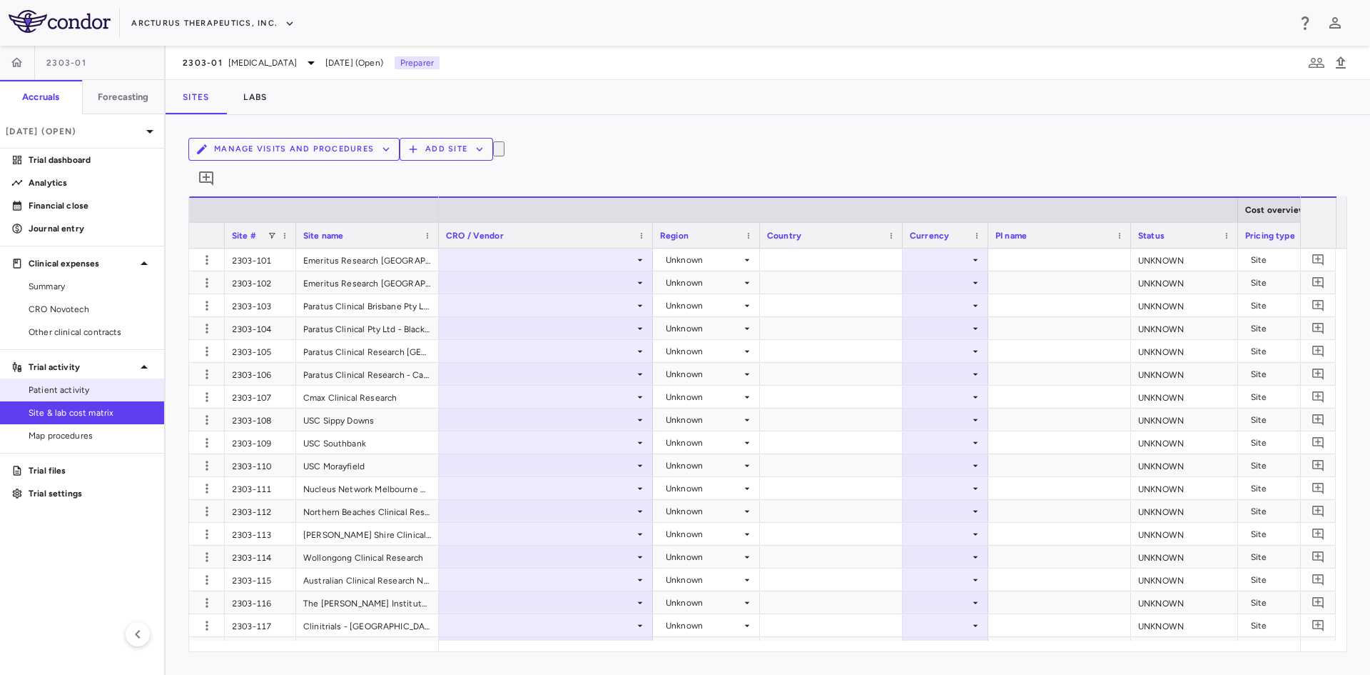
click at [77, 388] on span "Patient activity" at bounding box center [91, 389] width 124 height 13
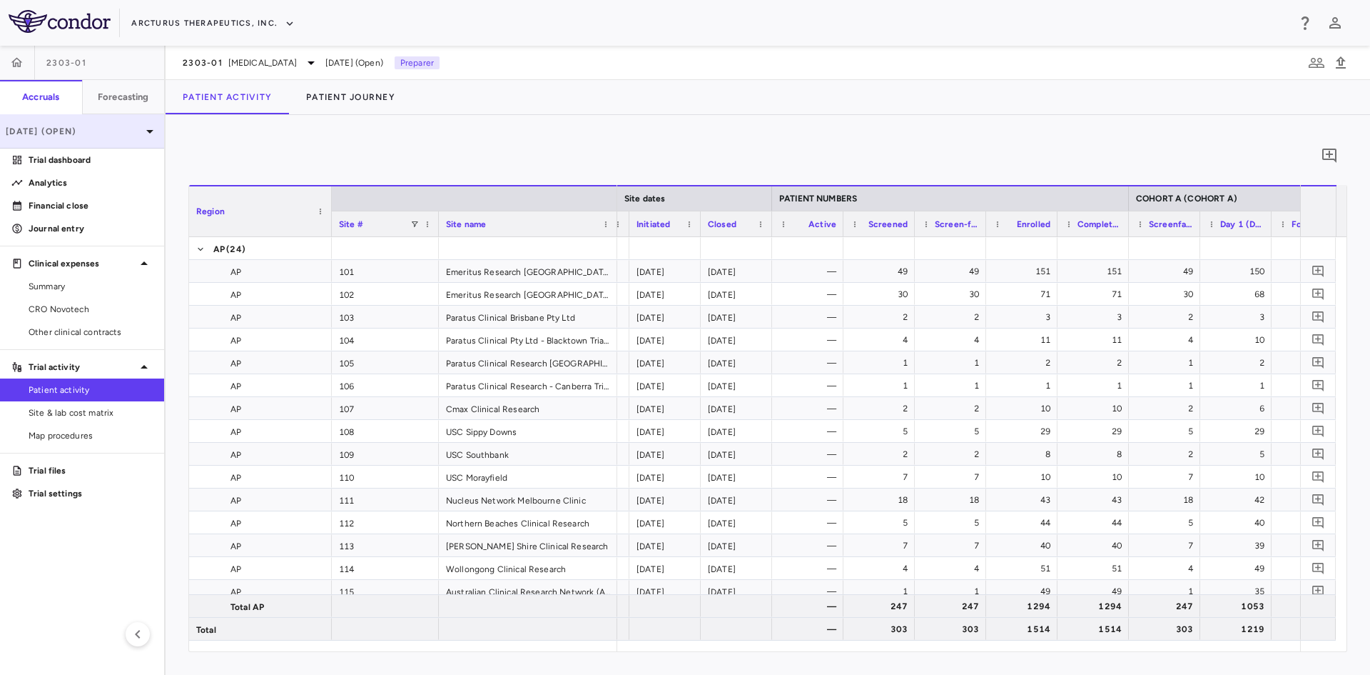
click at [151, 134] on icon at bounding box center [149, 131] width 17 height 17
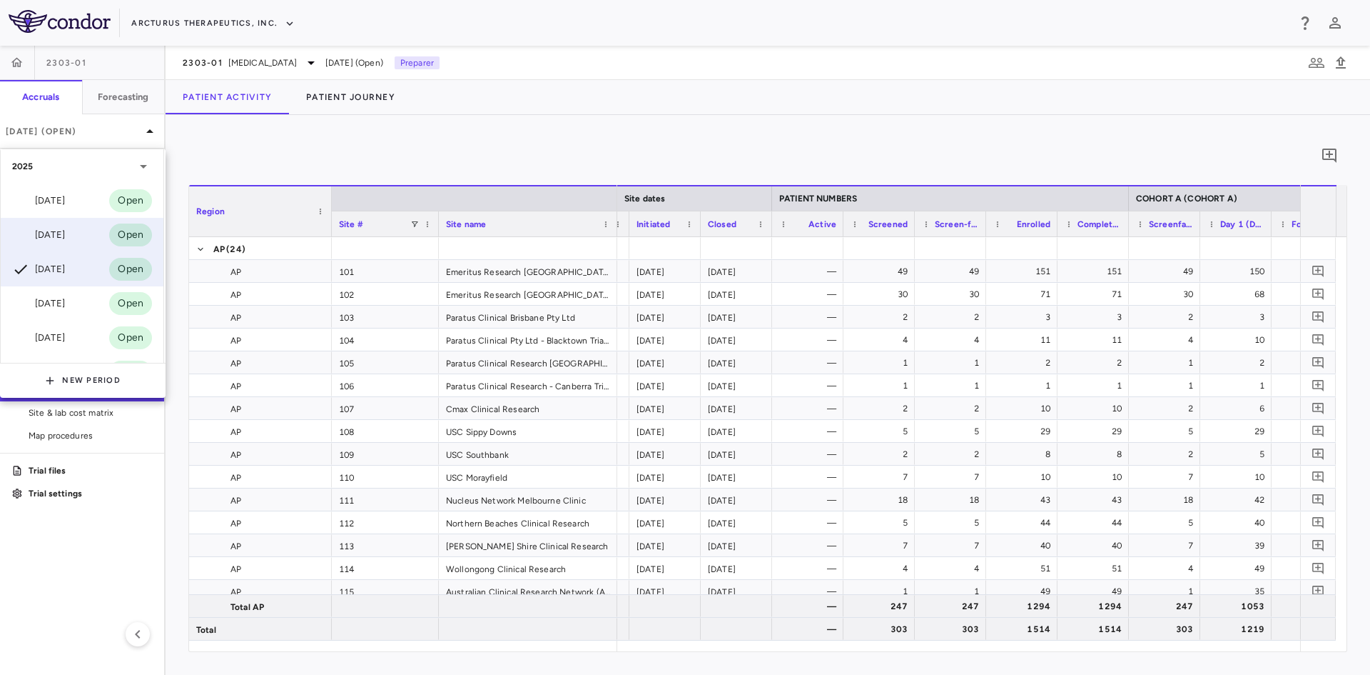
click at [65, 233] on div "[DATE]" at bounding box center [38, 234] width 53 height 17
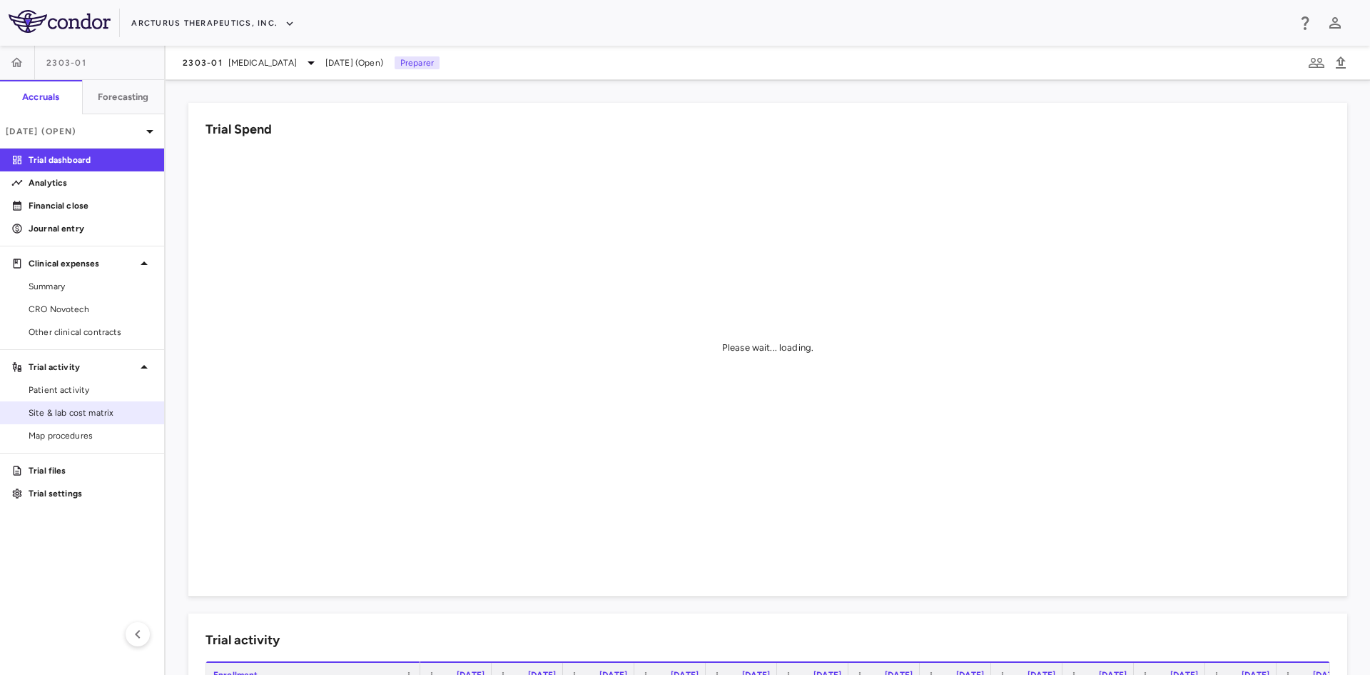
click at [65, 392] on span "Patient activity" at bounding box center [91, 389] width 124 height 13
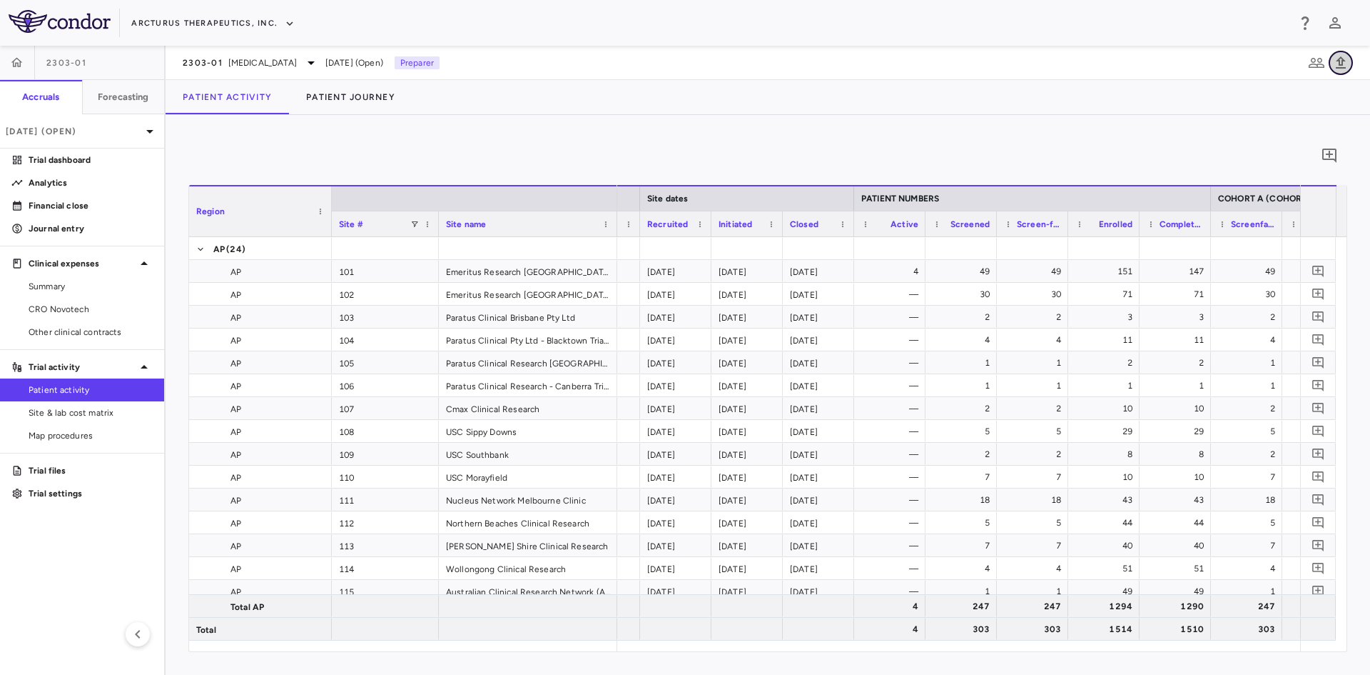
click at [1343, 64] on icon "button" at bounding box center [1341, 62] width 10 height 12
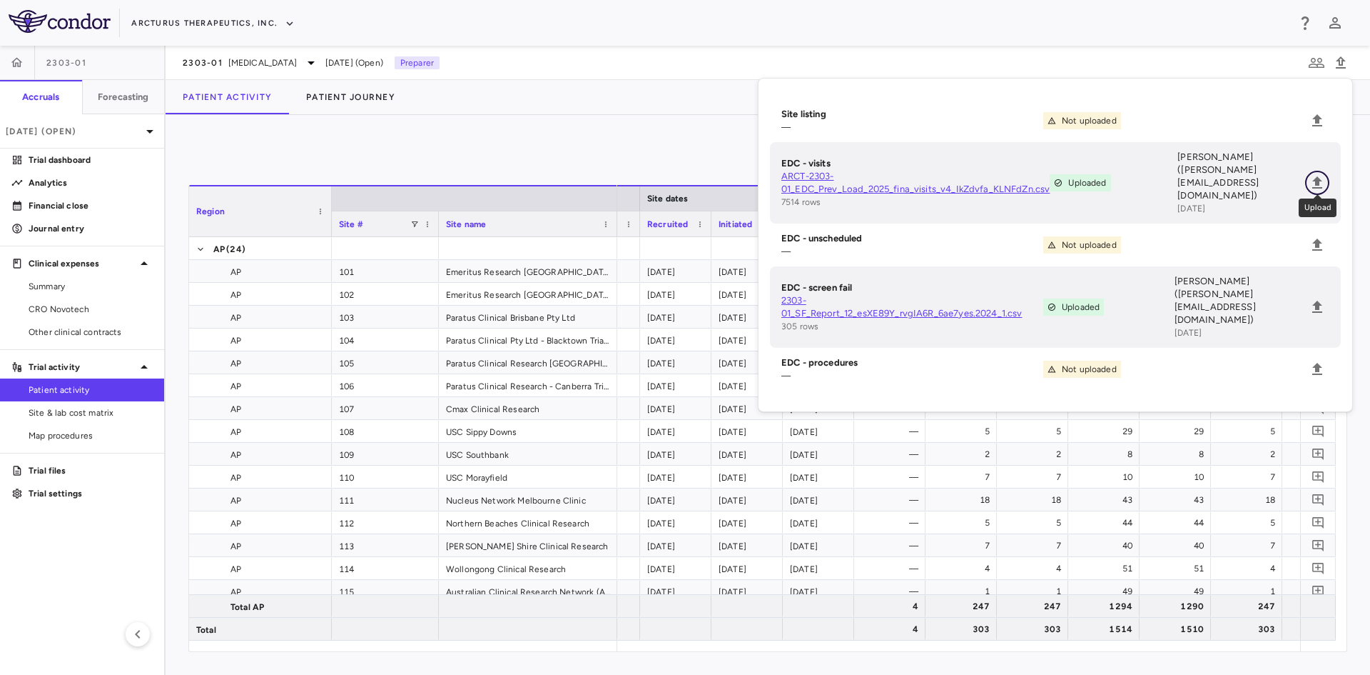
click at [1317, 176] on icon "Upload" at bounding box center [1318, 182] width 10 height 12
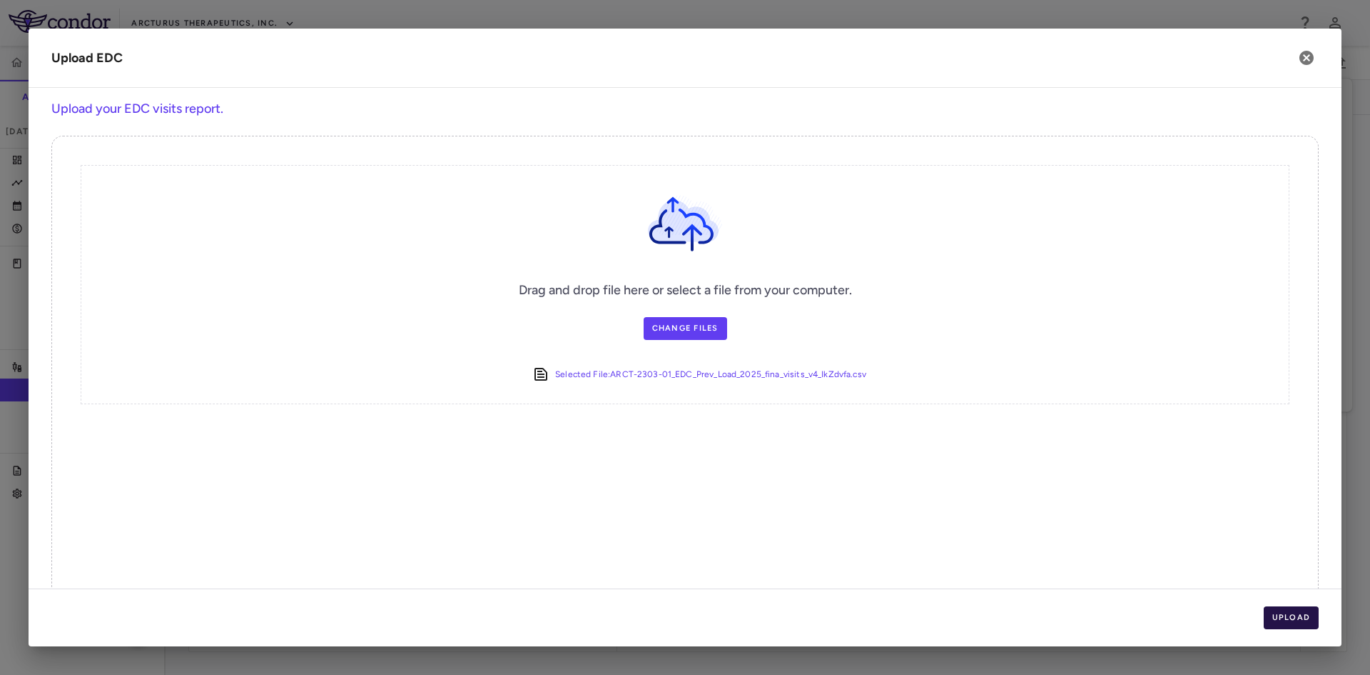
click at [1311, 619] on button "Upload" at bounding box center [1292, 617] width 56 height 23
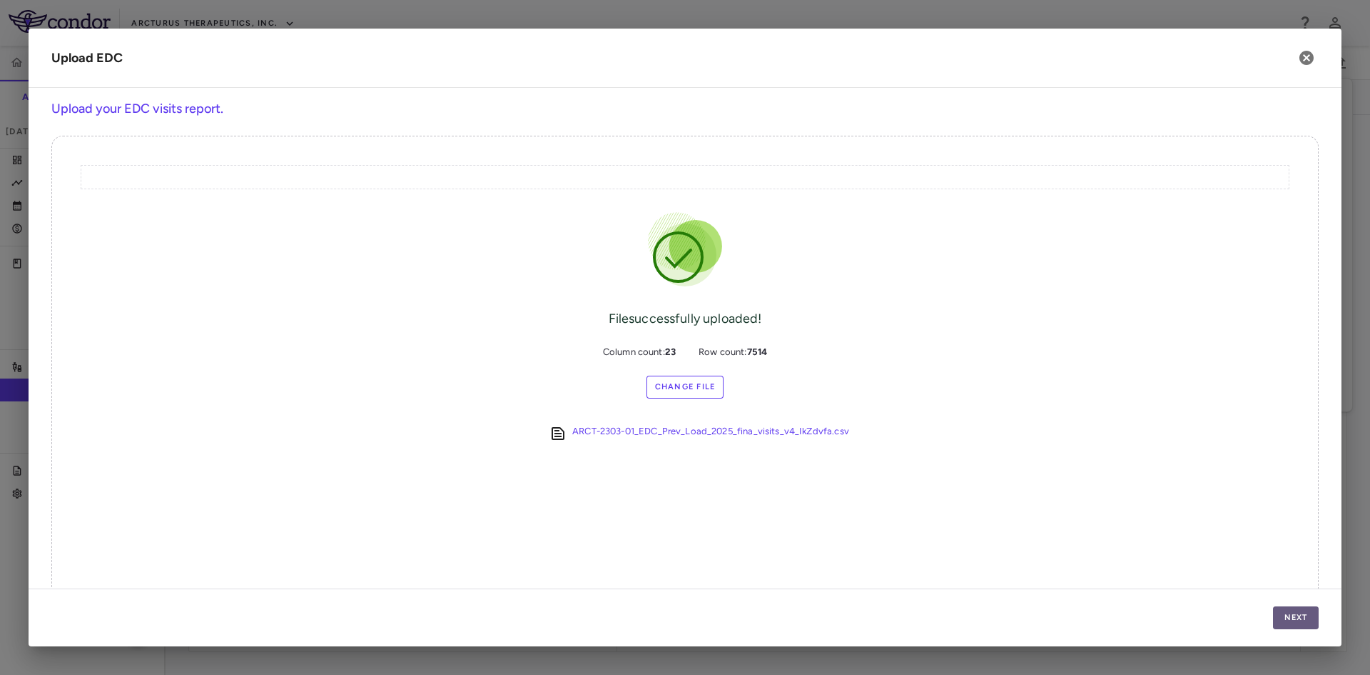
click at [1308, 616] on button "Next" at bounding box center [1296, 617] width 46 height 23
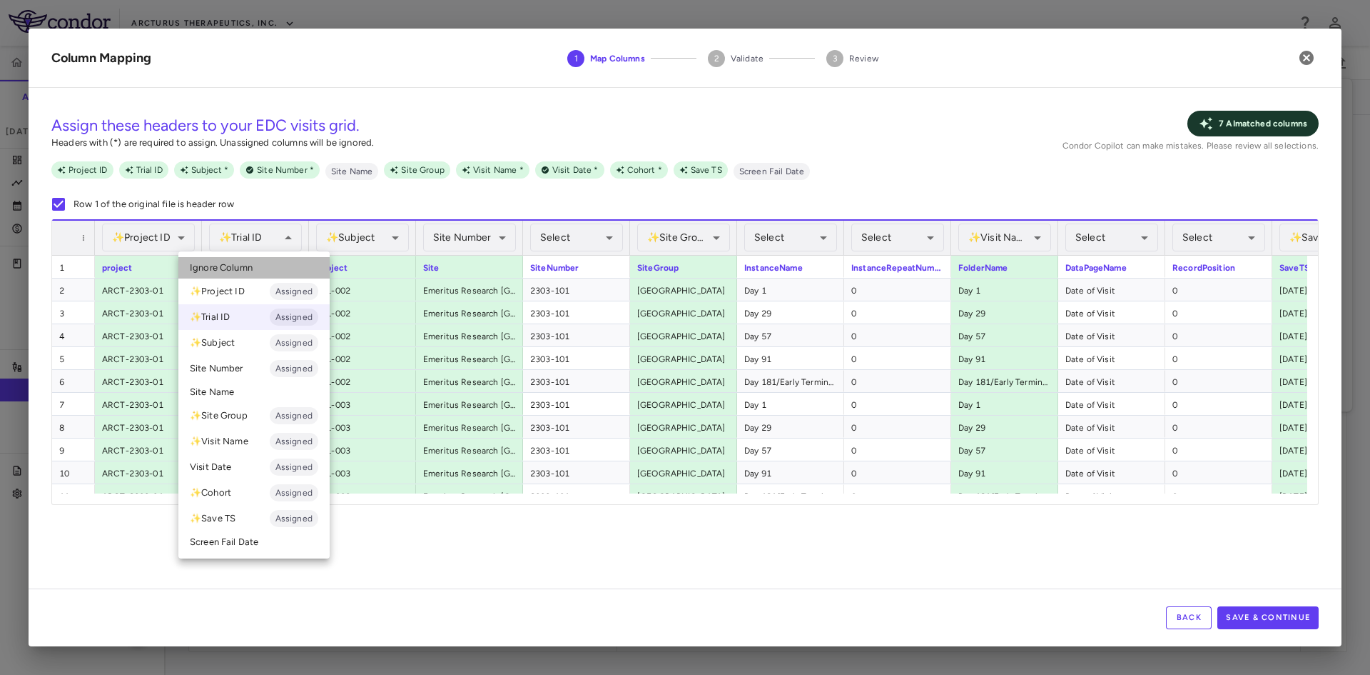
click at [283, 272] on li "Ignore Column" at bounding box center [253, 267] width 151 height 21
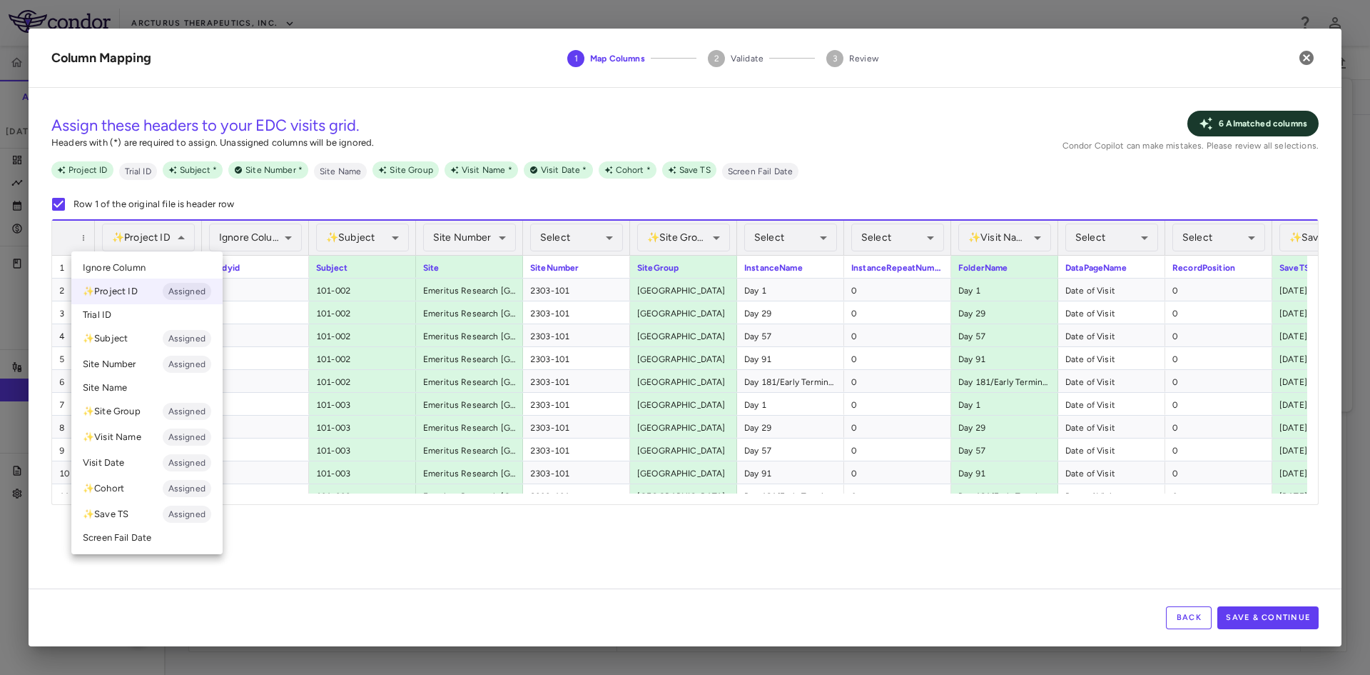
click at [161, 263] on li "Ignore Column" at bounding box center [146, 267] width 151 height 21
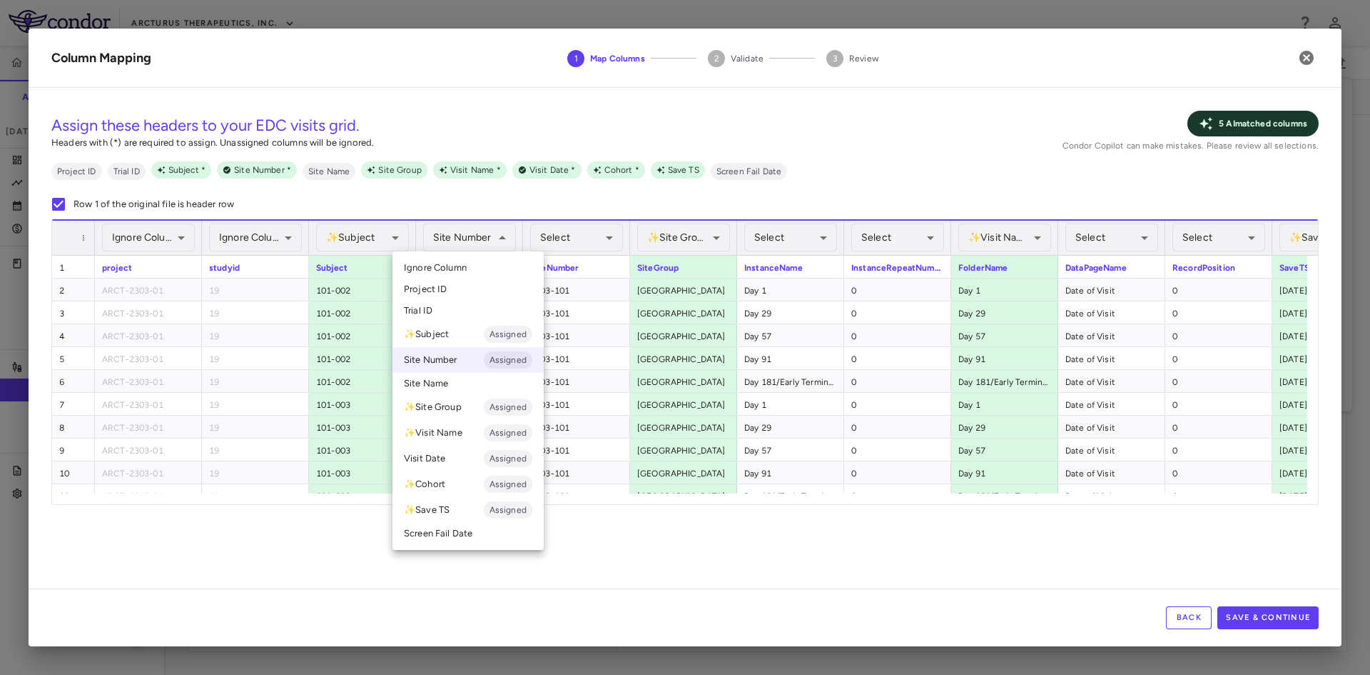
click at [483, 270] on li "Ignore Column" at bounding box center [468, 267] width 151 height 21
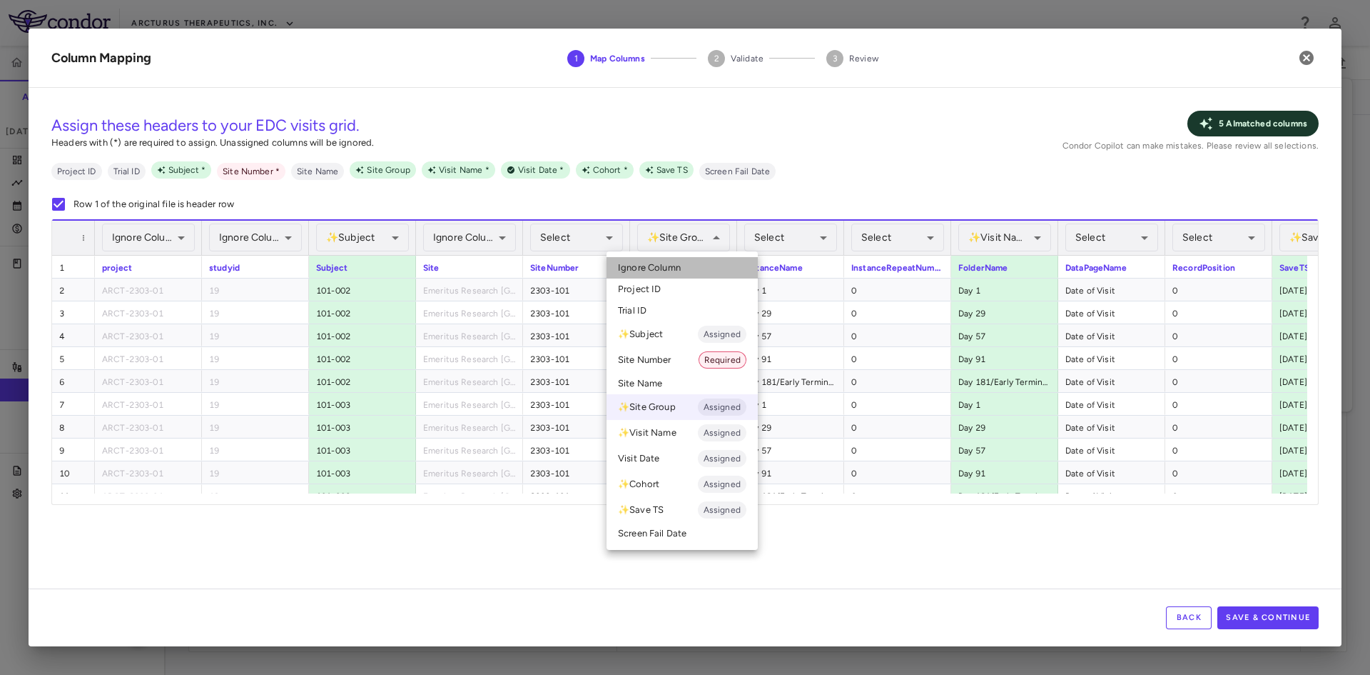
click at [673, 266] on span "Ignore Column" at bounding box center [649, 267] width 63 height 13
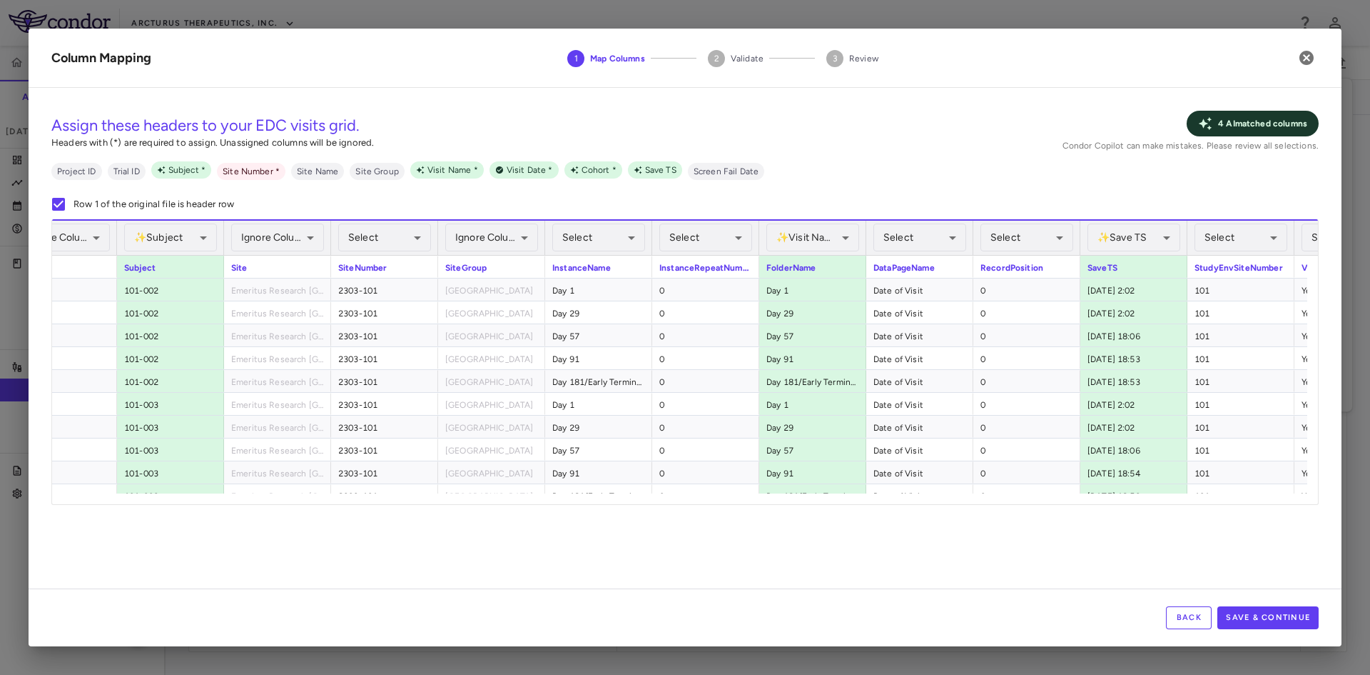
scroll to position [0, 272]
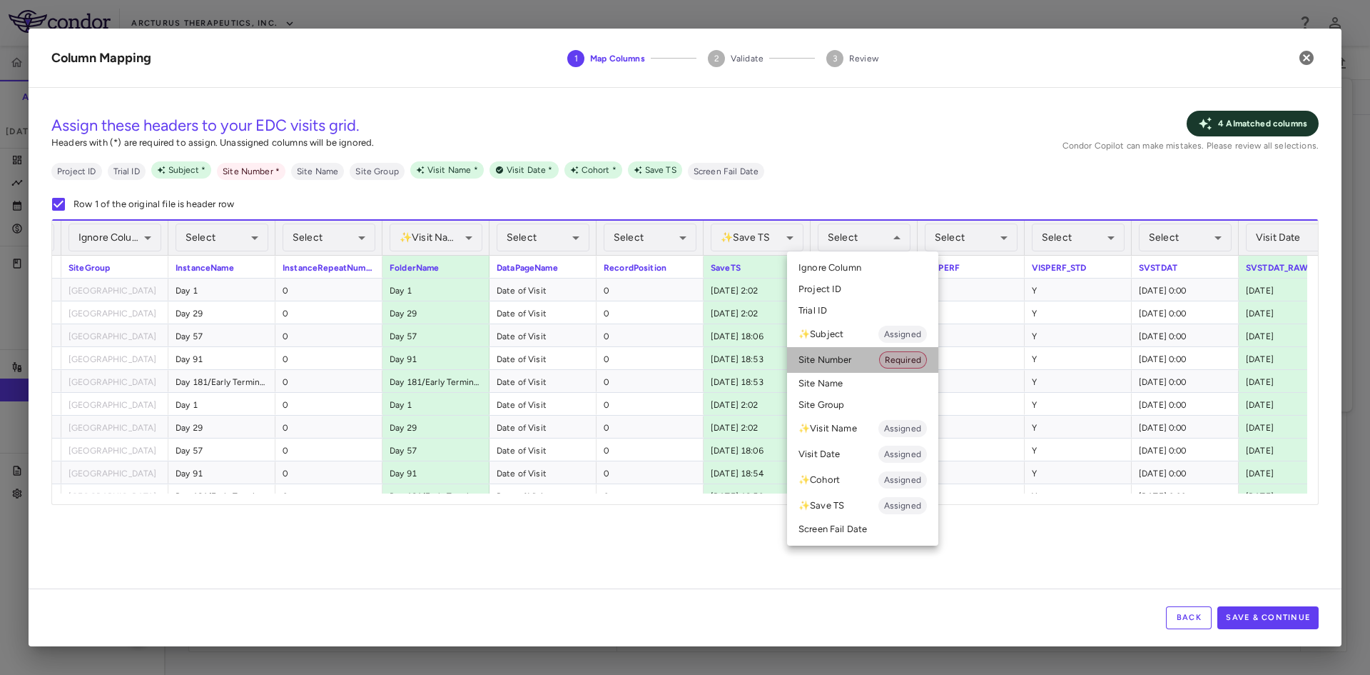
click at [852, 361] on li "Site Number Required" at bounding box center [862, 360] width 151 height 26
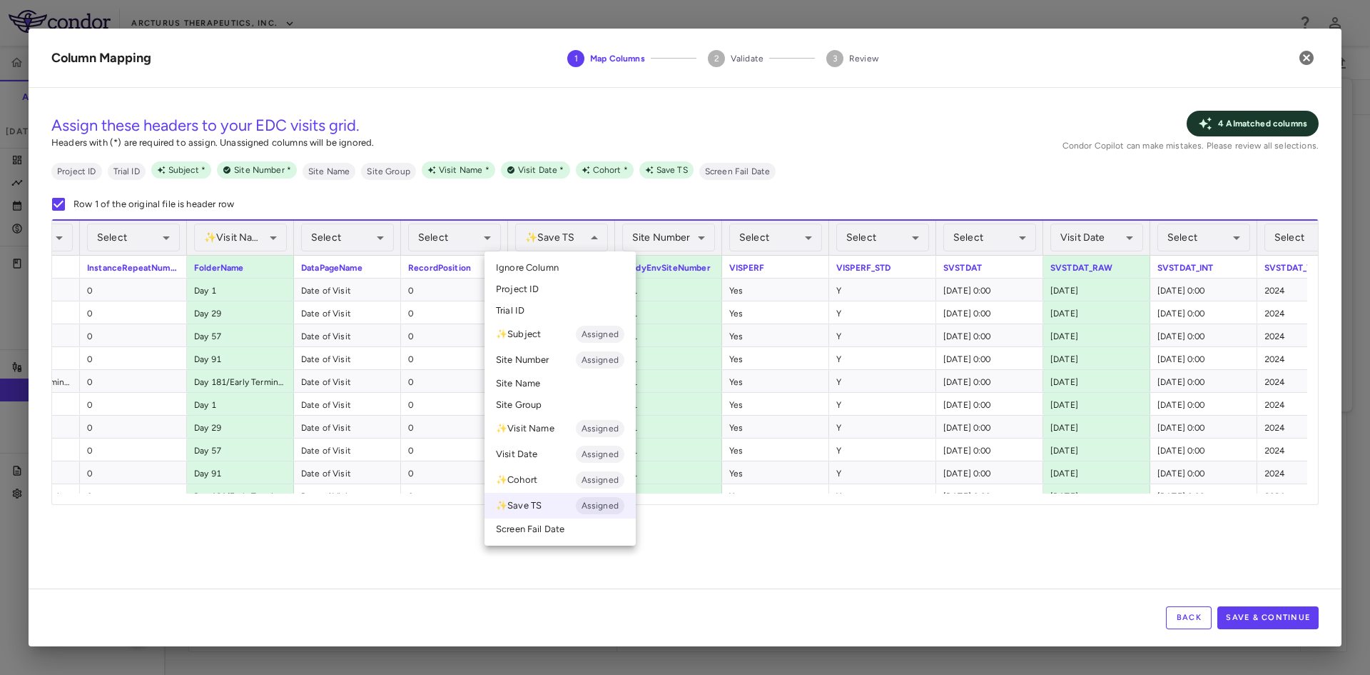
click at [558, 266] on span "Ignore Column" at bounding box center [527, 267] width 63 height 13
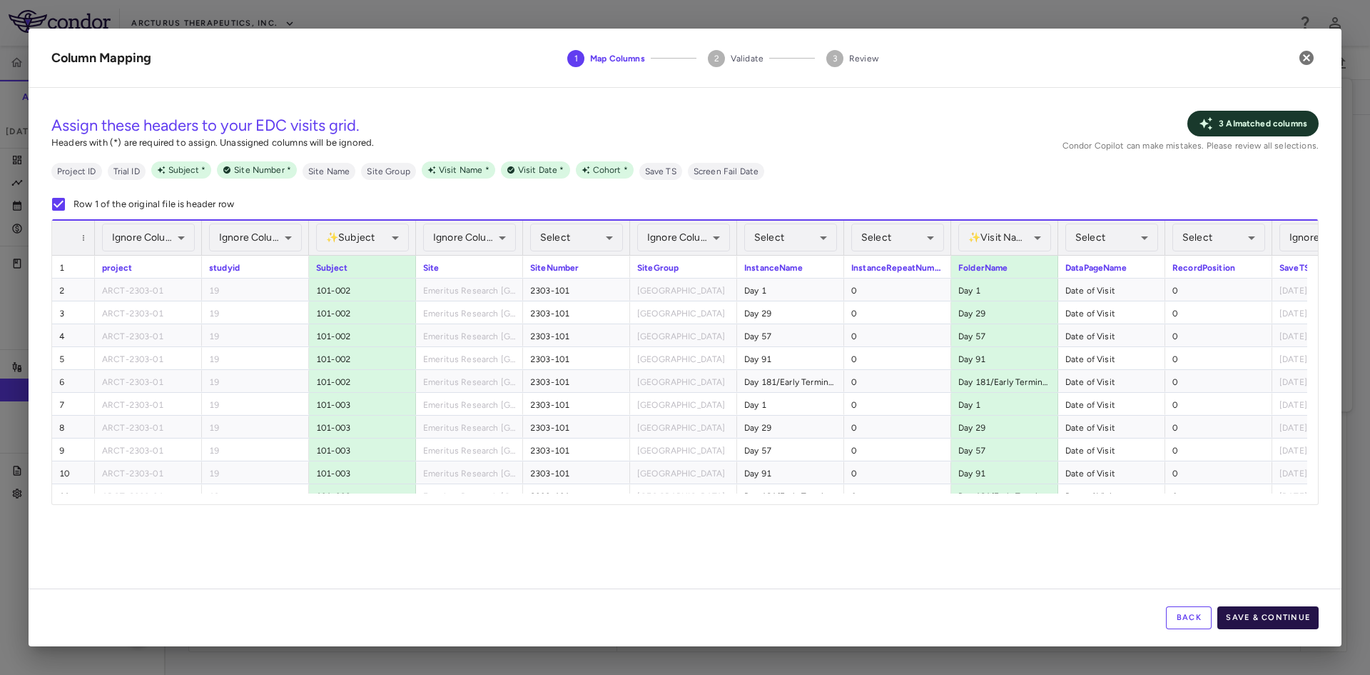
click at [1262, 606] on button "Save & Continue" at bounding box center [1268, 617] width 101 height 23
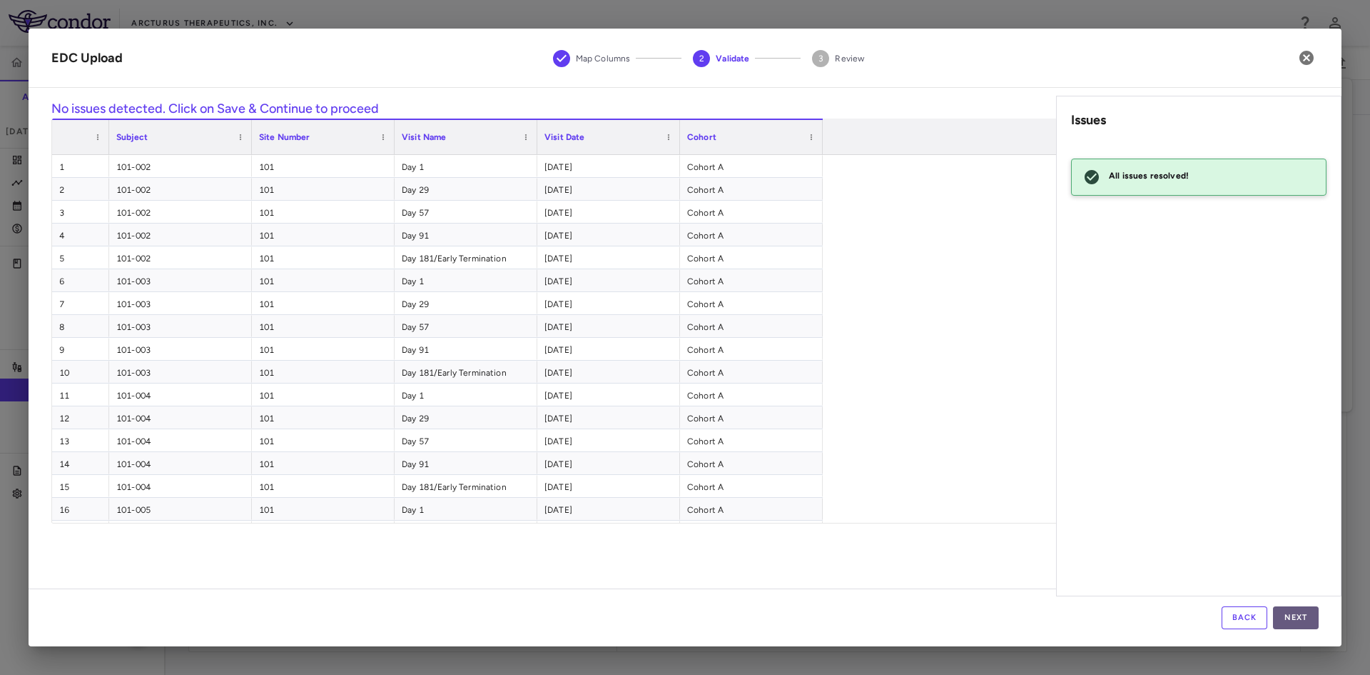
click at [1292, 615] on button "Next" at bounding box center [1296, 617] width 46 height 23
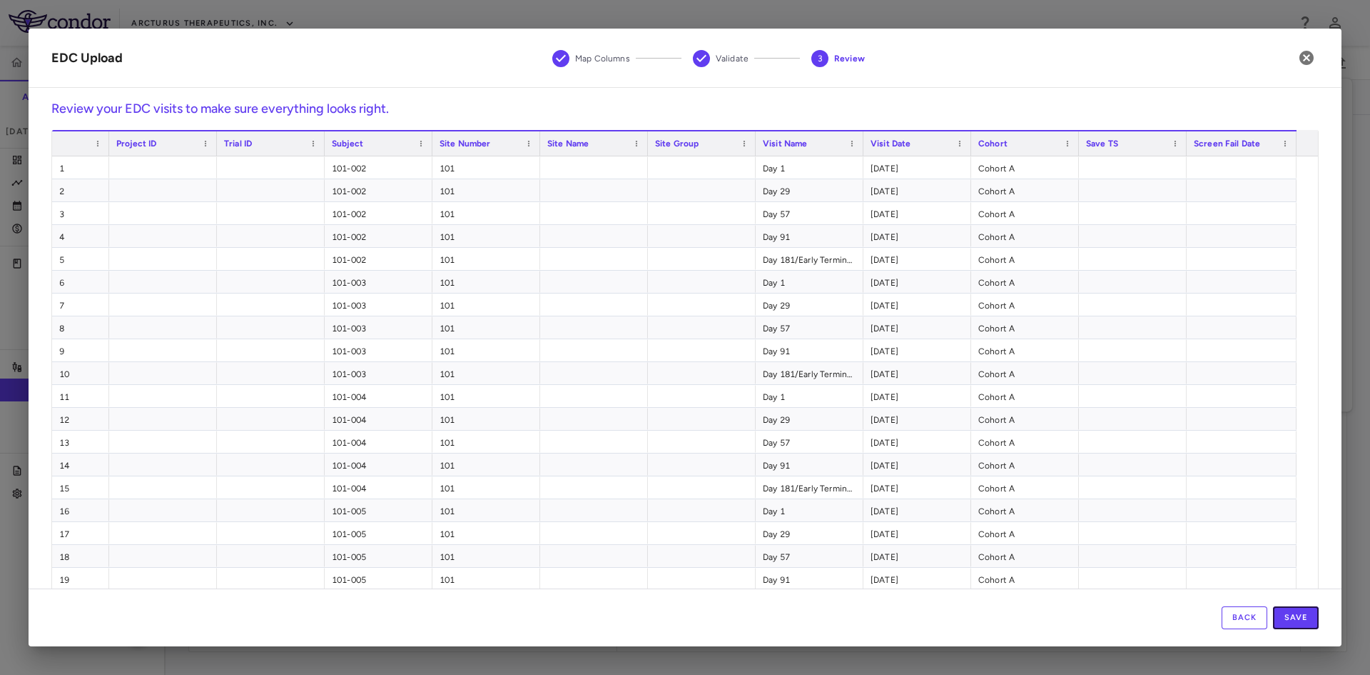
click at [1292, 615] on button "Save" at bounding box center [1296, 617] width 46 height 23
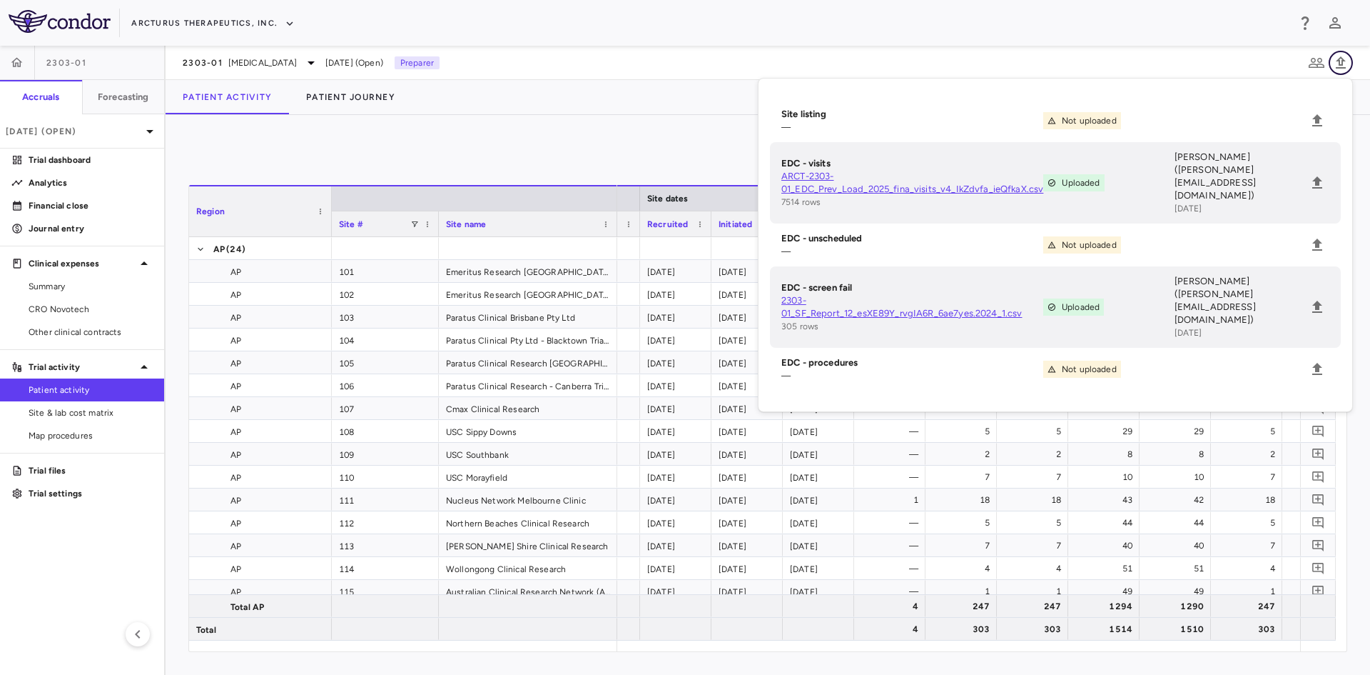
click at [1345, 63] on icon "button" at bounding box center [1341, 62] width 17 height 17
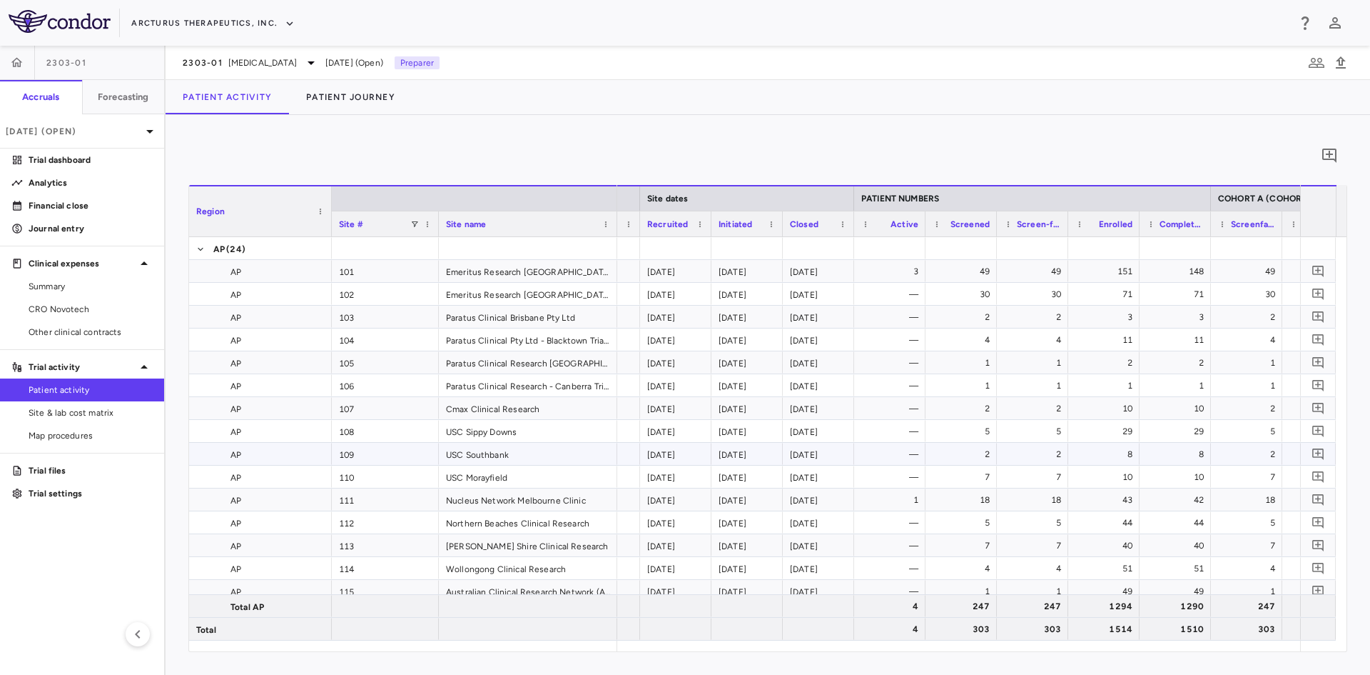
click at [897, 457] on div "—" at bounding box center [892, 454] width 51 height 23
click at [971, 375] on div "1" at bounding box center [964, 385] width 51 height 23
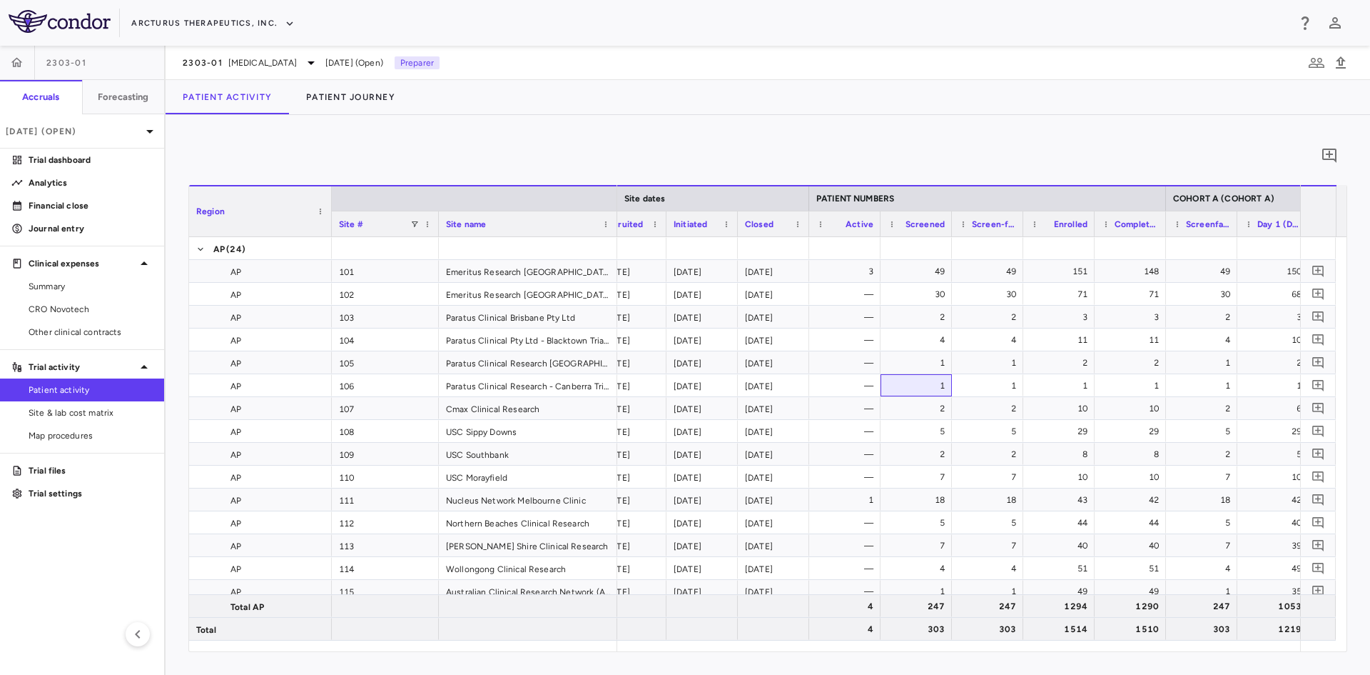
scroll to position [0, 315]
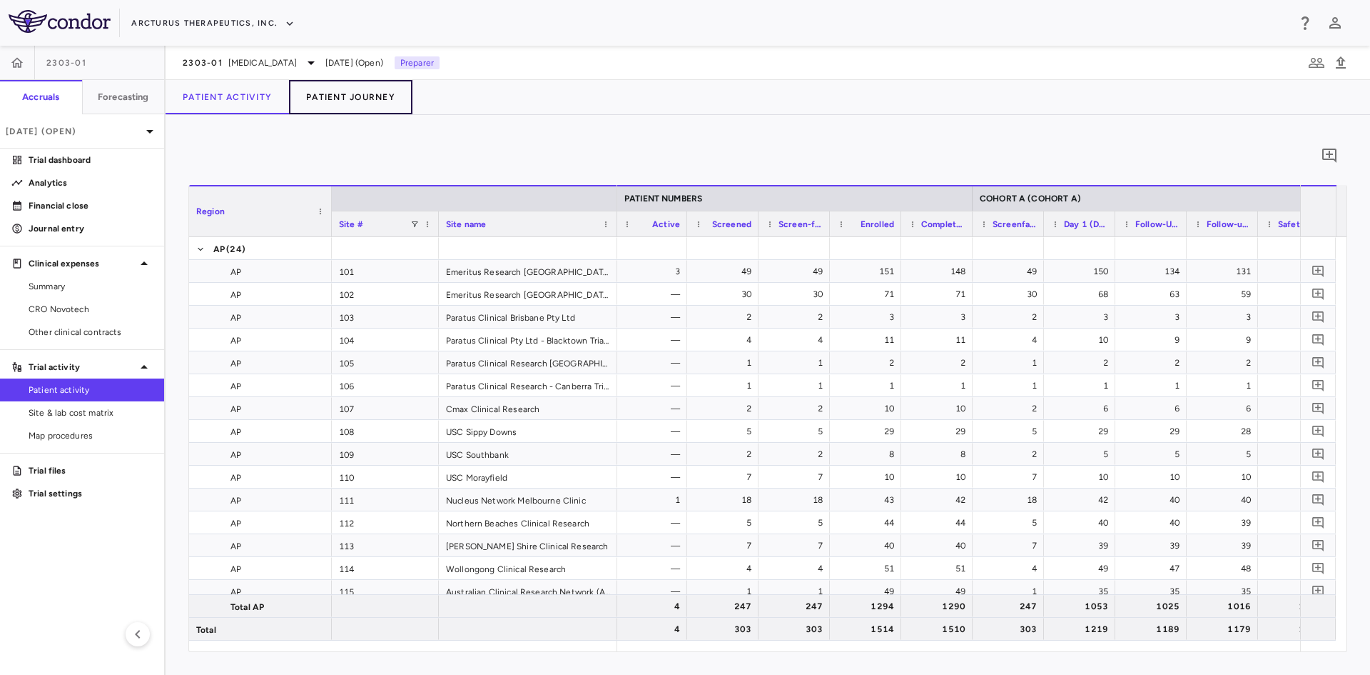
click at [334, 95] on button "Patient Journey" at bounding box center [350, 97] width 123 height 34
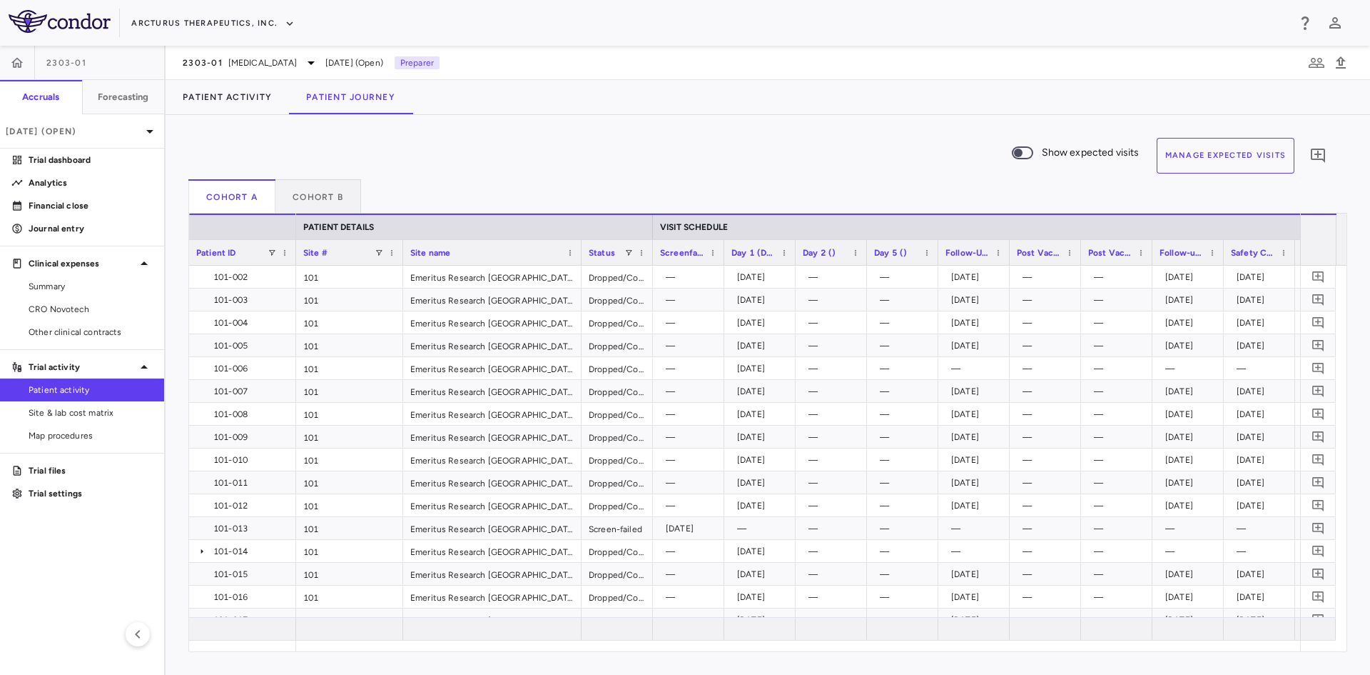
click at [635, 255] on div "Status" at bounding box center [617, 252] width 57 height 25
click at [633, 252] on span at bounding box center [629, 252] width 9 height 9
click at [632, 255] on span at bounding box center [629, 252] width 9 height 9
click at [313, 198] on button "Cohort B" at bounding box center [319, 196] width 86 height 34
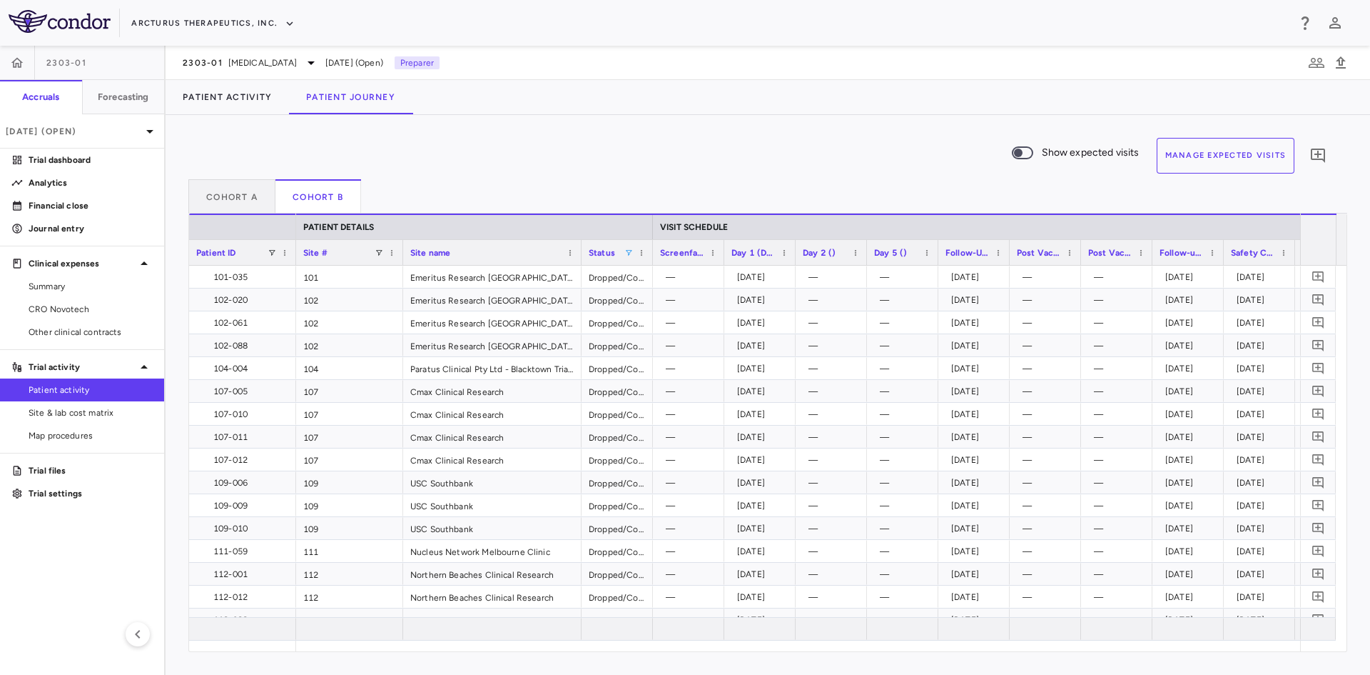
click at [633, 250] on span at bounding box center [629, 252] width 9 height 9
click at [531, 307] on div "Emeritus Research [GEOGRAPHIC_DATA]" at bounding box center [492, 299] width 178 height 22
click at [230, 193] on button "Cohort A" at bounding box center [231, 196] width 87 height 34
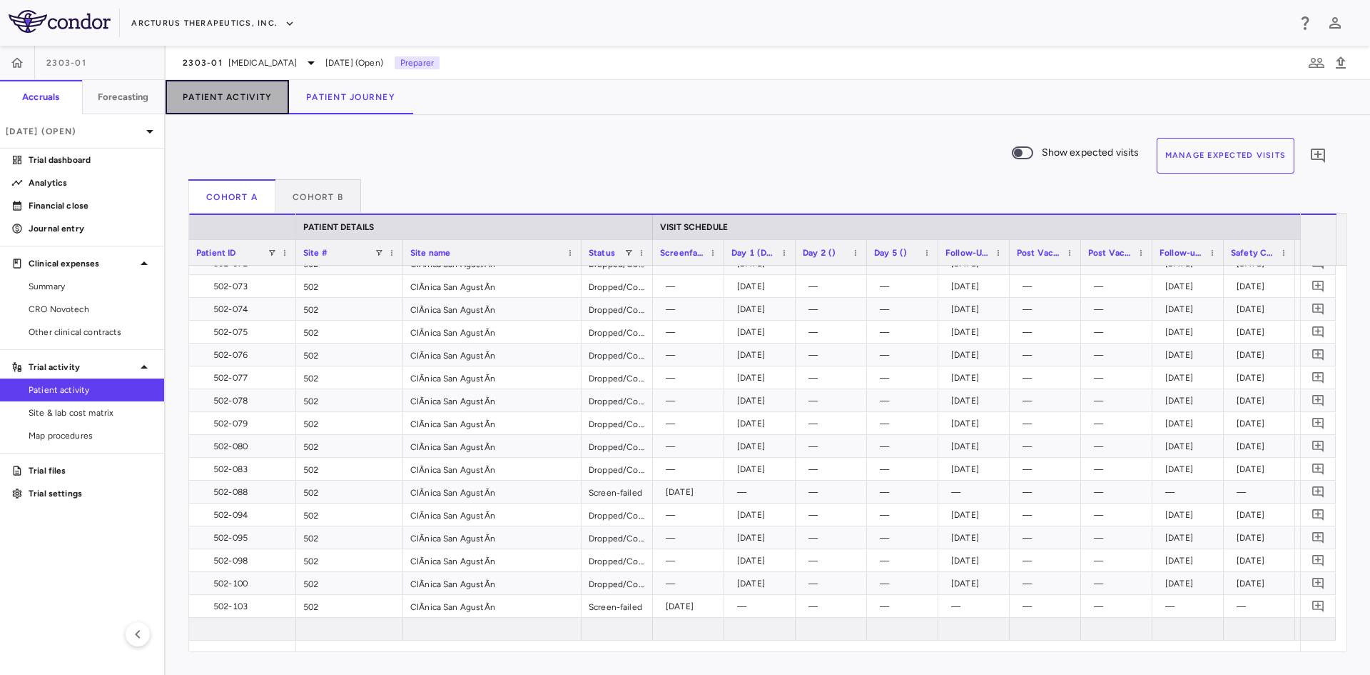
click at [238, 98] on button "Patient Activity" at bounding box center [227, 97] width 123 height 34
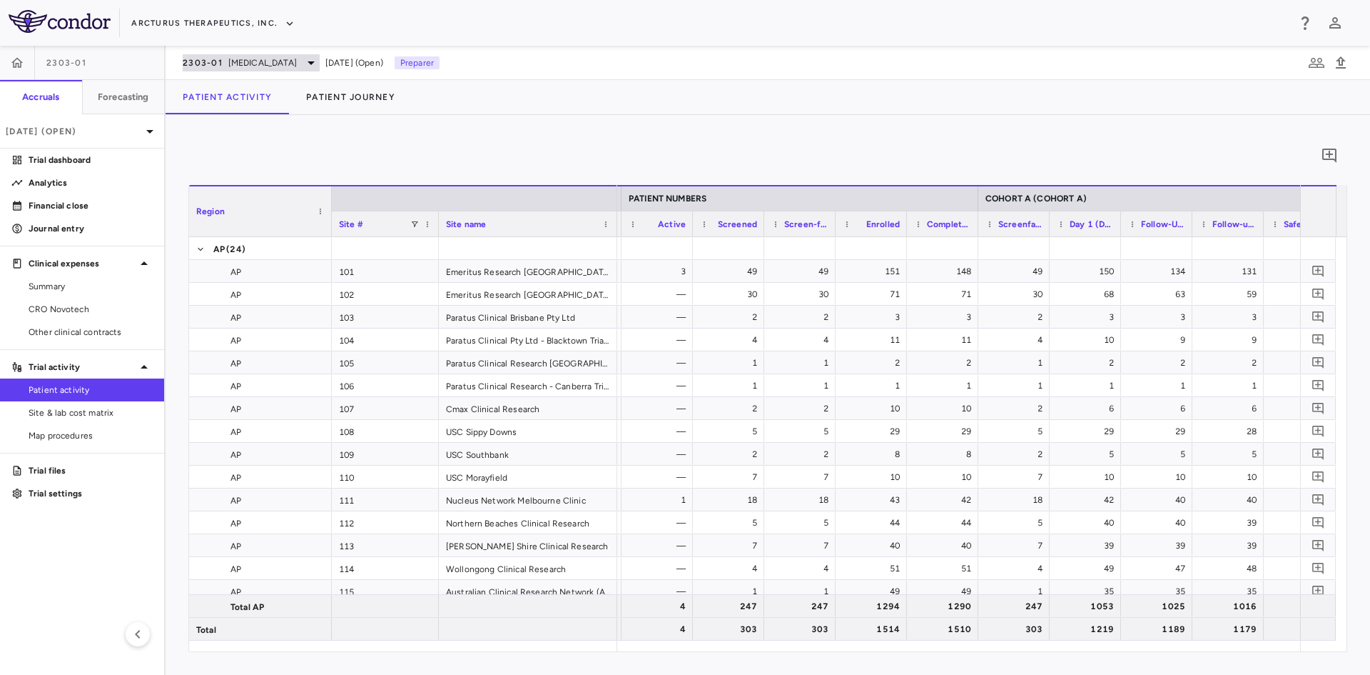
click at [267, 61] on div "2303-01 COVID-19" at bounding box center [251, 62] width 137 height 17
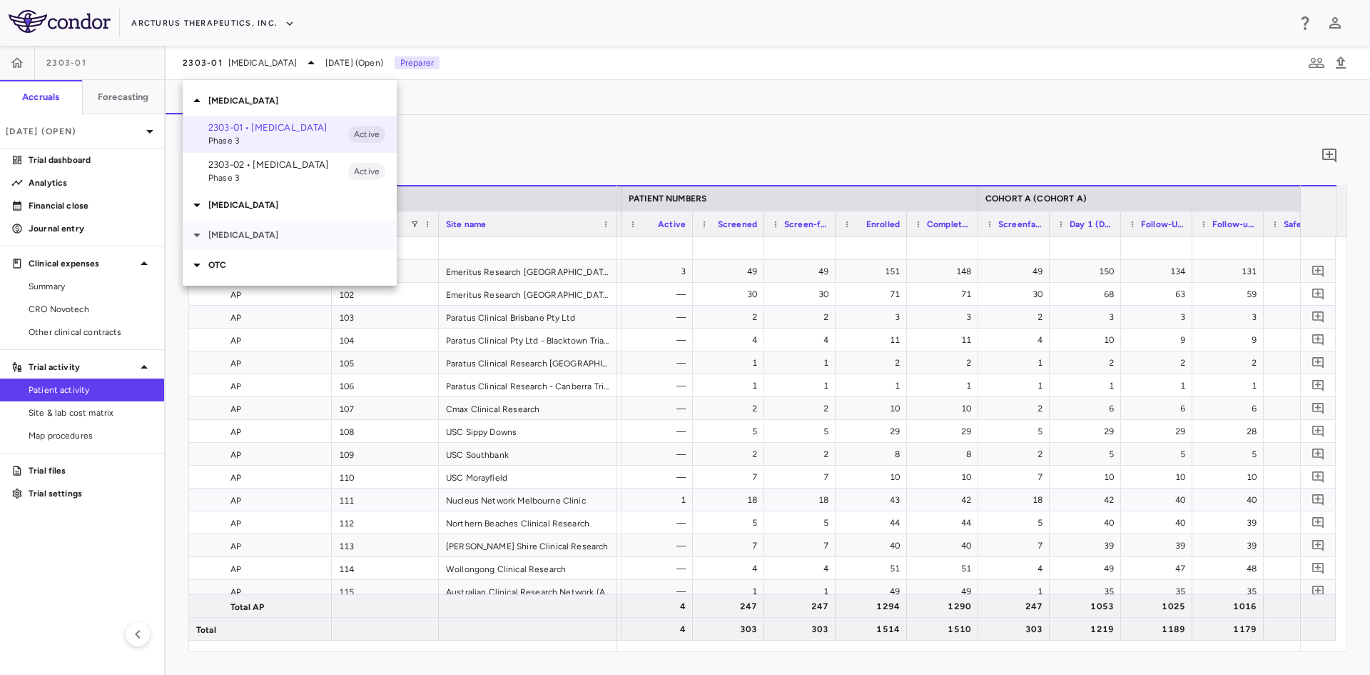
click at [248, 230] on p "[MEDICAL_DATA]" at bounding box center [302, 234] width 188 height 13
click at [252, 267] on p "2138-01 • [MEDICAL_DATA]" at bounding box center [278, 262] width 140 height 13
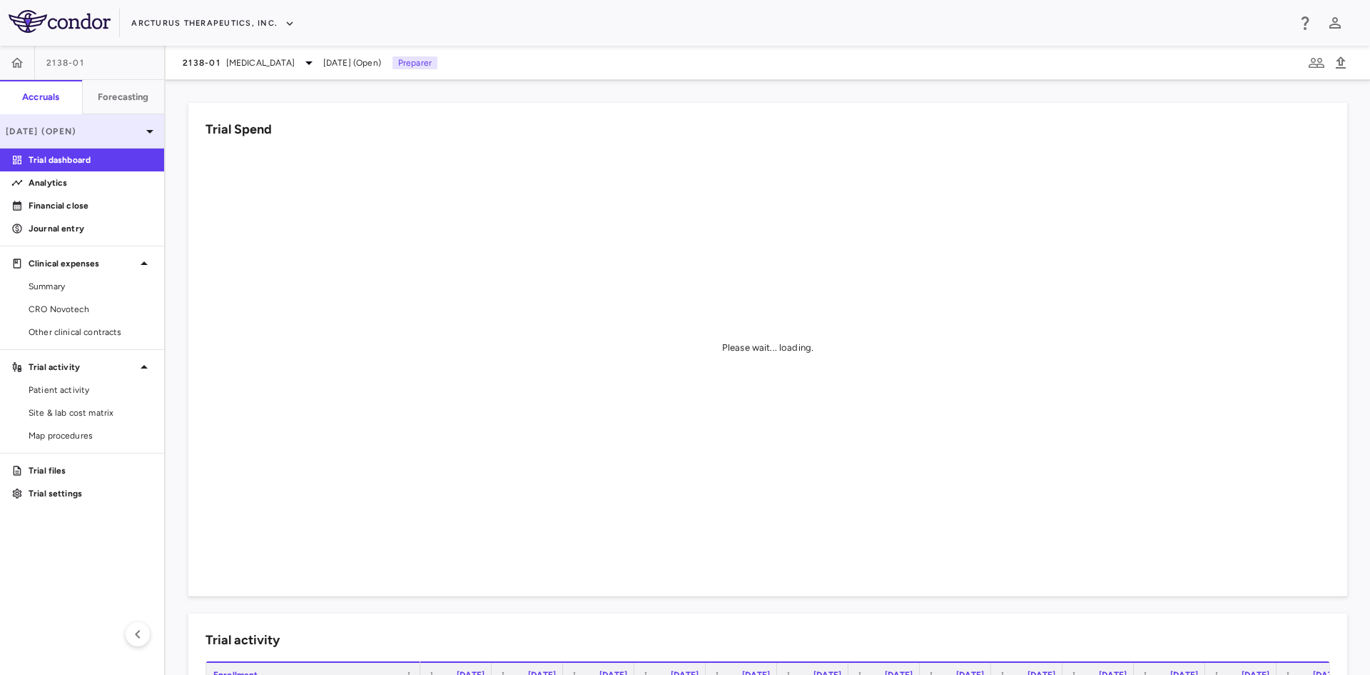
click at [131, 135] on p "[DATE] (Open)" at bounding box center [74, 131] width 136 height 13
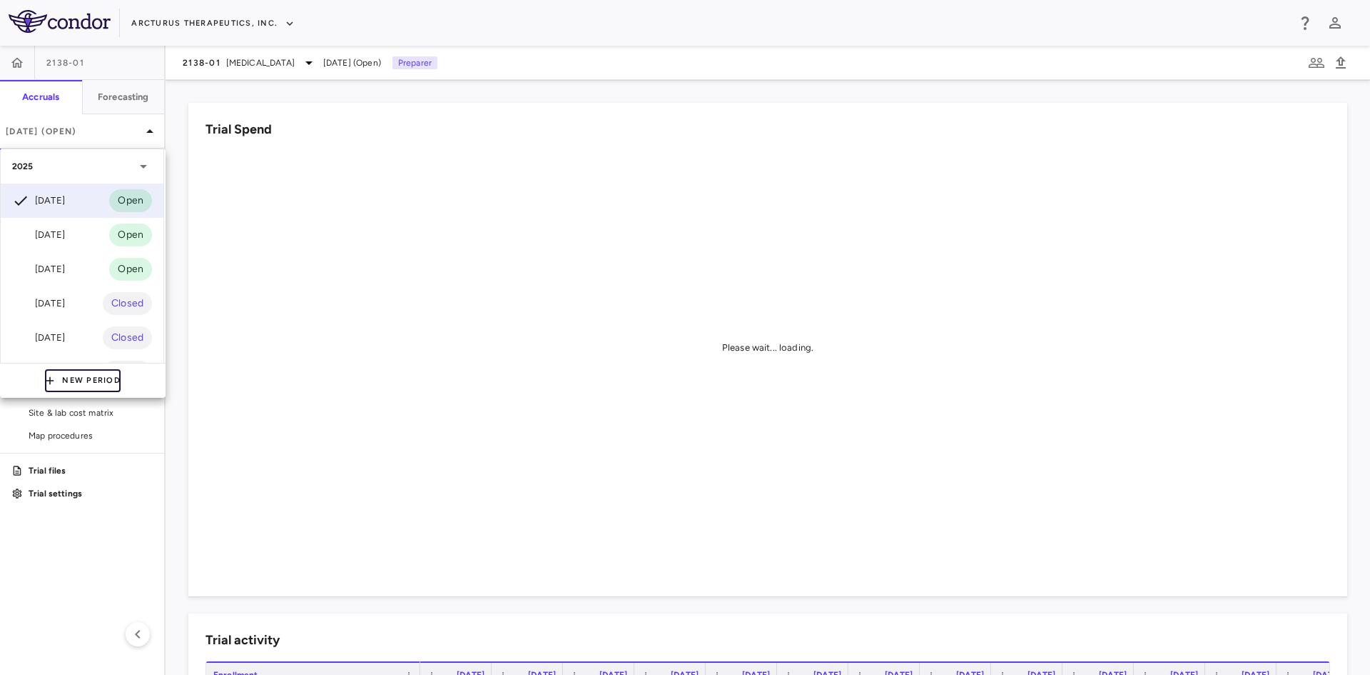
click at [80, 380] on button "New Period" at bounding box center [83, 380] width 76 height 23
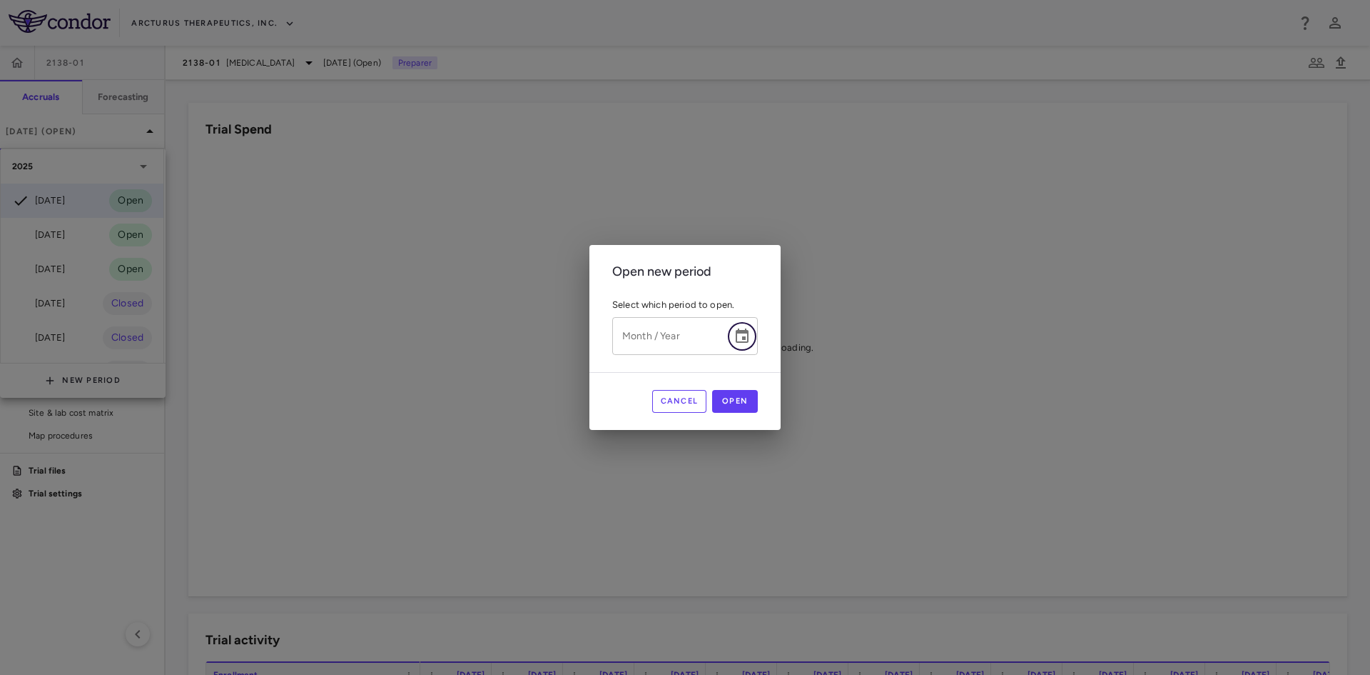
click at [749, 339] on icon "Choose date" at bounding box center [742, 335] width 13 height 14
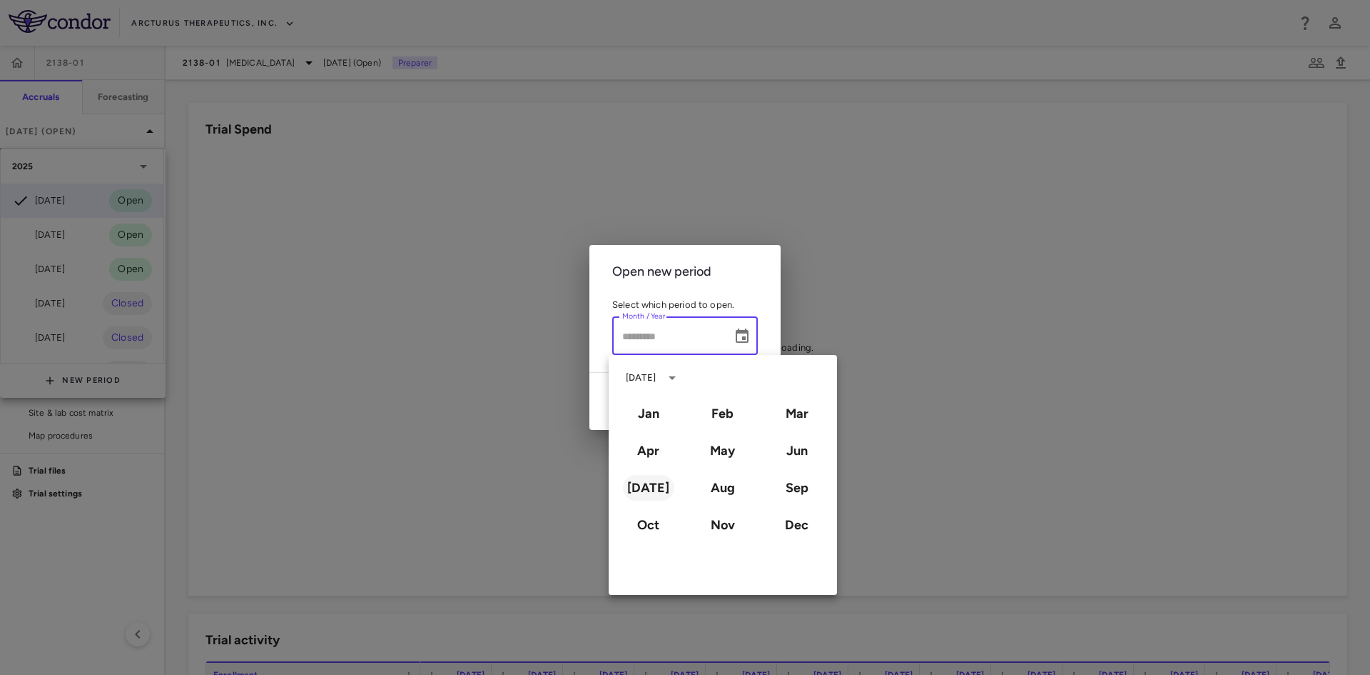
click at [658, 492] on button "[DATE]" at bounding box center [648, 488] width 51 height 26
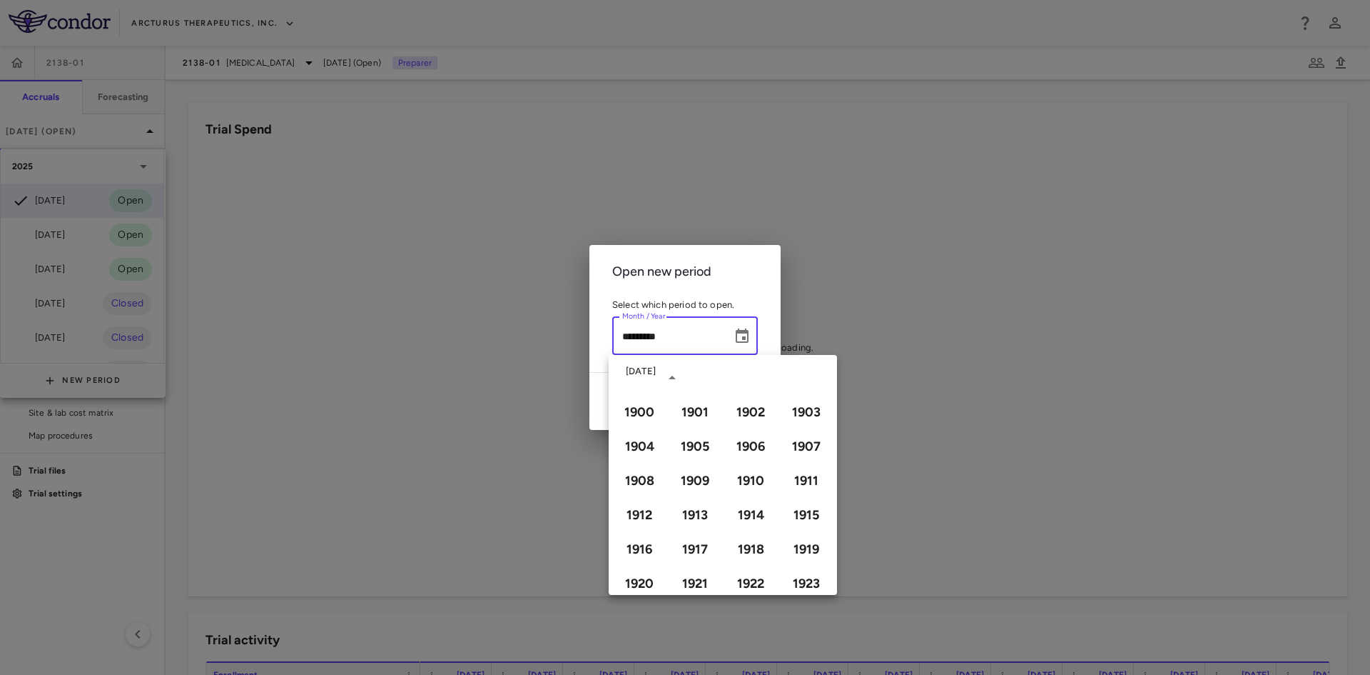
type input "*********"
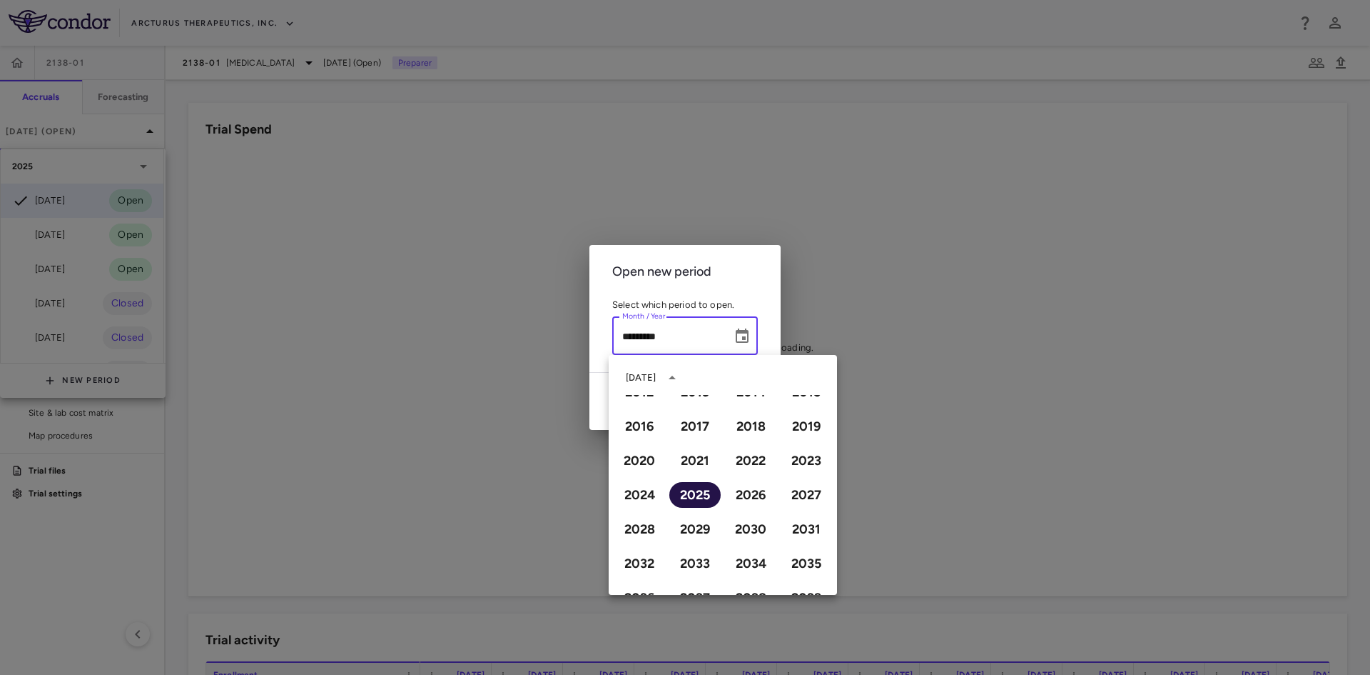
click at [700, 493] on button "2025" at bounding box center [695, 495] width 51 height 26
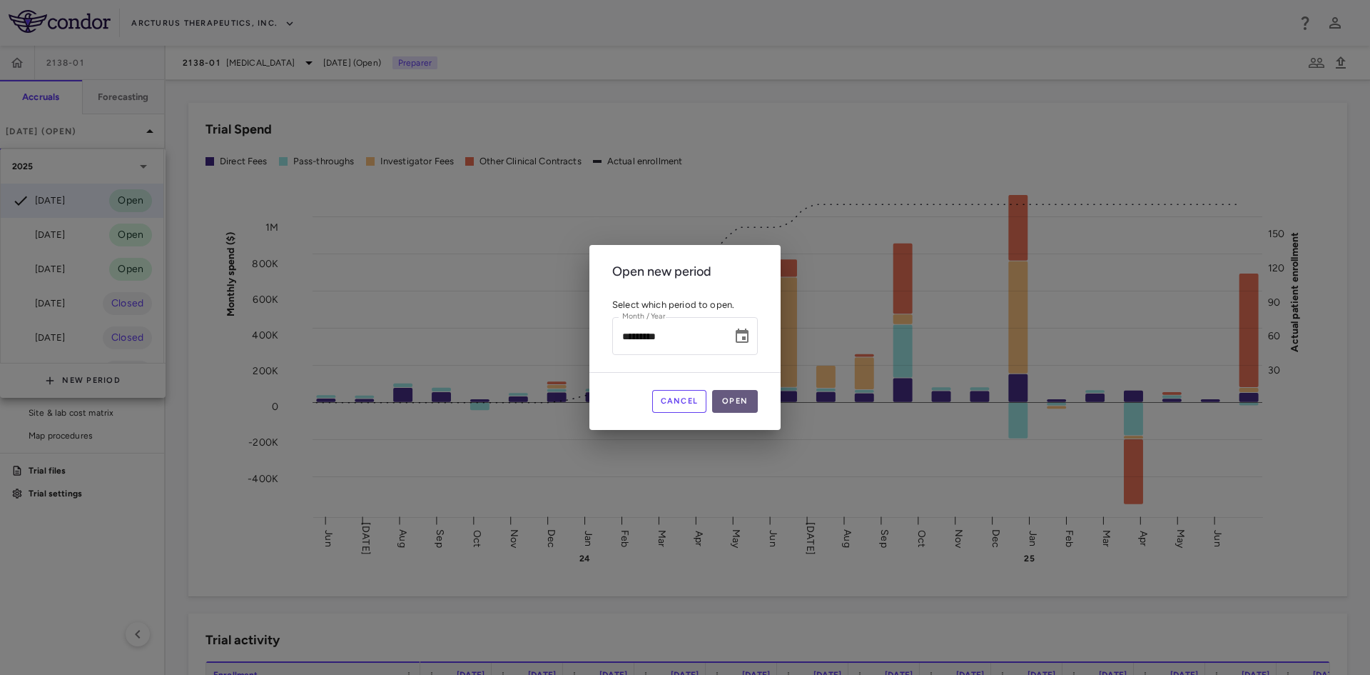
click at [734, 399] on button "Open" at bounding box center [735, 401] width 46 height 23
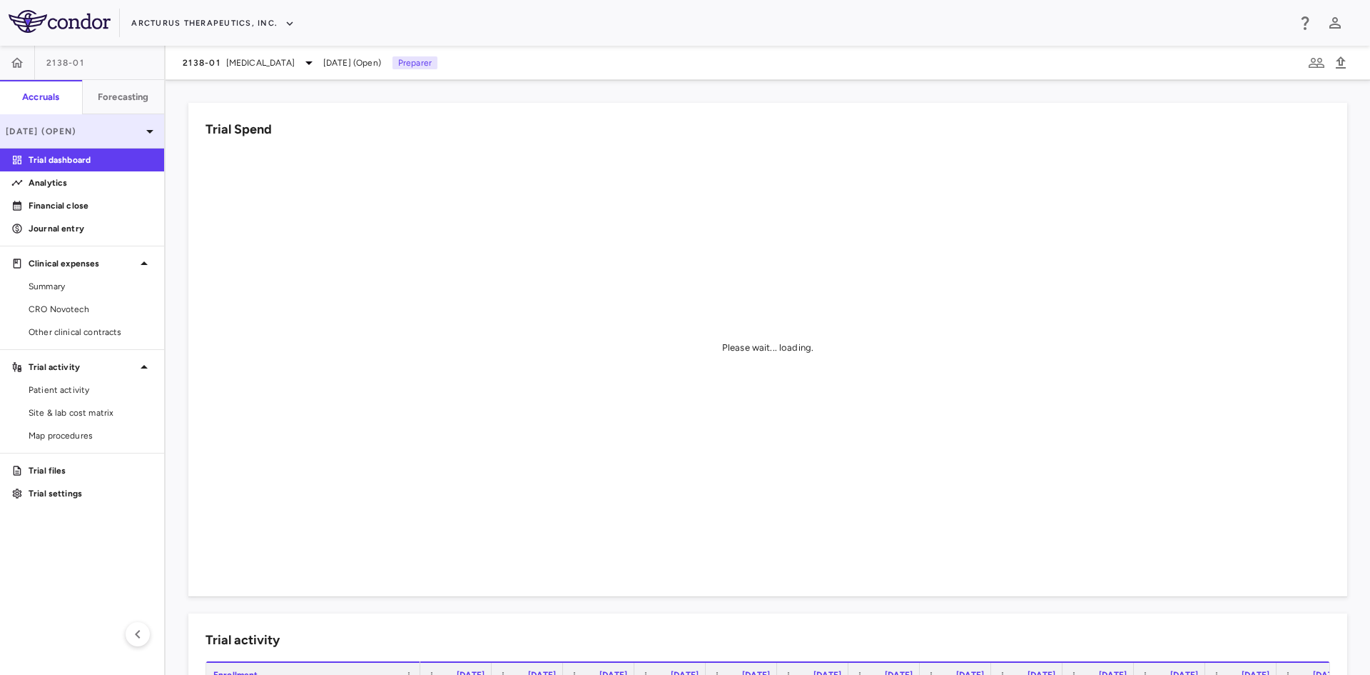
click at [128, 127] on p "[DATE] (Open)" at bounding box center [74, 131] width 136 height 13
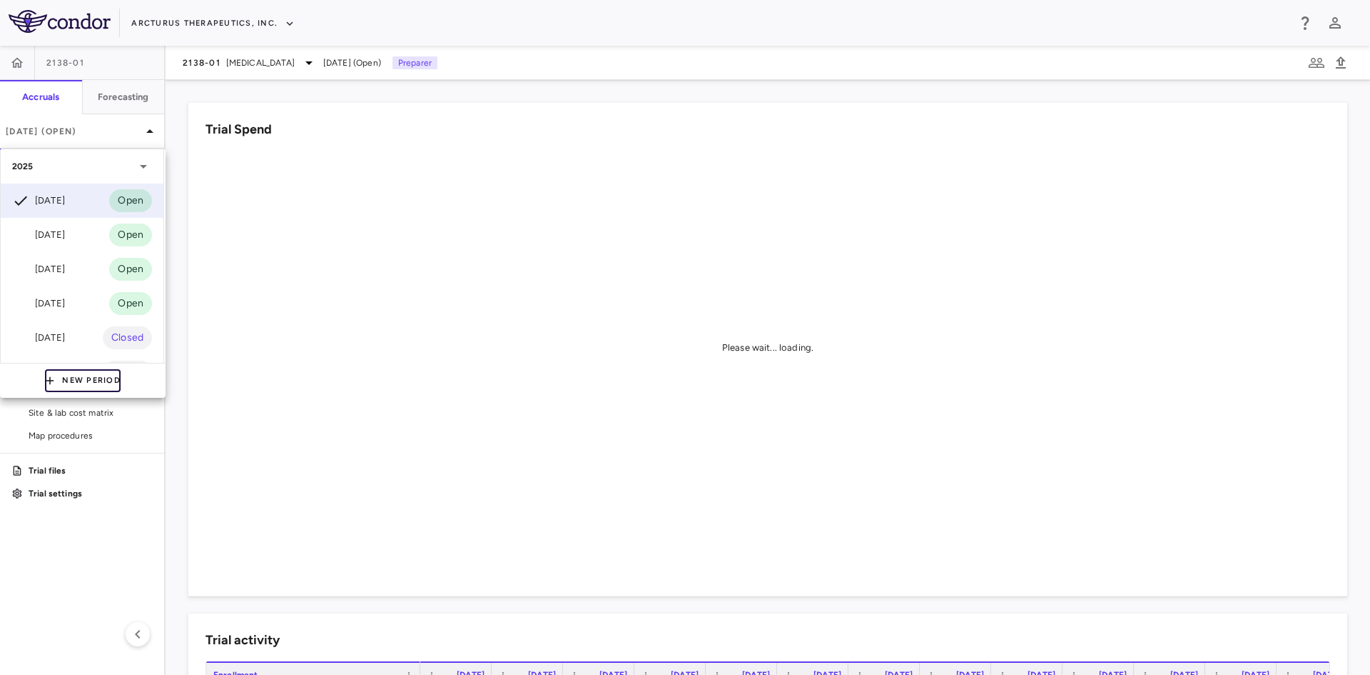
click at [89, 386] on button "New Period" at bounding box center [83, 380] width 76 height 23
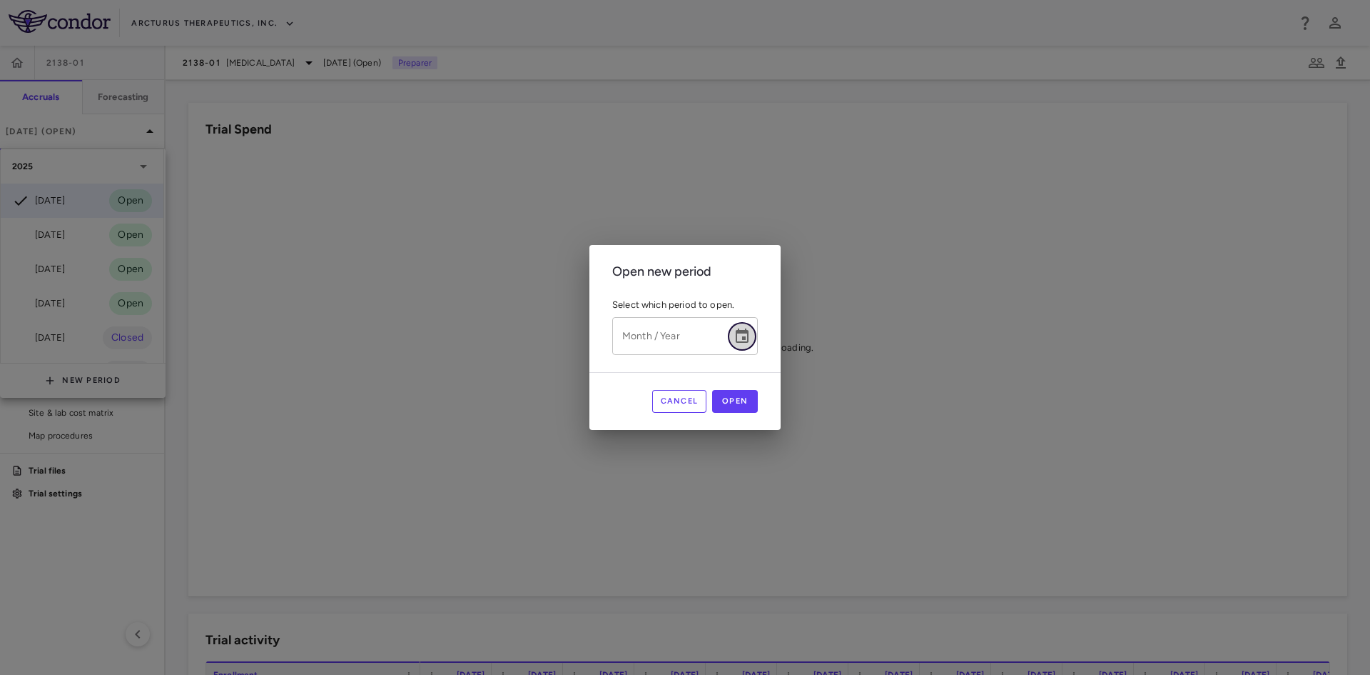
click at [749, 342] on icon "Choose date" at bounding box center [742, 335] width 13 height 14
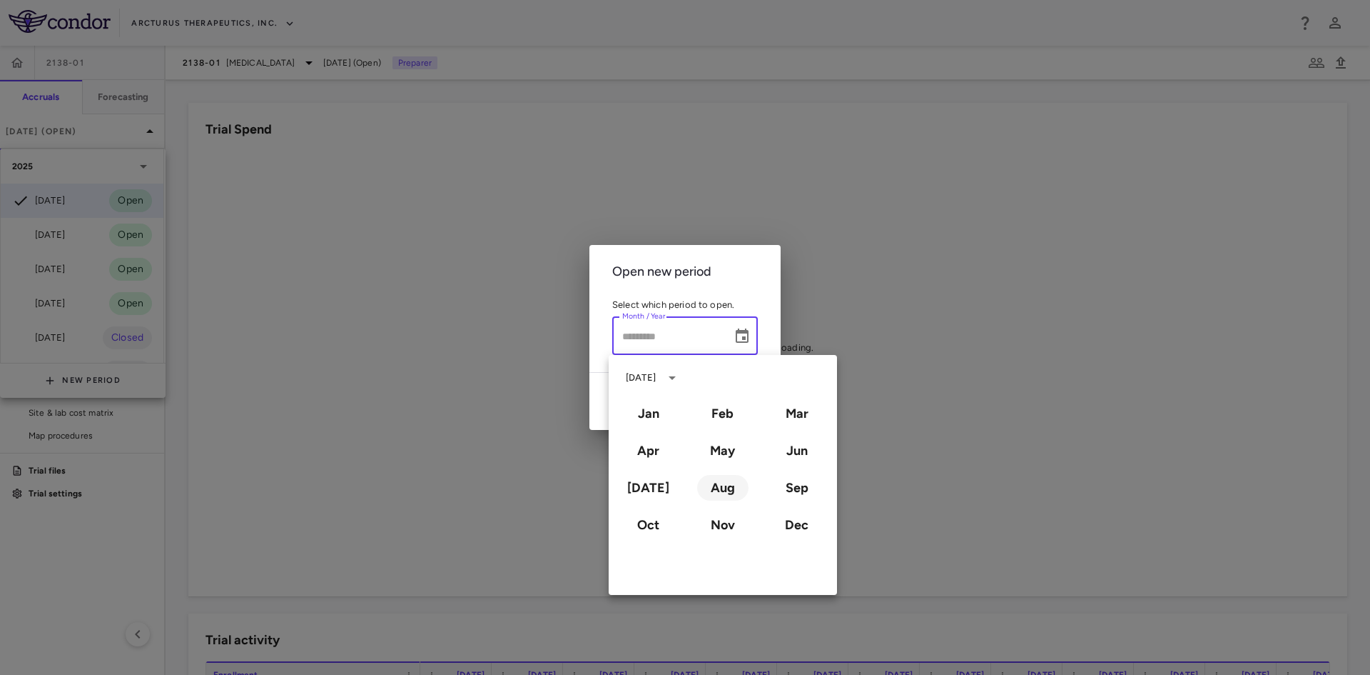
click at [724, 494] on button "Aug" at bounding box center [722, 488] width 51 height 26
type input "**********"
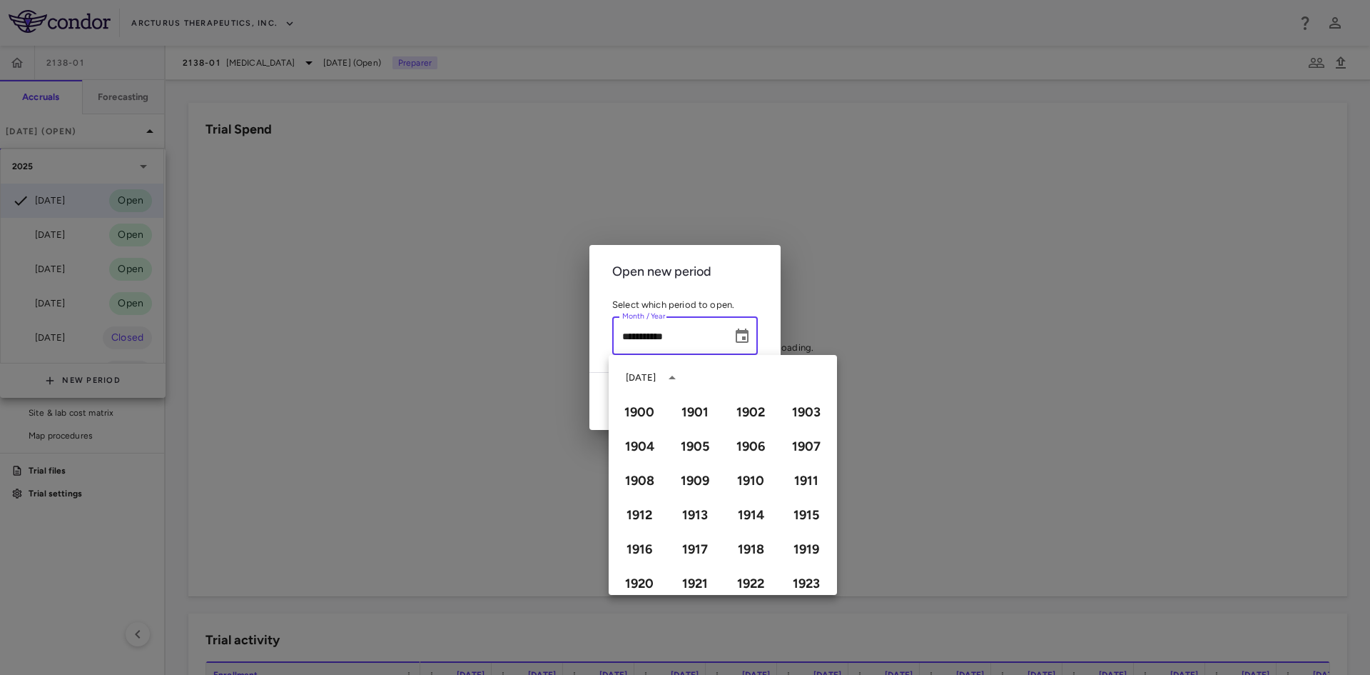
scroll to position [979, 0]
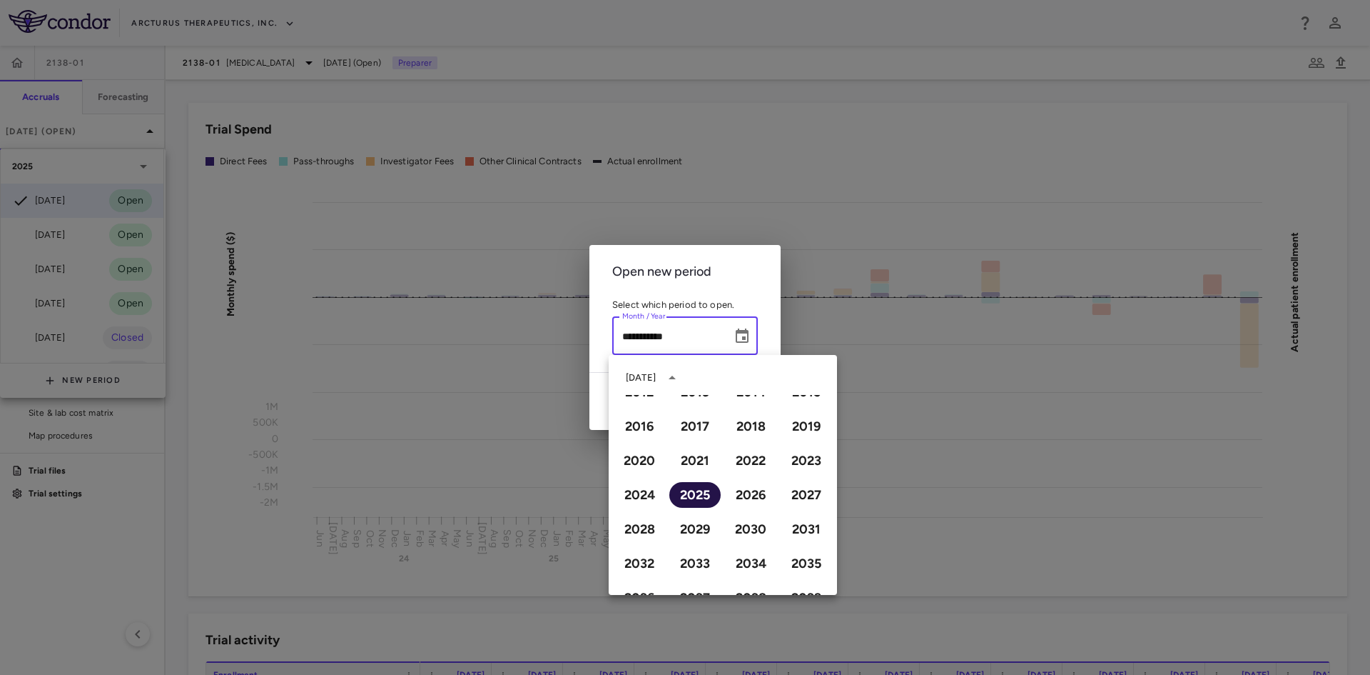
click at [689, 492] on button "2025" at bounding box center [695, 495] width 51 height 26
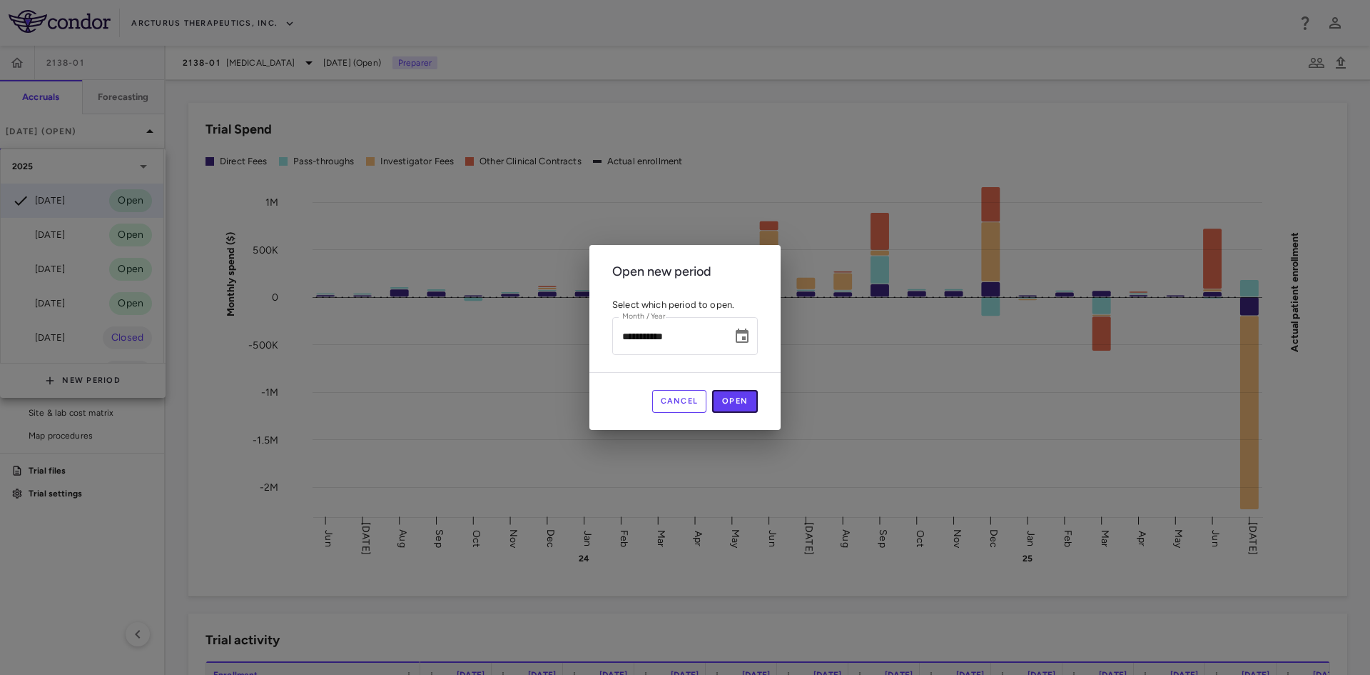
click at [735, 401] on button "Open" at bounding box center [735, 401] width 46 height 23
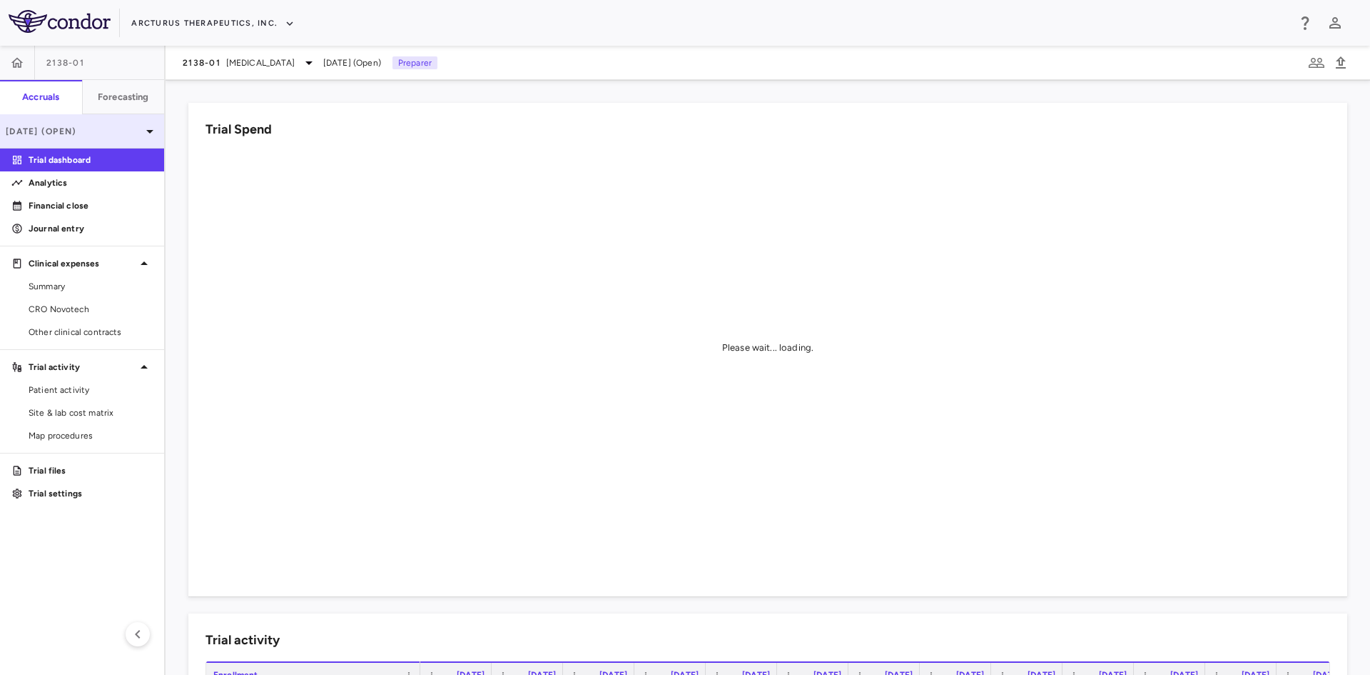
click at [143, 128] on icon at bounding box center [149, 131] width 17 height 17
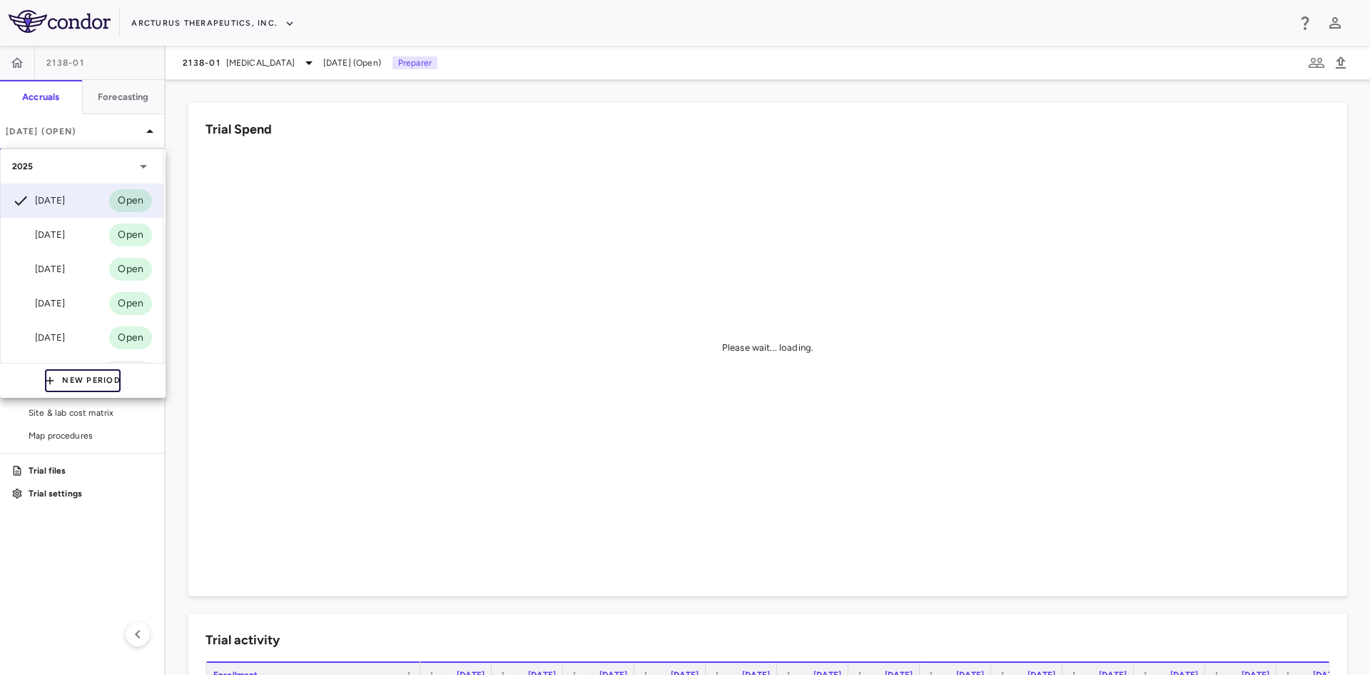
click at [75, 375] on button "New Period" at bounding box center [83, 380] width 76 height 23
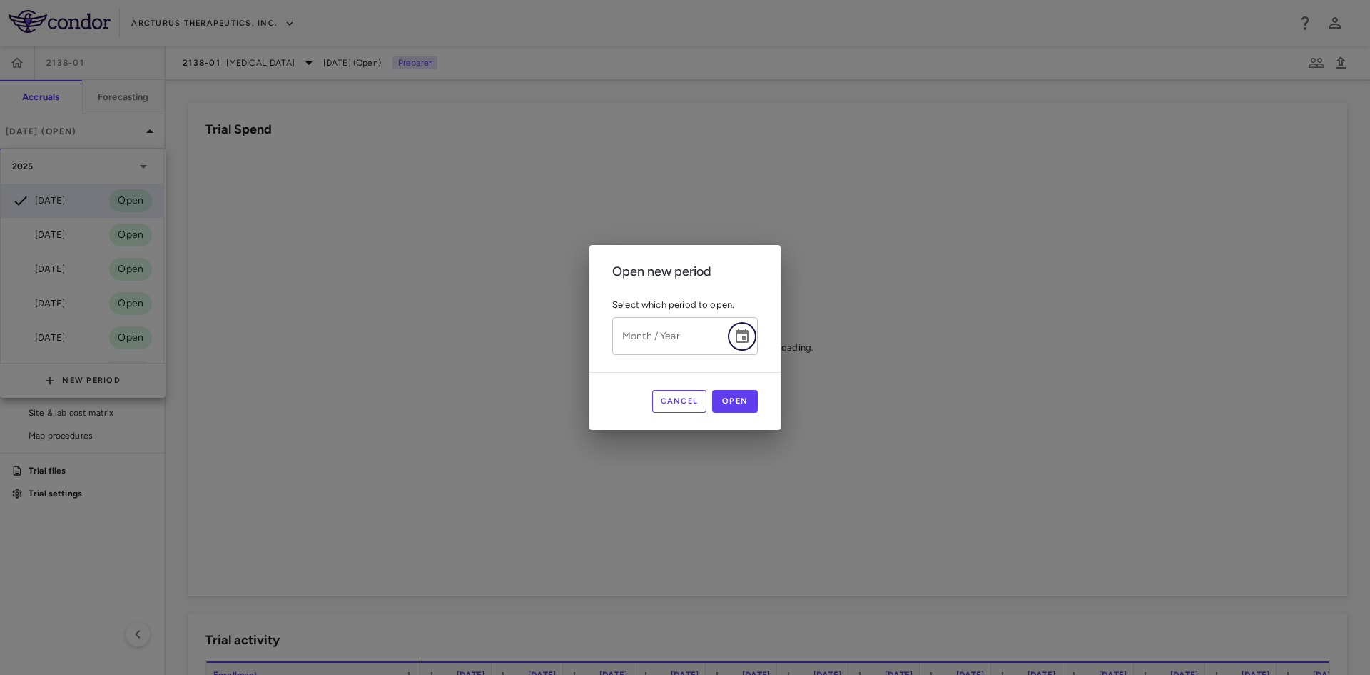
click at [751, 337] on icon "Choose date" at bounding box center [742, 336] width 17 height 17
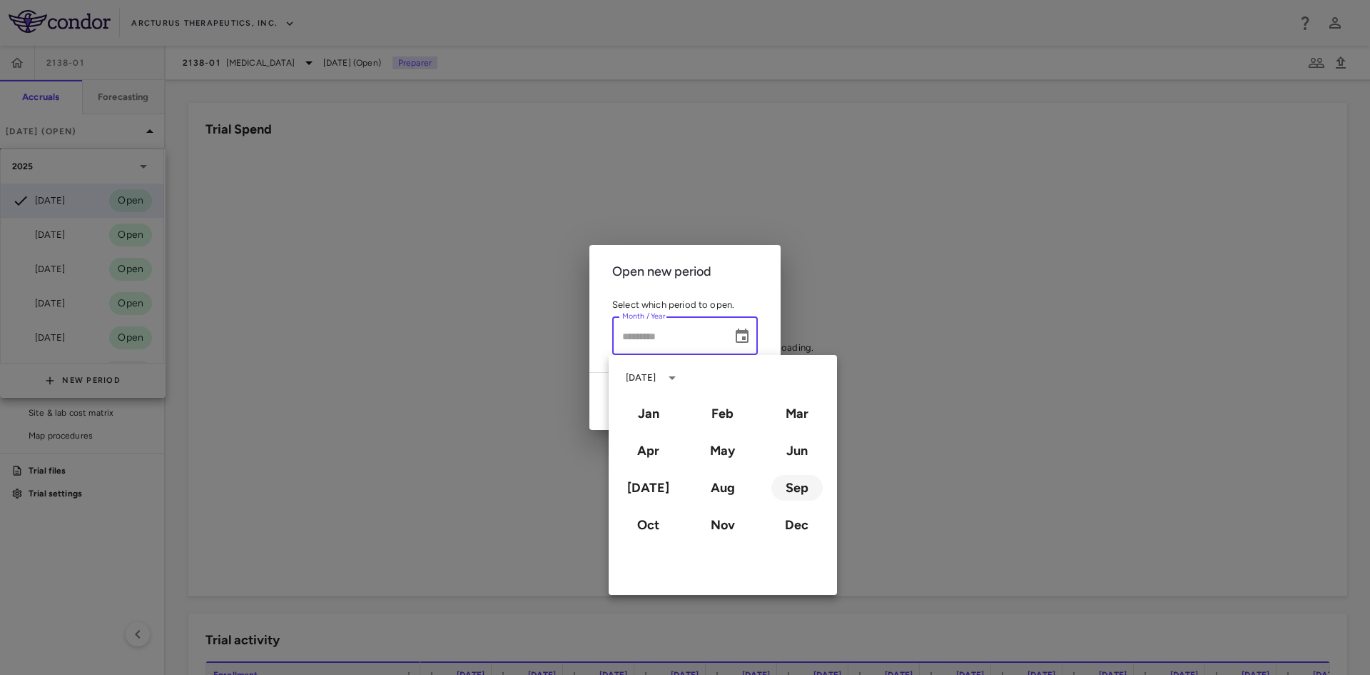
click at [795, 488] on button "Sep" at bounding box center [797, 488] width 51 height 26
type input "**********"
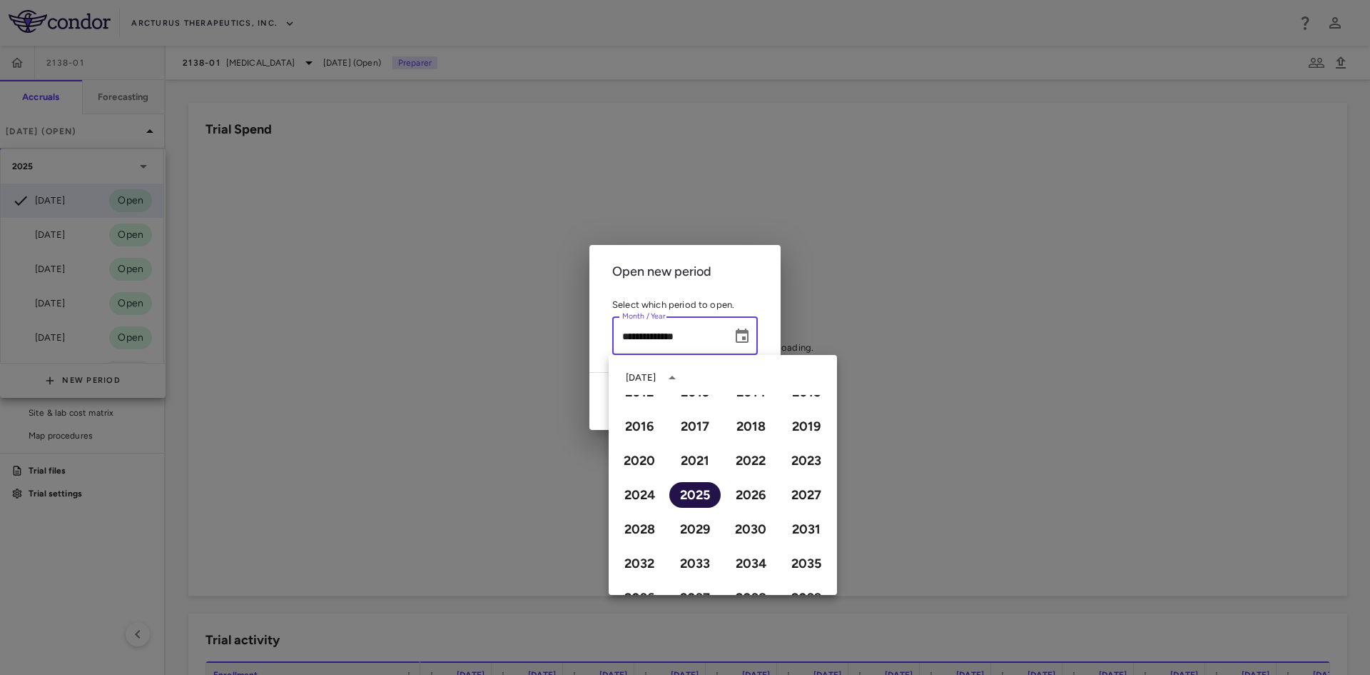
click at [689, 494] on button "2025" at bounding box center [695, 495] width 51 height 26
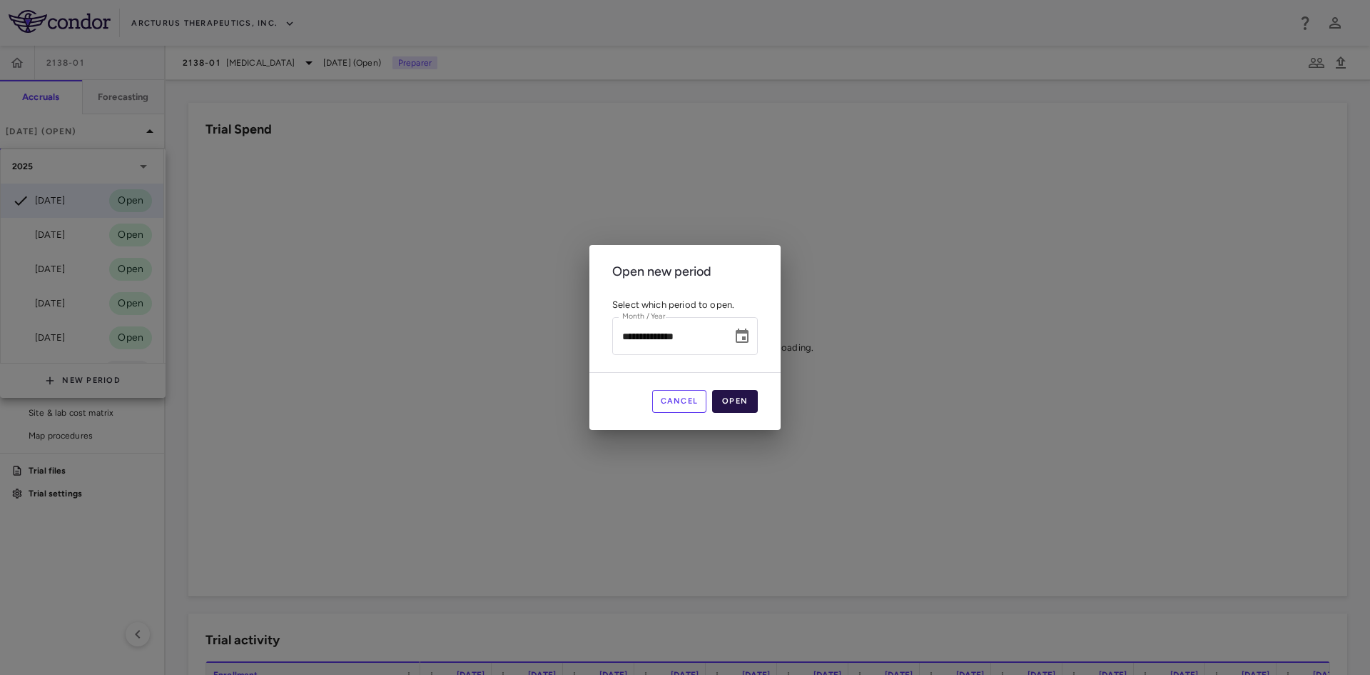
click at [758, 405] on button "Open" at bounding box center [735, 401] width 46 height 23
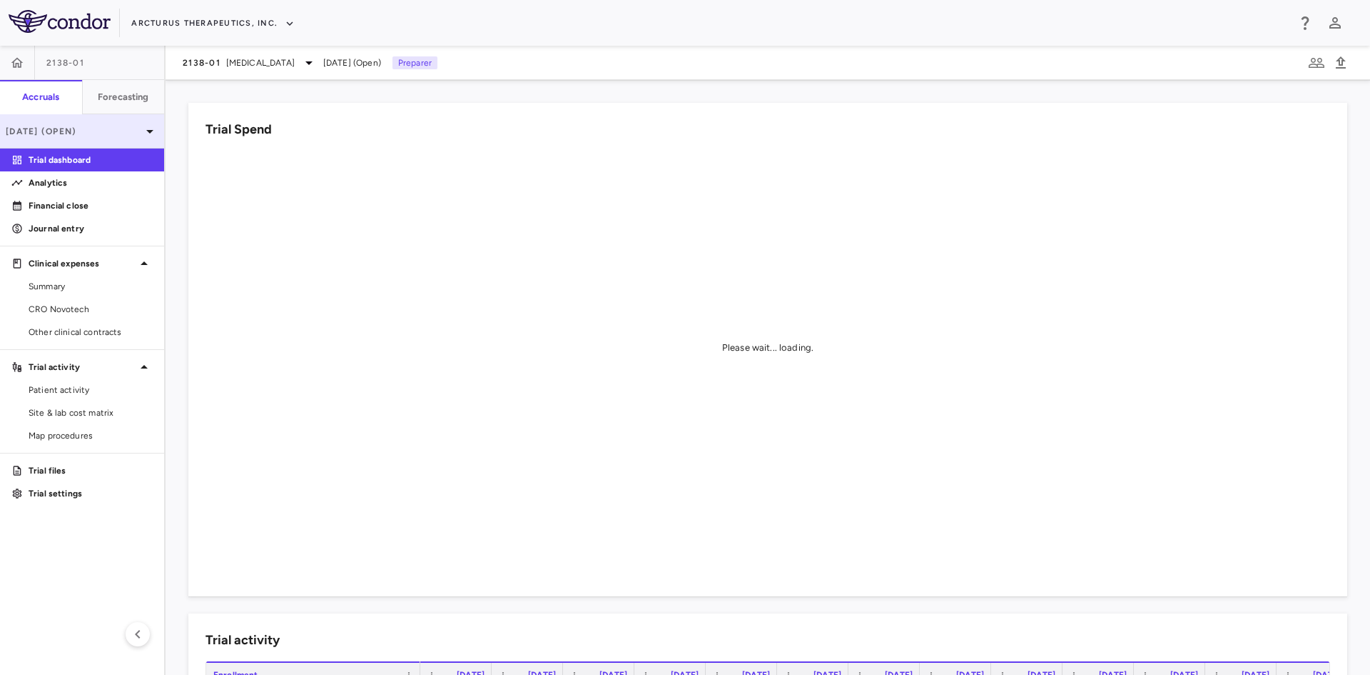
click at [94, 126] on p "[DATE] (Open)" at bounding box center [74, 131] width 136 height 13
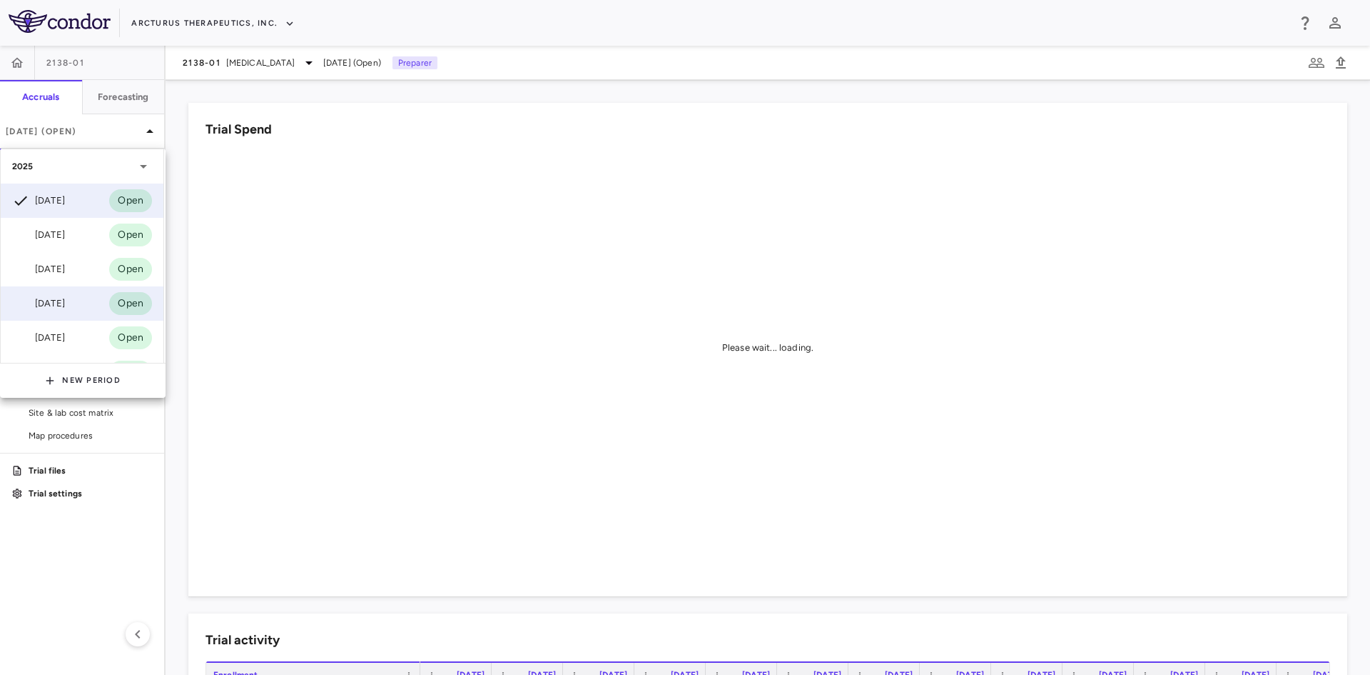
click at [70, 312] on div "Jun 2025 Open" at bounding box center [82, 303] width 163 height 34
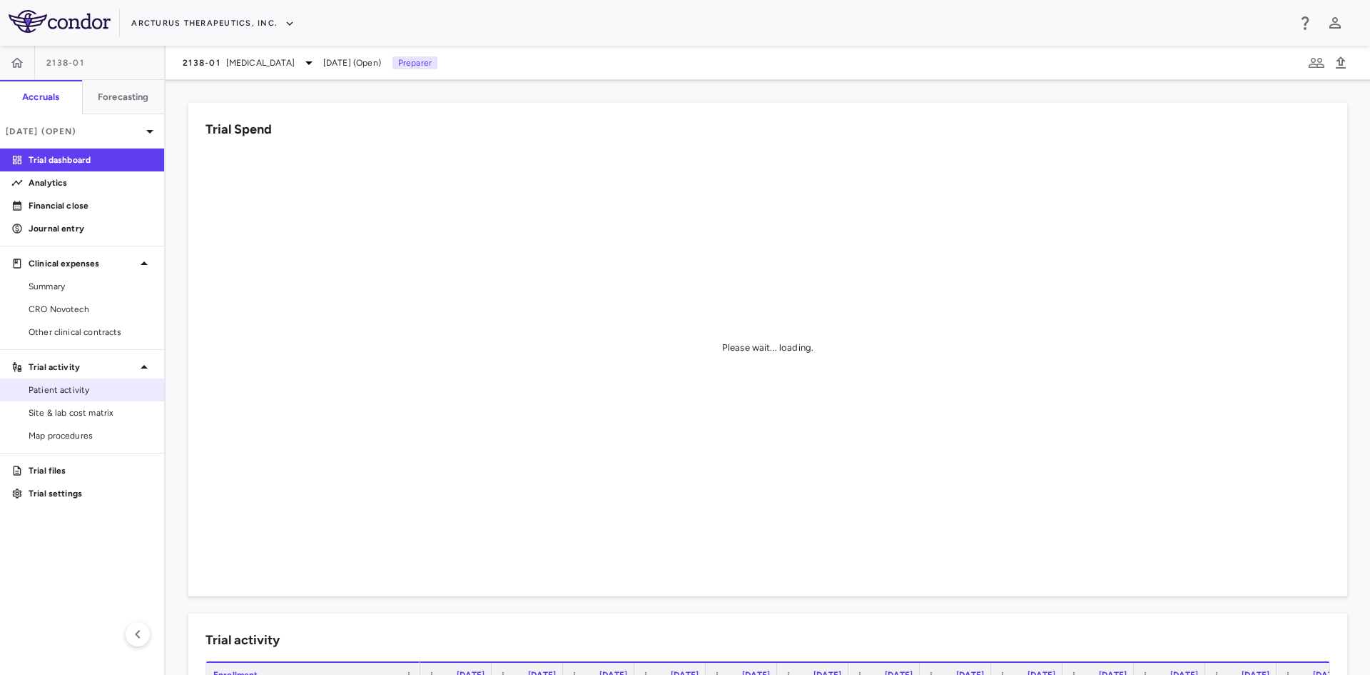
click at [74, 391] on span "Patient activity" at bounding box center [91, 389] width 124 height 13
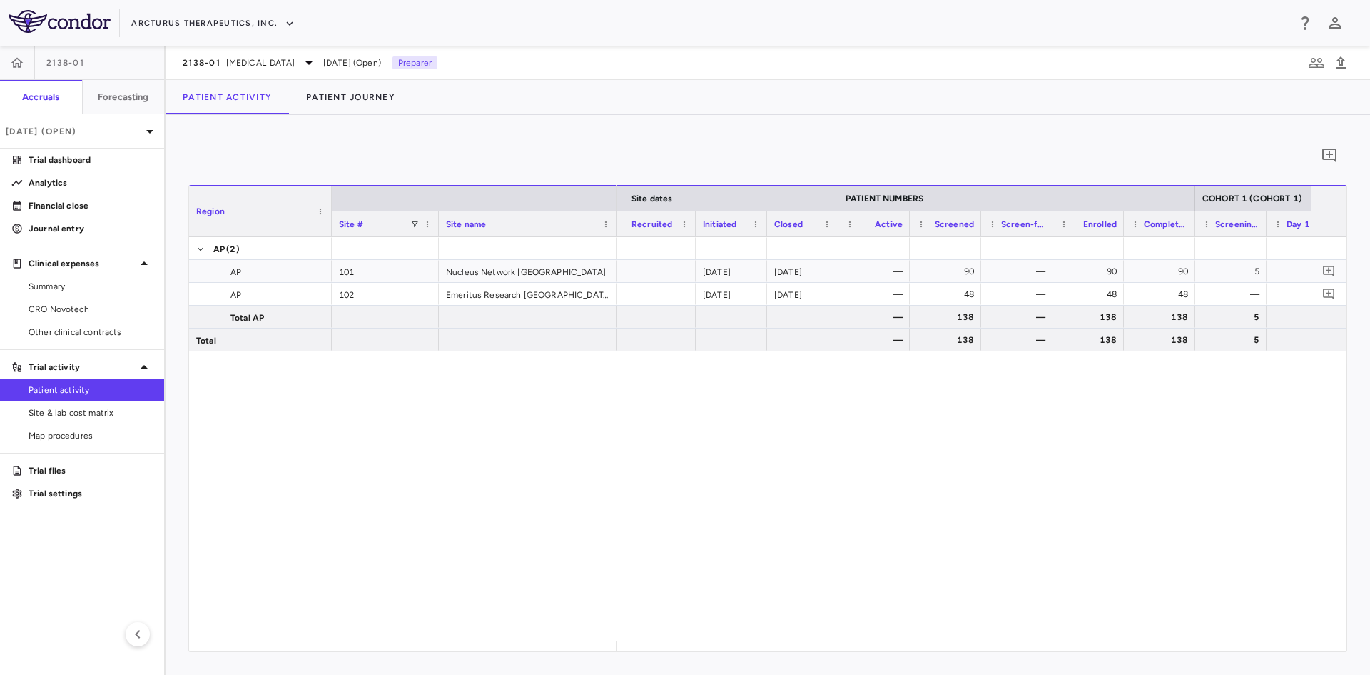
scroll to position [0, 287]
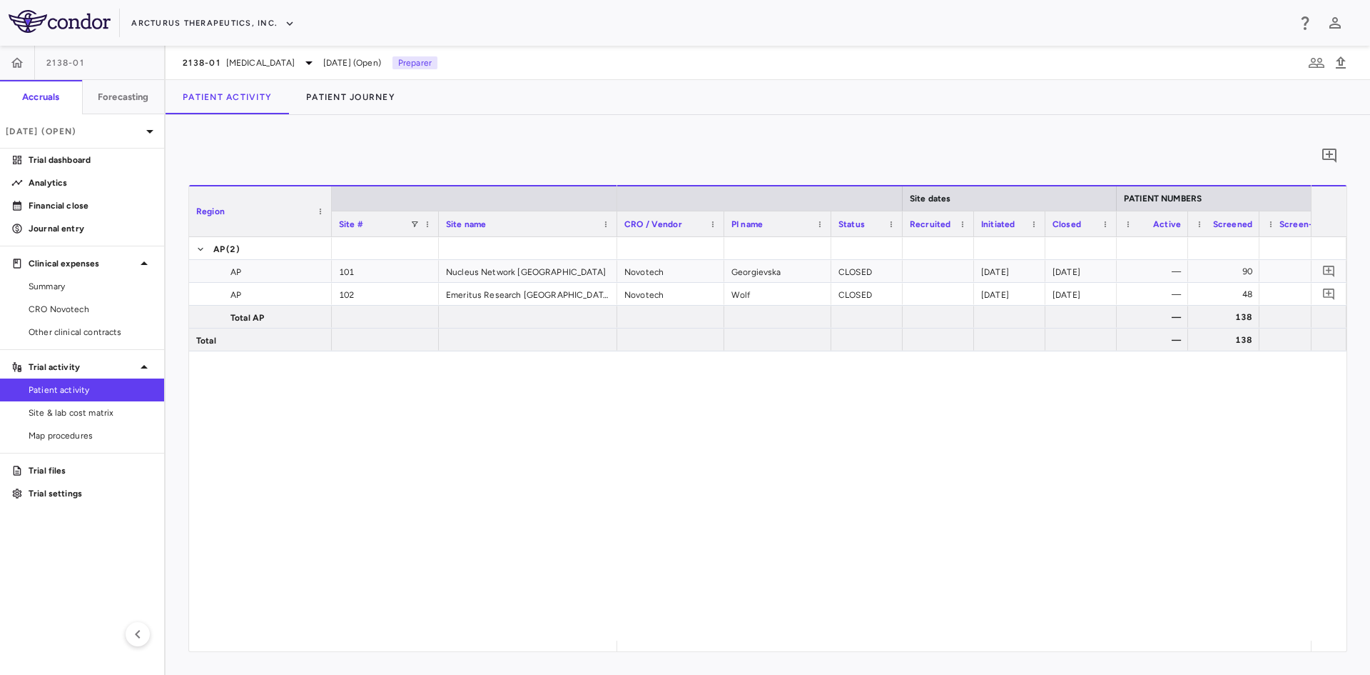
drag, startPoint x: 661, startPoint y: 645, endPoint x: 705, endPoint y: 647, distance: 44.3
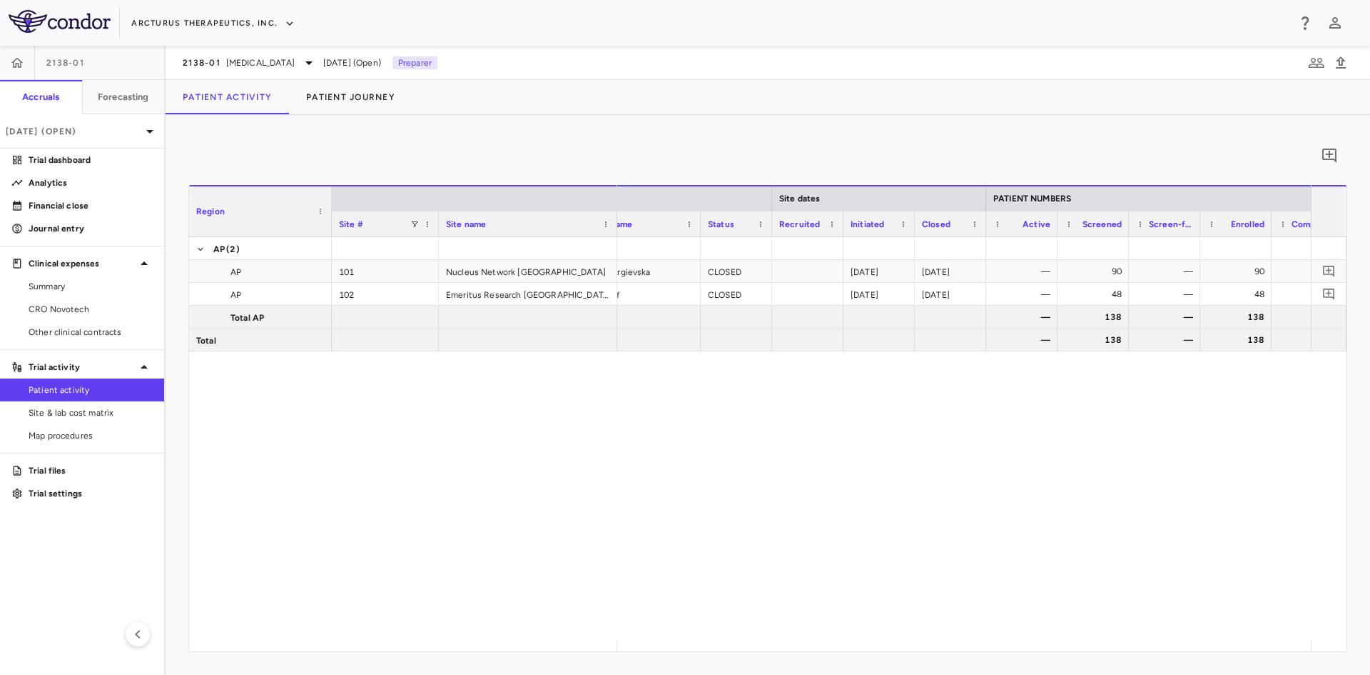
scroll to position [0, 208]
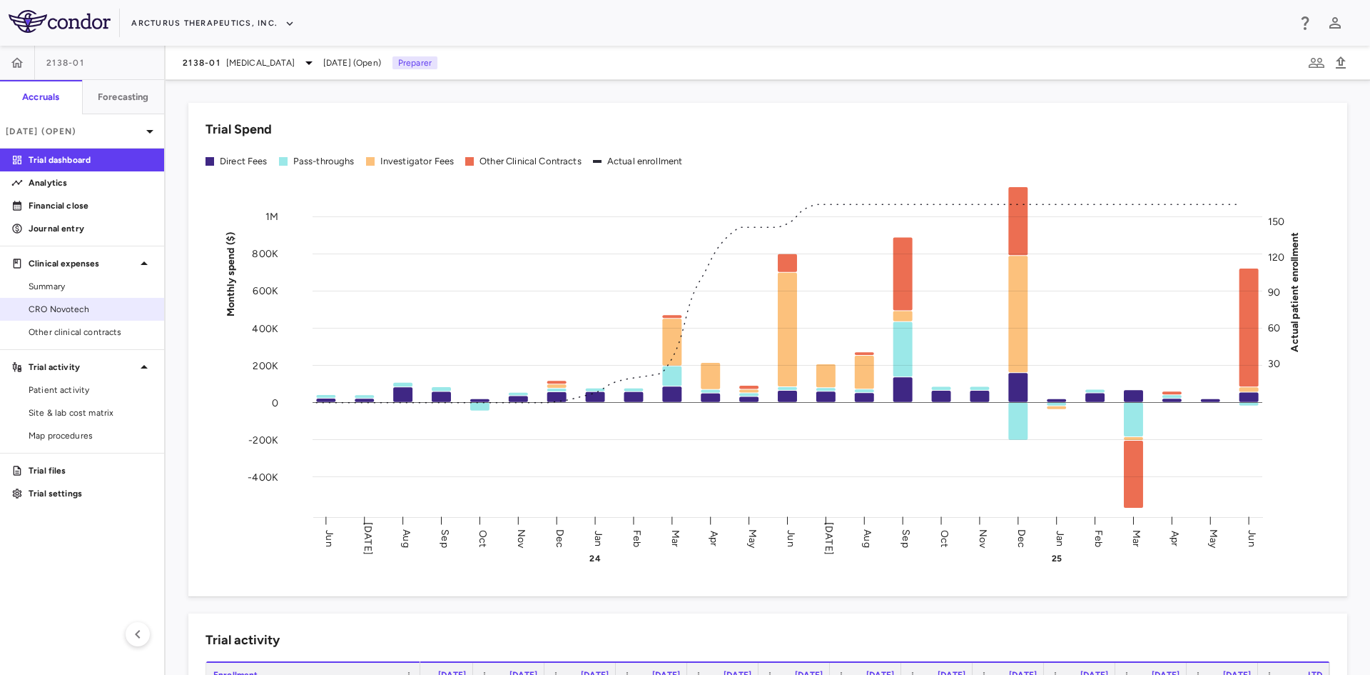
click at [88, 303] on span "CRO Novotech" at bounding box center [91, 309] width 124 height 13
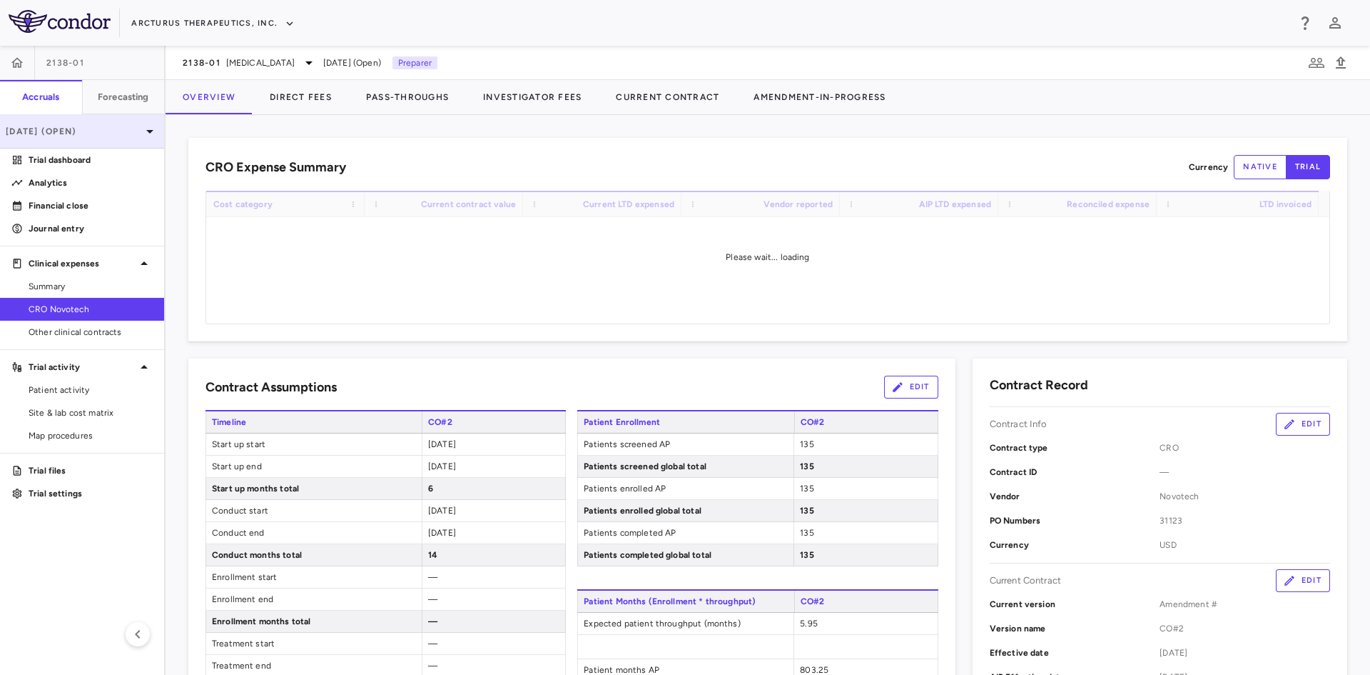
click at [124, 140] on div "[DATE] (Open)" at bounding box center [82, 131] width 164 height 34
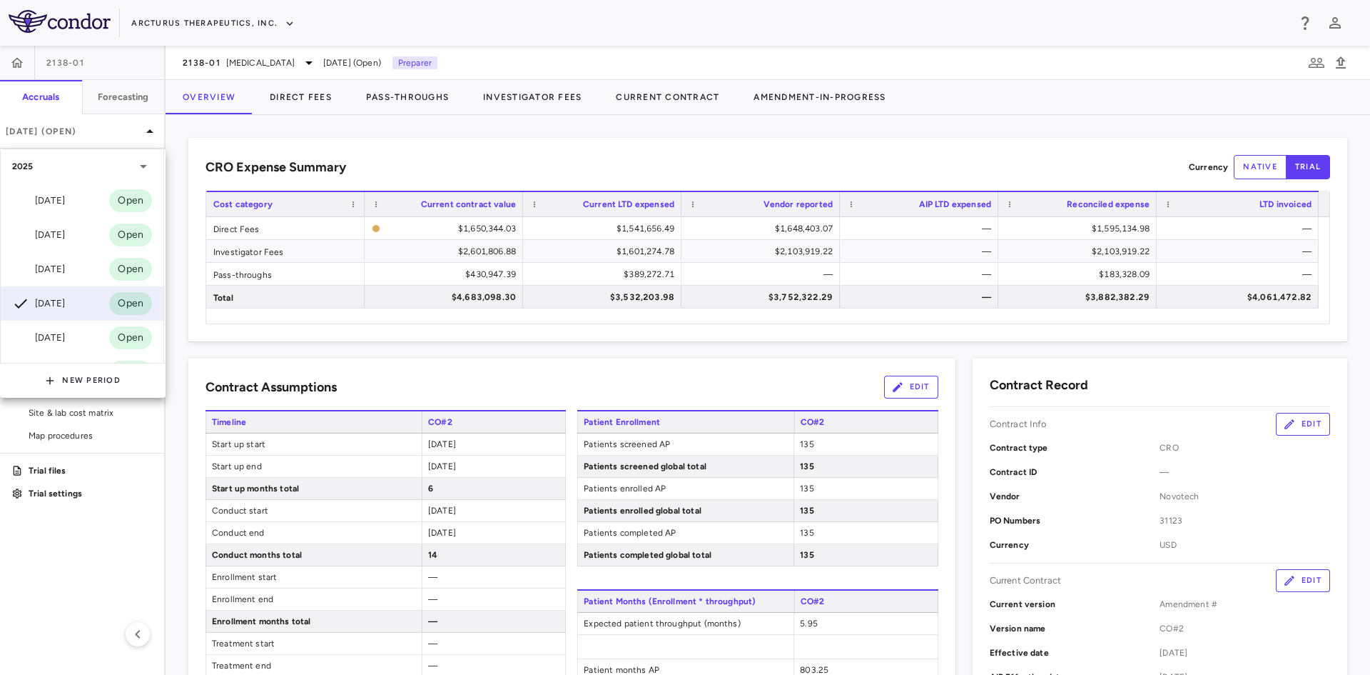
click at [567, 380] on div at bounding box center [685, 337] width 1370 height 675
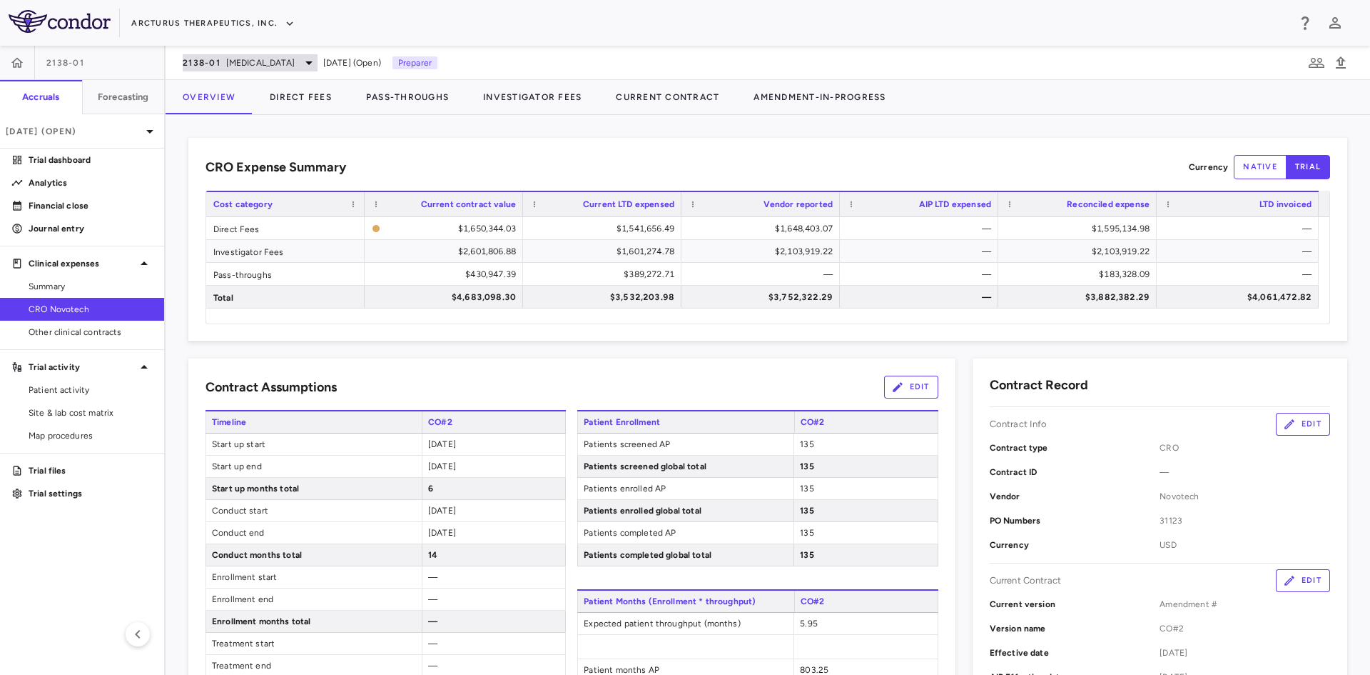
click at [228, 63] on span "[MEDICAL_DATA]" at bounding box center [260, 62] width 69 height 13
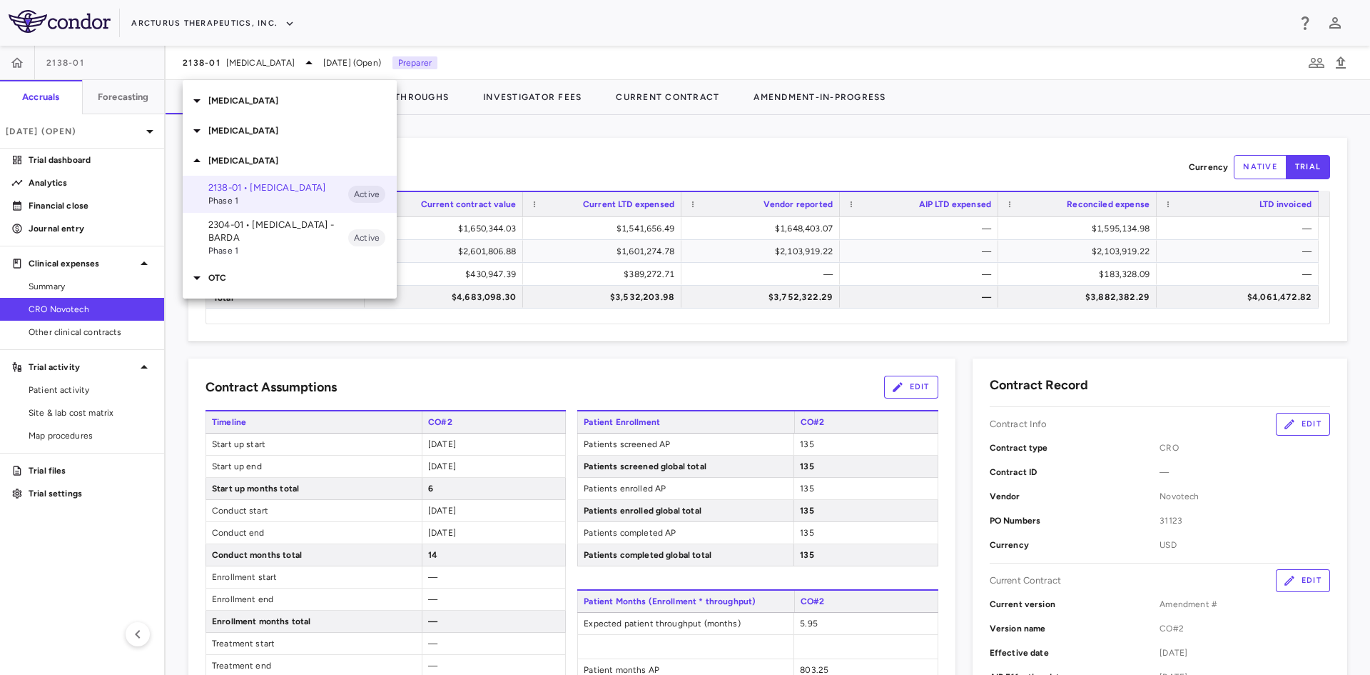
click at [59, 207] on div at bounding box center [685, 337] width 1370 height 675
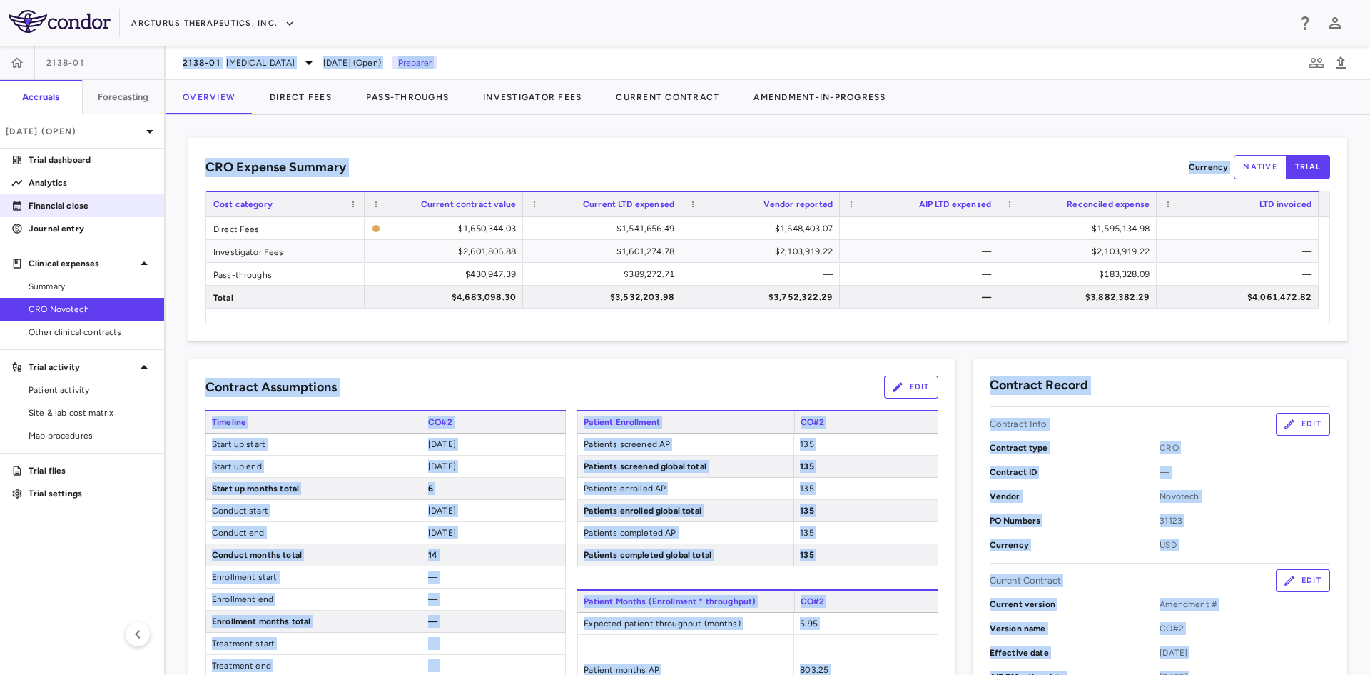
drag, startPoint x: 71, startPoint y: 203, endPoint x: 79, endPoint y: 205, distance: 8.0
click at [72, 203] on p "Financial close" at bounding box center [91, 205] width 124 height 13
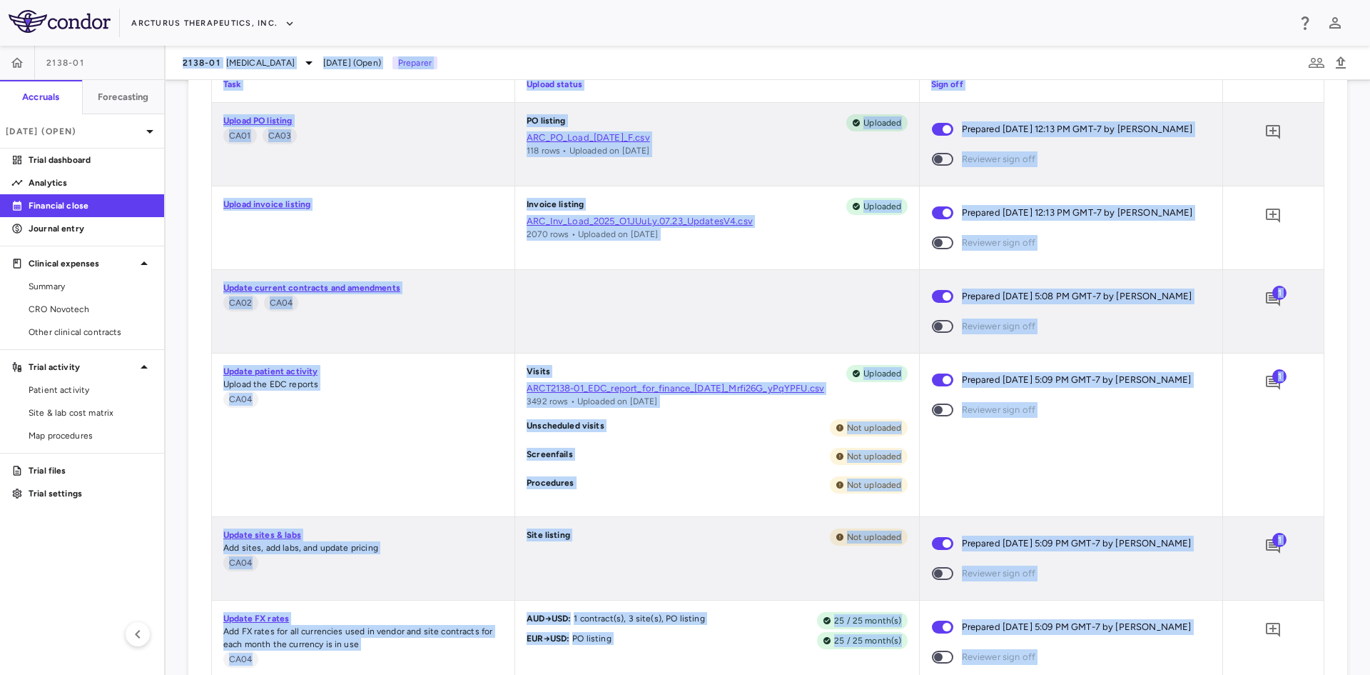
click at [1123, 463] on div "Prepared 07/11/2025 5:09 PM GMT-7 by Patrick Vogt Reviewer sign off" at bounding box center [1071, 434] width 303 height 163
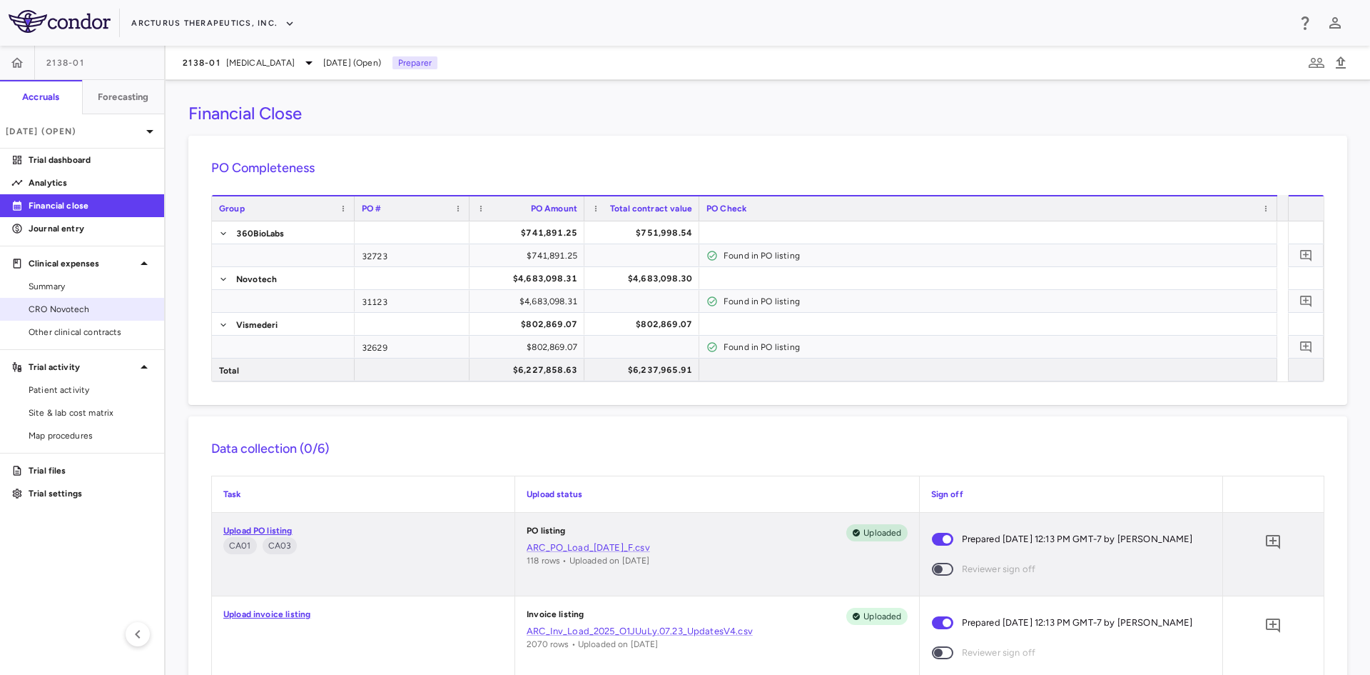
click at [56, 308] on span "CRO Novotech" at bounding box center [91, 309] width 124 height 13
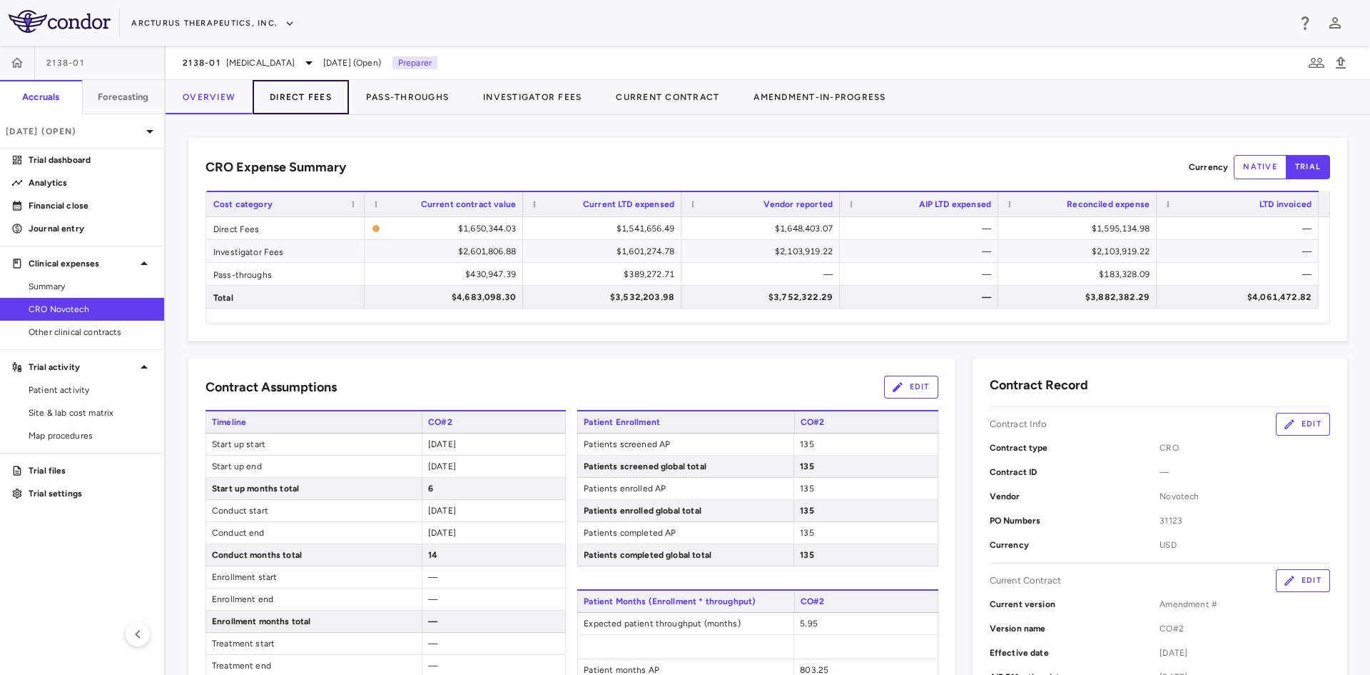
click at [315, 108] on button "Direct Fees" at bounding box center [301, 97] width 96 height 34
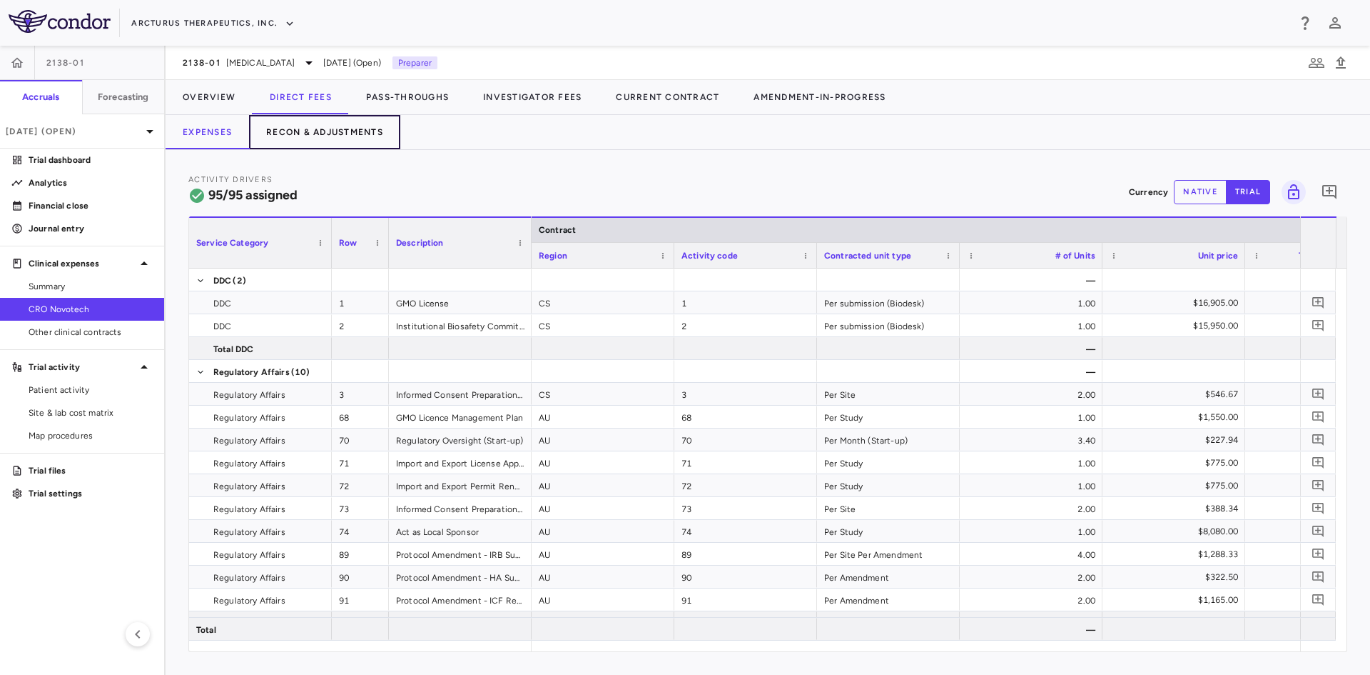
click at [364, 128] on button "Recon & Adjustments" at bounding box center [324, 132] width 151 height 34
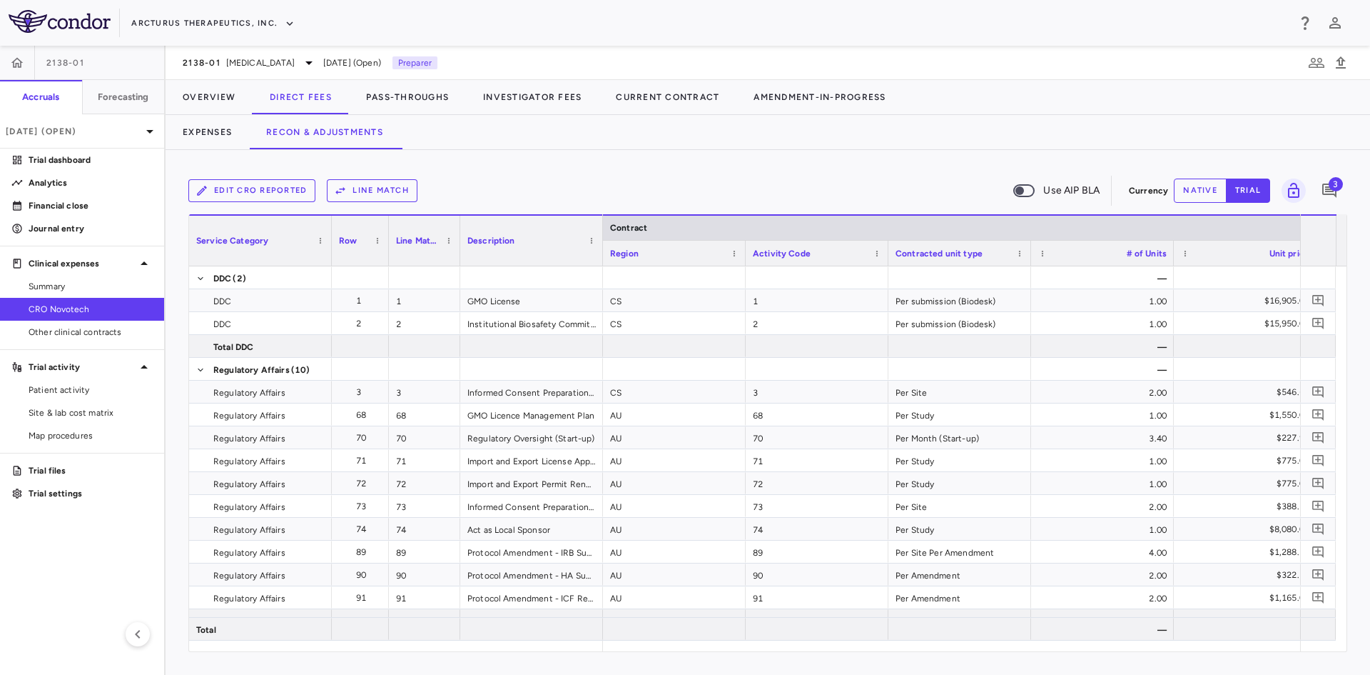
click at [1332, 185] on span "3" at bounding box center [1336, 184] width 14 height 14
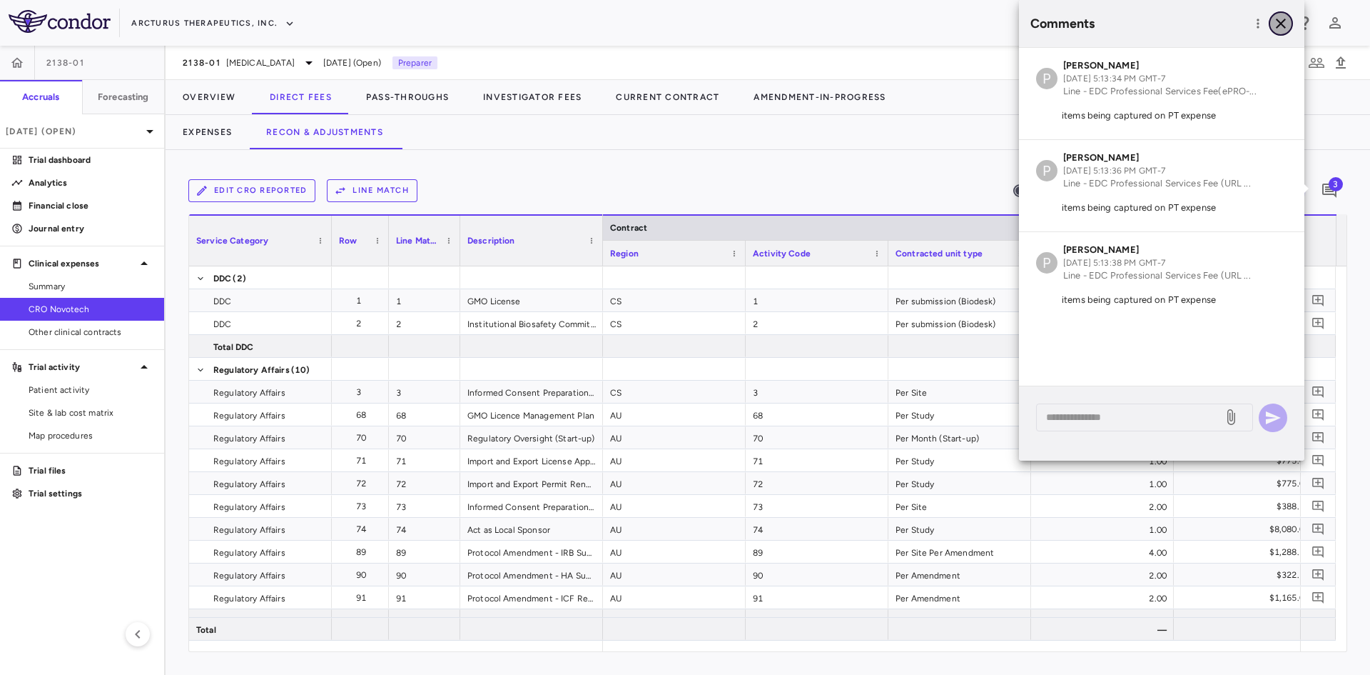
click at [1282, 21] on icon "button" at bounding box center [1281, 23] width 17 height 17
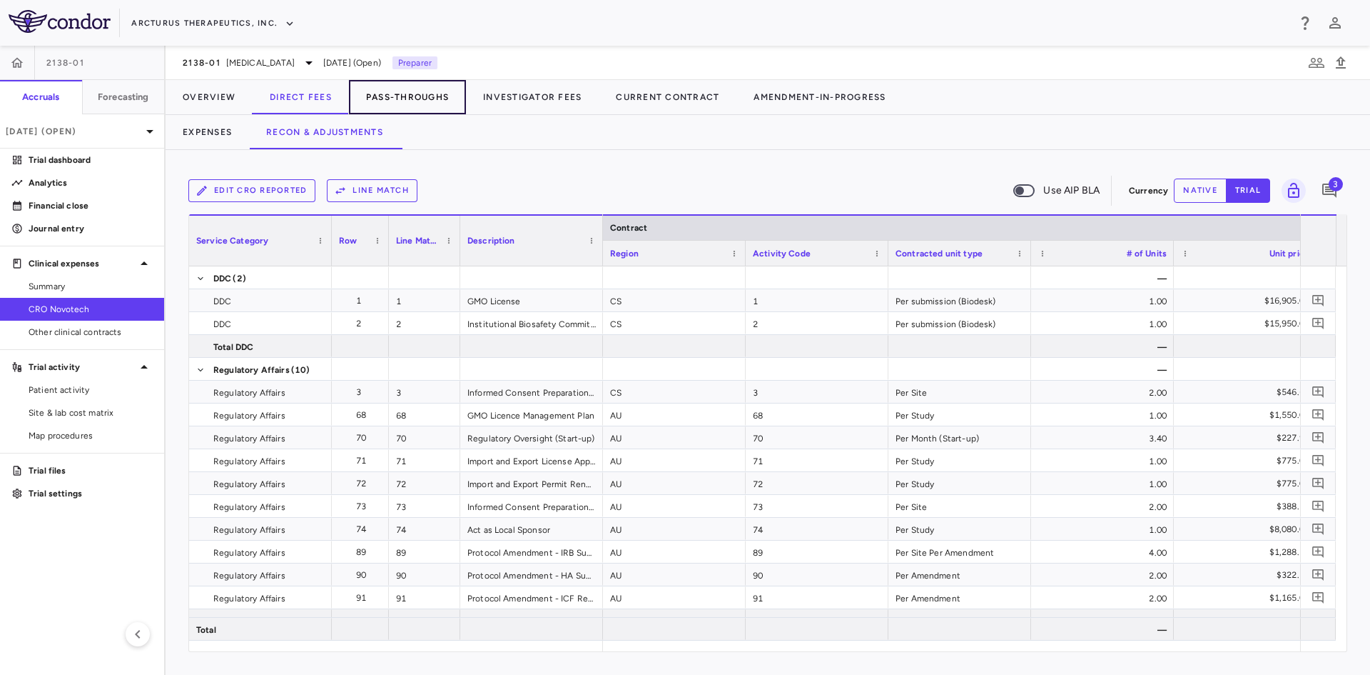
click at [370, 99] on button "Pass-Throughs" at bounding box center [407, 97] width 117 height 34
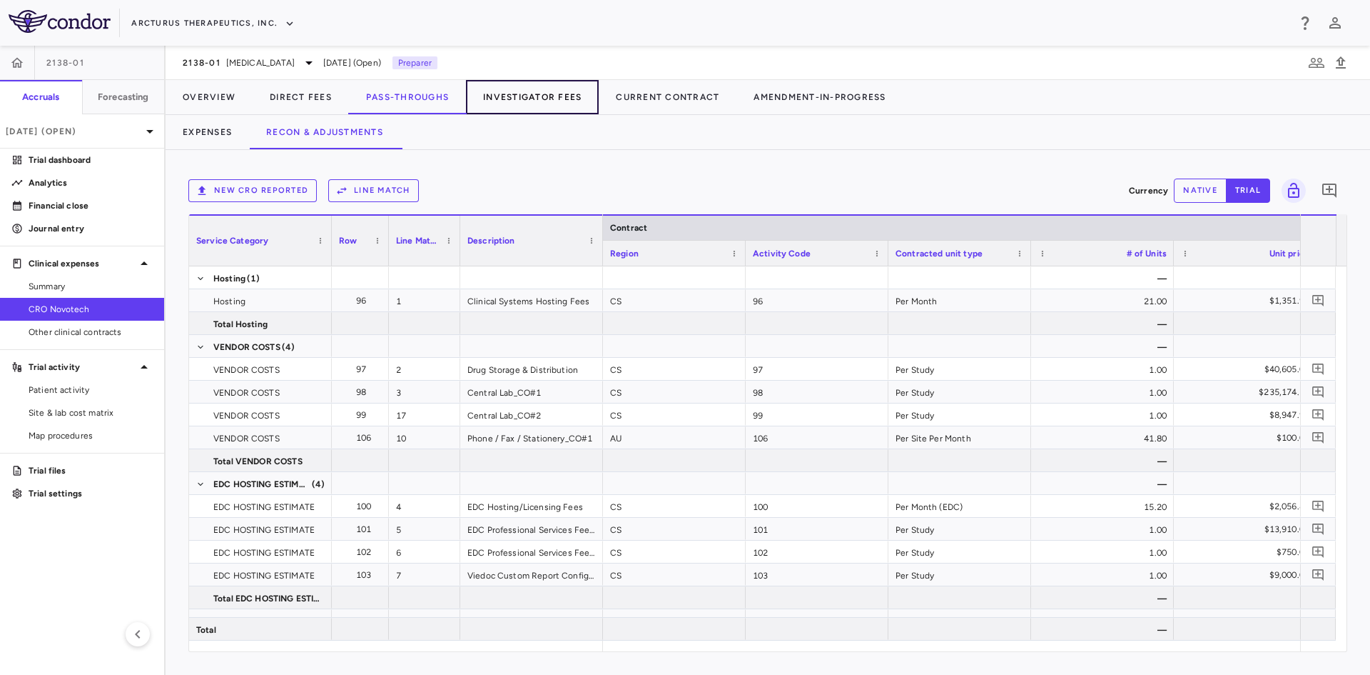
click at [532, 96] on button "Investigator Fees" at bounding box center [532, 97] width 133 height 34
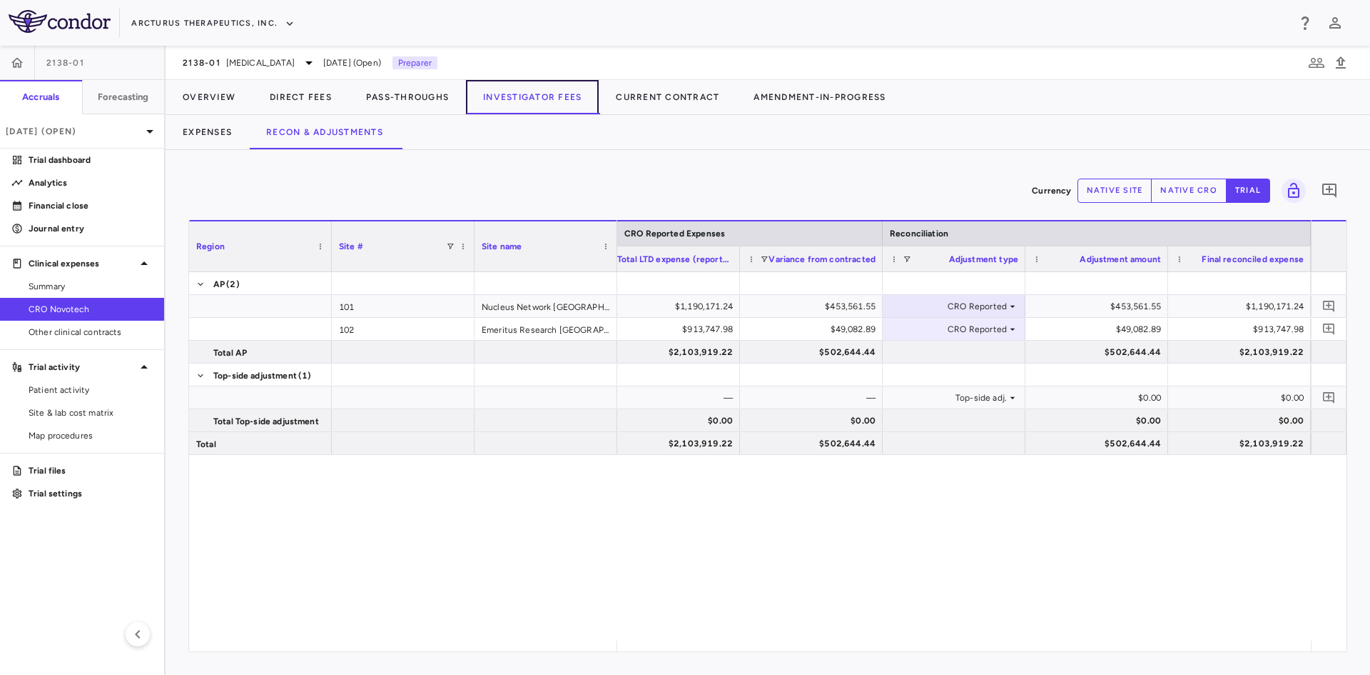
scroll to position [0, 744]
click at [427, 94] on button "Pass-Throughs" at bounding box center [407, 97] width 117 height 34
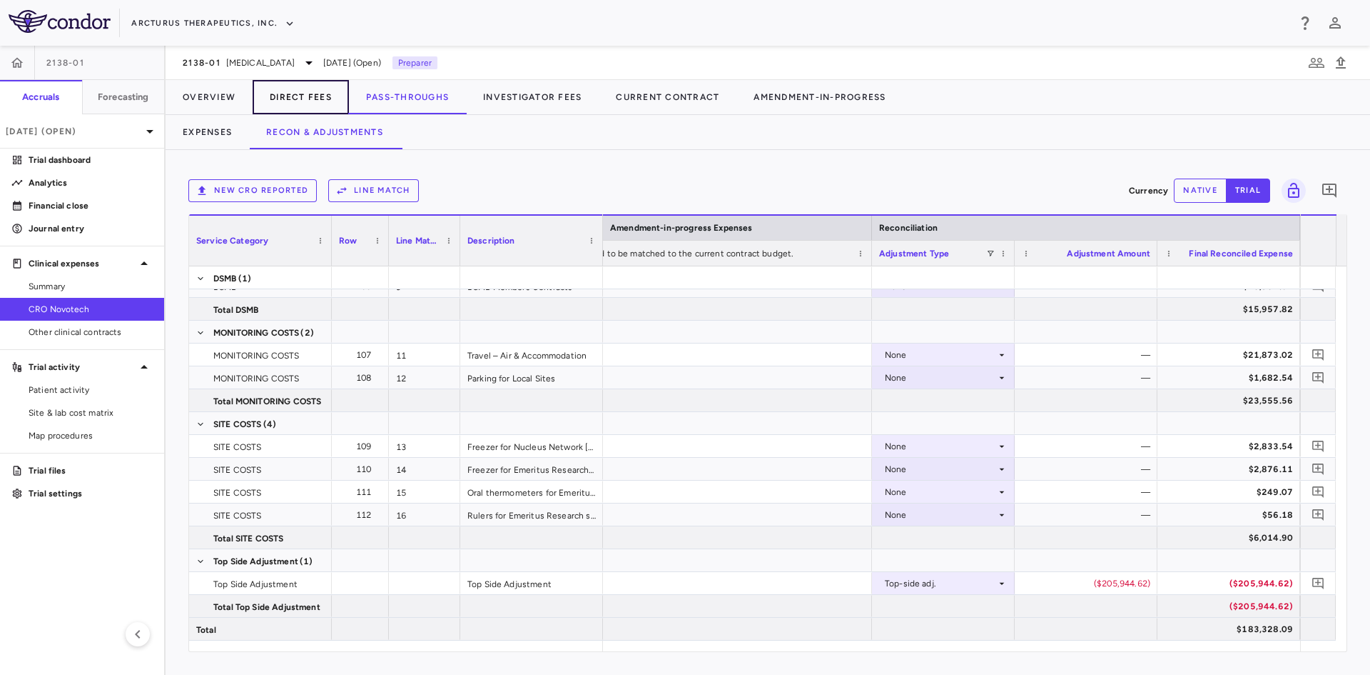
click at [318, 99] on button "Direct Fees" at bounding box center [301, 97] width 96 height 34
